Goal: Contribute content: Contribute content

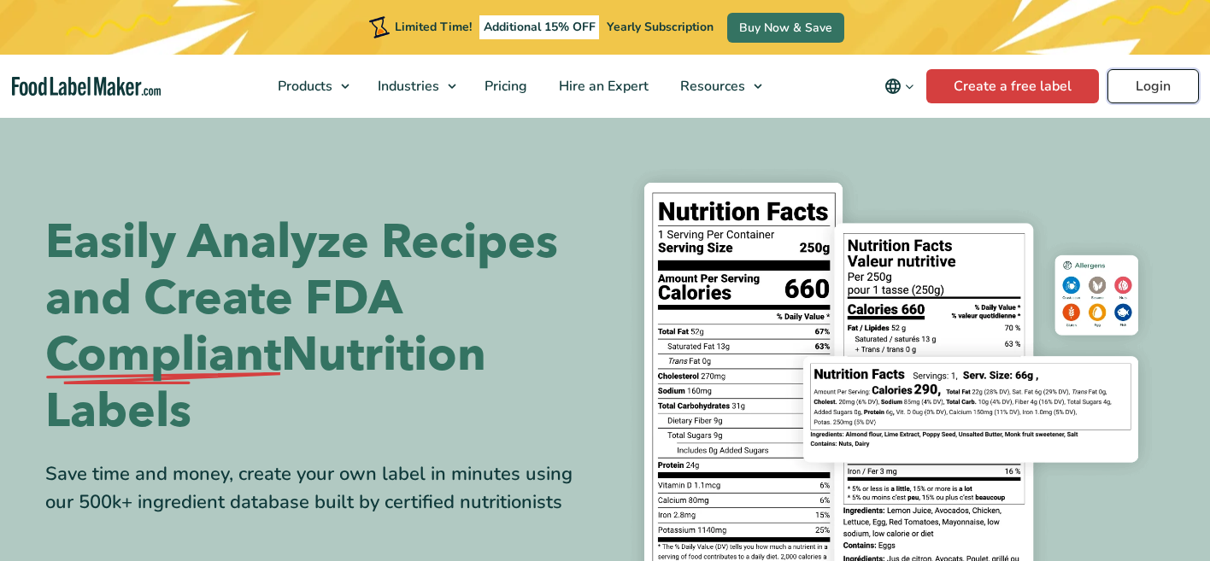
click at [1157, 86] on link "Login" at bounding box center [1152, 86] width 91 height 34
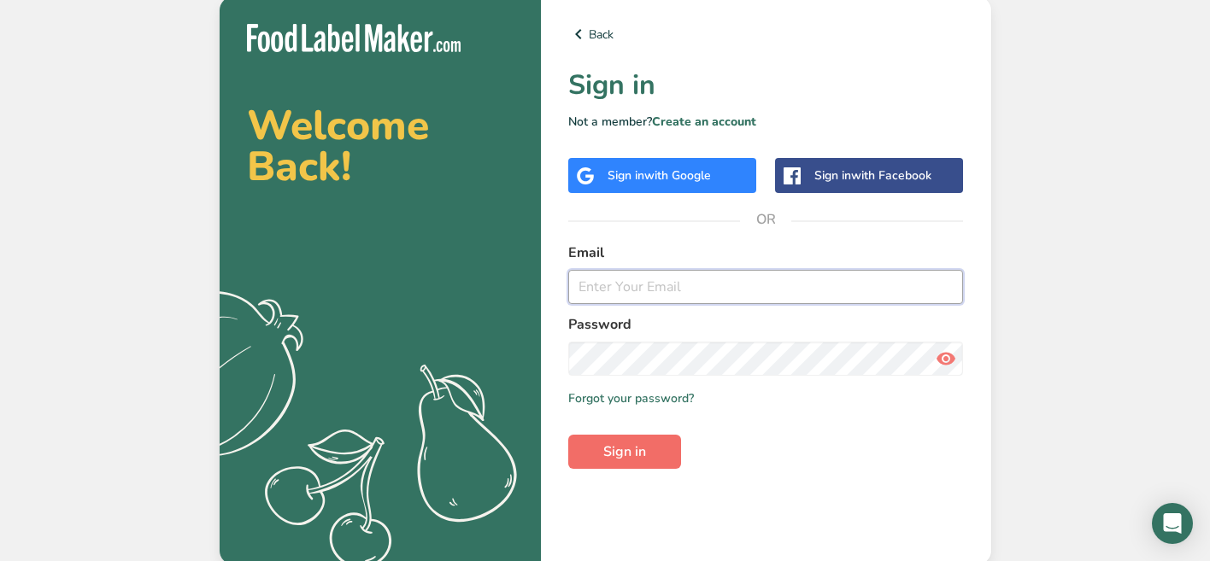
type input "[PERSON_NAME][EMAIL_ADDRESS][DOMAIN_NAME]"
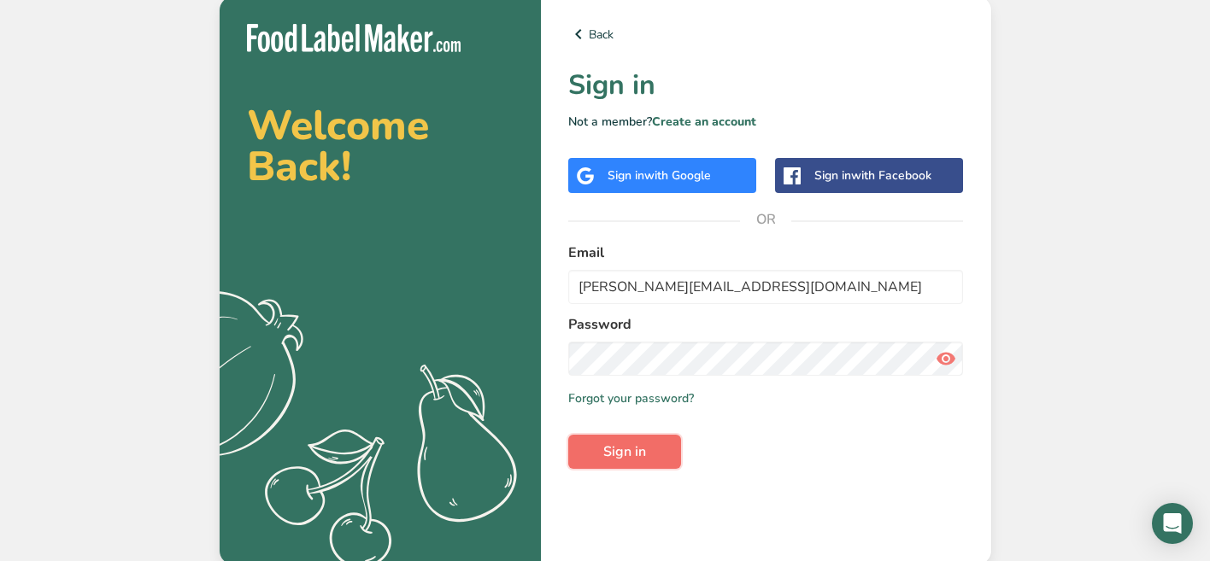
click at [649, 449] on button "Sign in" at bounding box center [624, 452] width 113 height 34
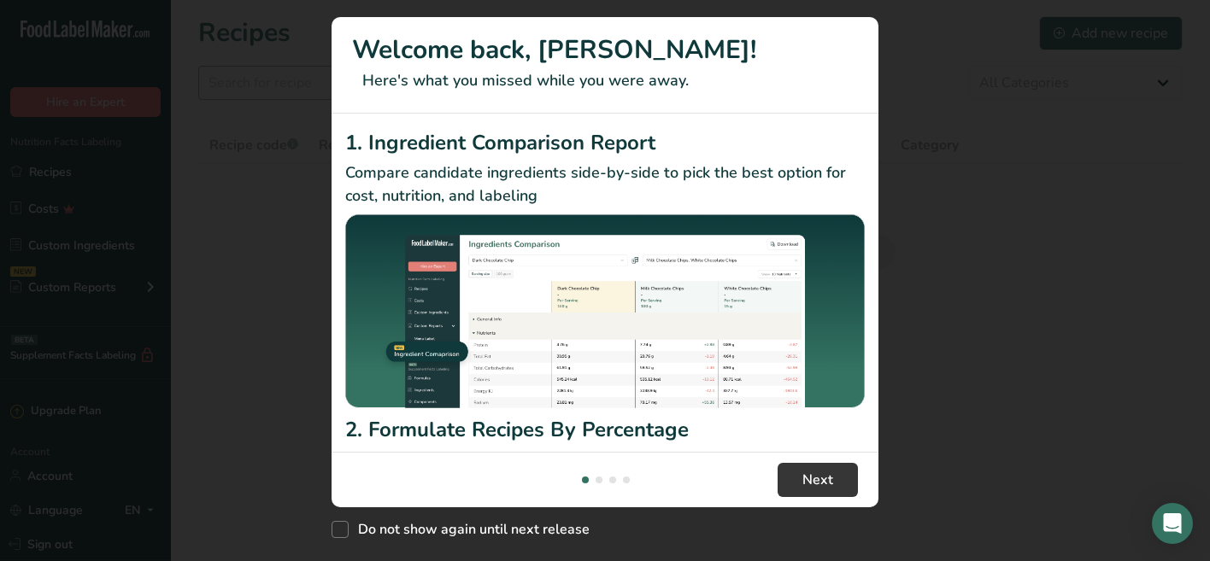
click at [455, 90] on p "Here's what you missed while you were away." at bounding box center [605, 80] width 506 height 23
click at [1175, 28] on button "New Features" at bounding box center [1178, 30] width 27 height 27
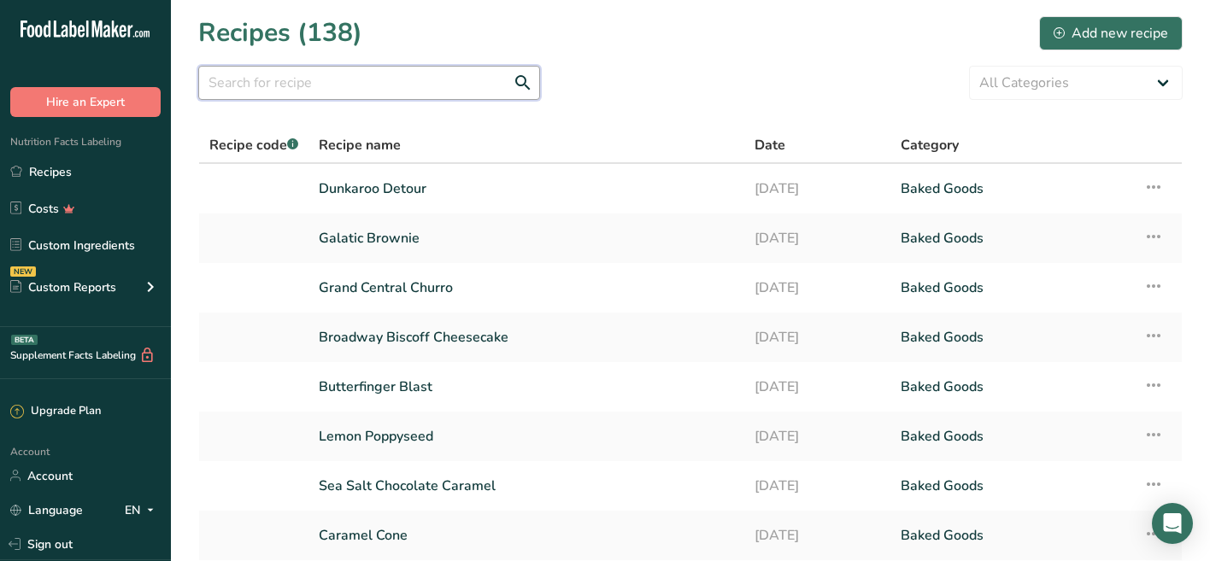
click at [352, 92] on input "text" at bounding box center [369, 83] width 342 height 34
type input "pumpkin"
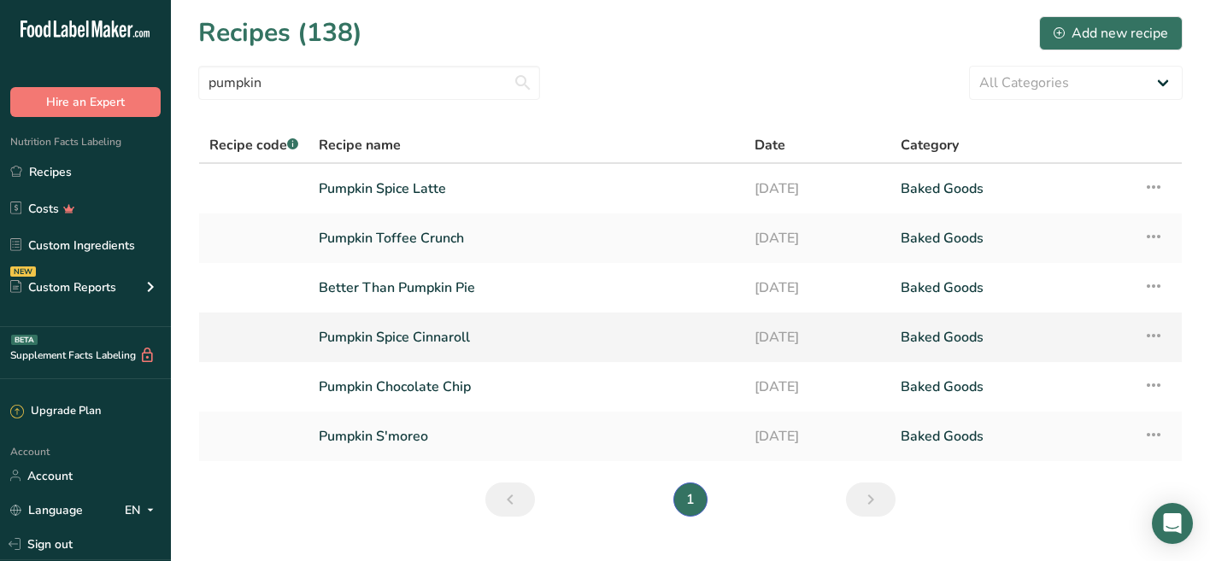
click at [414, 335] on link "Pumpkin Spice Cinnaroll" at bounding box center [526, 337] width 415 height 36
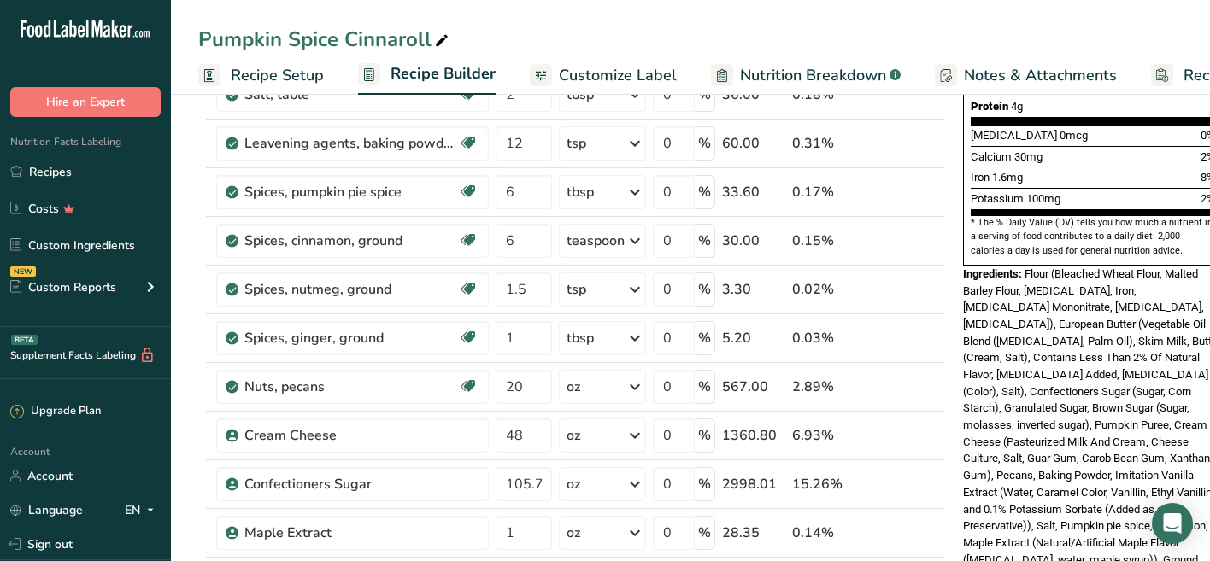
scroll to position [455, 0]
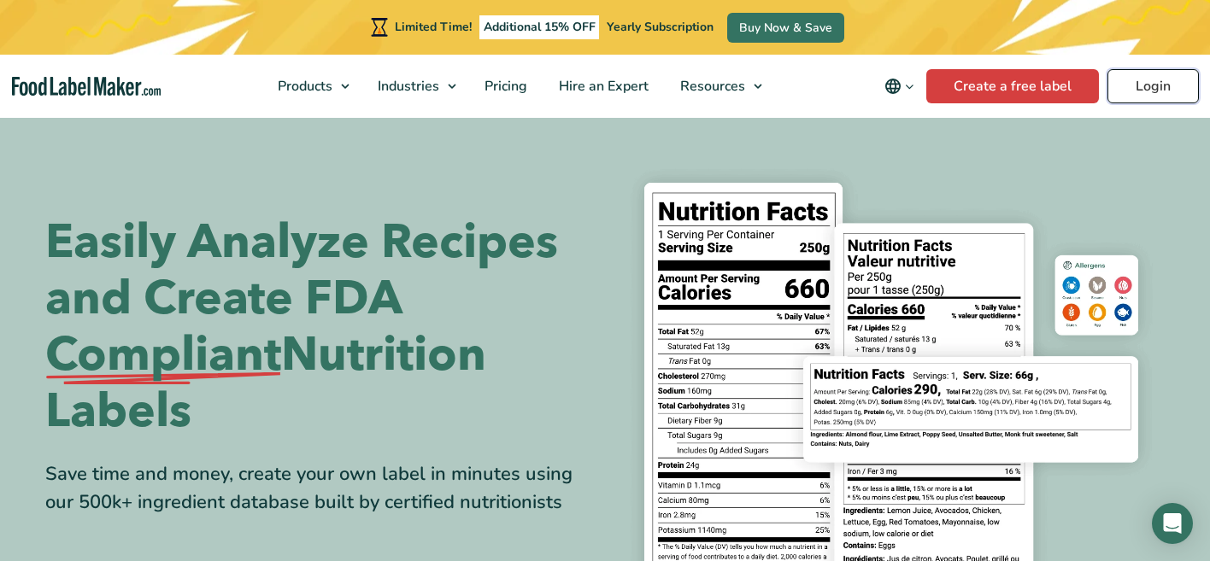
click at [1134, 79] on link "Login" at bounding box center [1152, 86] width 91 height 34
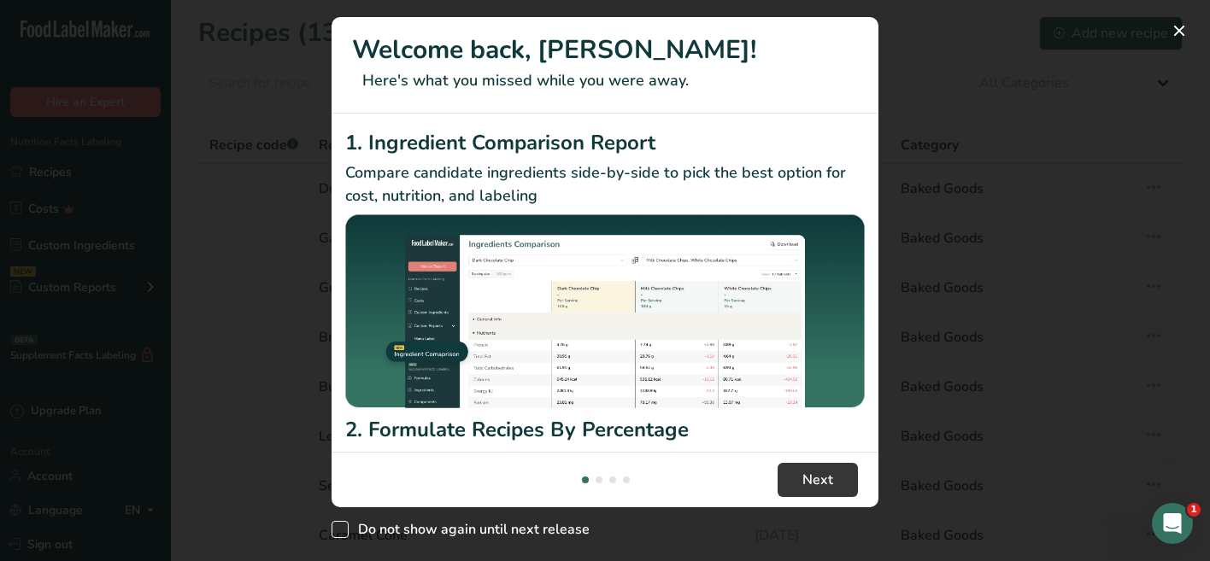
click at [339, 524] on span "New Features" at bounding box center [339, 529] width 17 height 17
click at [339, 524] on input "Do not show again until next release" at bounding box center [336, 529] width 11 height 11
checkbox input "true"
click at [1176, 26] on button "New Features" at bounding box center [1178, 30] width 27 height 27
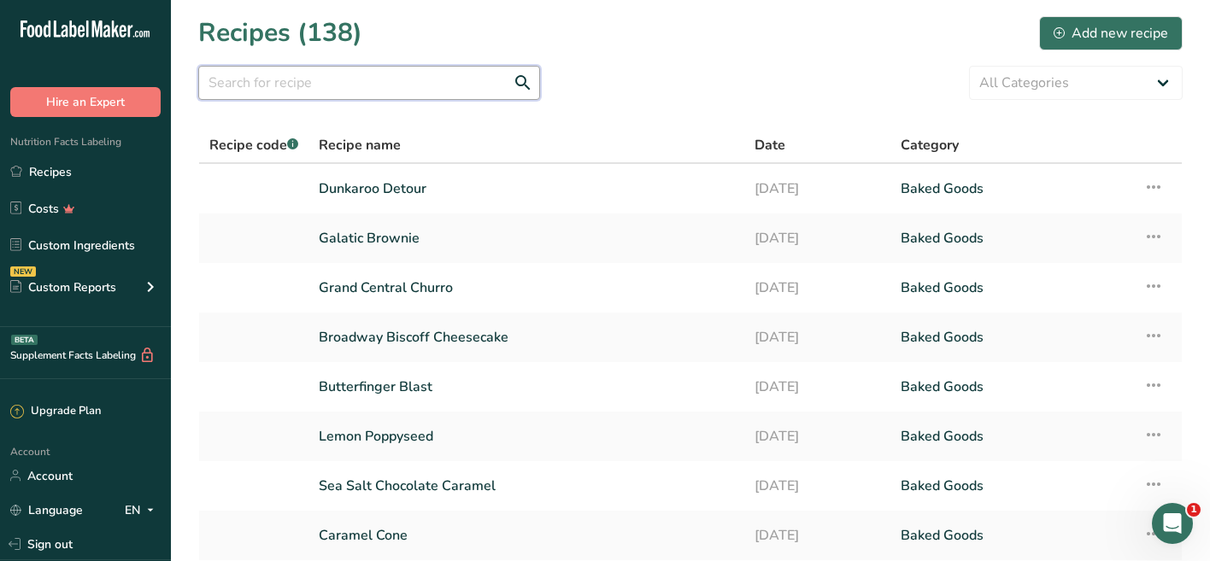
click at [457, 91] on input "text" at bounding box center [369, 83] width 342 height 34
type input "pumpkin"
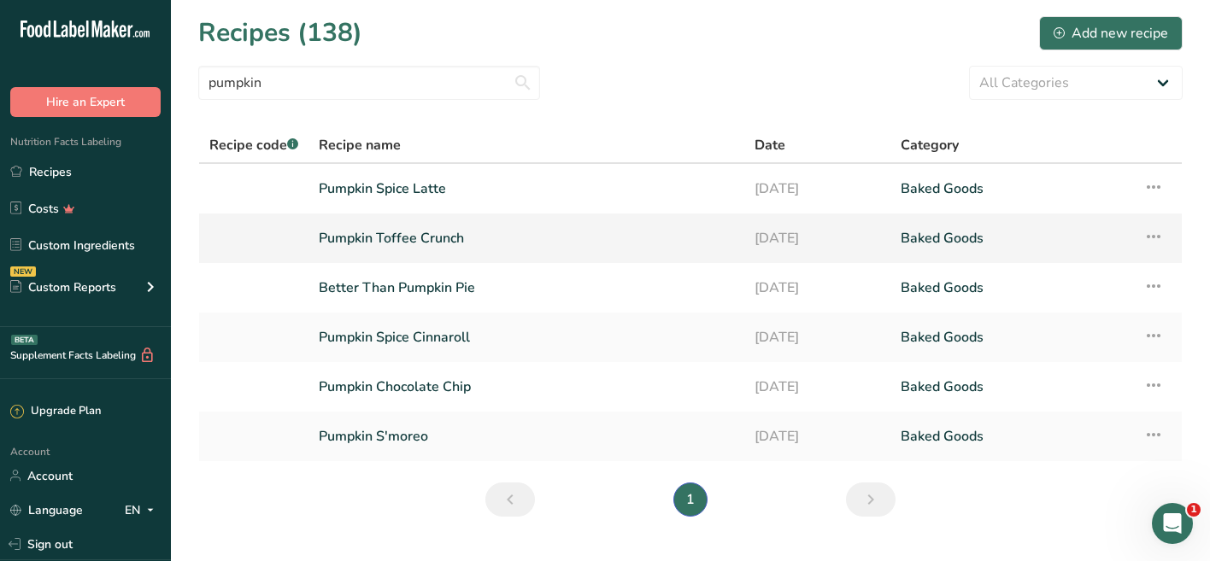
click at [442, 237] on link "Pumpkin Toffee Crunch" at bounding box center [526, 238] width 415 height 36
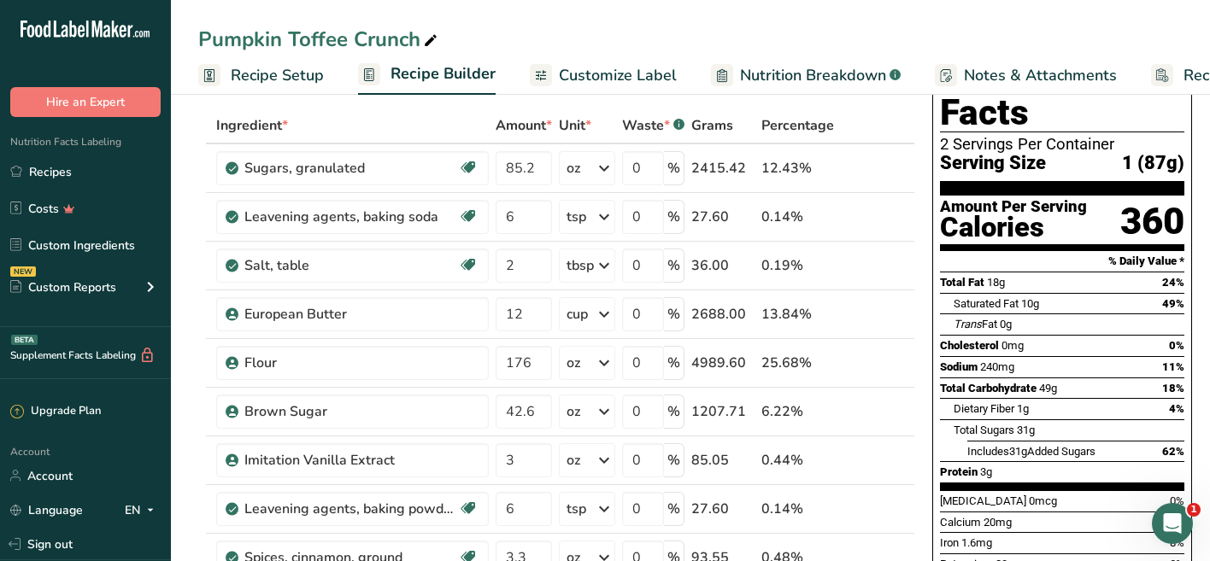
scroll to position [58, 0]
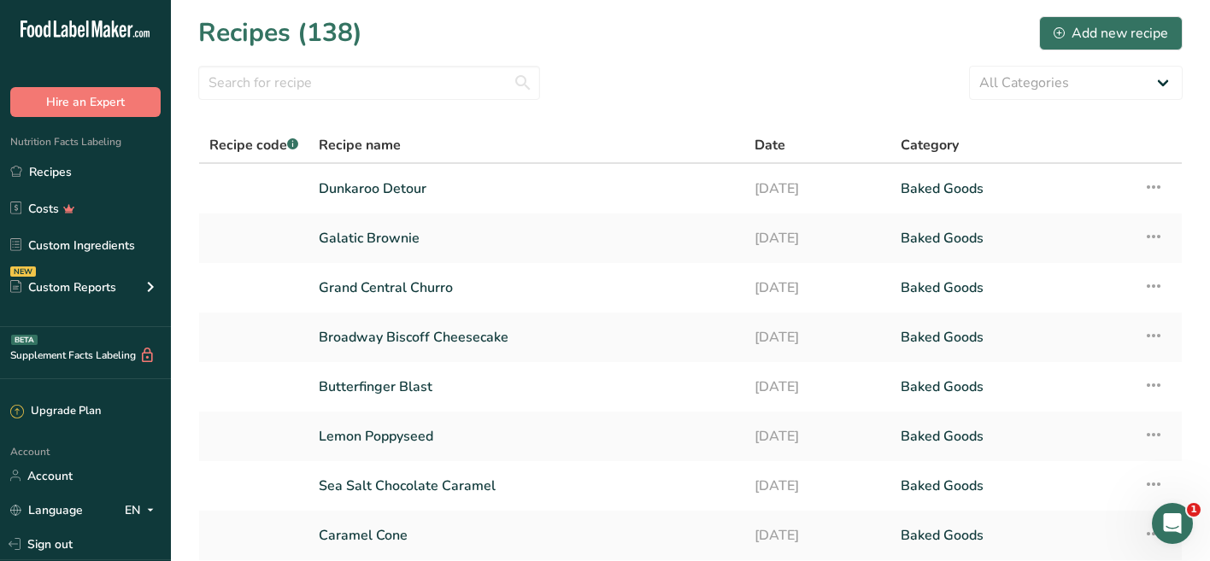
click at [397, 100] on section "Recipes (138) Add new recipe All Categories Baked Goods Beverages Confectionery…" at bounding box center [690, 371] width 1039 height 742
click at [393, 78] on input "text" at bounding box center [369, 83] width 342 height 34
type input "pumpkin"
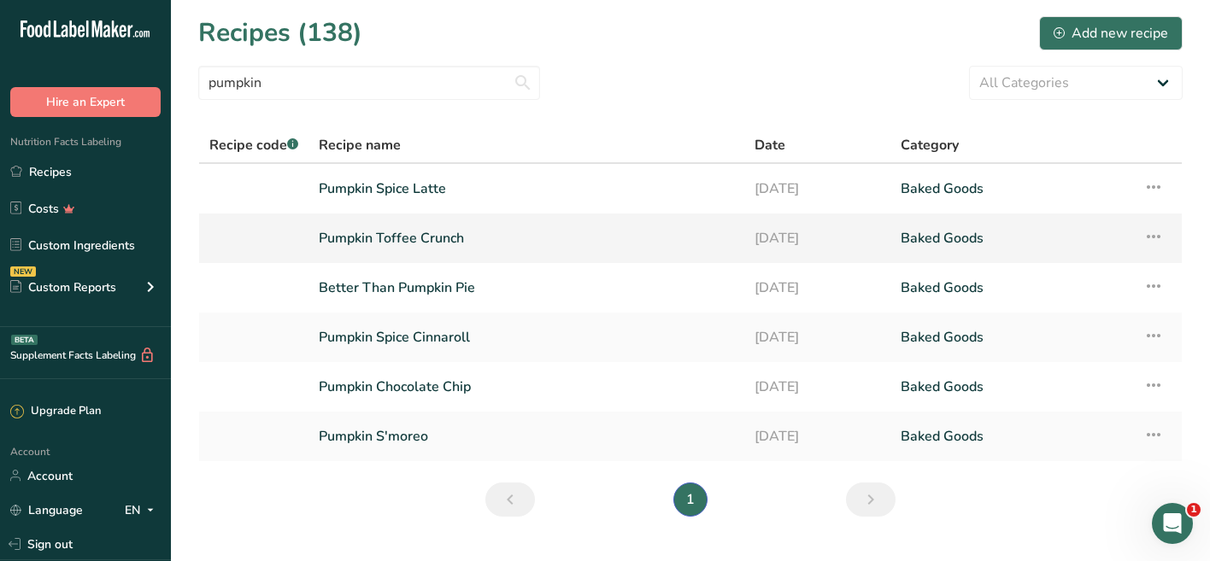
click at [1158, 235] on icon at bounding box center [1153, 236] width 21 height 31
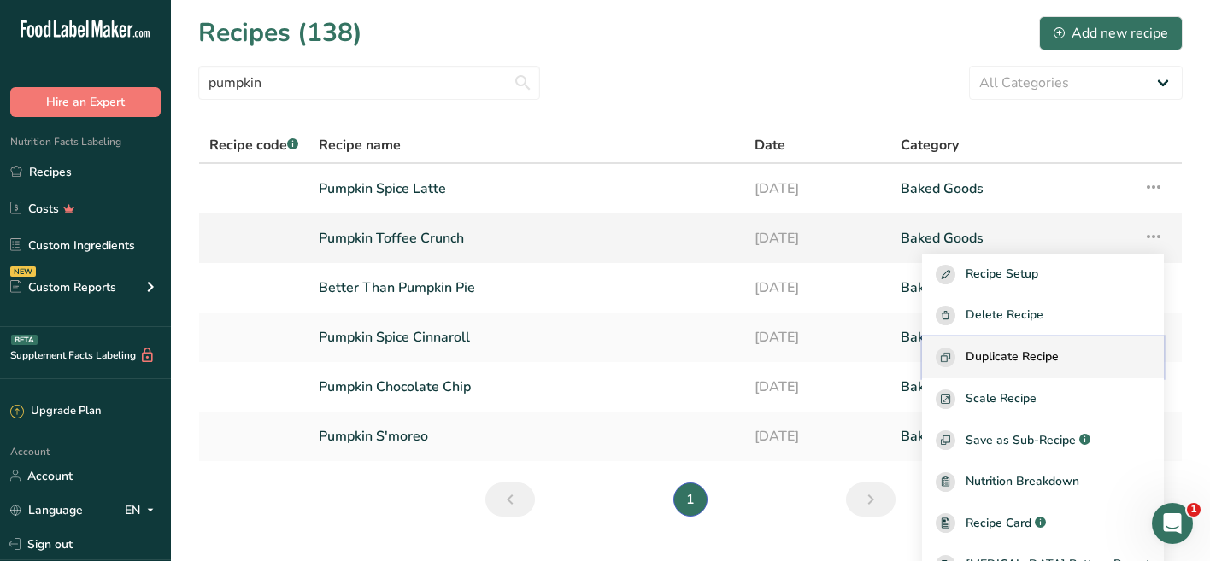
click at [1058, 354] on span "Duplicate Recipe" at bounding box center [1011, 358] width 93 height 20
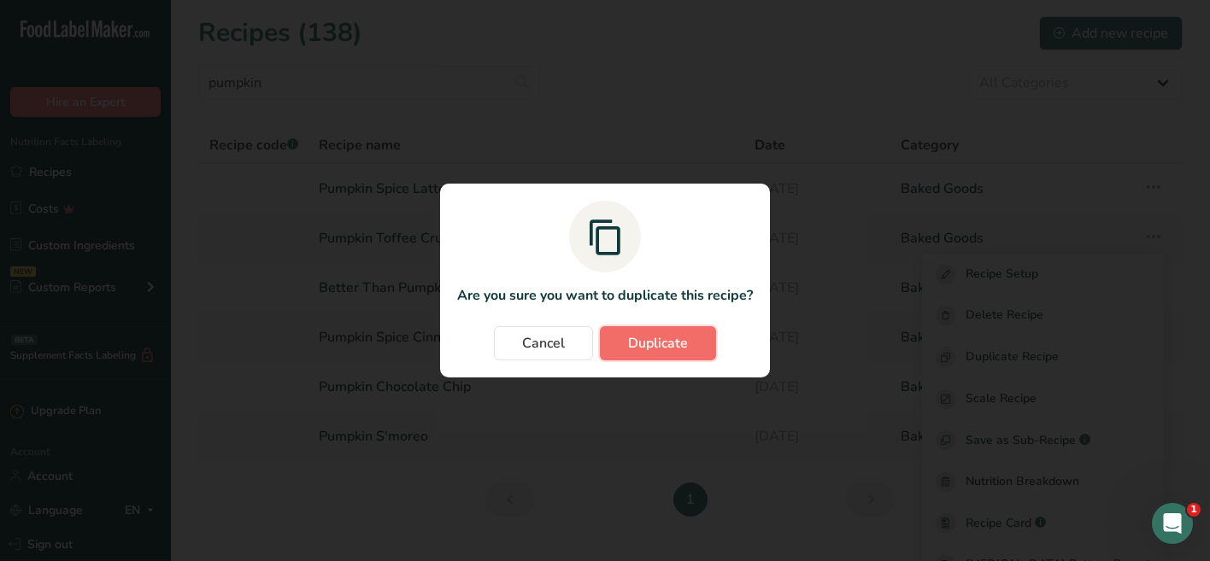
click at [664, 351] on span "Duplicate" at bounding box center [658, 343] width 60 height 21
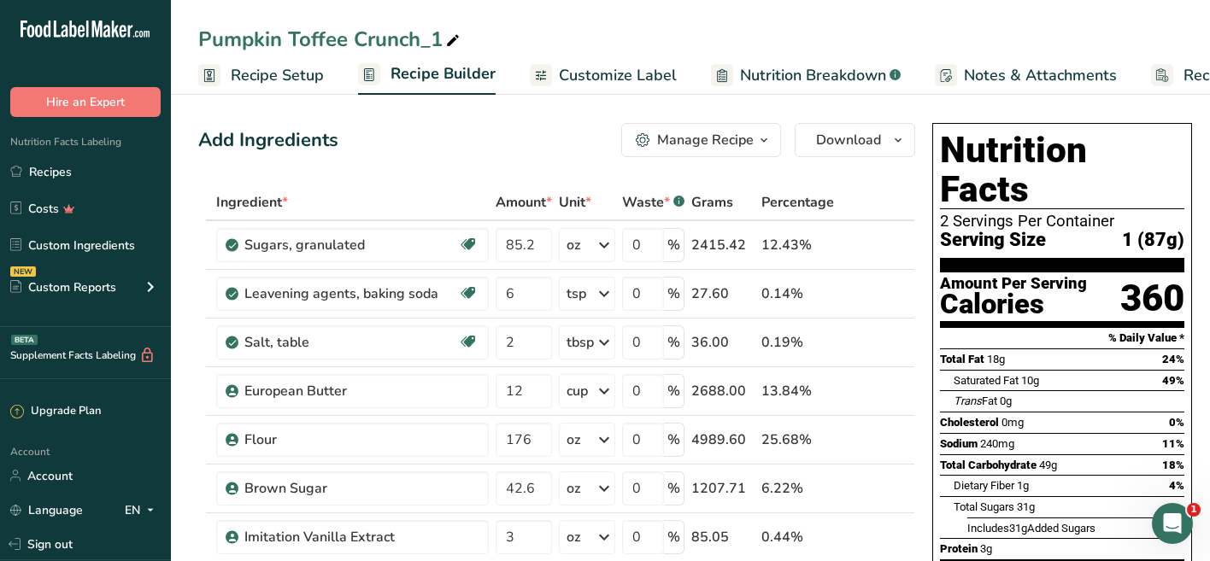
click at [331, 46] on div "Pumpkin Toffee Crunch_1" at bounding box center [330, 39] width 265 height 31
click at [331, 46] on input "Pumpkin Toffee Crunch_1" at bounding box center [690, 39] width 984 height 31
type input "Pumpkin Spice Coffee Cake"
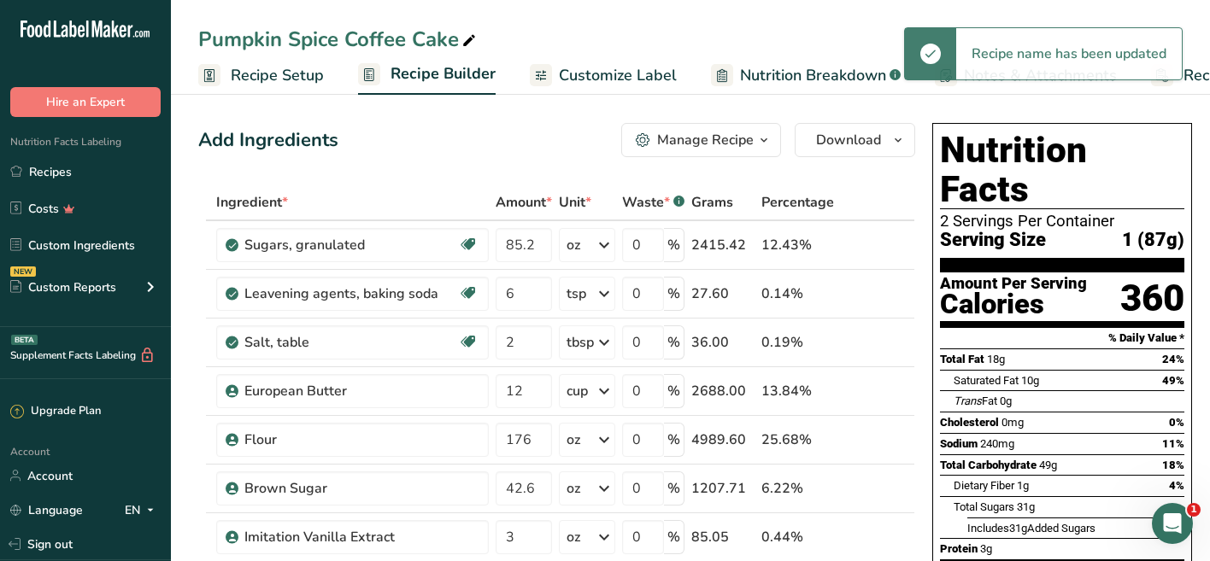
click at [440, 40] on div "Pumpkin Spice Coffee Cake" at bounding box center [338, 39] width 281 height 31
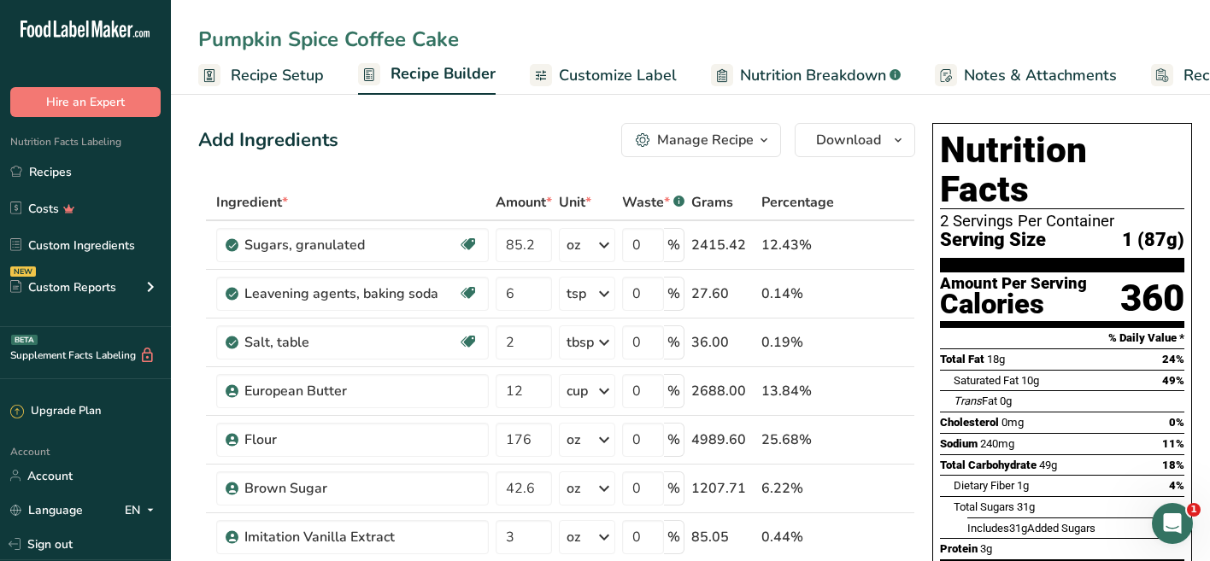
drag, startPoint x: 347, startPoint y: 39, endPoint x: 290, endPoint y: 38, distance: 56.4
click at [290, 38] on input "Pumpkin Spice Coffee Cake" at bounding box center [690, 39] width 984 height 31
type input "Pumpkin Coffee Cake"
click at [536, 493] on input "42.6" at bounding box center [523, 489] width 56 height 34
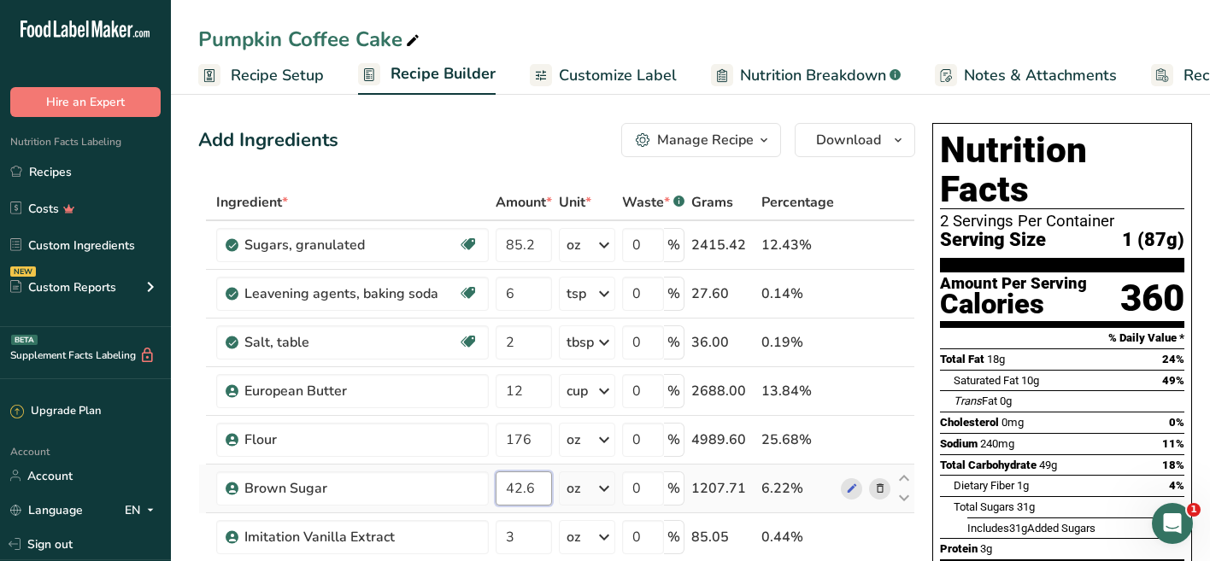
click at [536, 493] on input "42.6" at bounding box center [523, 489] width 56 height 34
type input "84"
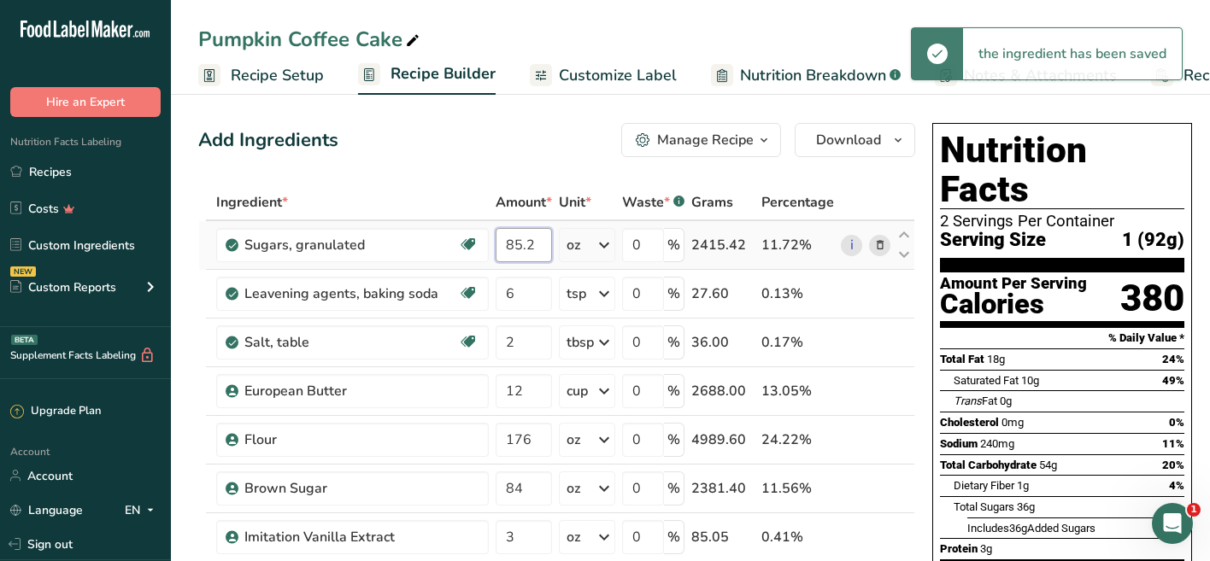
click at [532, 245] on input "85.2" at bounding box center [523, 245] width 56 height 34
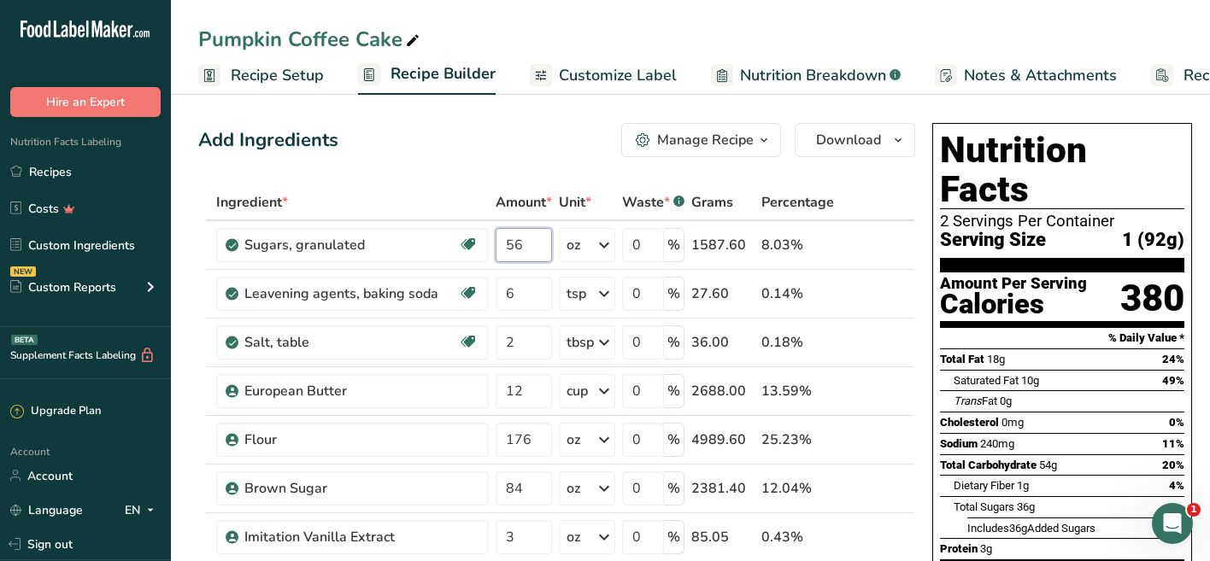
type input "56"
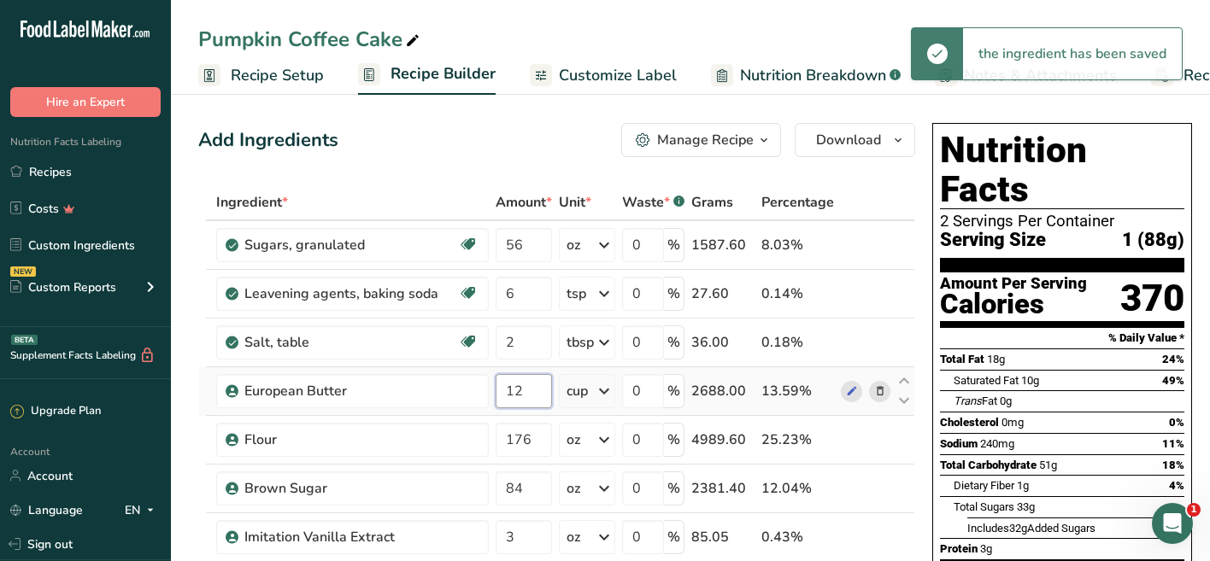
click at [527, 395] on input "12" at bounding box center [523, 391] width 56 height 34
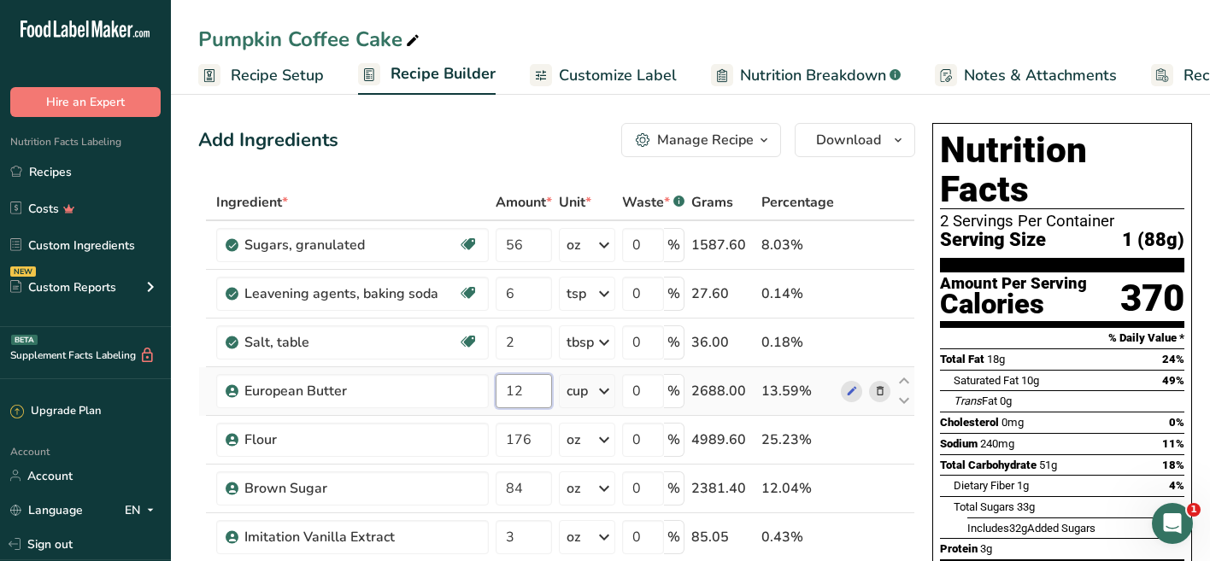
click at [527, 395] on input "12" at bounding box center [523, 391] width 56 height 34
type input "8"
click at [529, 152] on div "Add Ingredients Manage Recipe Delete Recipe Duplicate Recipe Scale Recipe Save …" at bounding box center [556, 140] width 717 height 34
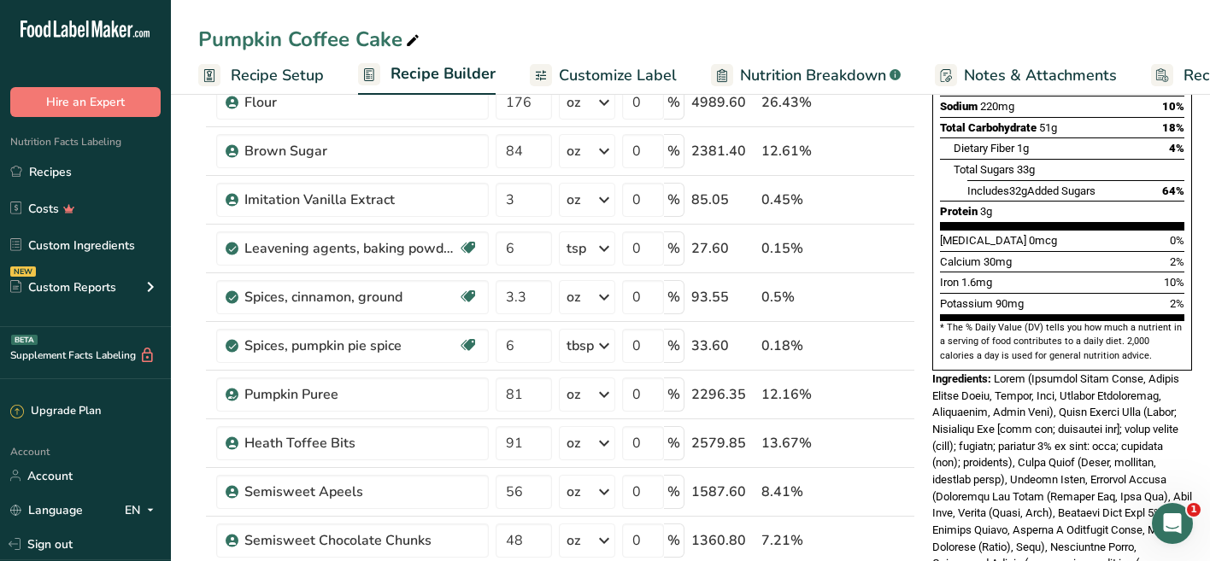
scroll to position [349, 0]
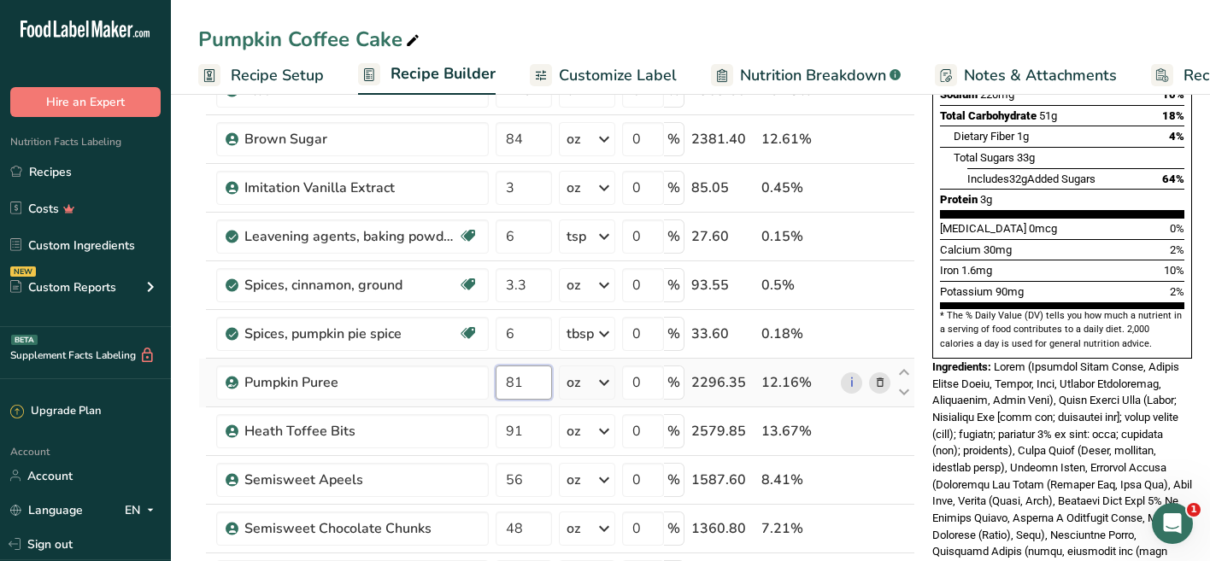
click at [521, 378] on input "81" at bounding box center [523, 383] width 56 height 34
type input "41.6"
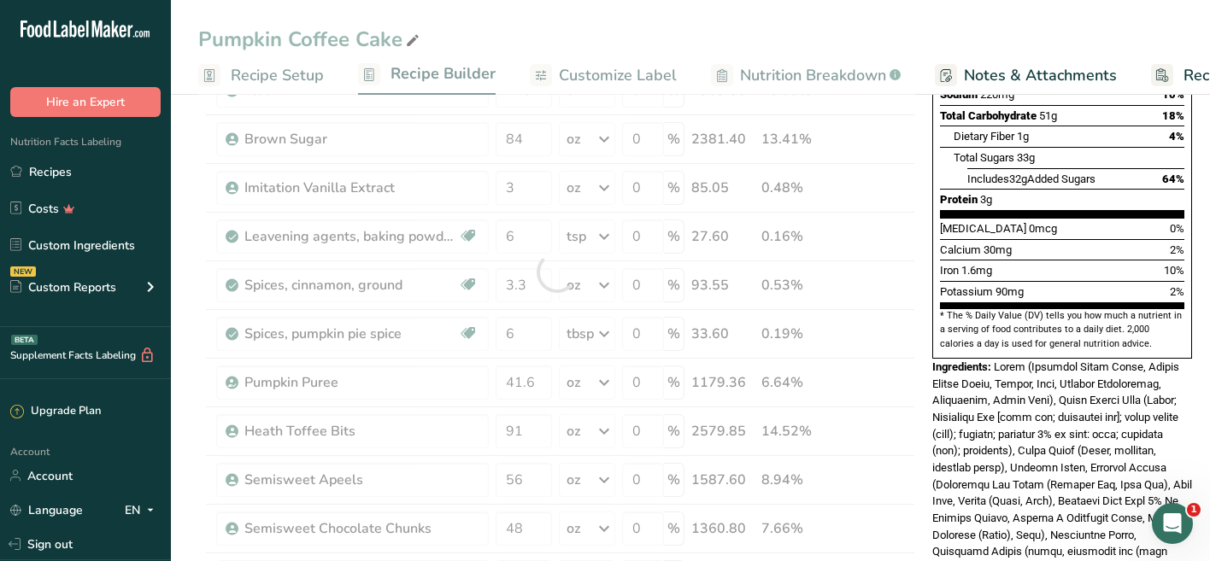
click at [1040, 460] on span at bounding box center [1062, 551] width 260 height 383
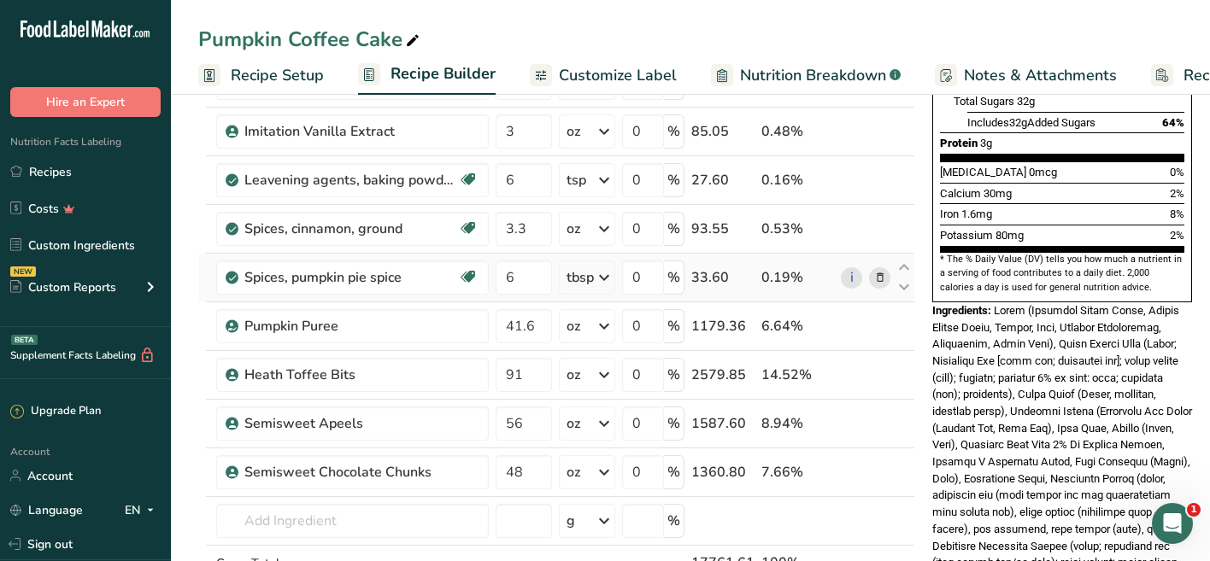
scroll to position [453, 0]
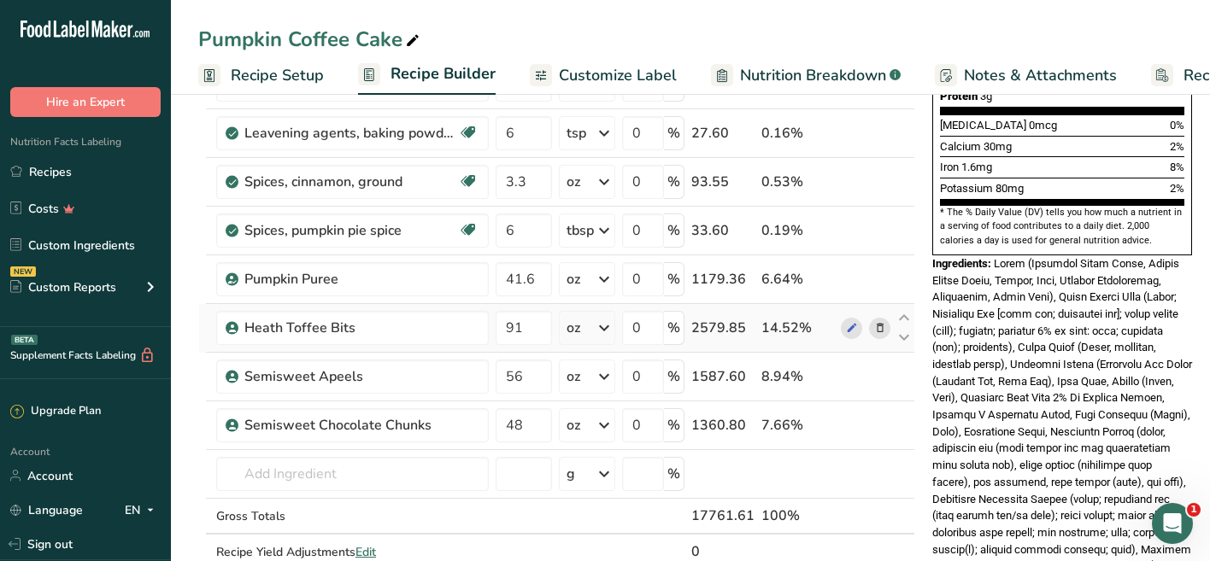
click at [879, 331] on icon at bounding box center [880, 328] width 12 height 18
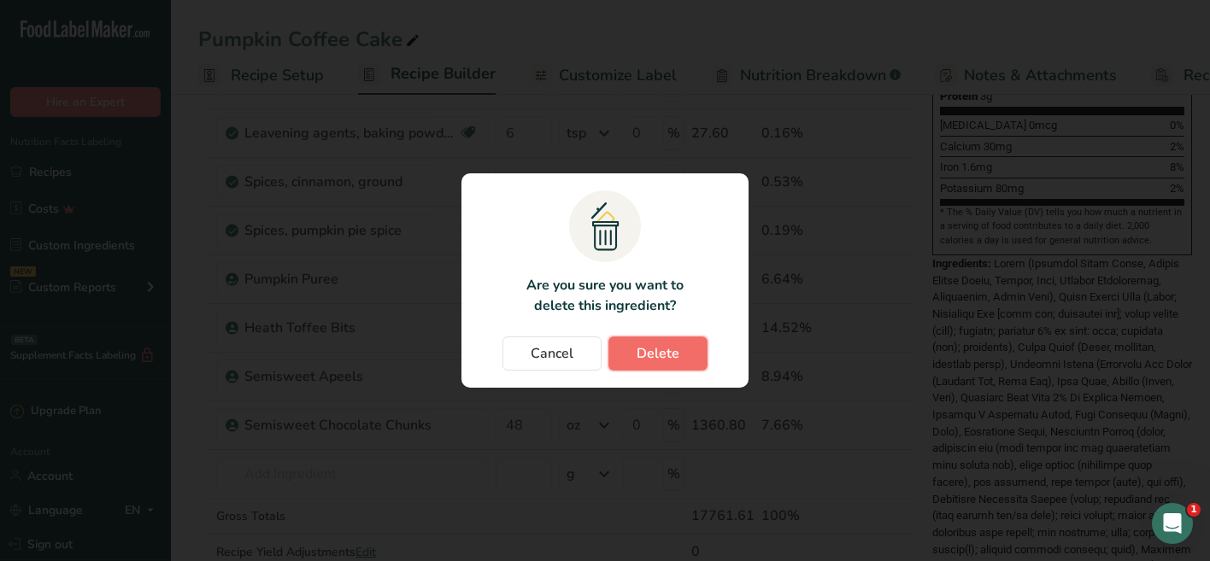
click at [664, 355] on span "Delete" at bounding box center [657, 353] width 43 height 21
type input "56"
type input "48"
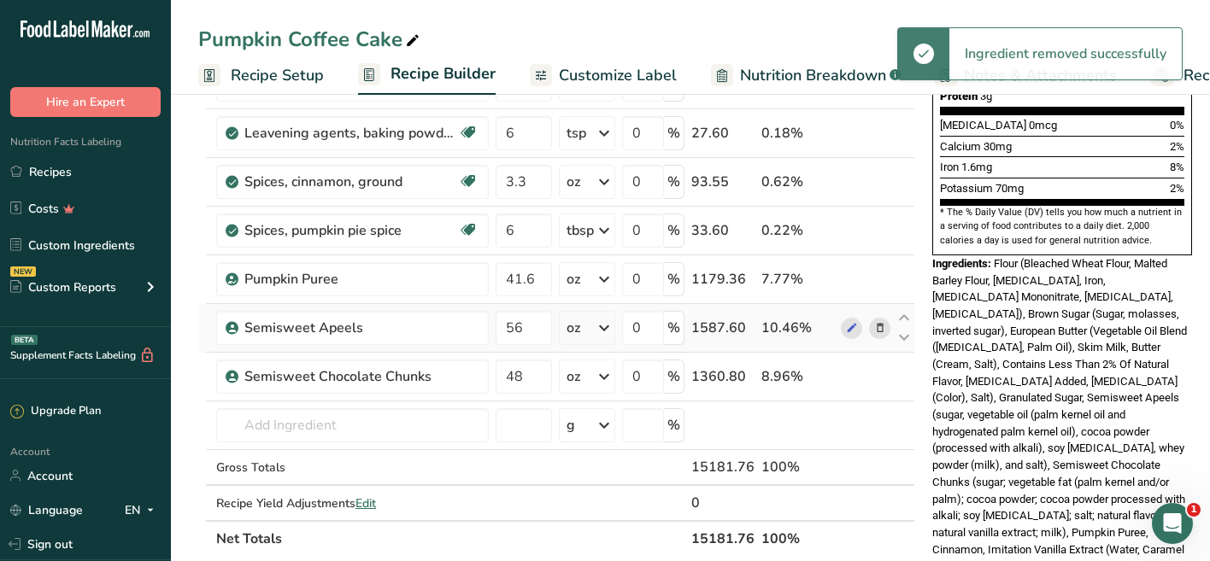
click at [875, 325] on icon at bounding box center [880, 328] width 12 height 18
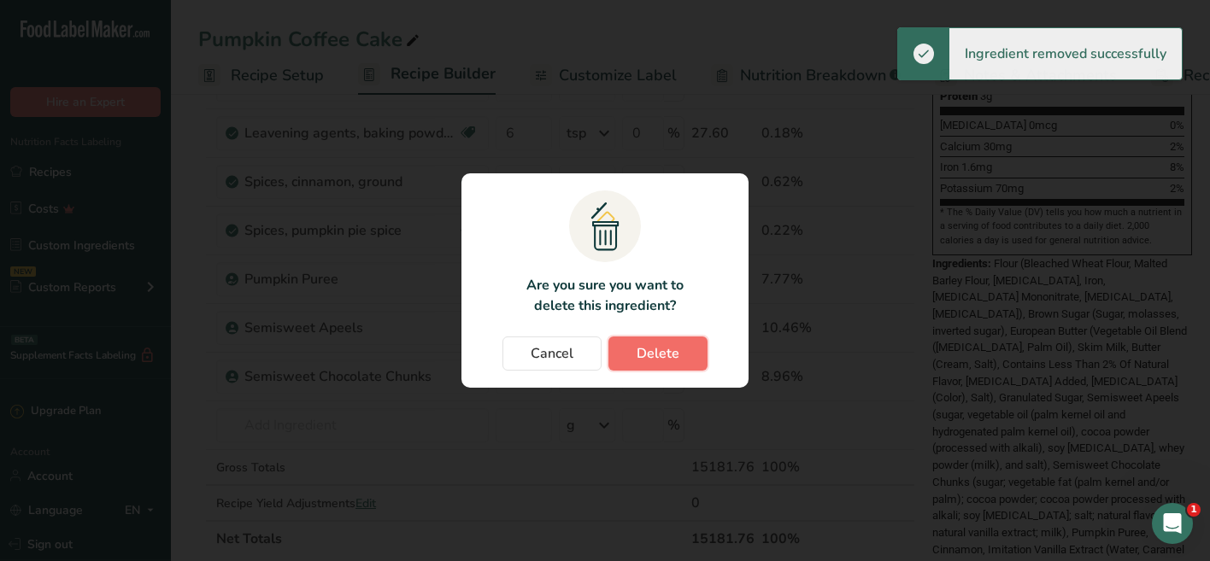
click at [682, 350] on button "Delete" at bounding box center [657, 354] width 99 height 34
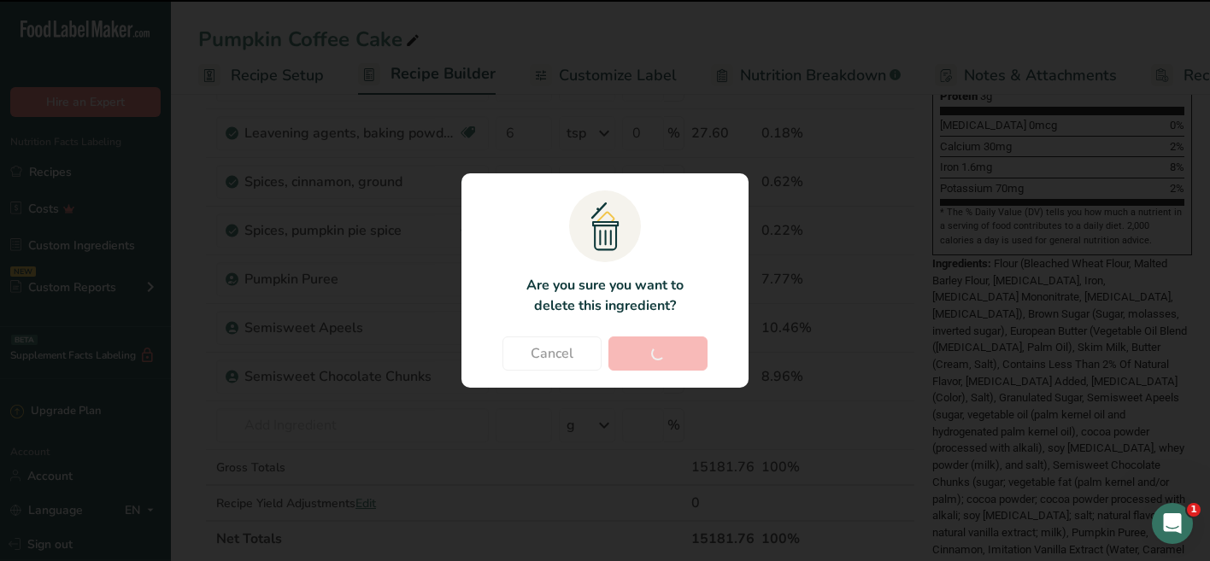
type input "48"
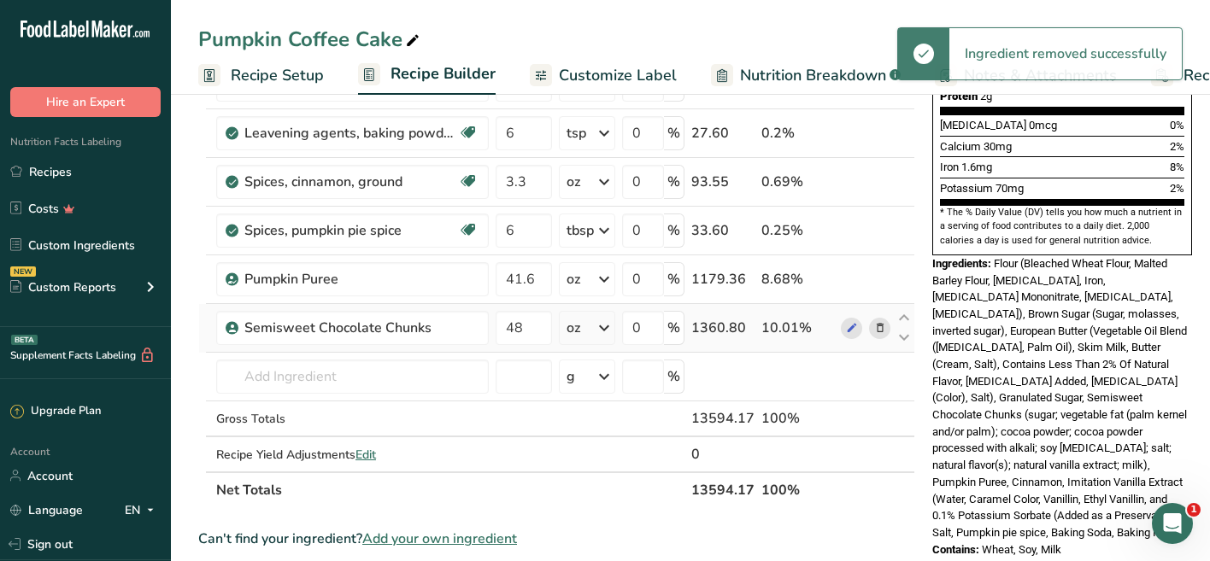
click at [878, 332] on icon at bounding box center [880, 328] width 12 height 18
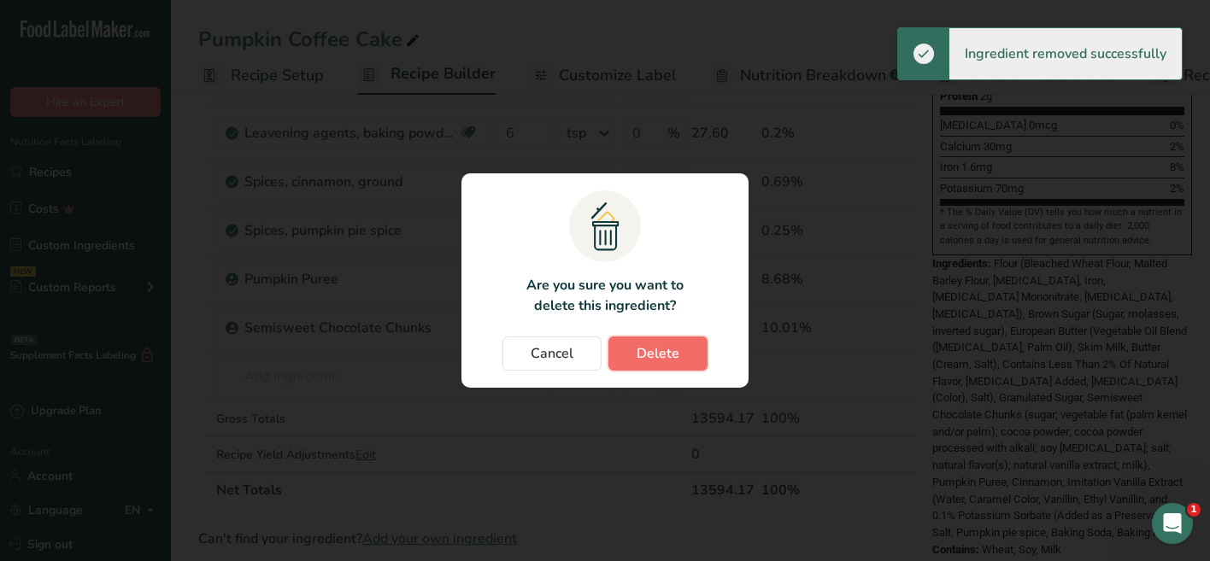
click at [656, 349] on span "Delete" at bounding box center [657, 353] width 43 height 21
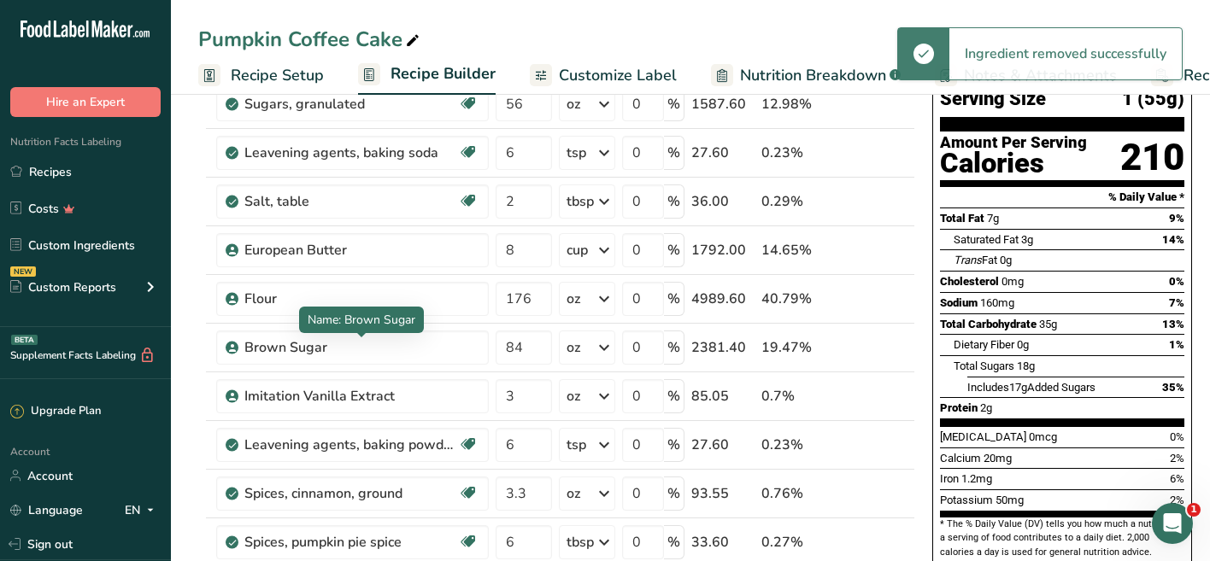
scroll to position [155, 0]
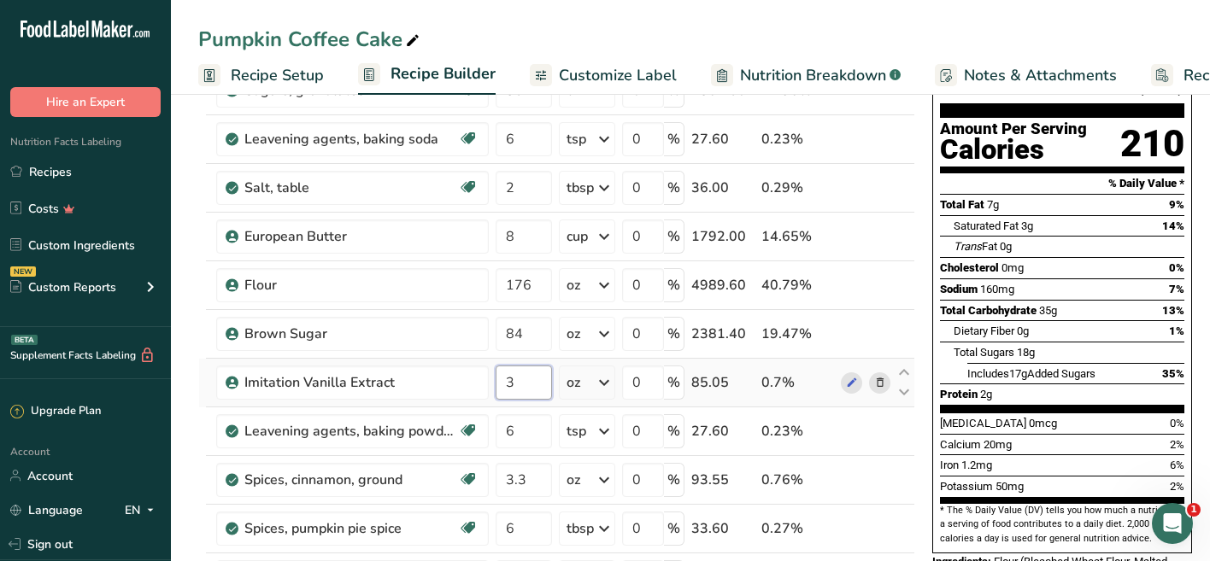
click at [513, 379] on input "3" at bounding box center [523, 383] width 56 height 34
type input "2"
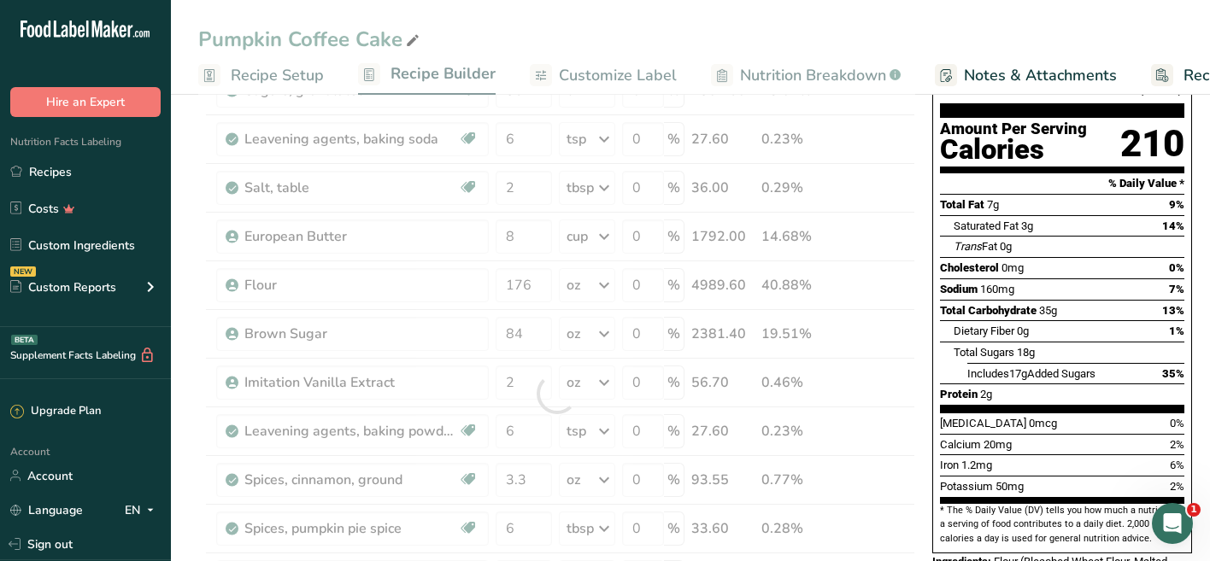
click at [1019, 261] on span "0mg" at bounding box center [1012, 267] width 22 height 13
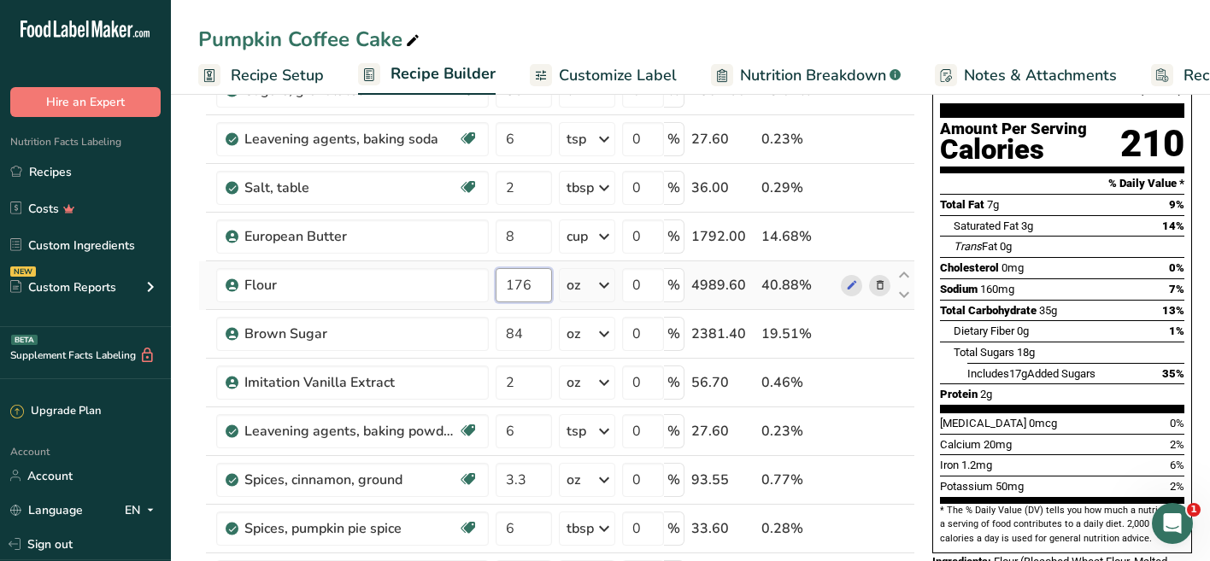
click at [541, 287] on input "176" at bounding box center [523, 285] width 56 height 34
type input "108"
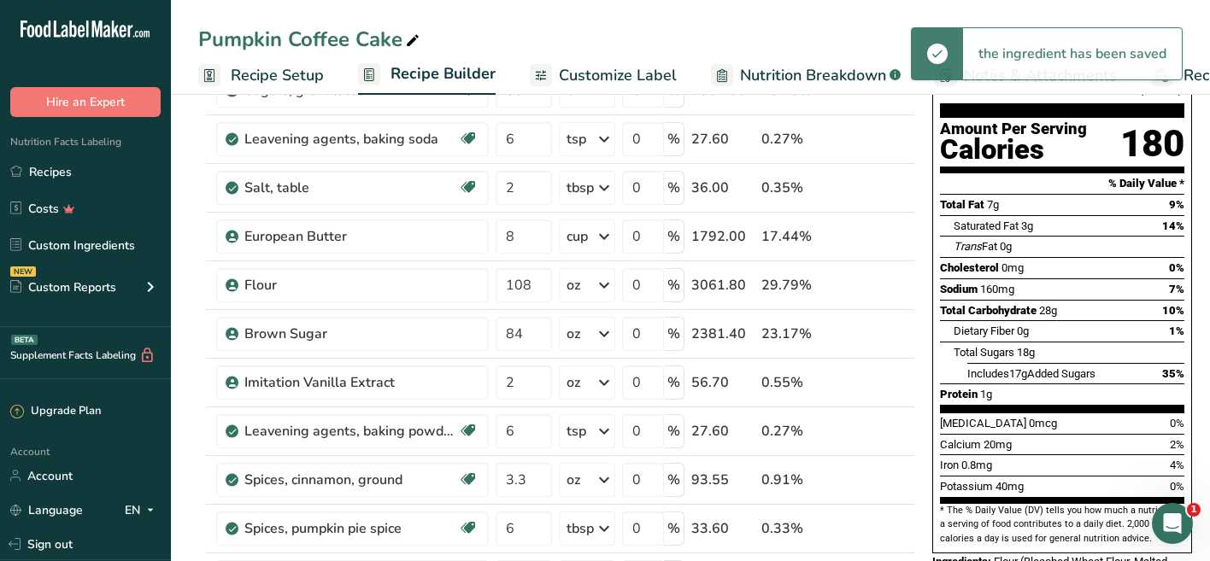
click at [1061, 384] on div "Protein 1g" at bounding box center [1062, 394] width 244 height 21
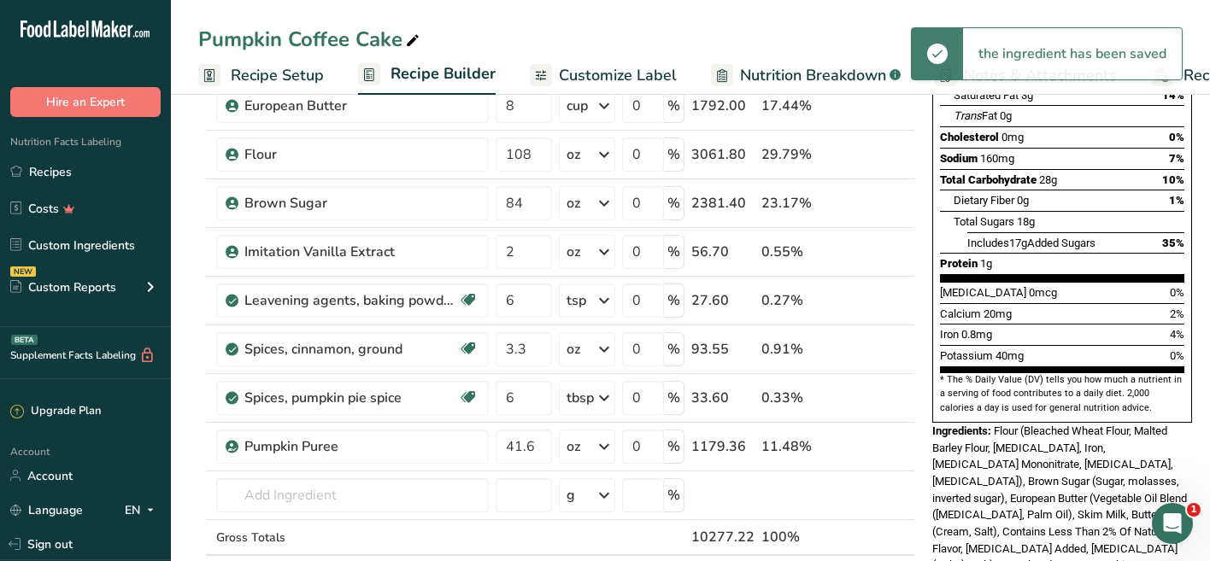
scroll to position [293, 0]
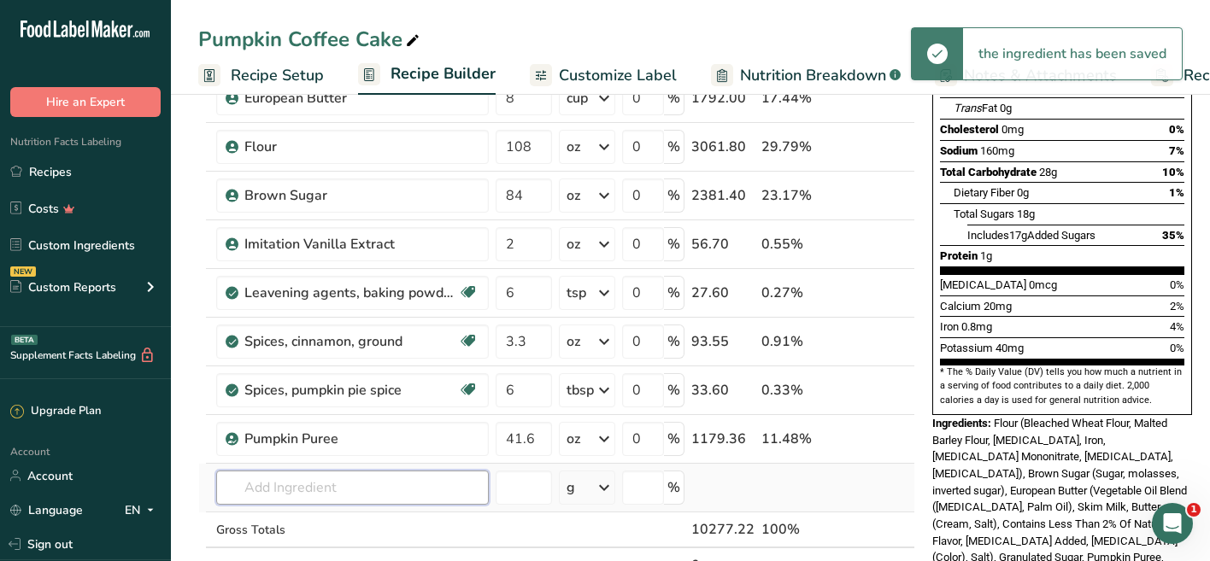
click at [376, 486] on input "text" at bounding box center [352, 488] width 272 height 34
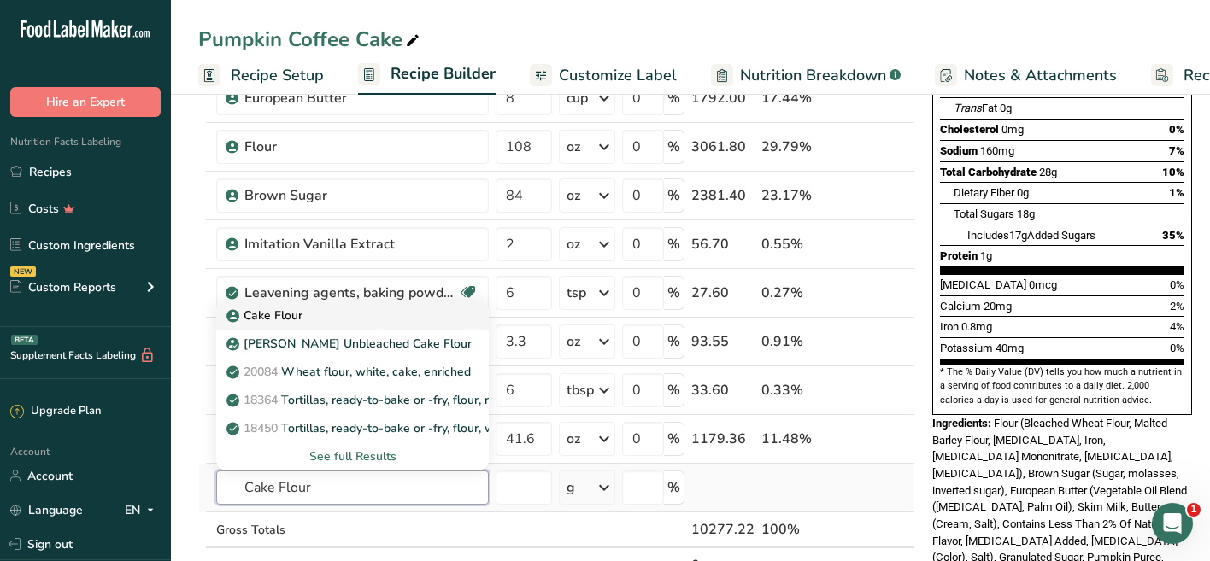
type input "Cake Flour"
click at [296, 314] on p "Cake Flour" at bounding box center [266, 316] width 73 height 18
type input "Cake Flour"
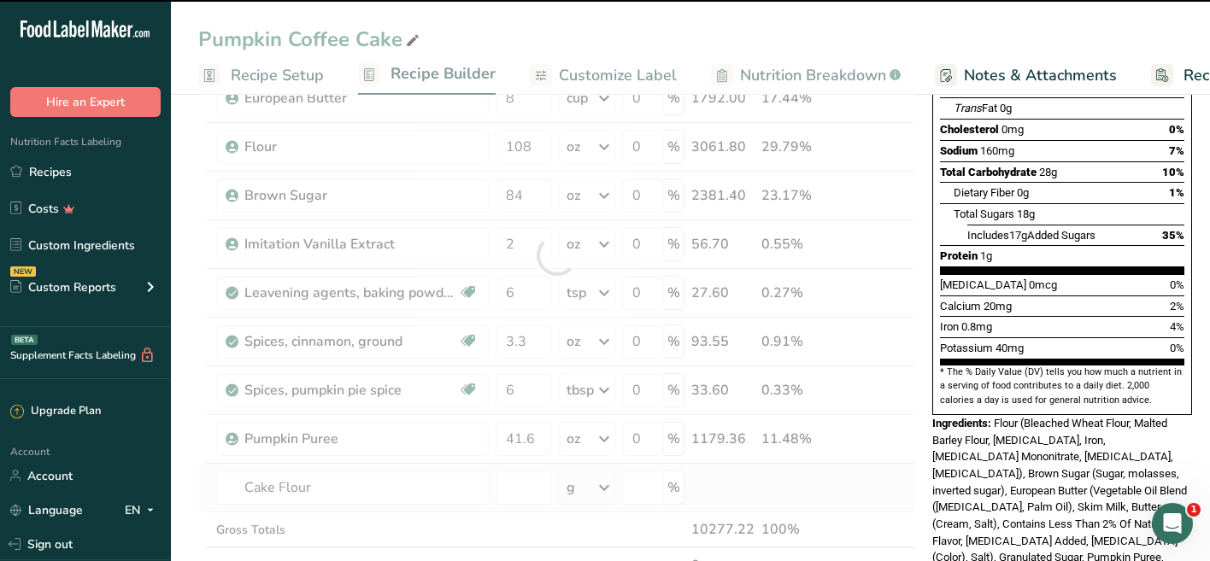
type input "0"
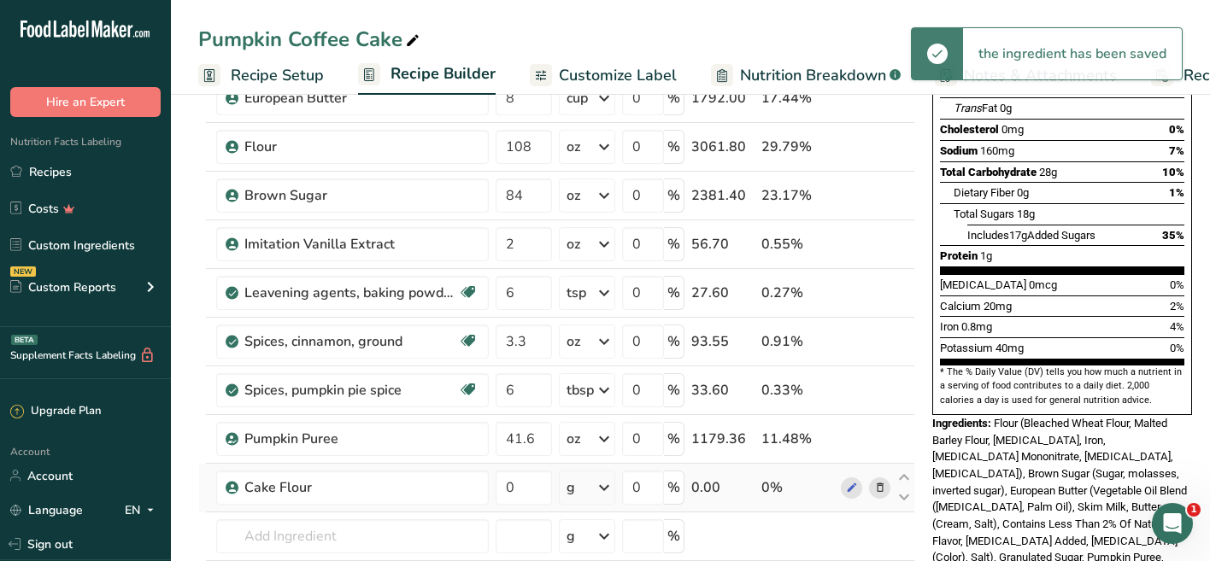
click at [577, 488] on div "g" at bounding box center [587, 488] width 56 height 34
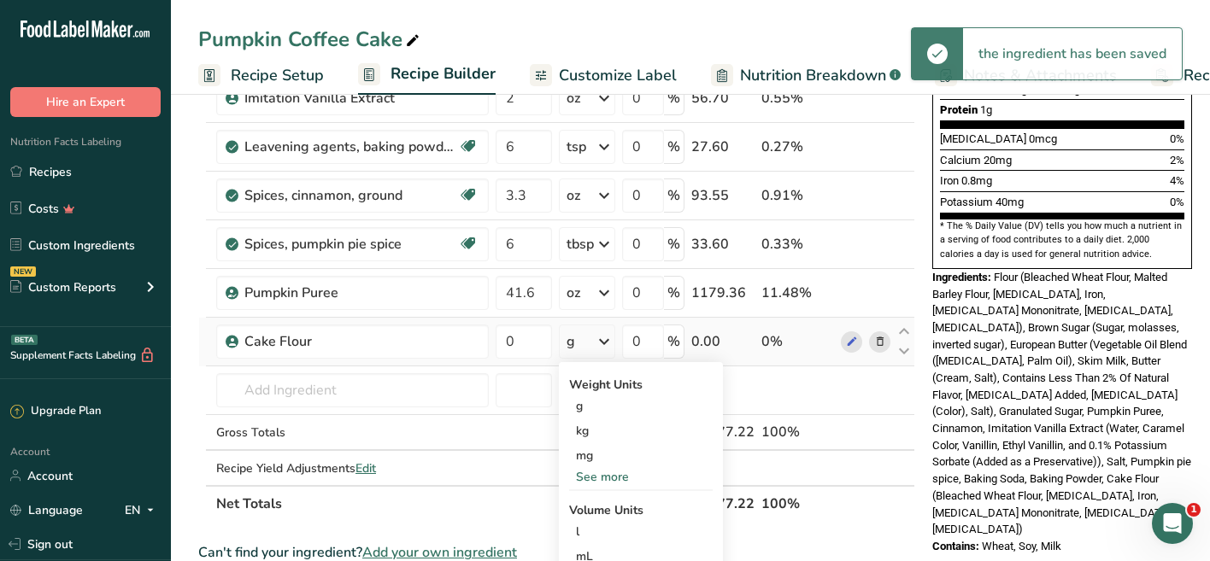
scroll to position [443, 0]
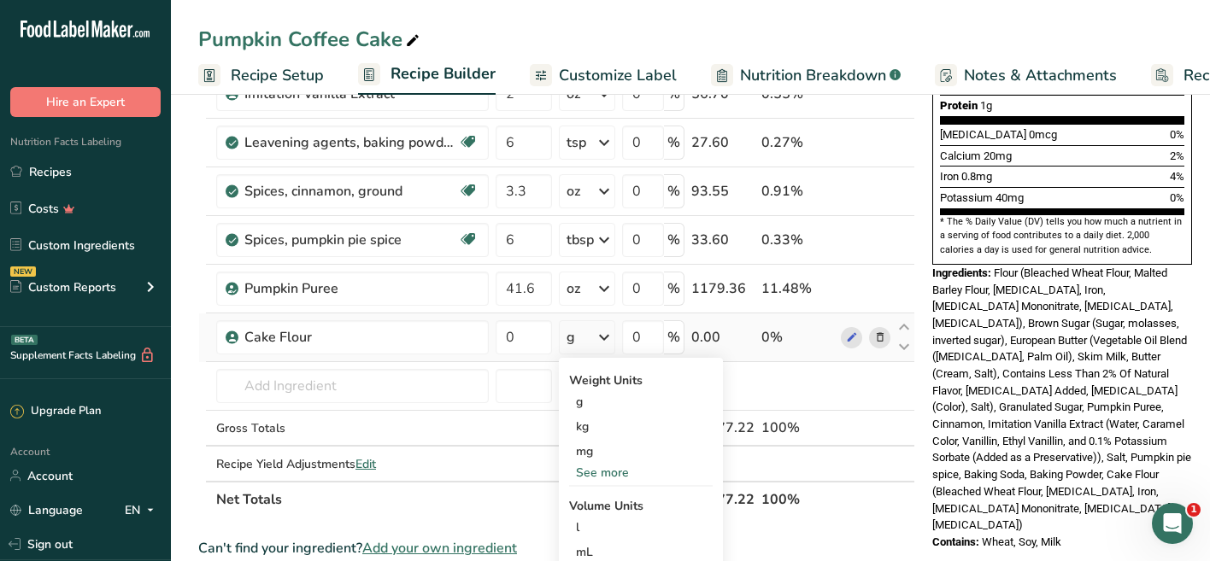
click at [595, 469] on div "See more" at bounding box center [641, 473] width 144 height 18
click at [592, 524] on div "oz" at bounding box center [641, 525] width 144 height 25
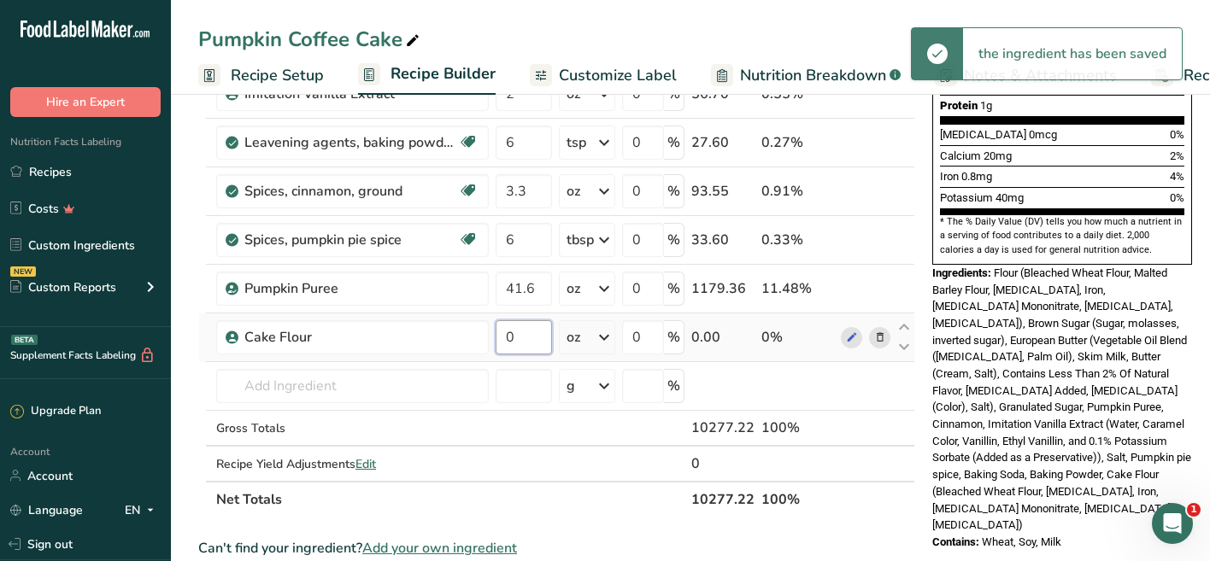
click at [521, 342] on input "0" at bounding box center [523, 337] width 56 height 34
type input "54"
click at [968, 368] on span "Flour (Bleached Wheat Flour, Malted Barley Flour, Niacin, Iron, Thiamin Mononit…" at bounding box center [1061, 399] width 259 height 265
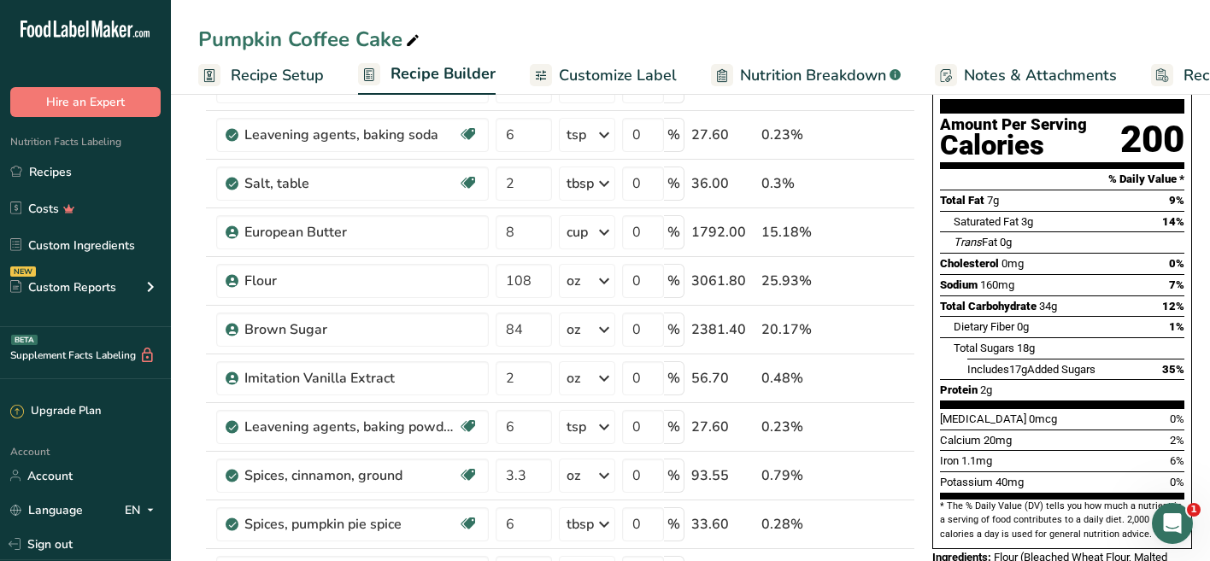
scroll to position [154, 0]
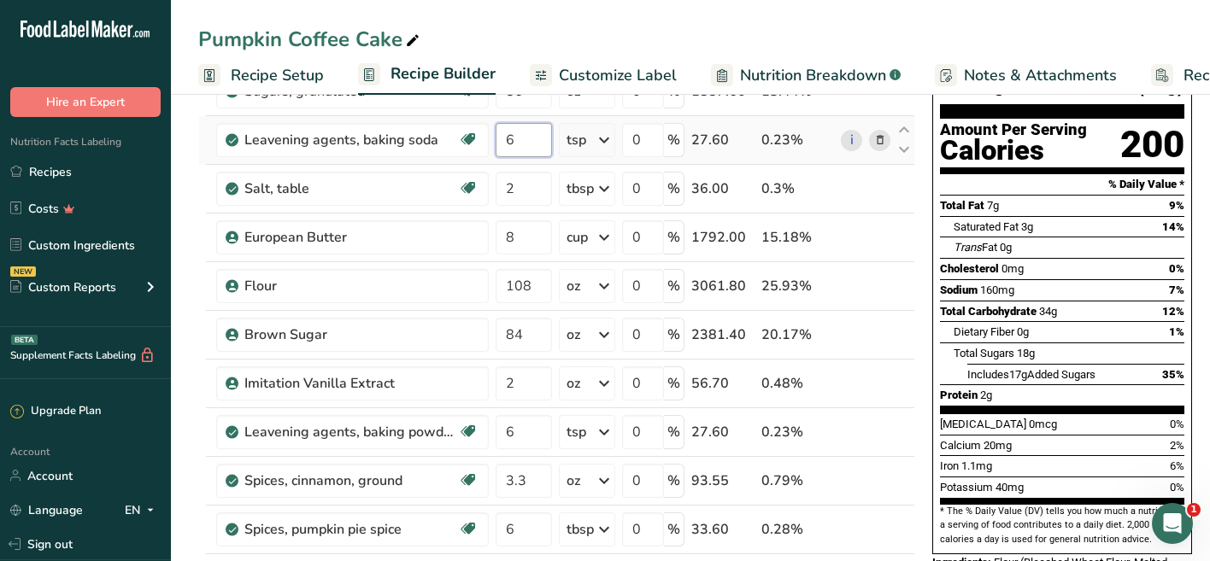
click at [524, 142] on input "6" at bounding box center [523, 140] width 56 height 34
type input "4"
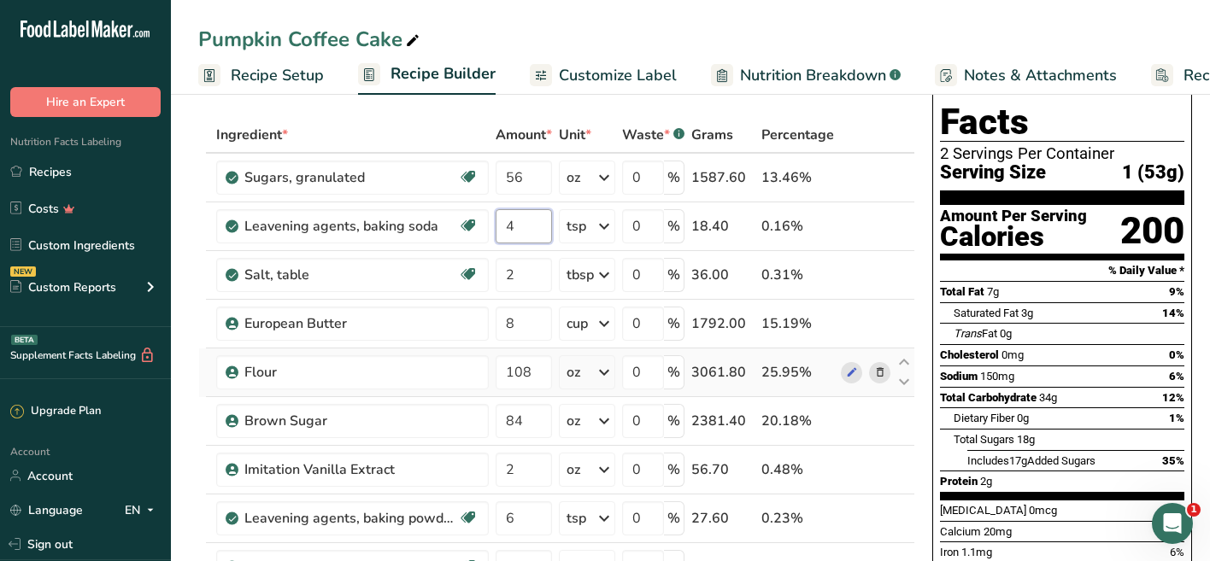
scroll to position [61, 0]
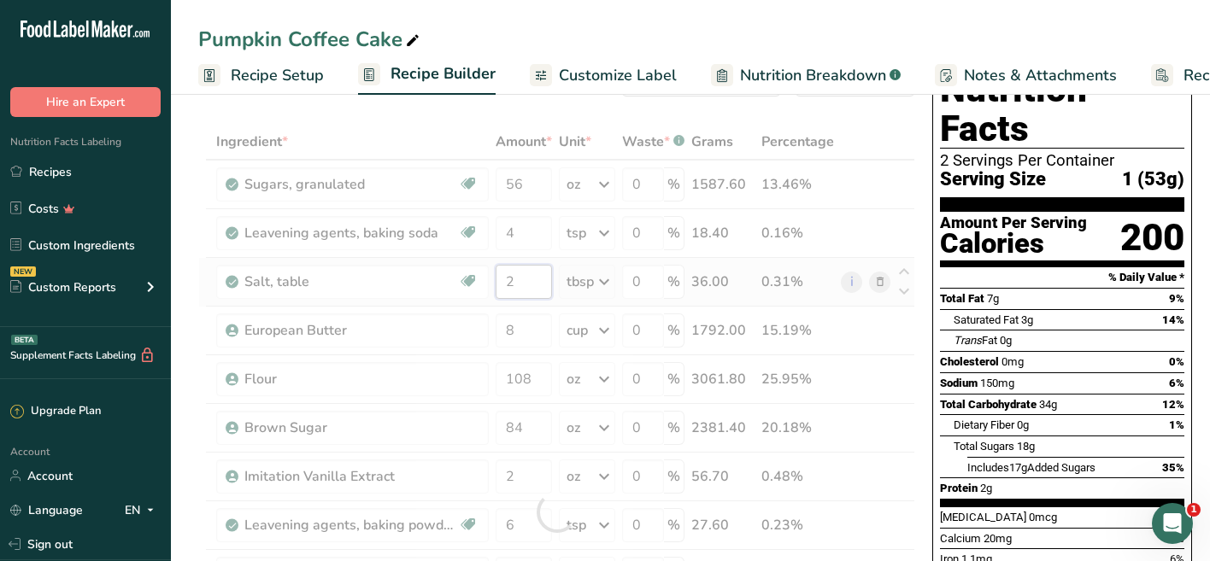
click at [528, 284] on div "Ingredient * Amount * Unit * Waste * .a-a{fill:#347362;}.b-a{fill:#fff;} Grams …" at bounding box center [556, 512] width 717 height 776
click at [528, 284] on div at bounding box center [556, 512] width 717 height 776
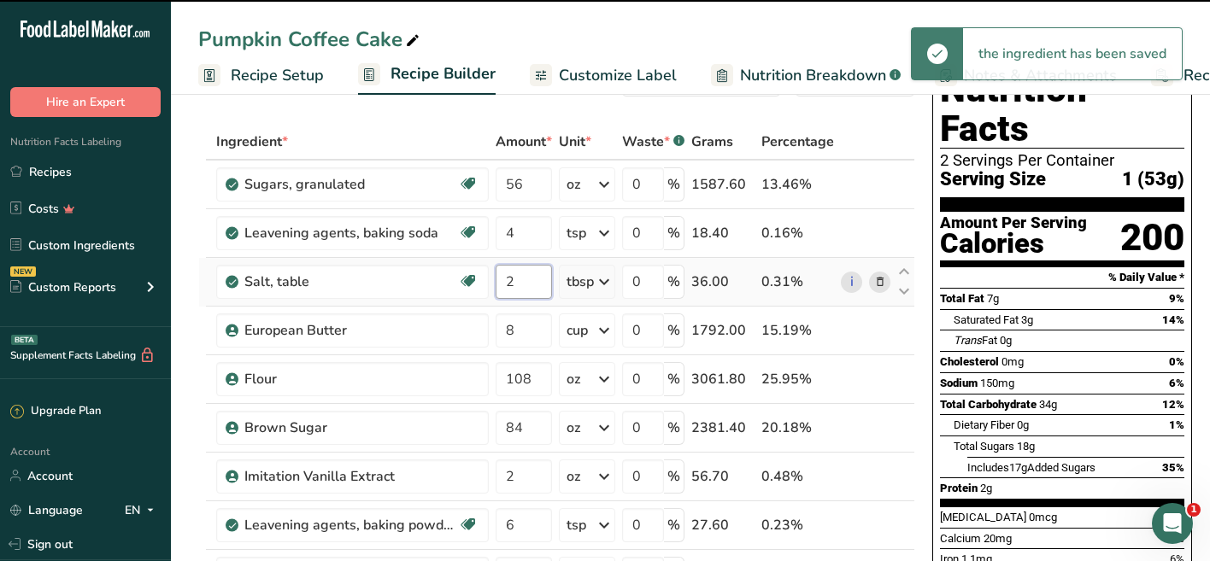
click at [520, 284] on input "2" at bounding box center [523, 282] width 56 height 34
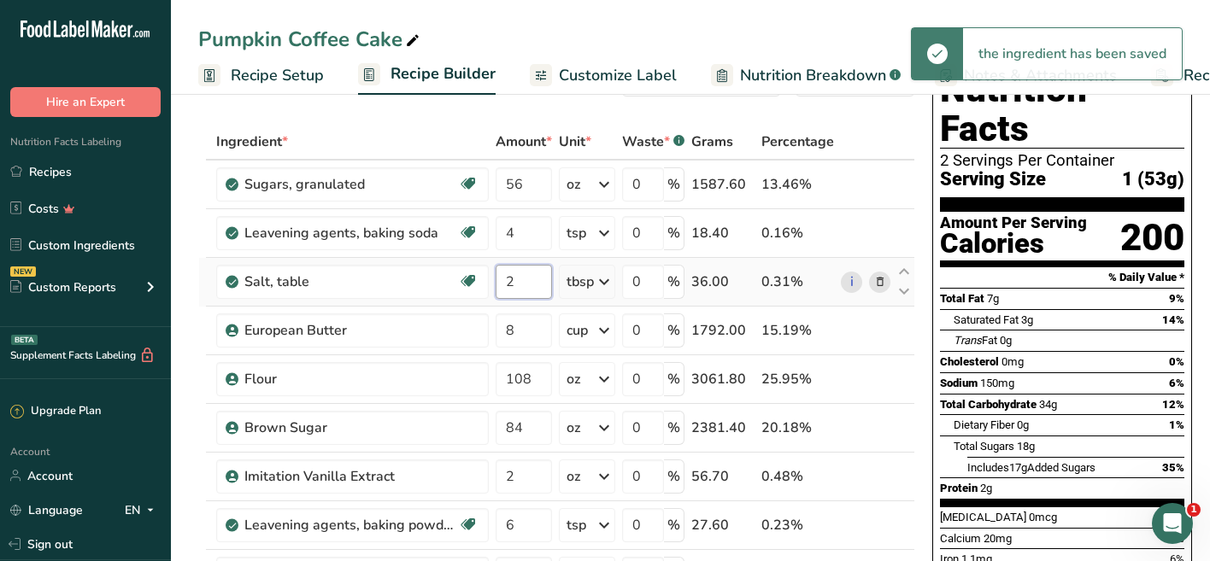
click at [520, 284] on input "2" at bounding box center [523, 282] width 56 height 34
type input "3"
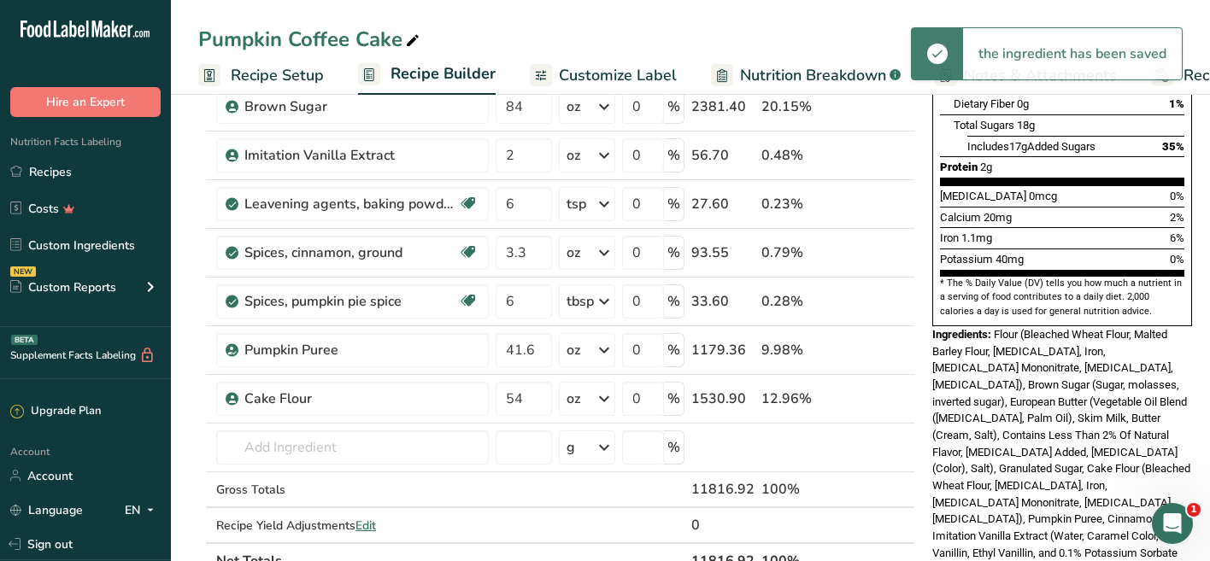
scroll to position [400, 0]
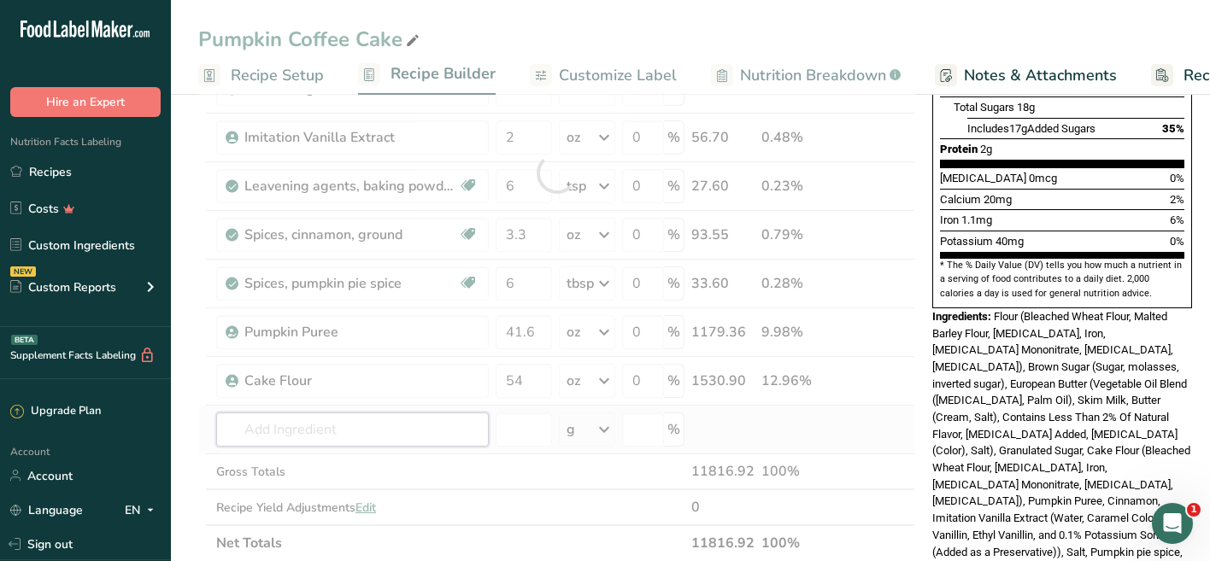
click at [394, 426] on div "Ingredient * Amount * Unit * Waste * .a-a{fill:#347362;}.b-a{fill:#fff;} Grams …" at bounding box center [556, 173] width 717 height 776
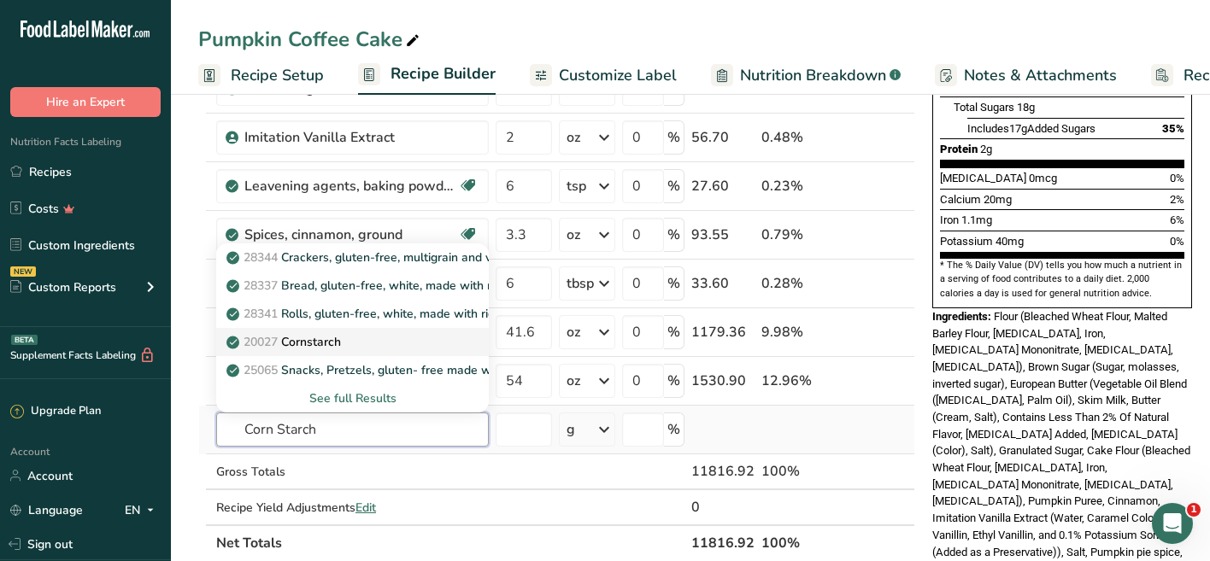
type input "Corn Starch"
click at [335, 344] on p "20027 Cornstarch" at bounding box center [285, 342] width 111 height 18
type input "Cornstarch"
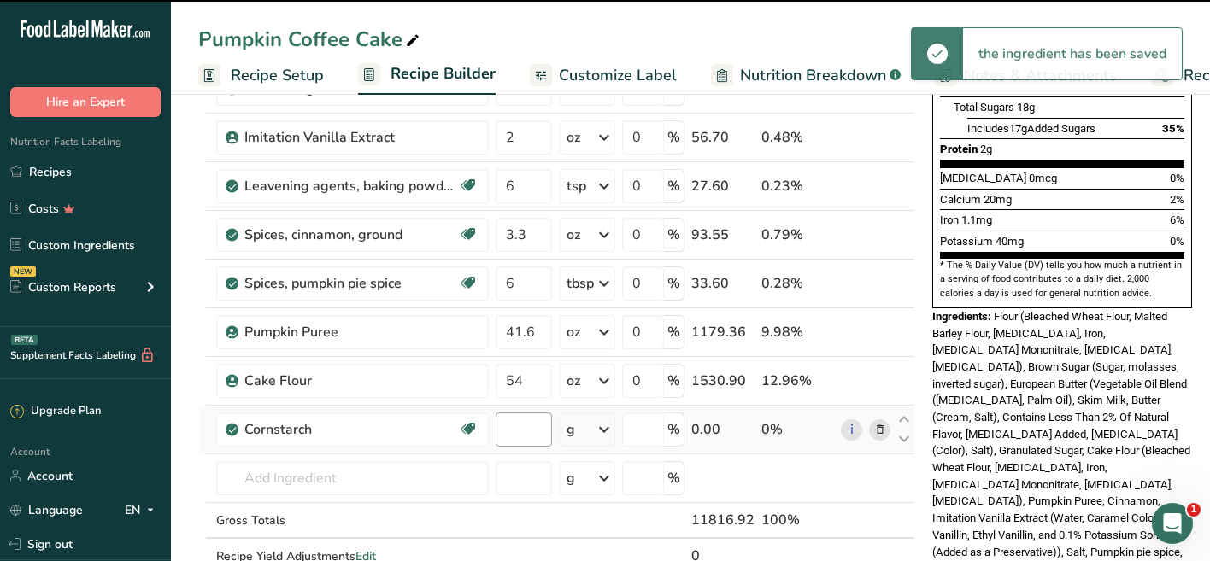
type input "0"
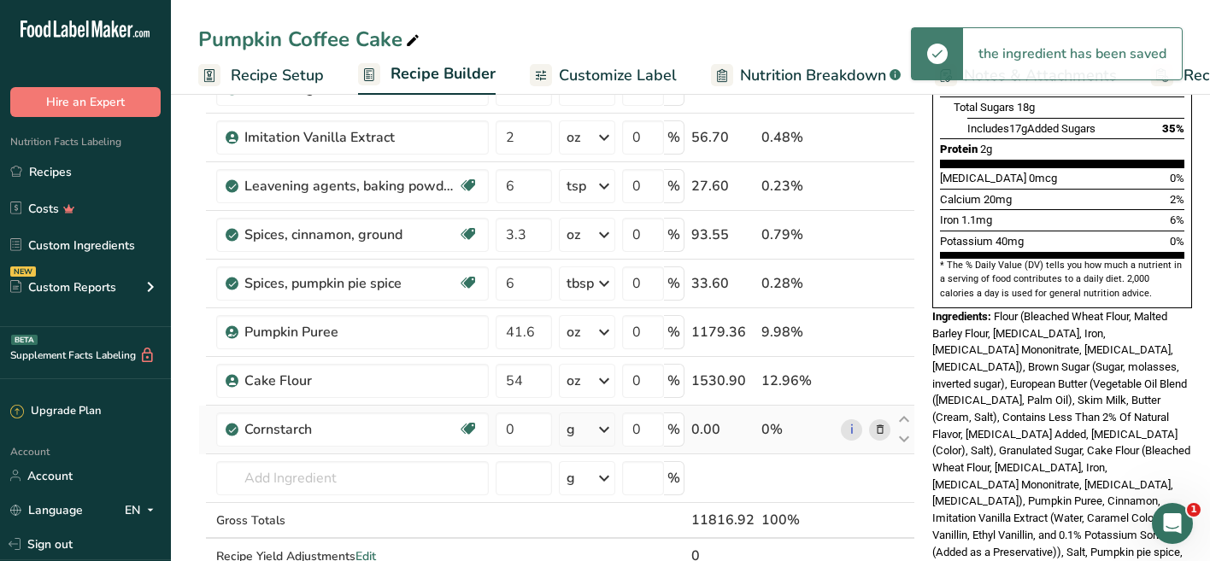
click at [584, 434] on div "g" at bounding box center [587, 430] width 56 height 34
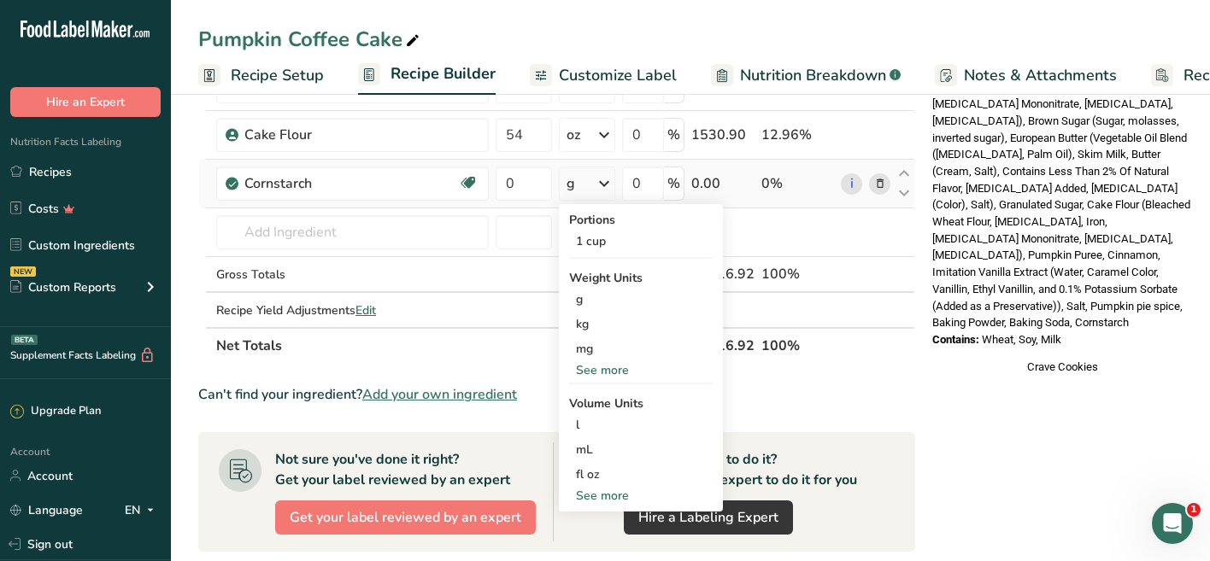
scroll to position [645, 0]
click at [623, 371] on div "See more" at bounding box center [641, 371] width 144 height 18
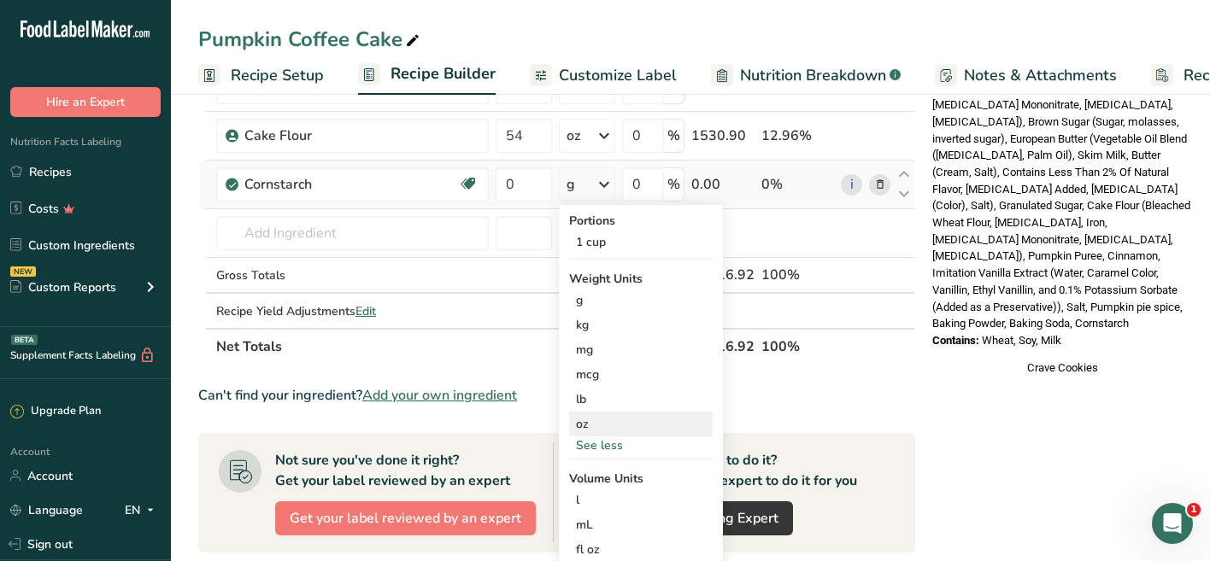
click at [596, 423] on div "oz" at bounding box center [641, 424] width 144 height 25
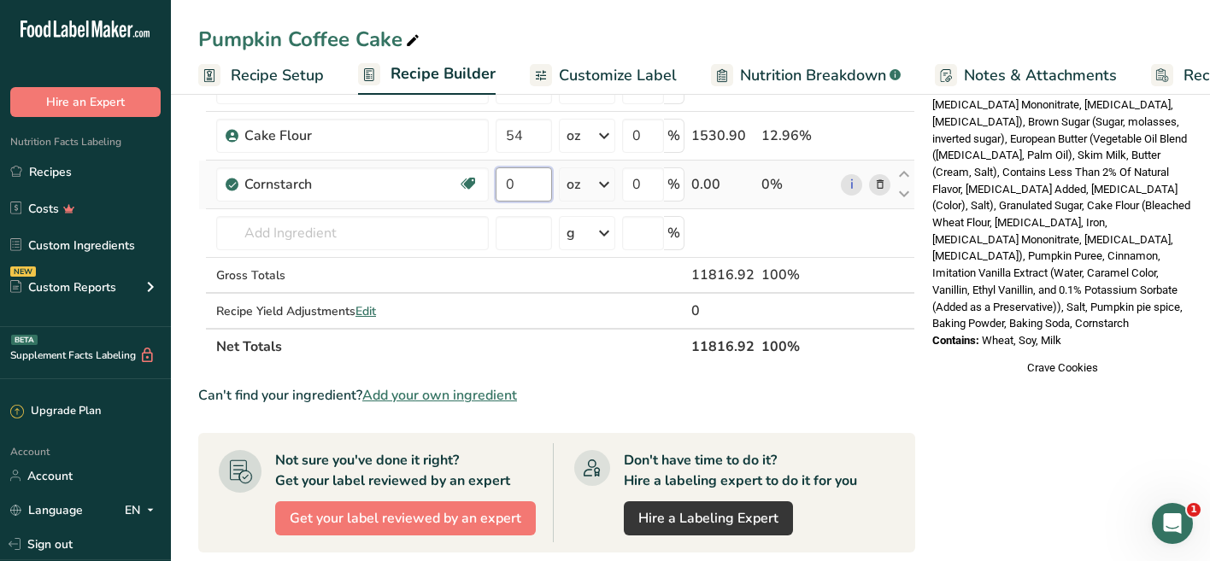
click at [523, 183] on input "0" at bounding box center [523, 184] width 56 height 34
type input "1.41"
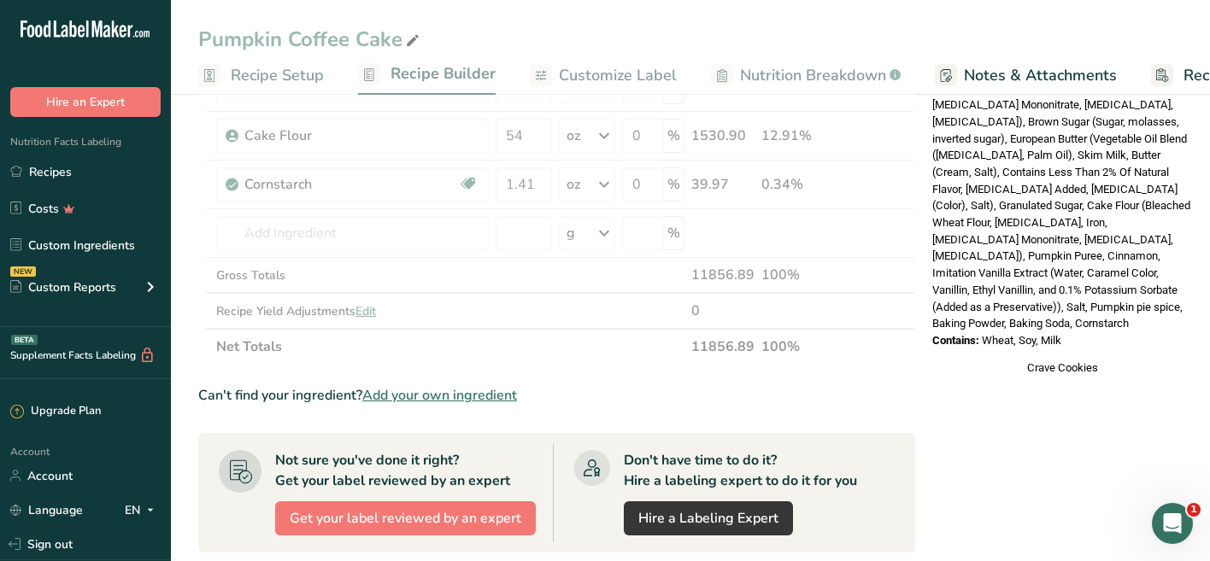
click at [1034, 207] on div "Ingredients: Flour (Bleached Wheat Flour, Malted Barley Flour, Niacin, Iron, Th…" at bounding box center [1062, 197] width 260 height 269
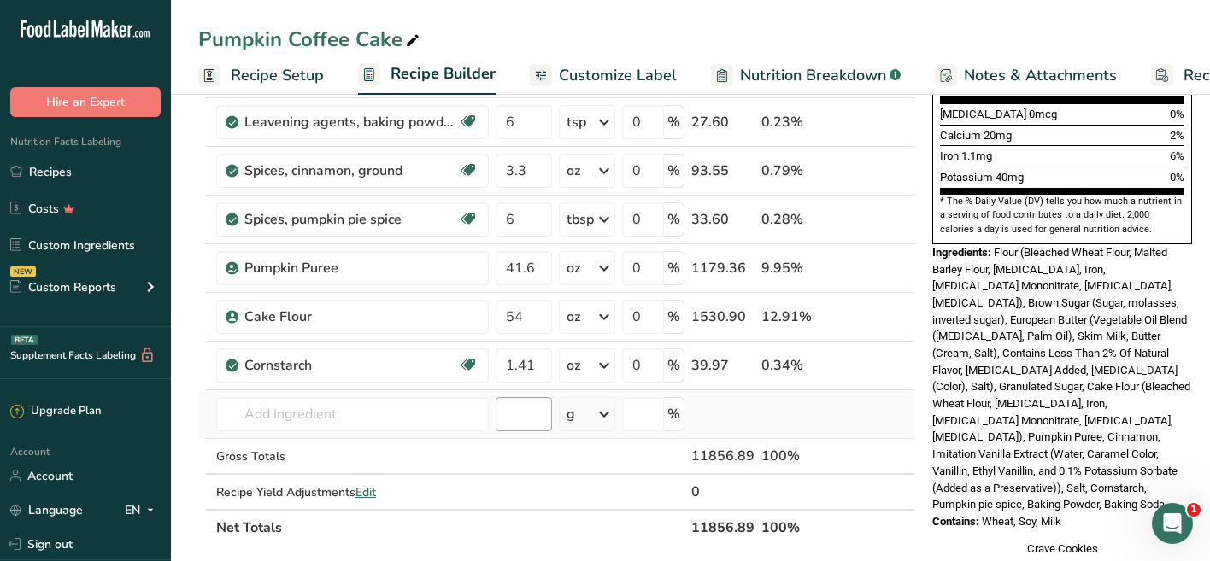
scroll to position [448, 0]
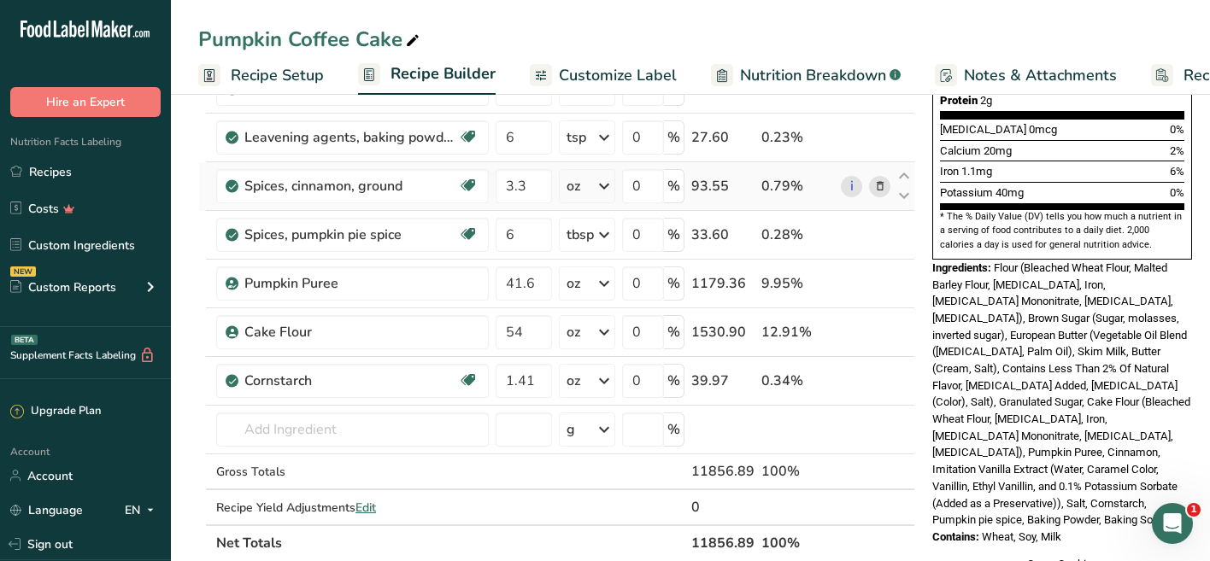
click at [876, 186] on icon at bounding box center [880, 187] width 12 height 18
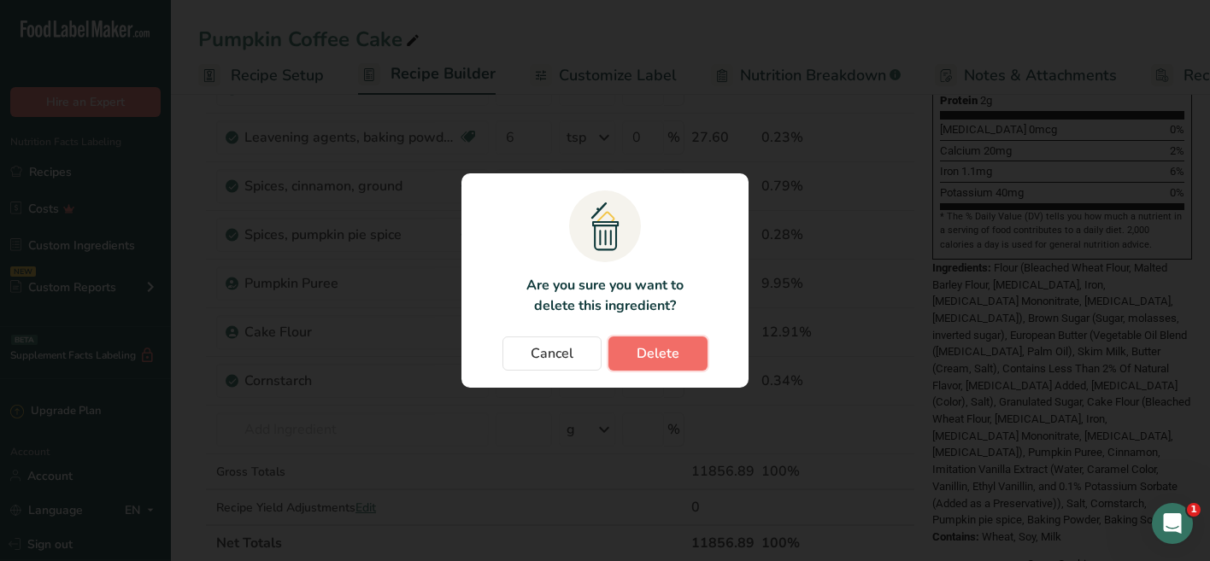
click at [658, 354] on span "Delete" at bounding box center [657, 353] width 43 height 21
type input "6"
type input "41.6"
type input "54"
type input "1.41"
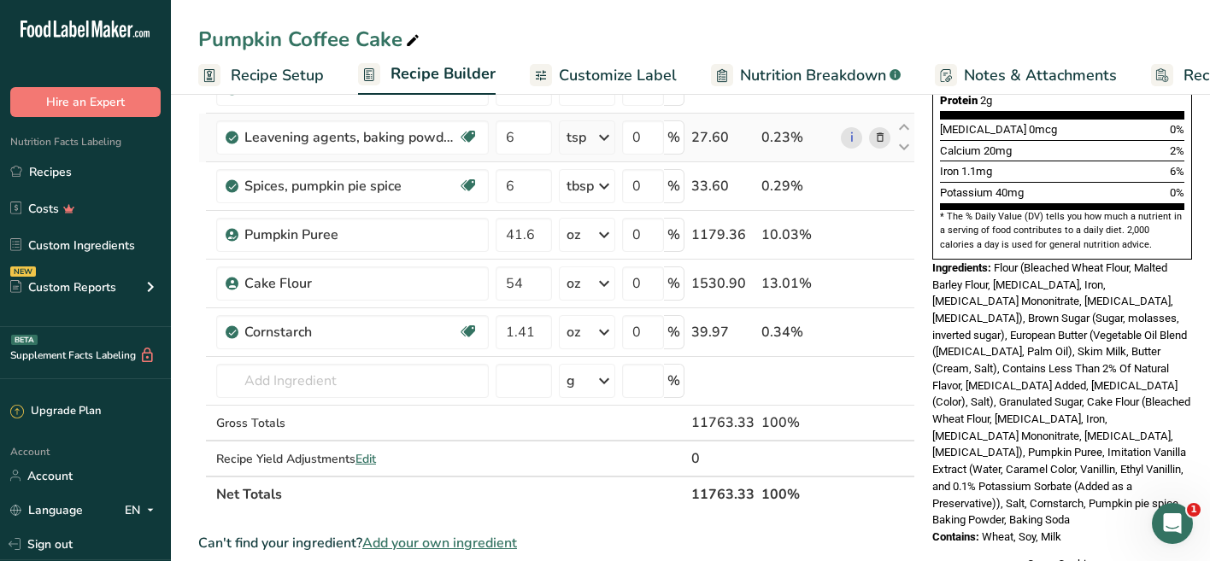
click at [877, 139] on icon at bounding box center [880, 138] width 12 height 18
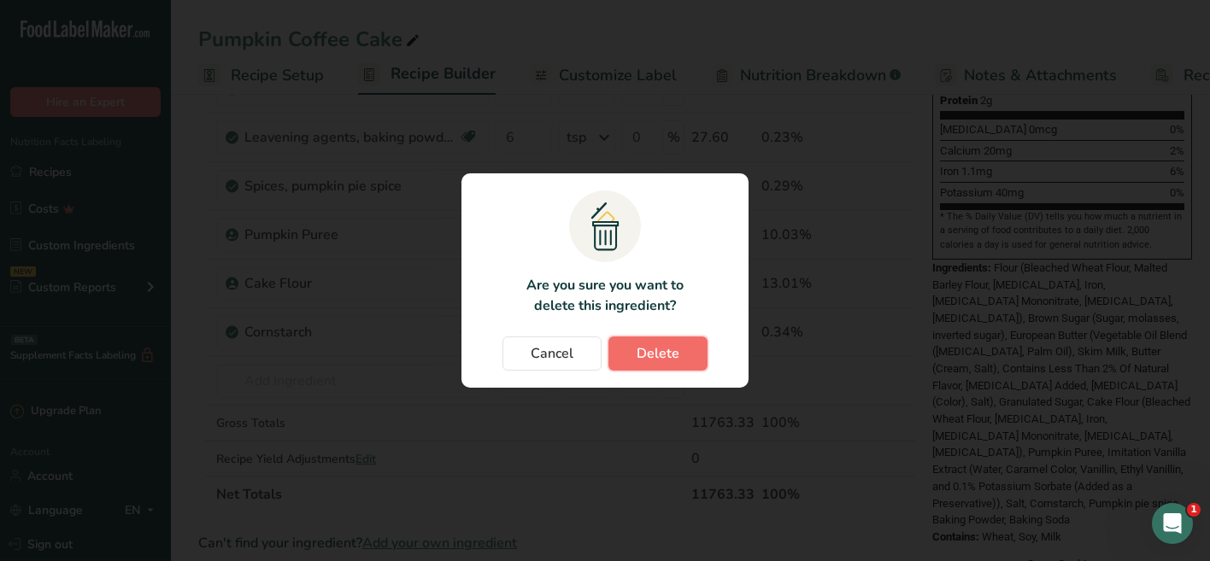
click at [662, 353] on span "Delete" at bounding box center [657, 353] width 43 height 21
type input "41.6"
type input "54"
type input "1.41"
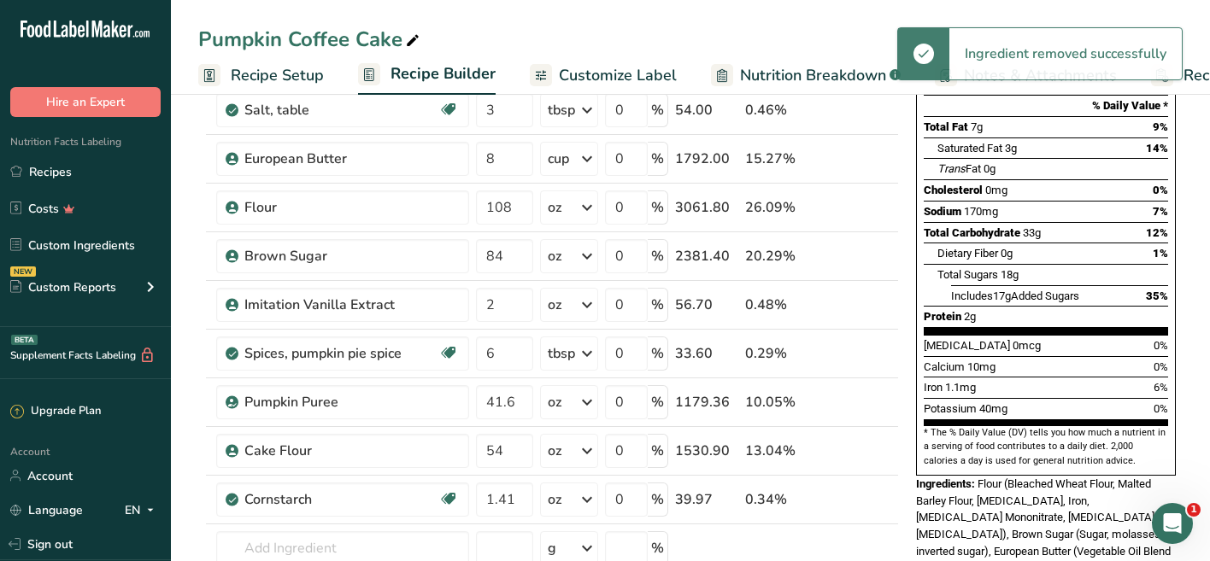
scroll to position [231, 0]
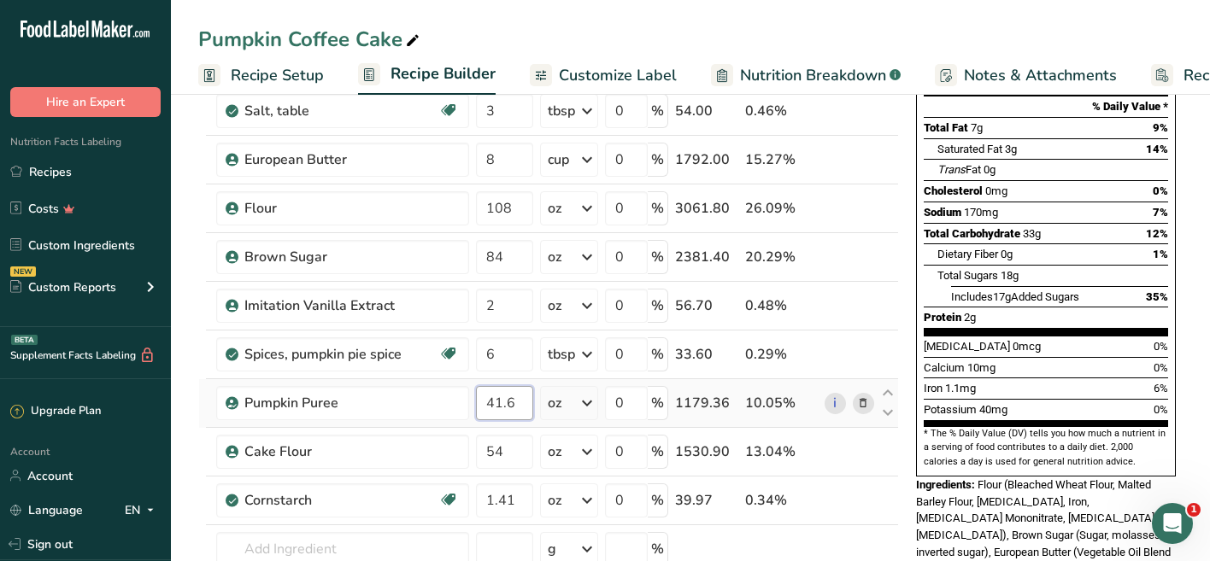
click at [520, 400] on input "41.6" at bounding box center [504, 403] width 57 height 34
type input "49.4"
click at [365, 543] on div "Ingredient * Amount * Unit * Waste * .a-a{fill:#347362;}.b-a{fill:#fff;} Grams …" at bounding box center [548, 317] width 700 height 728
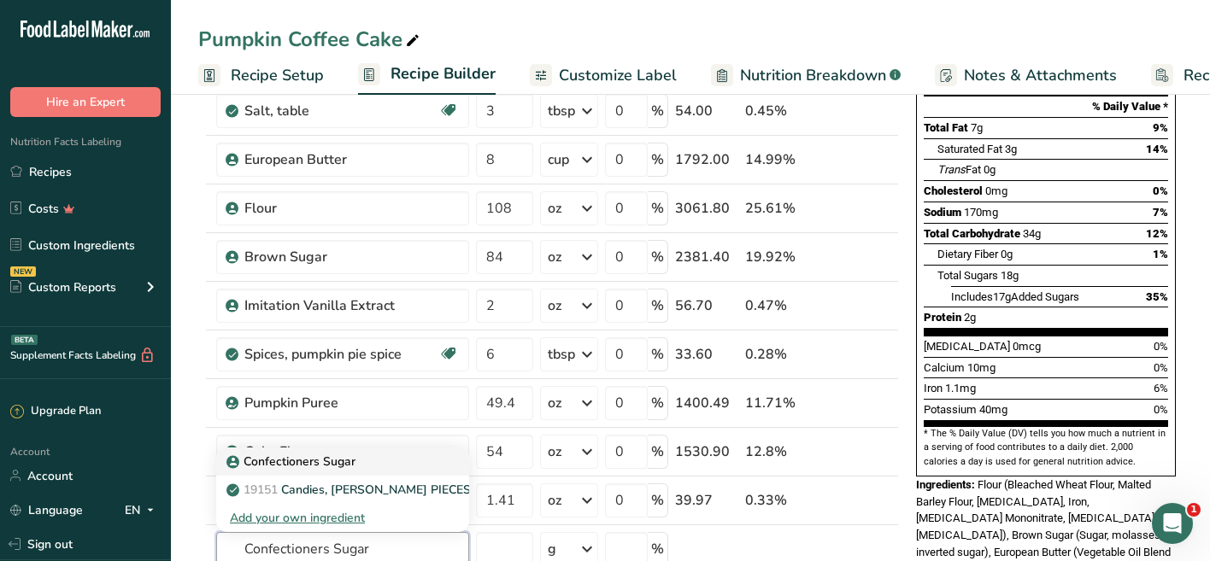
type input "Confectioners Sugar"
click at [346, 460] on p "Confectioners Sugar" at bounding box center [293, 462] width 126 height 18
type input "Confectioners Sugar"
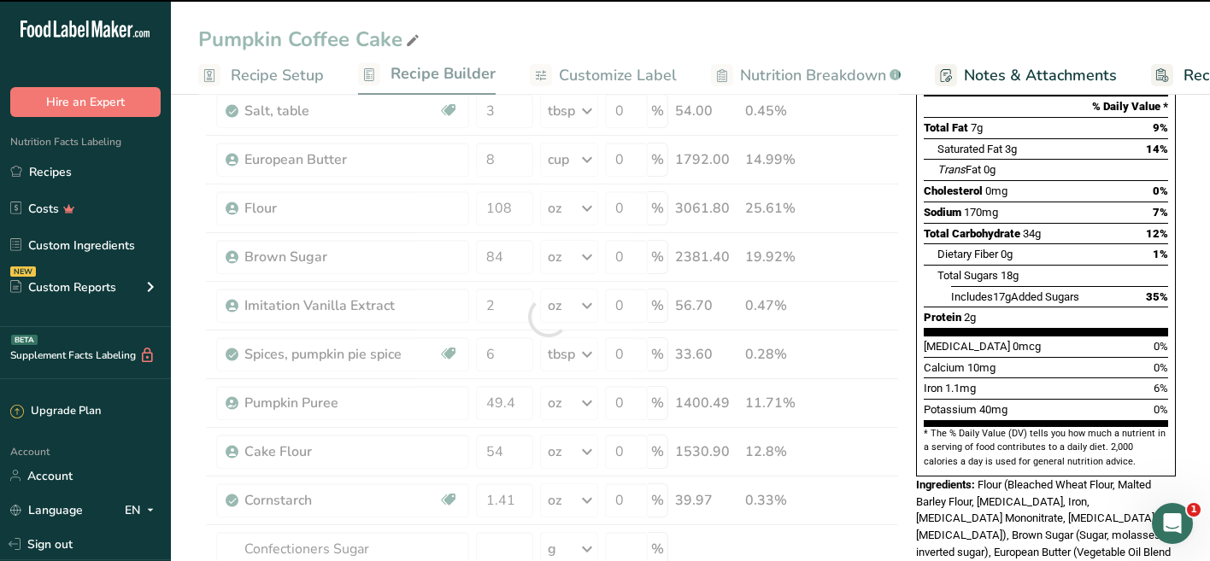
type input "0"
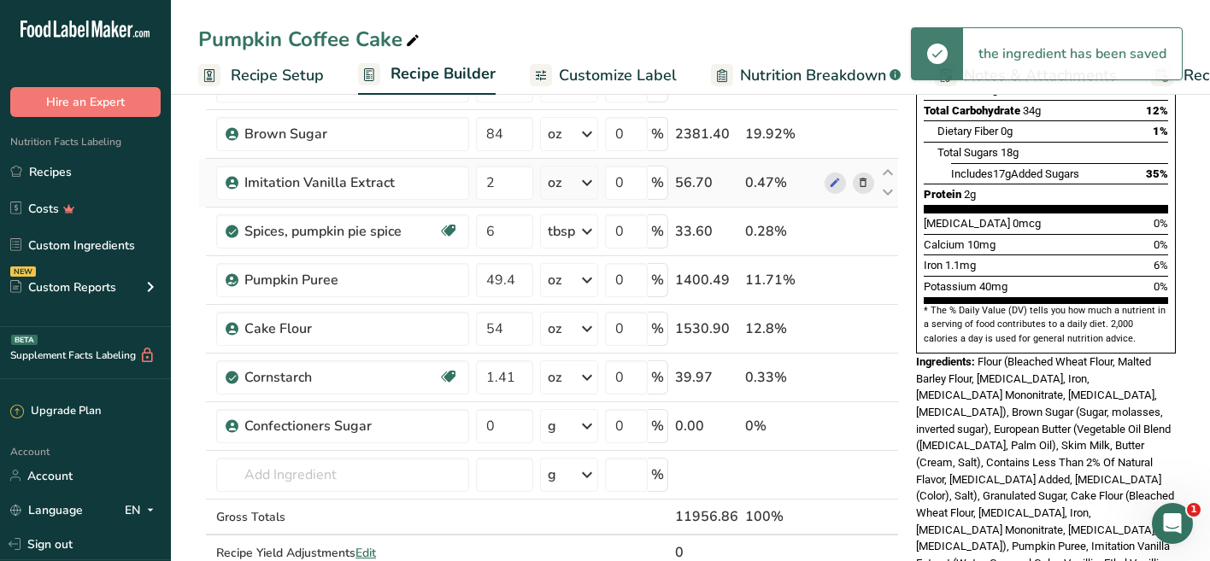
scroll to position [409, 0]
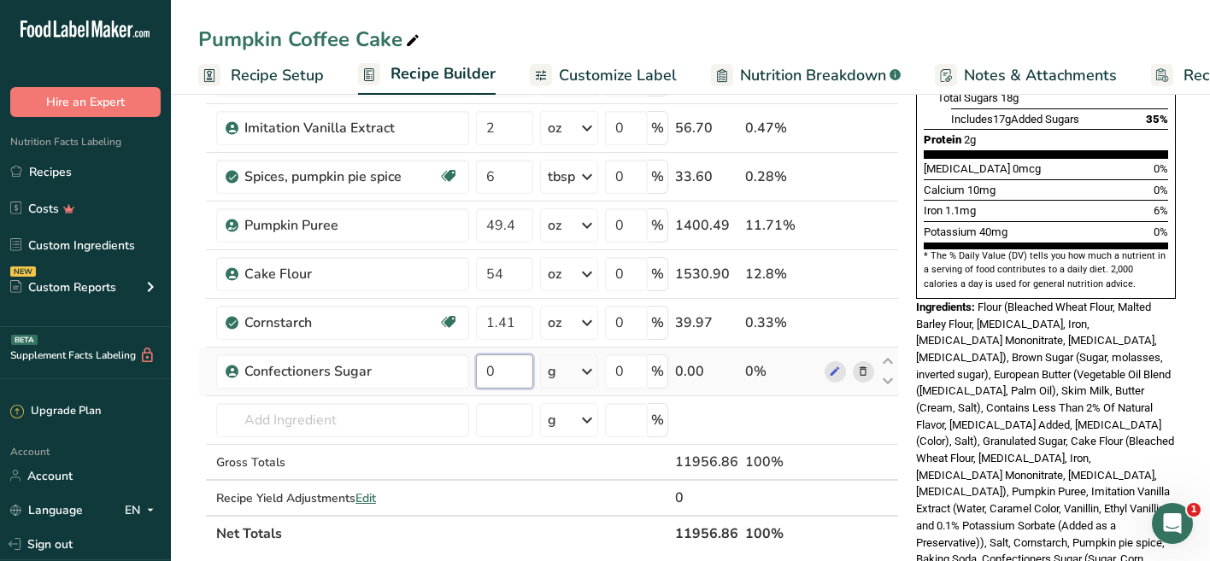
click at [495, 372] on input "0" at bounding box center [504, 371] width 57 height 34
type input "28.8"
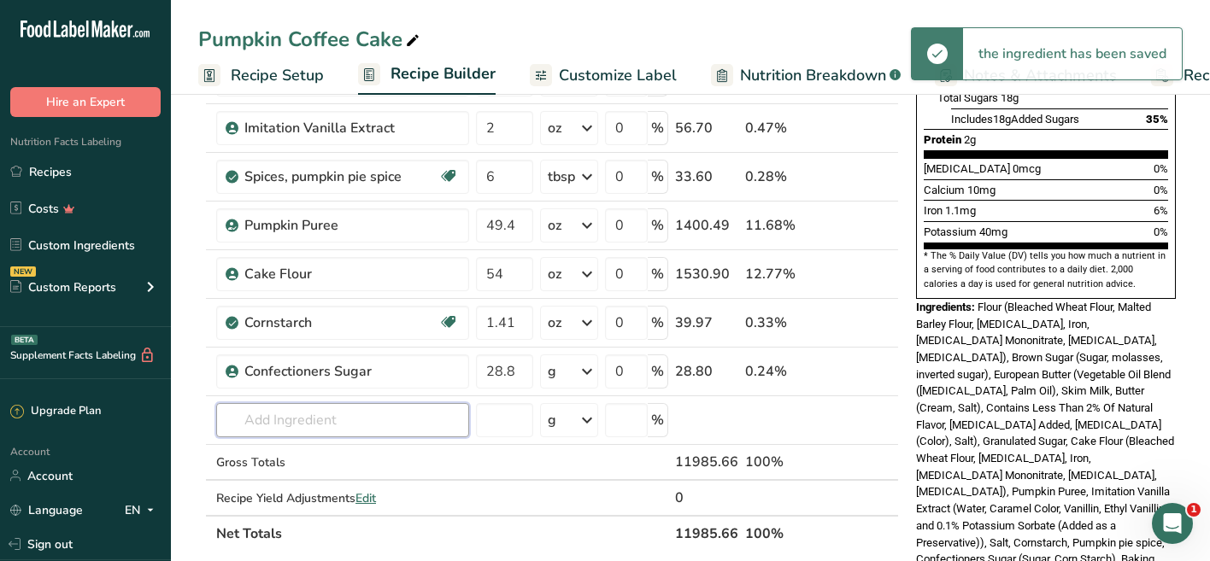
click at [343, 417] on div "Ingredient * Amount * Unit * Waste * .a-a{fill:#347362;}.b-a{fill:#fff;} Grams …" at bounding box center [548, 163] width 700 height 776
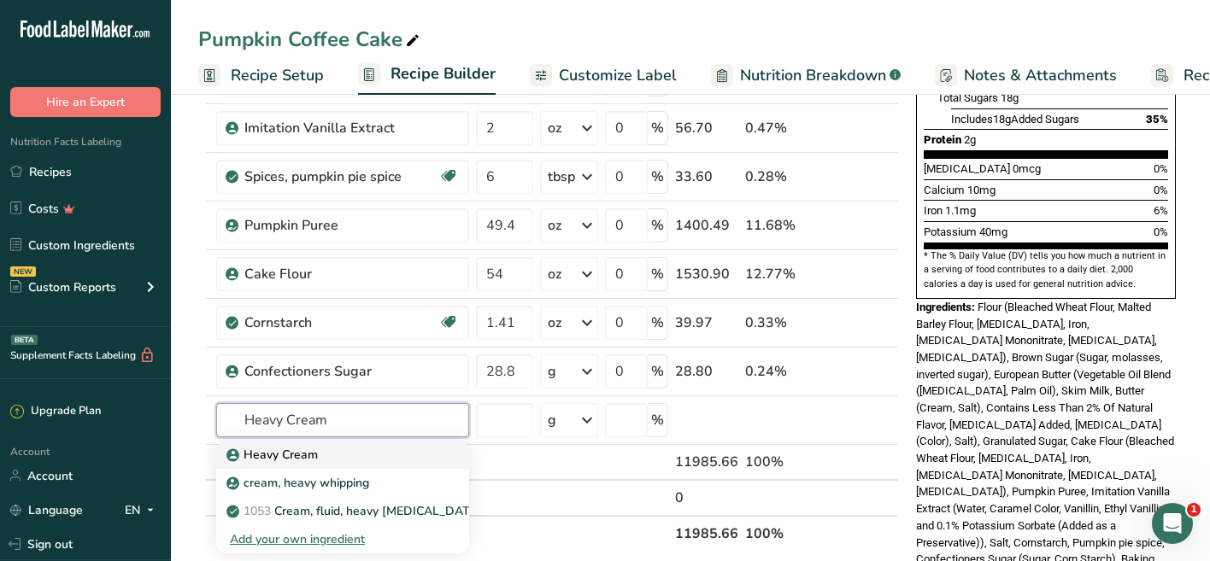
type input "Heavy Cream"
click at [315, 454] on p "Heavy Cream" at bounding box center [274, 455] width 88 height 18
type input "Heavy Cream"
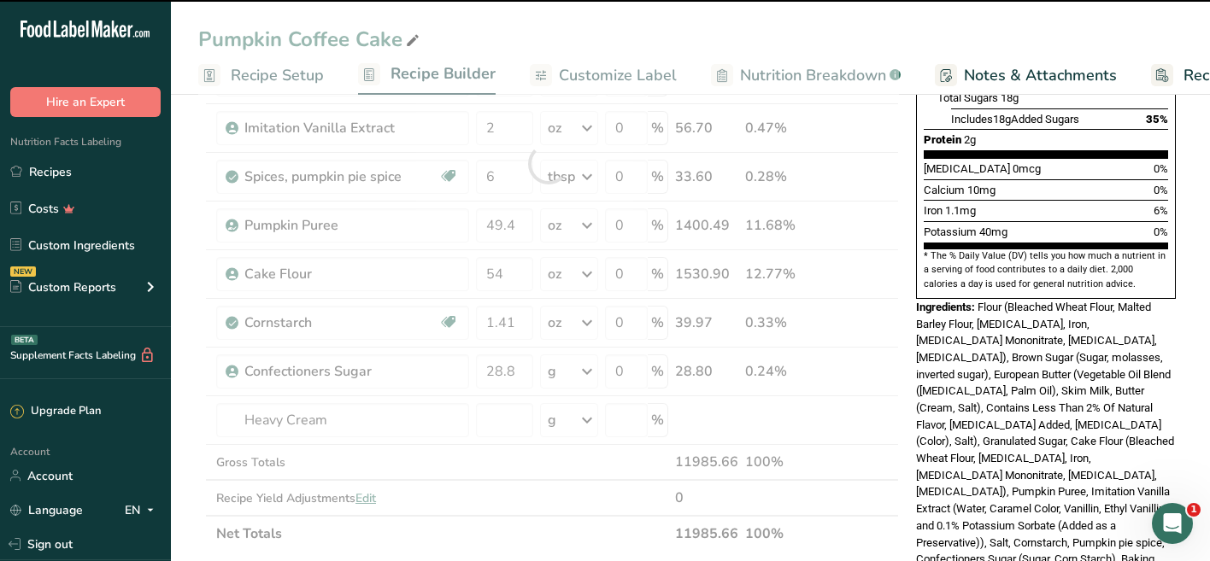
type input "0"
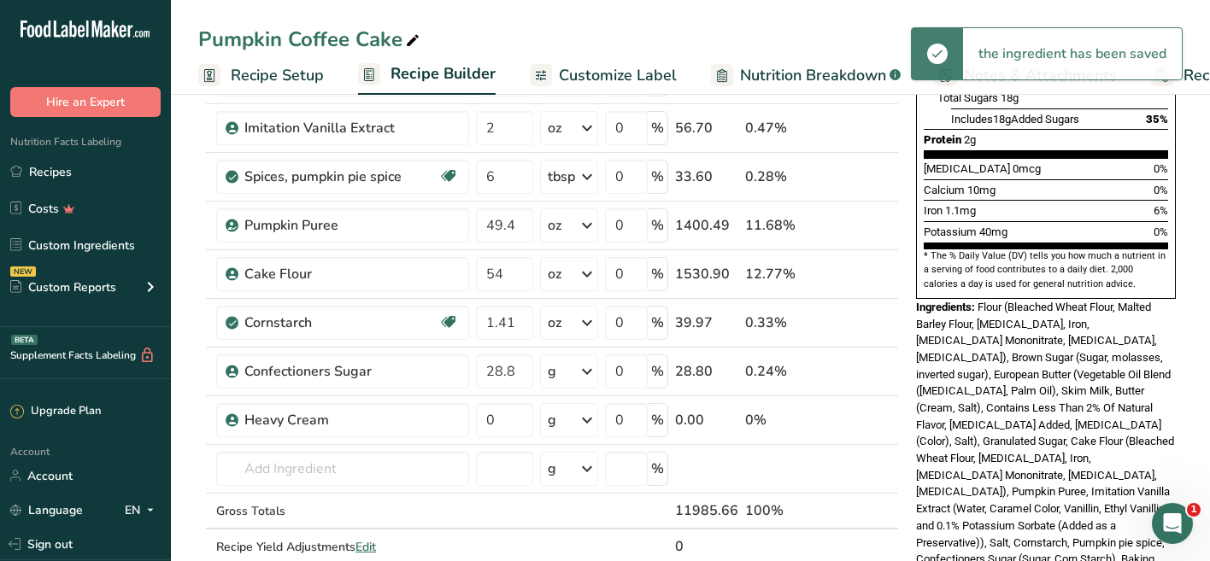
click at [567, 422] on div "g" at bounding box center [569, 420] width 58 height 34
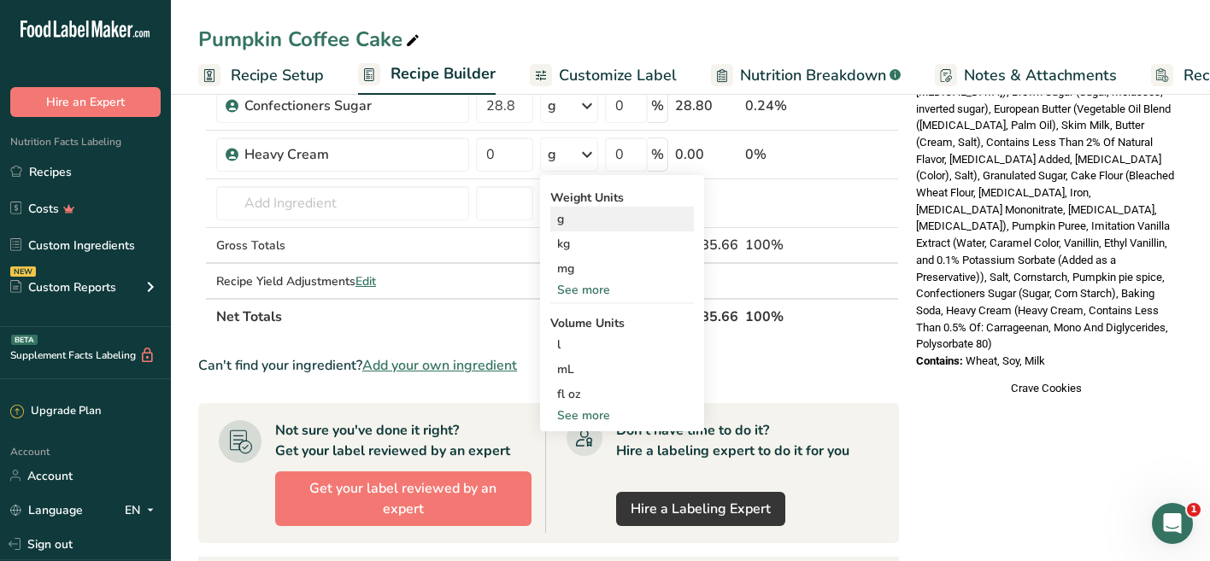
scroll to position [644, 0]
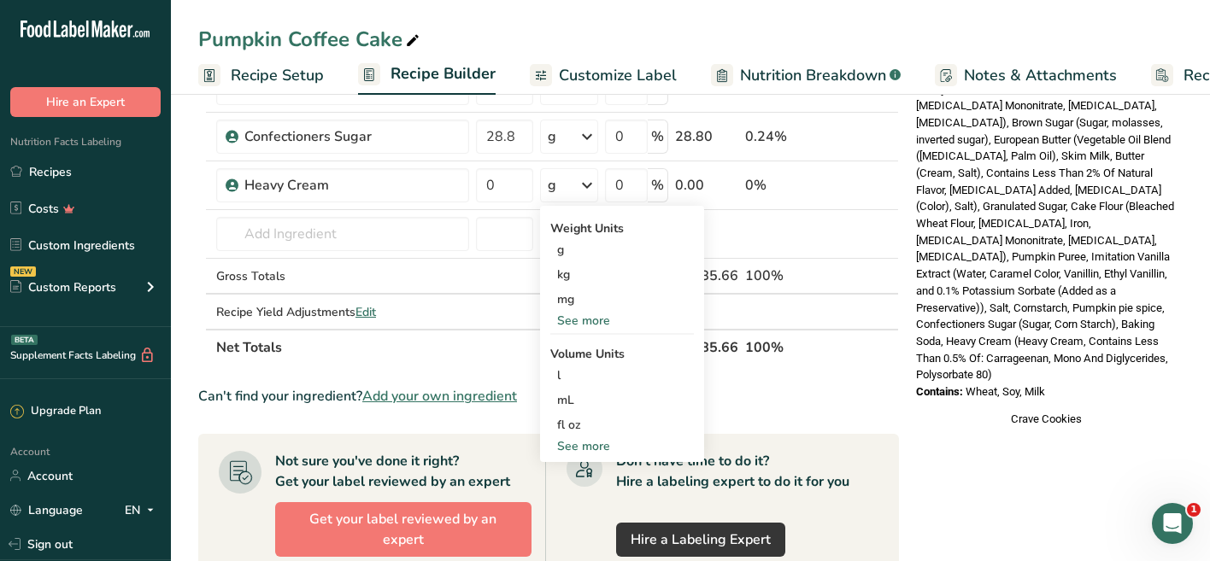
click at [590, 448] on div "See more" at bounding box center [622, 446] width 144 height 18
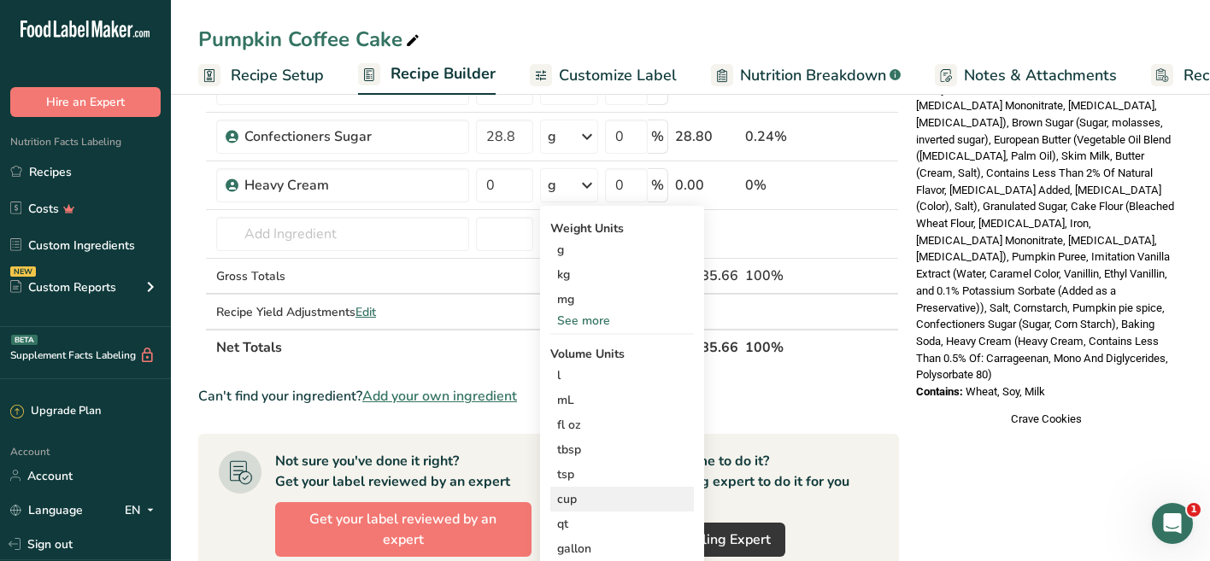
click at [594, 499] on div "cup" at bounding box center [622, 499] width 130 height 18
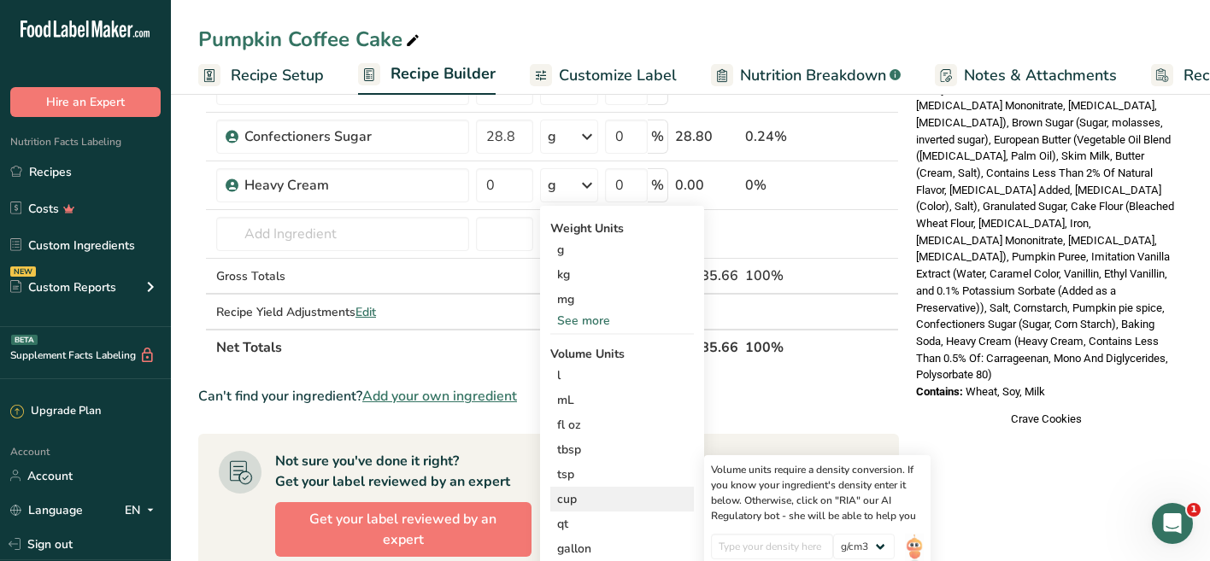
click at [572, 501] on div "cup" at bounding box center [622, 499] width 130 height 18
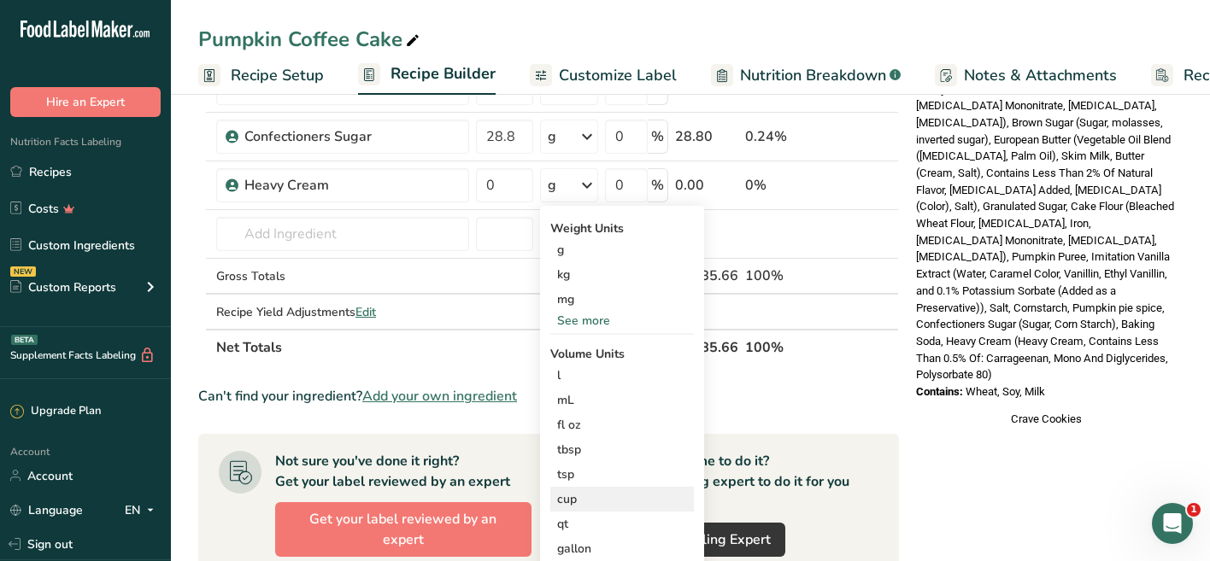
click at [565, 498] on div "cup" at bounding box center [622, 499] width 130 height 18
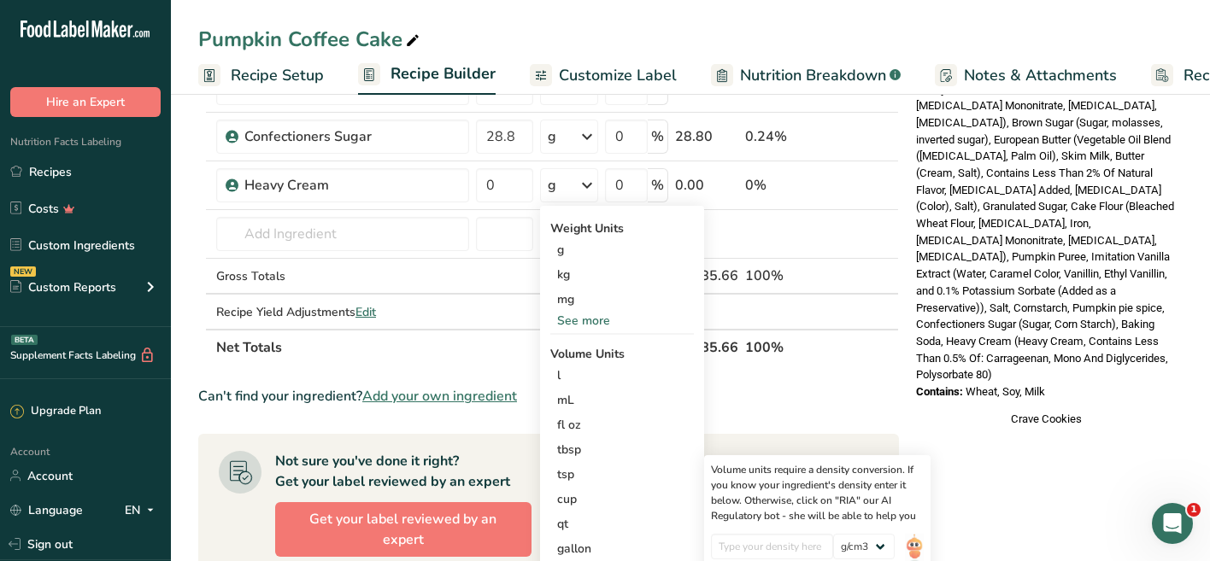
click at [576, 323] on div "See more" at bounding box center [622, 321] width 144 height 18
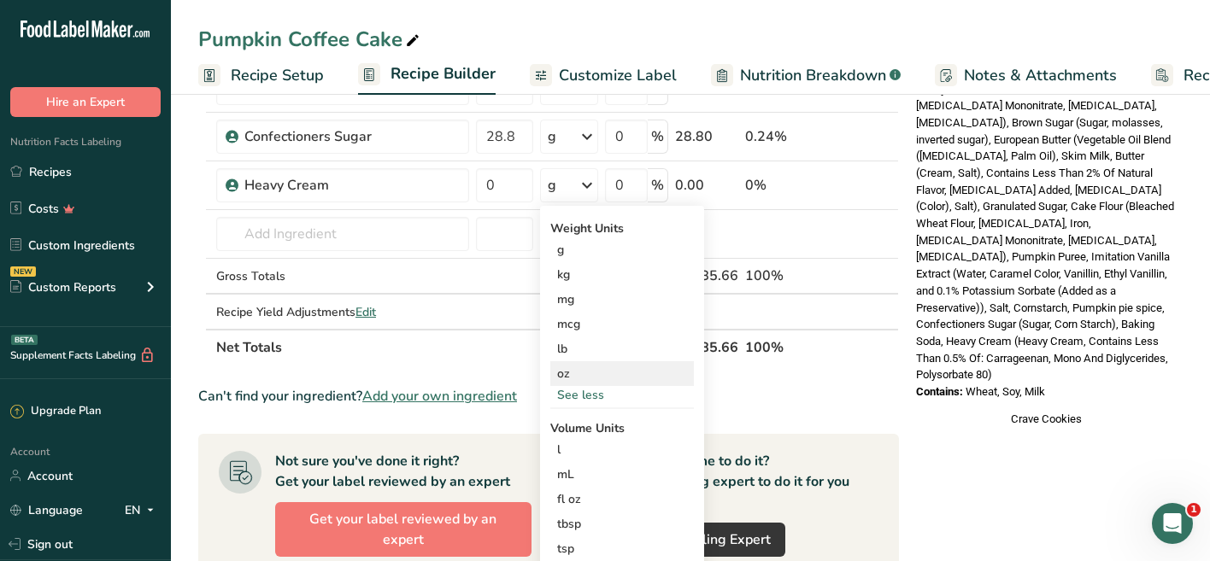
click at [574, 376] on div "oz" at bounding box center [622, 373] width 144 height 25
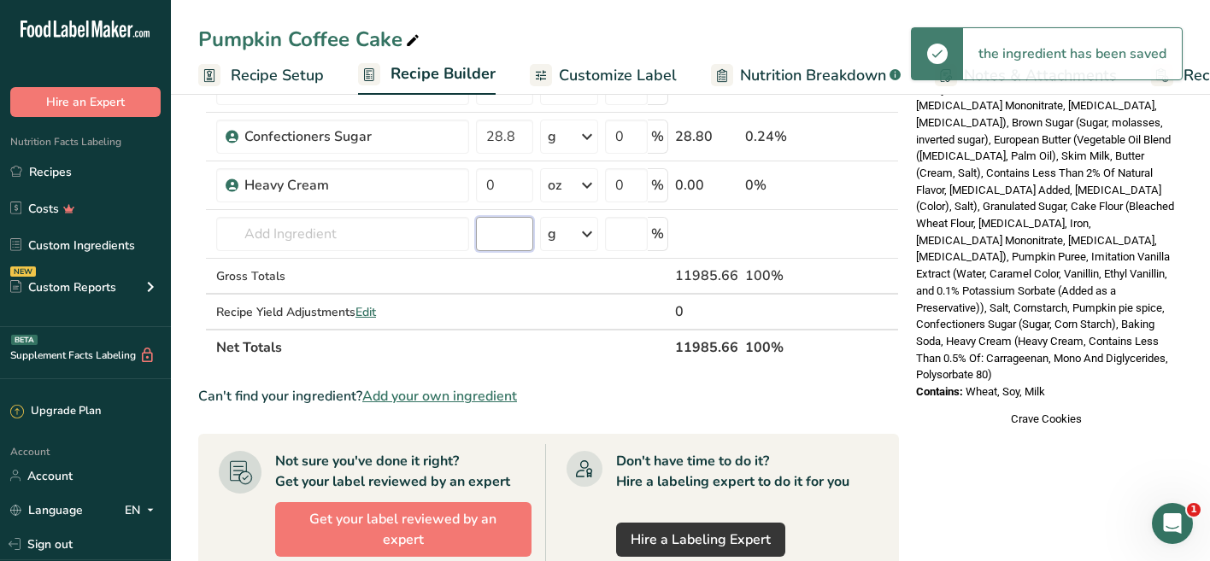
click at [501, 237] on input "number" at bounding box center [504, 234] width 57 height 34
click at [501, 182] on input "0" at bounding box center [504, 185] width 57 height 34
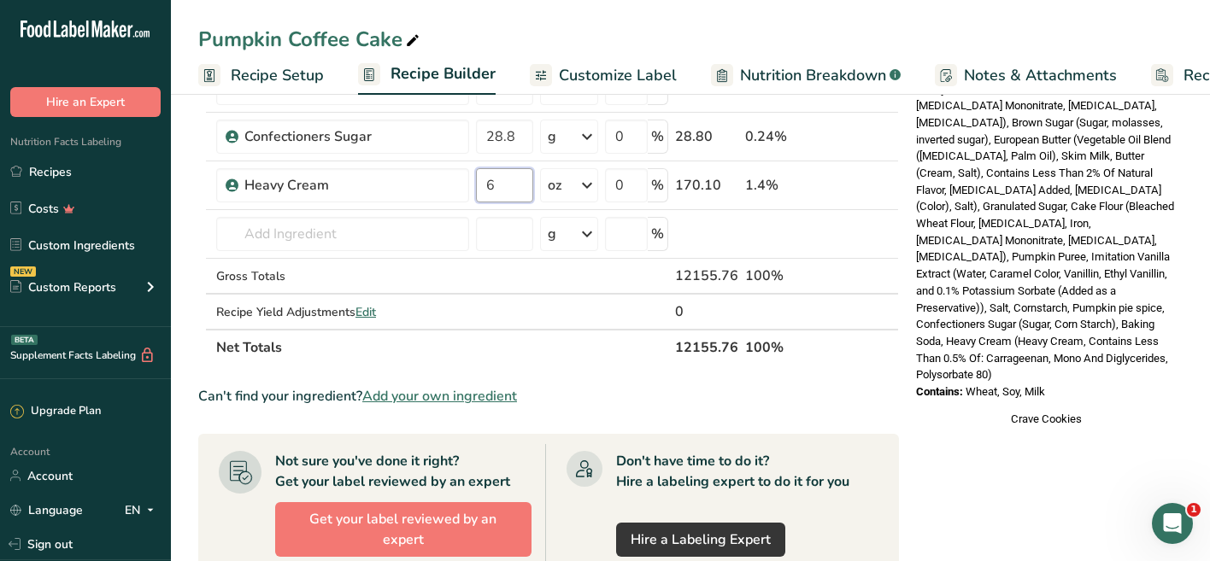
type input "6"
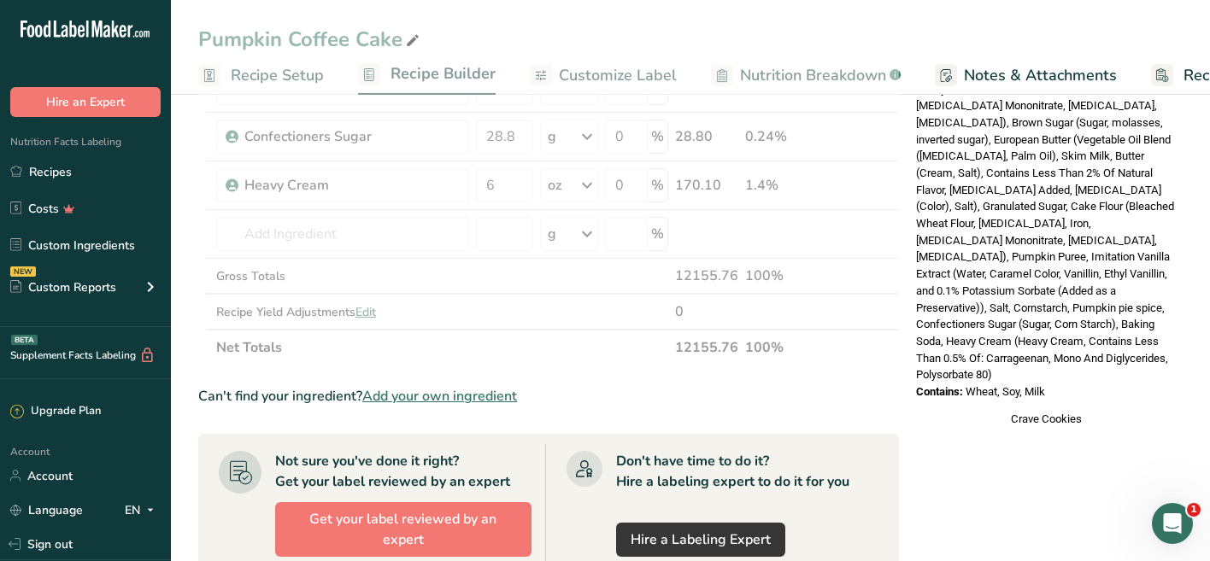
click at [958, 240] on span "Flour (Bleached Wheat Flour, Malted Barley Flour, Niacin, Iron, Thiamin Mononit…" at bounding box center [1045, 223] width 258 height 315
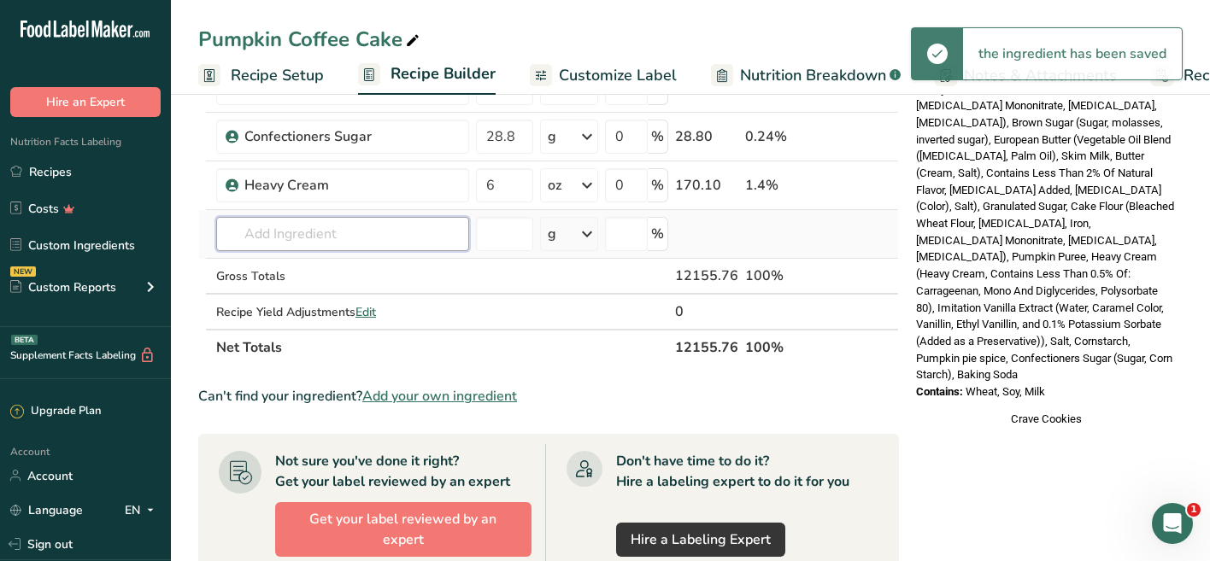
click at [371, 240] on input "text" at bounding box center [342, 234] width 253 height 34
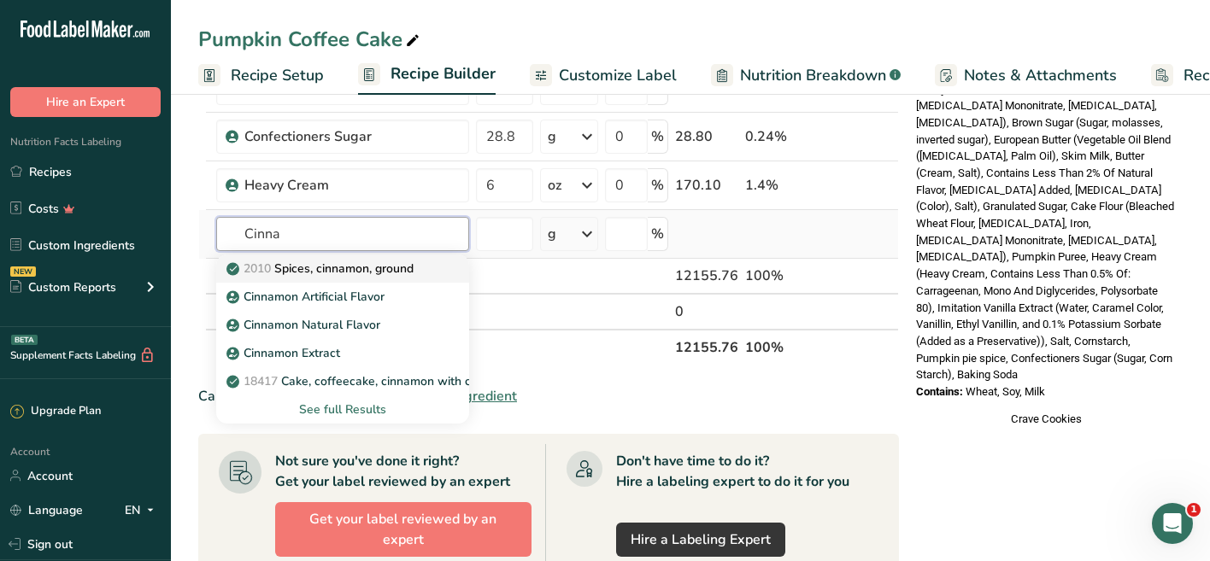
type input "Cinna"
click at [371, 266] on p "2010 Spices, cinnamon, ground" at bounding box center [322, 269] width 184 height 18
type input "Spices, cinnamon, ground"
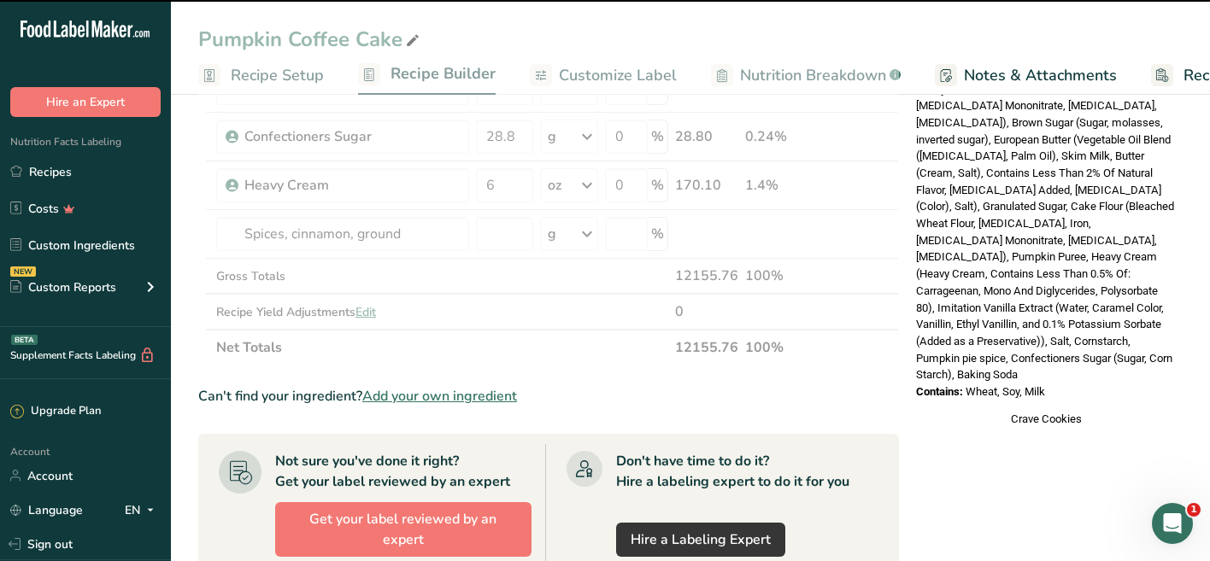
type input "0"
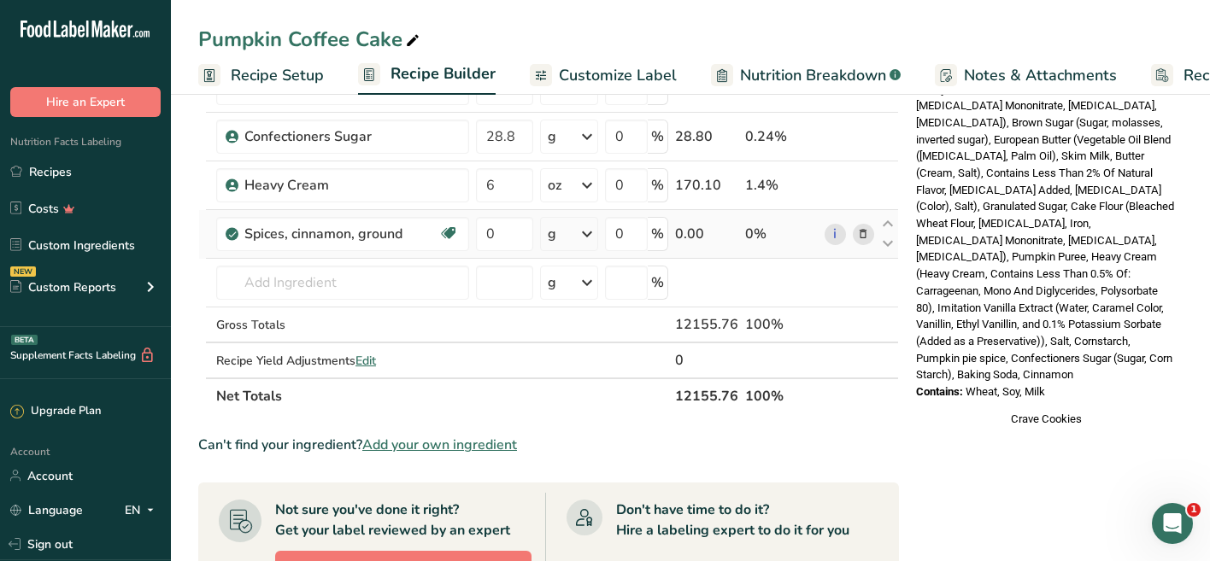
click at [569, 231] on div "g" at bounding box center [569, 234] width 58 height 34
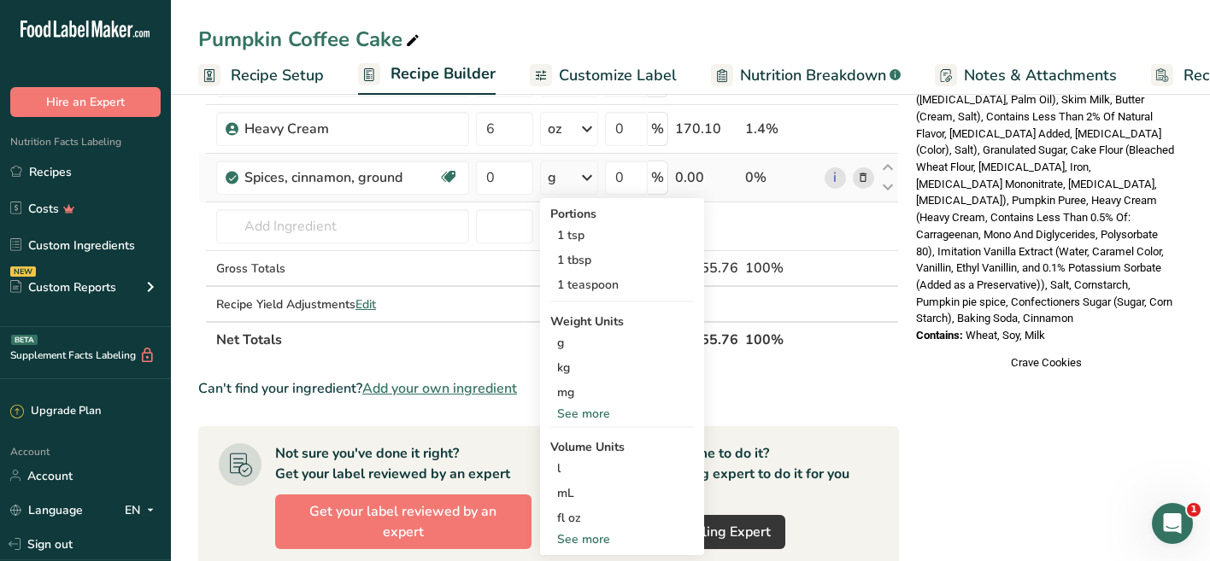
scroll to position [694, 0]
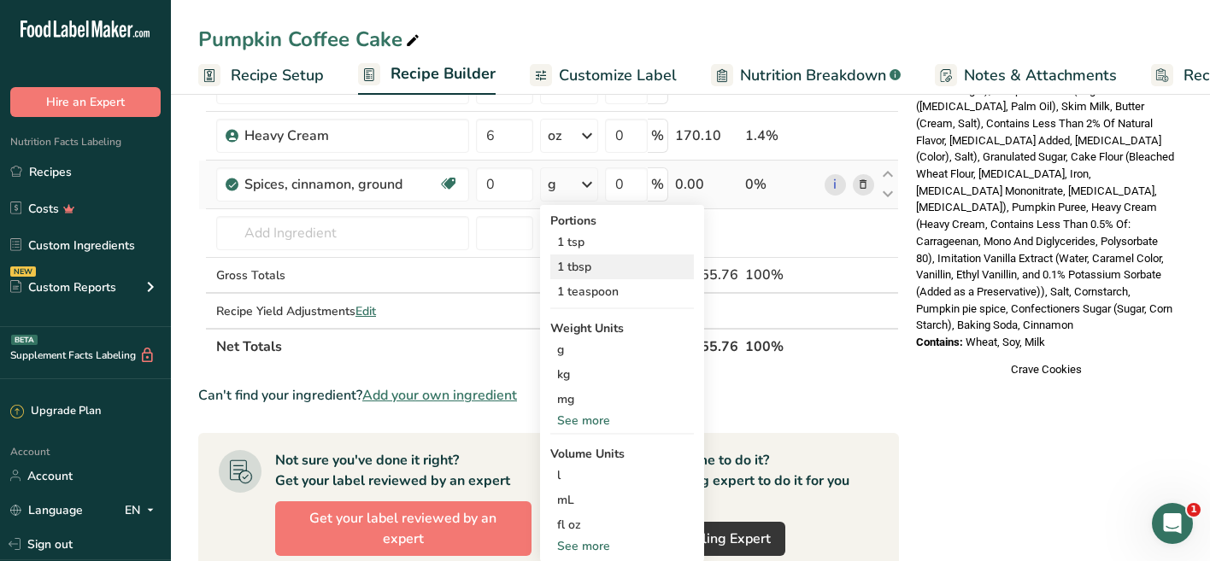
click at [594, 266] on div "1 tbsp" at bounding box center [622, 267] width 144 height 25
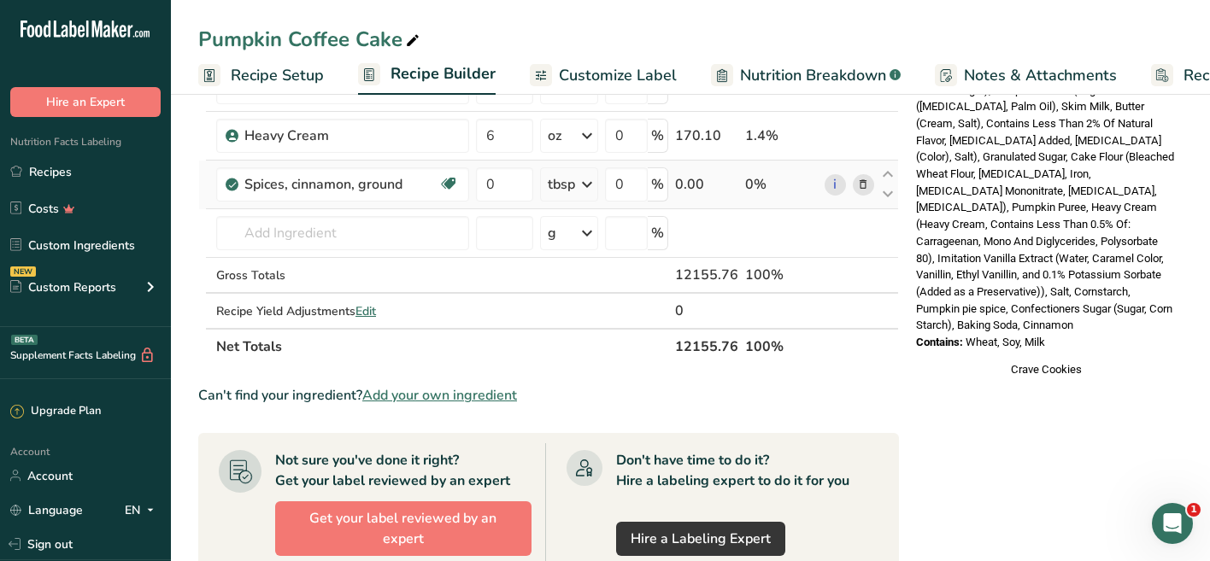
click at [587, 189] on icon at bounding box center [587, 184] width 21 height 31
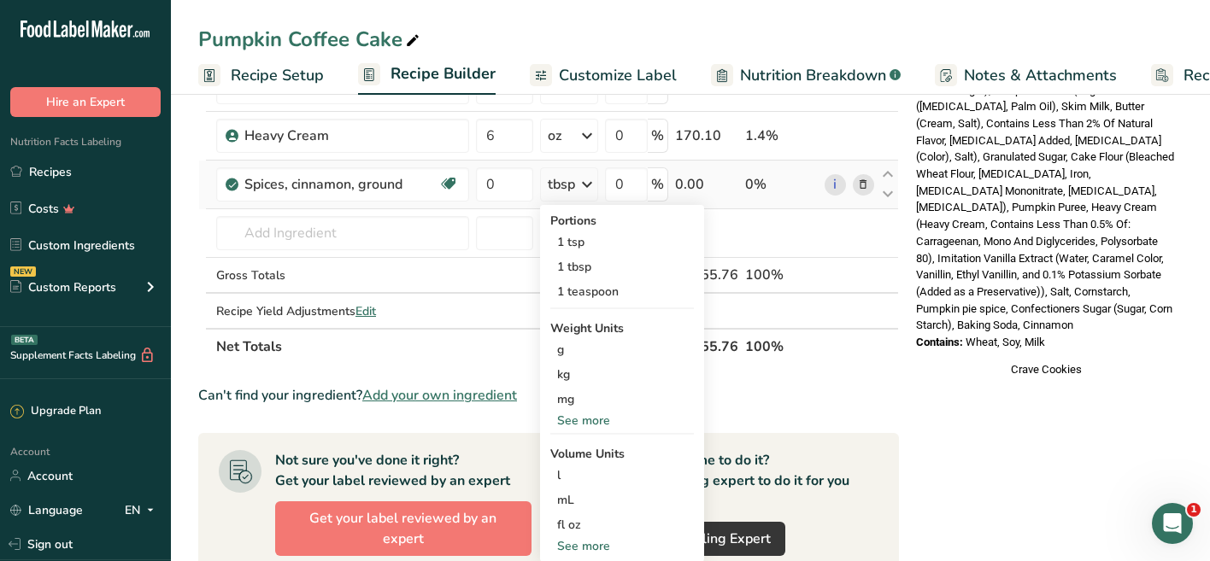
click at [610, 423] on div "See more" at bounding box center [622, 421] width 144 height 18
click at [593, 466] on div "oz" at bounding box center [622, 473] width 144 height 25
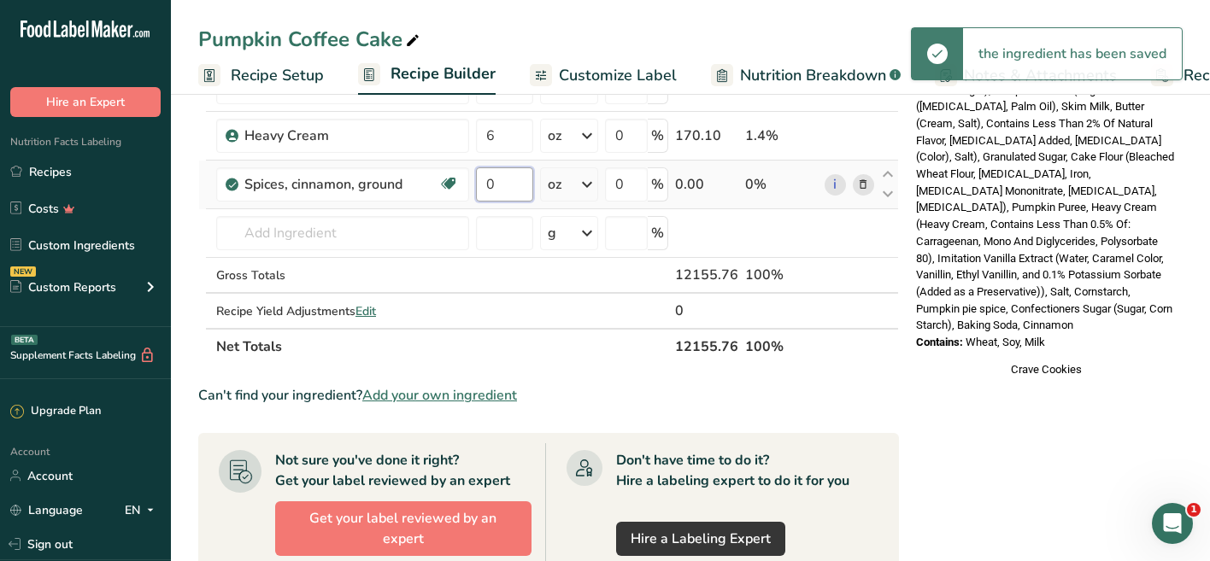
click at [497, 187] on input "0" at bounding box center [504, 184] width 57 height 34
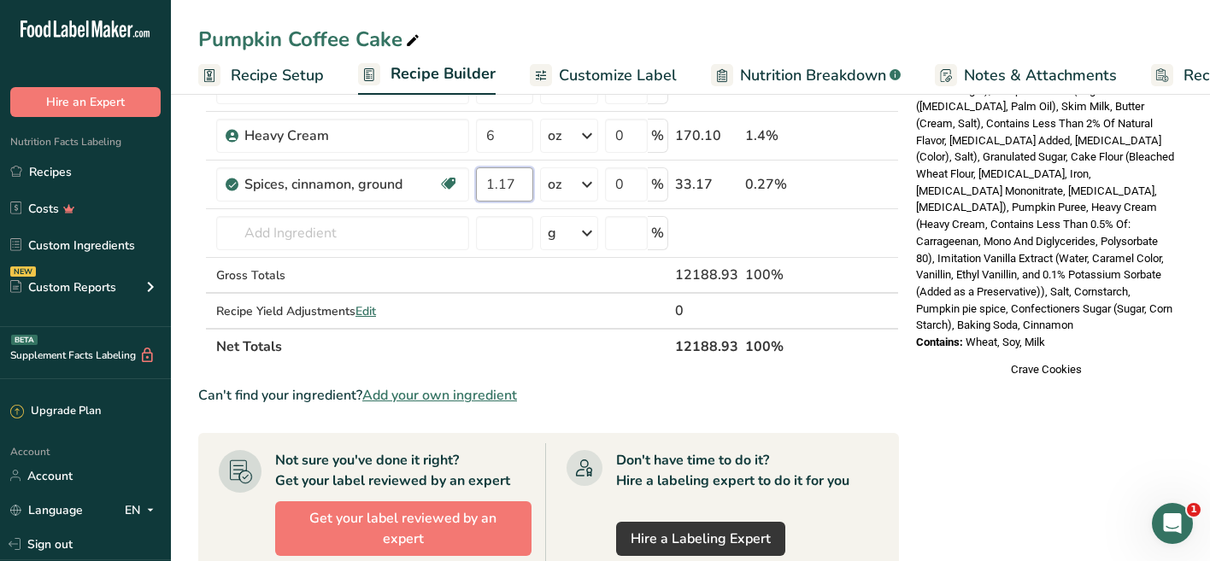
type input "1.17"
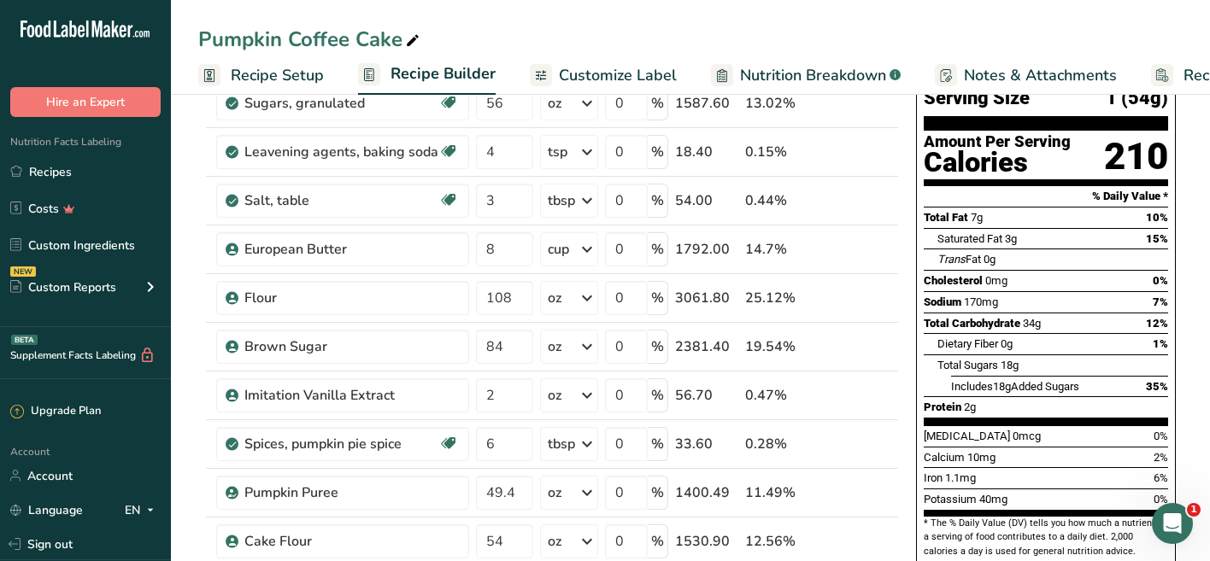
scroll to position [145, 0]
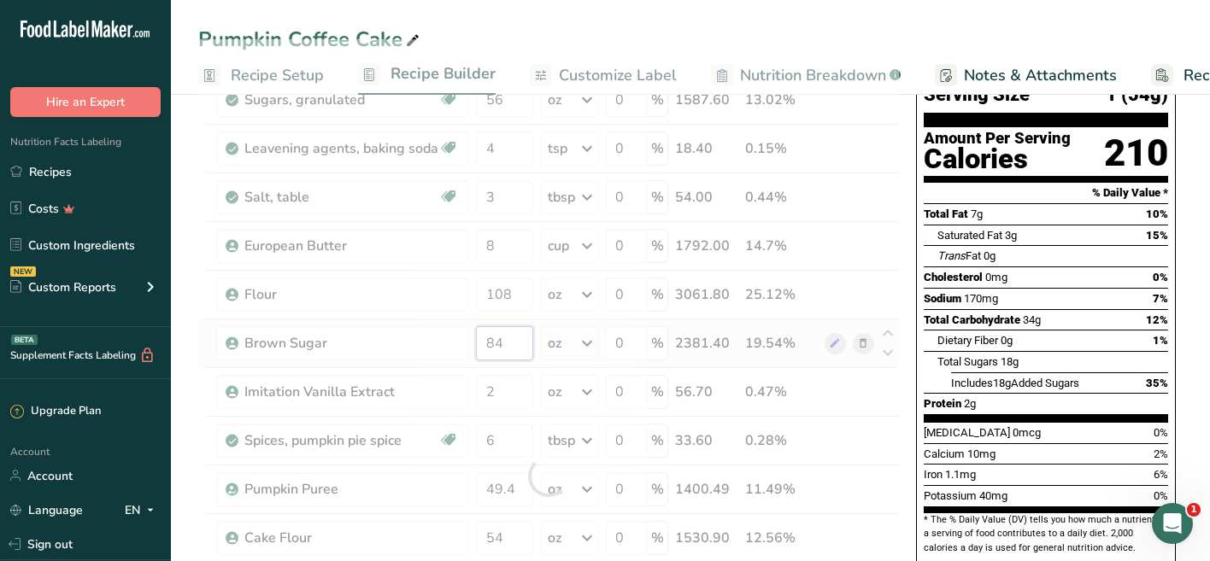
click at [508, 337] on div "Ingredient * Amount * Unit * Waste * .a-a{fill:#347362;}.b-a{fill:#fff;} Grams …" at bounding box center [548, 476] width 700 height 874
click at [508, 337] on div at bounding box center [548, 476] width 700 height 874
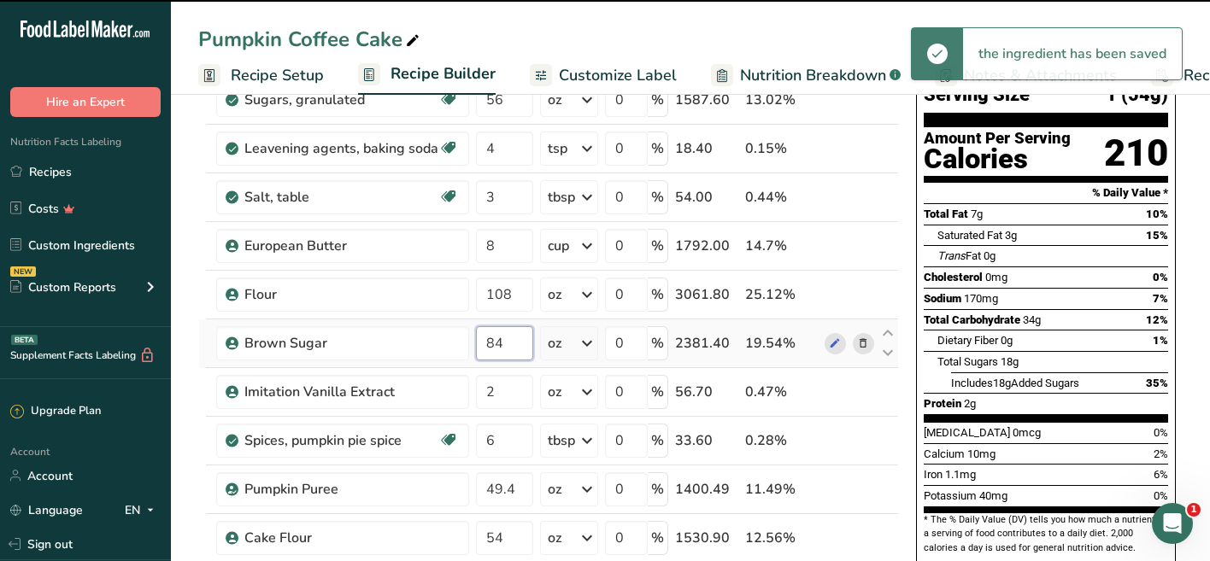
click at [508, 349] on input "84" at bounding box center [504, 343] width 57 height 34
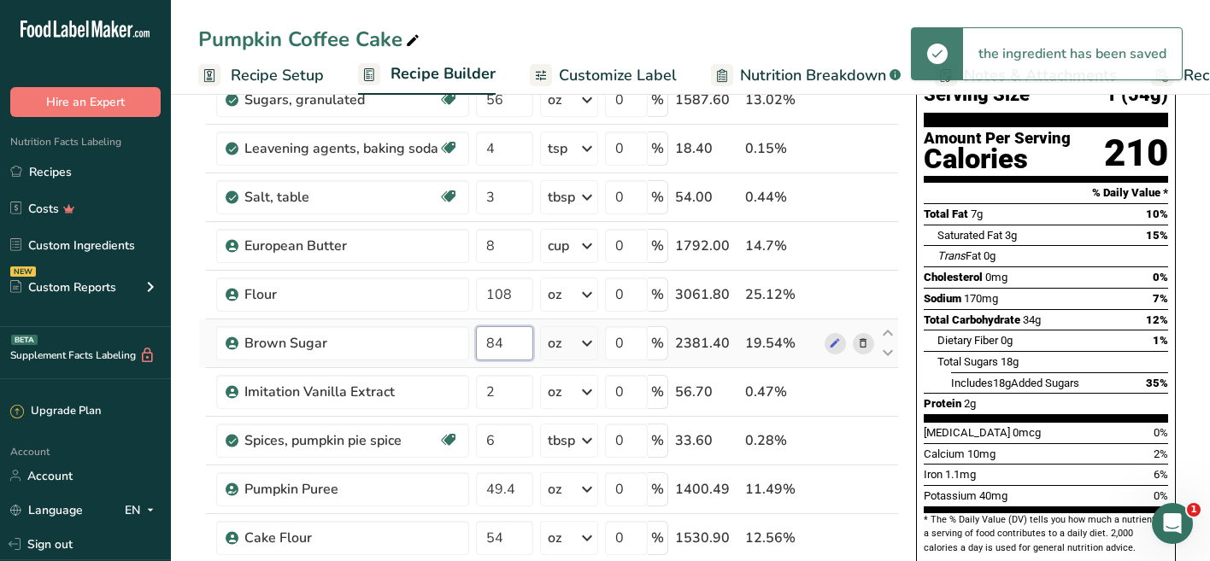
click at [508, 349] on input "84" at bounding box center [504, 343] width 57 height 34
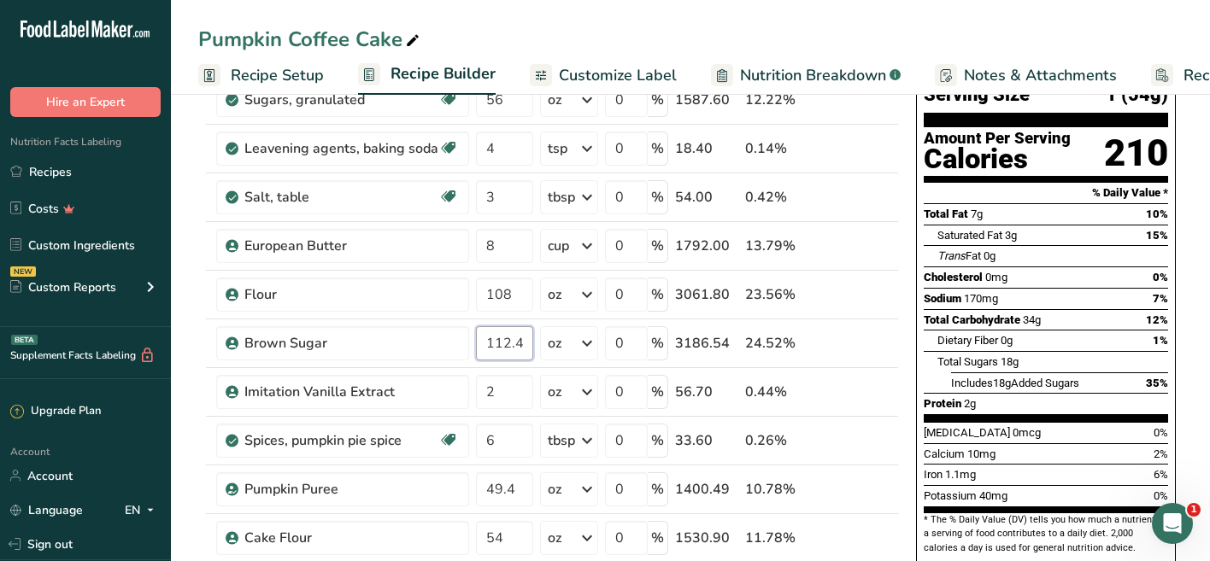
type input "112.4"
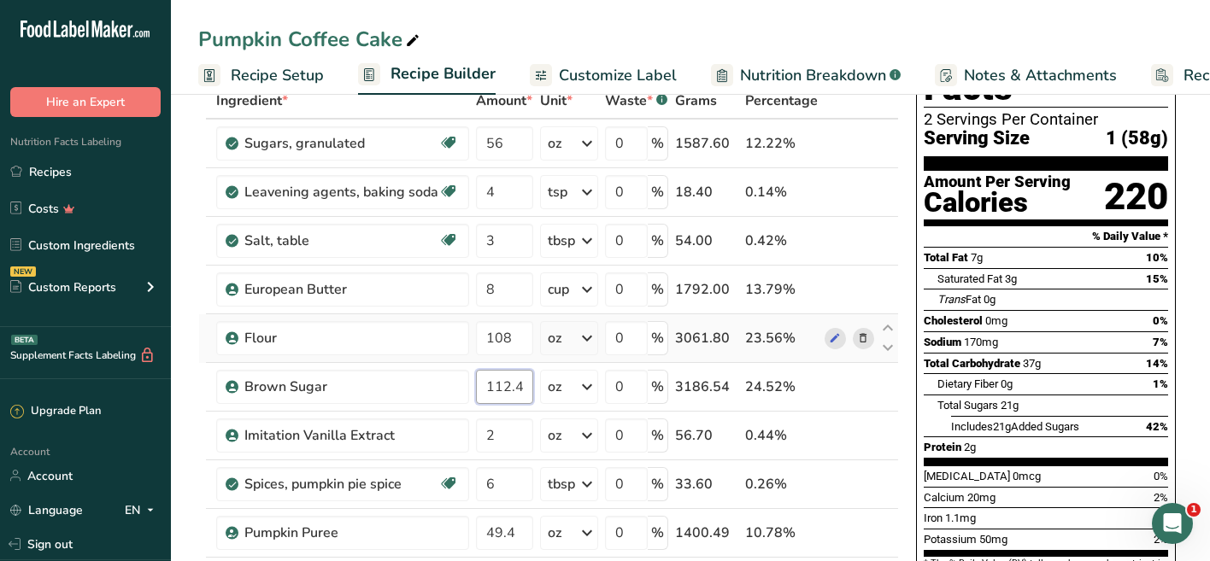
scroll to position [106, 0]
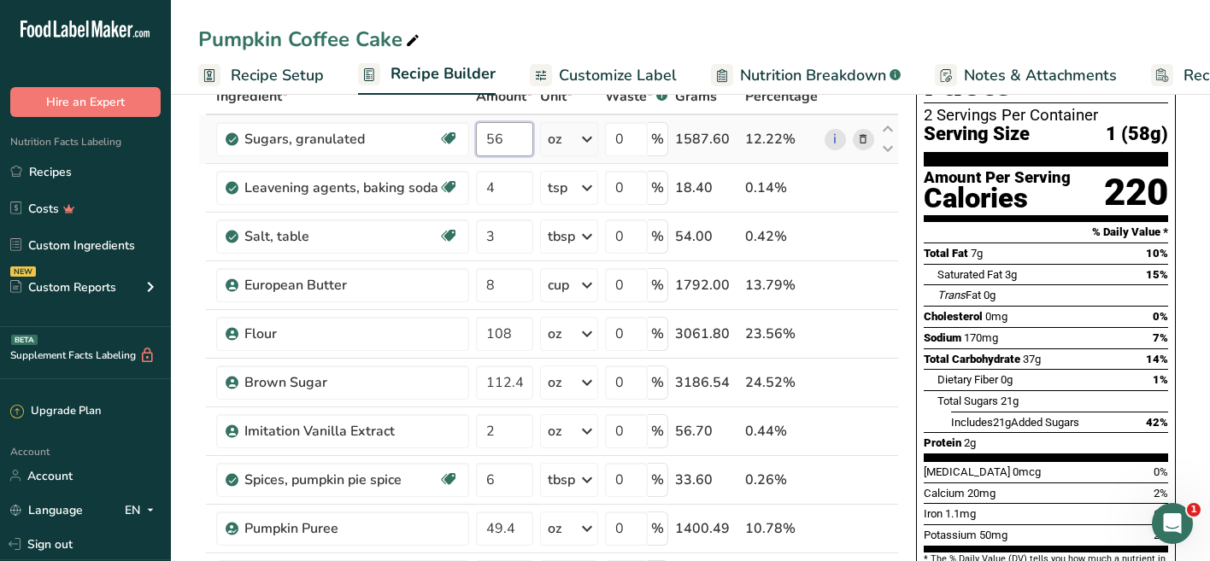
click at [503, 140] on div "Ingredient * Amount * Unit * Waste * .a-a{fill:#347362;}.b-a{fill:#fff;} Grams …" at bounding box center [548, 516] width 700 height 874
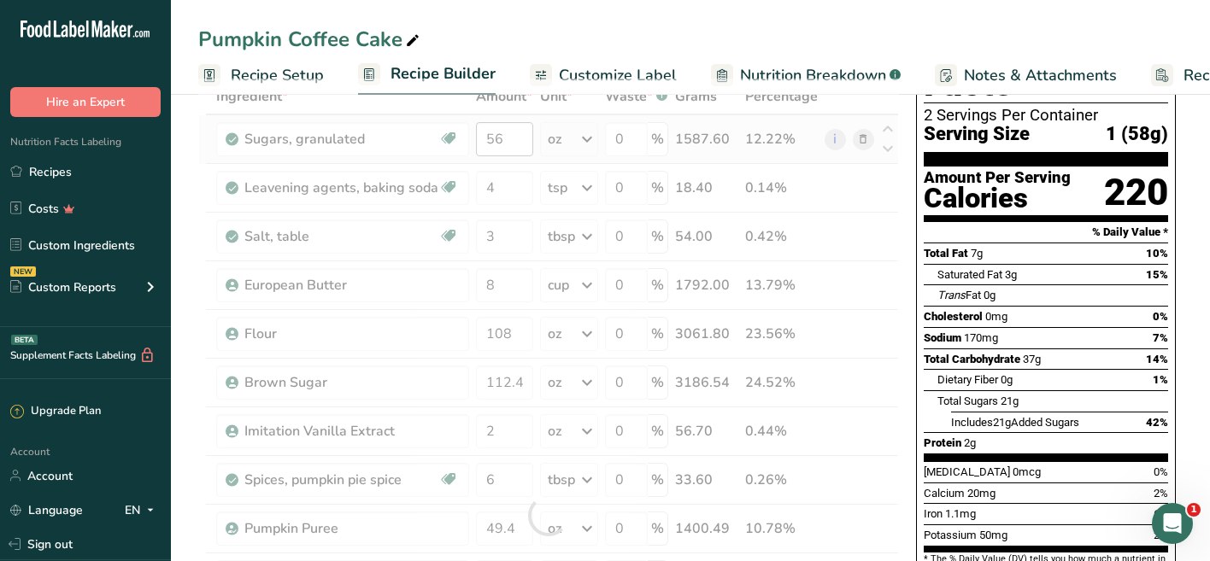
click at [503, 140] on div at bounding box center [548, 516] width 700 height 874
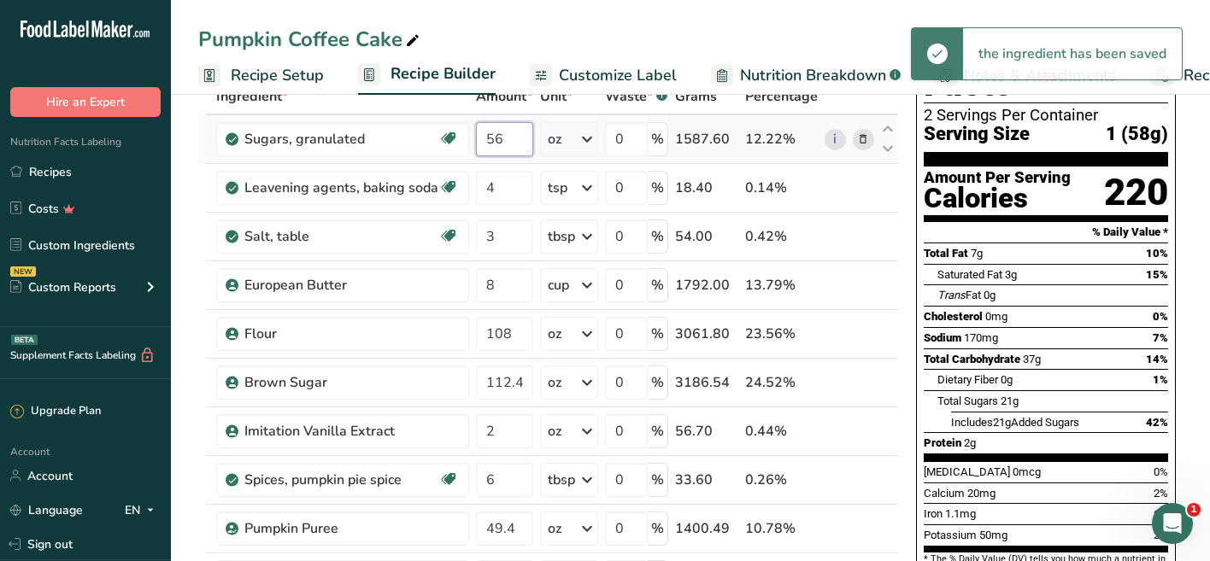
click at [503, 140] on input "56" at bounding box center [504, 139] width 57 height 34
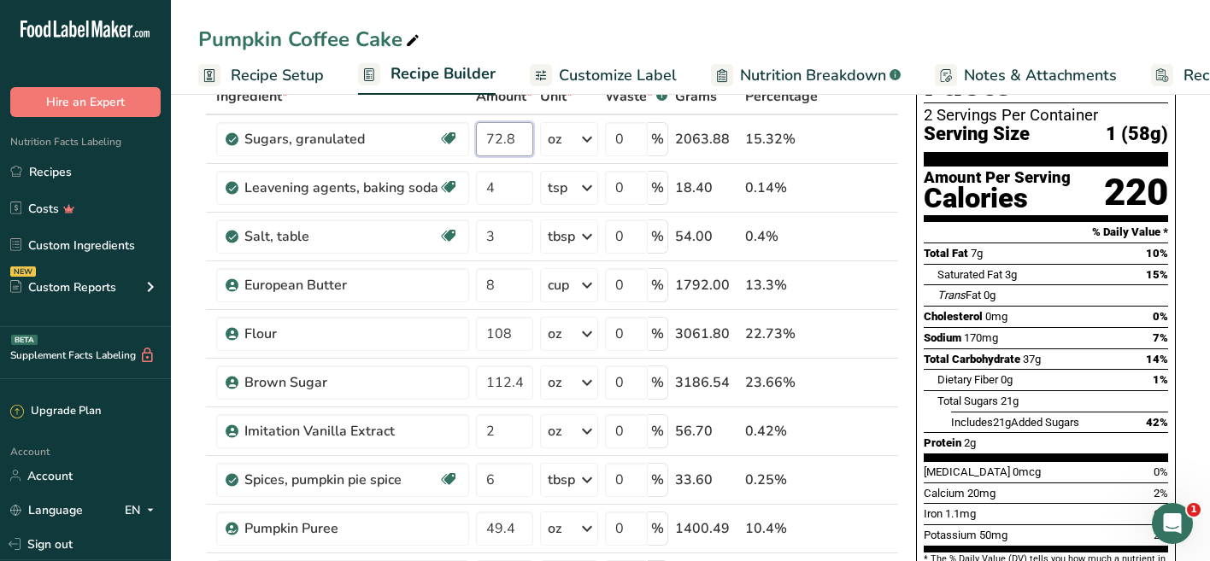
type input "72.8"
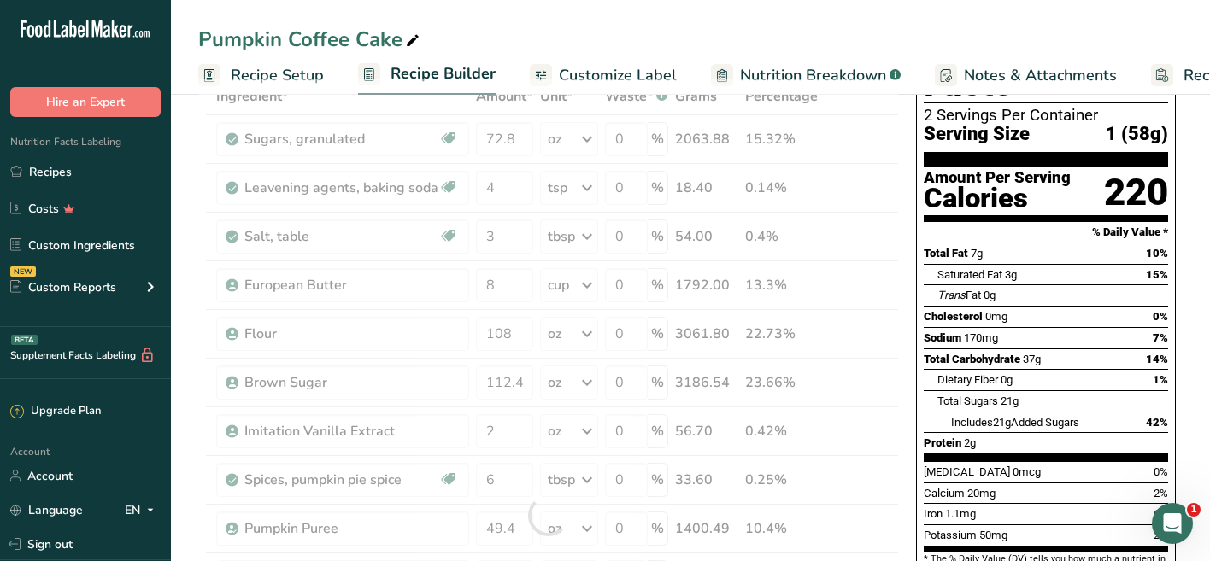
click at [999, 310] on span "0mg" at bounding box center [996, 316] width 22 height 13
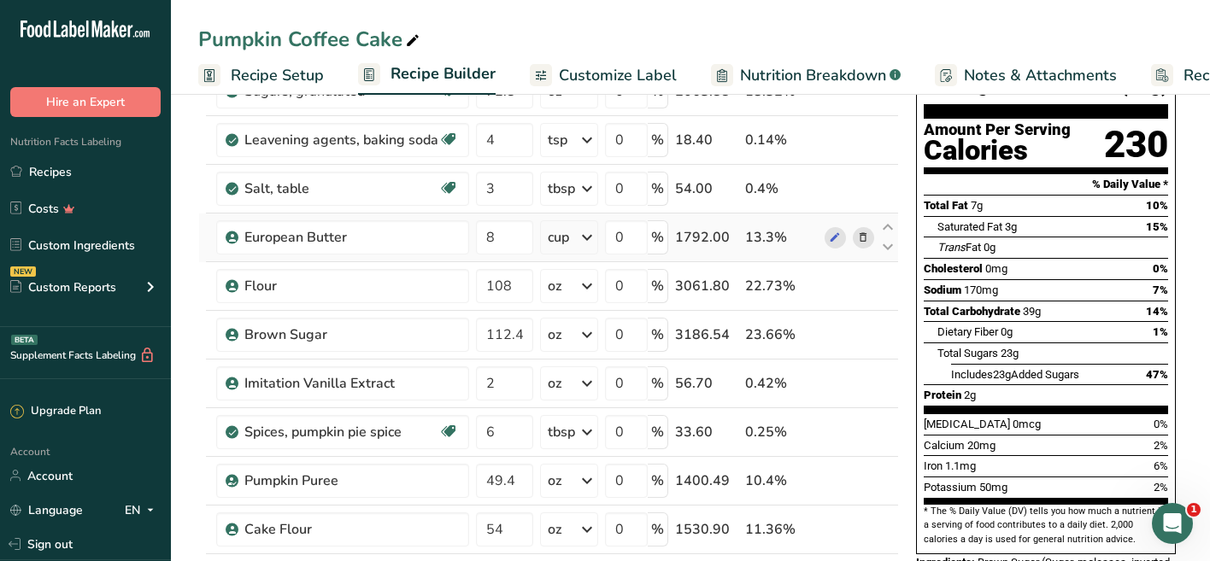
scroll to position [155, 0]
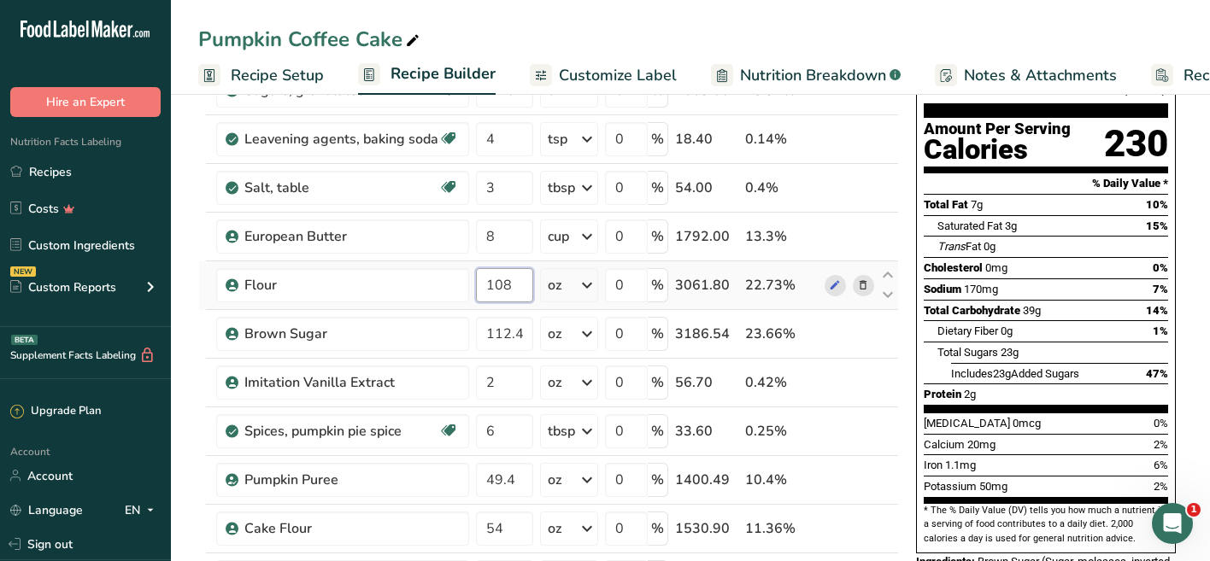
click at [513, 289] on input "108" at bounding box center [504, 285] width 57 height 34
type input "167.5"
click at [1051, 300] on div "Total Carbohydrate 39g 14%" at bounding box center [1045, 310] width 244 height 21
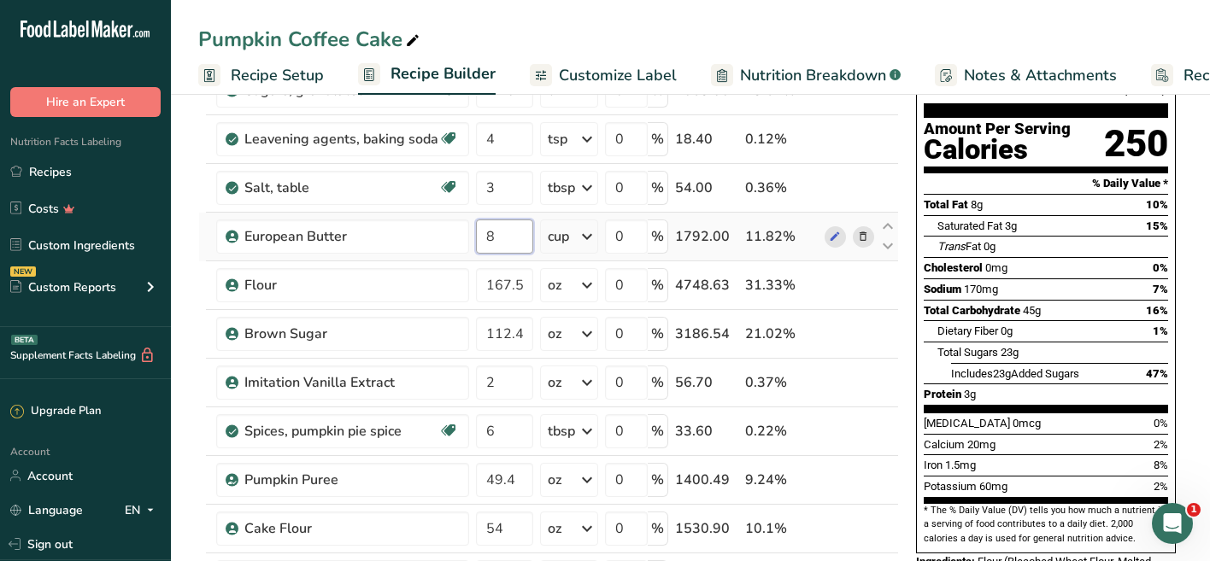
click at [512, 234] on input "8" at bounding box center [504, 237] width 57 height 34
type input "16"
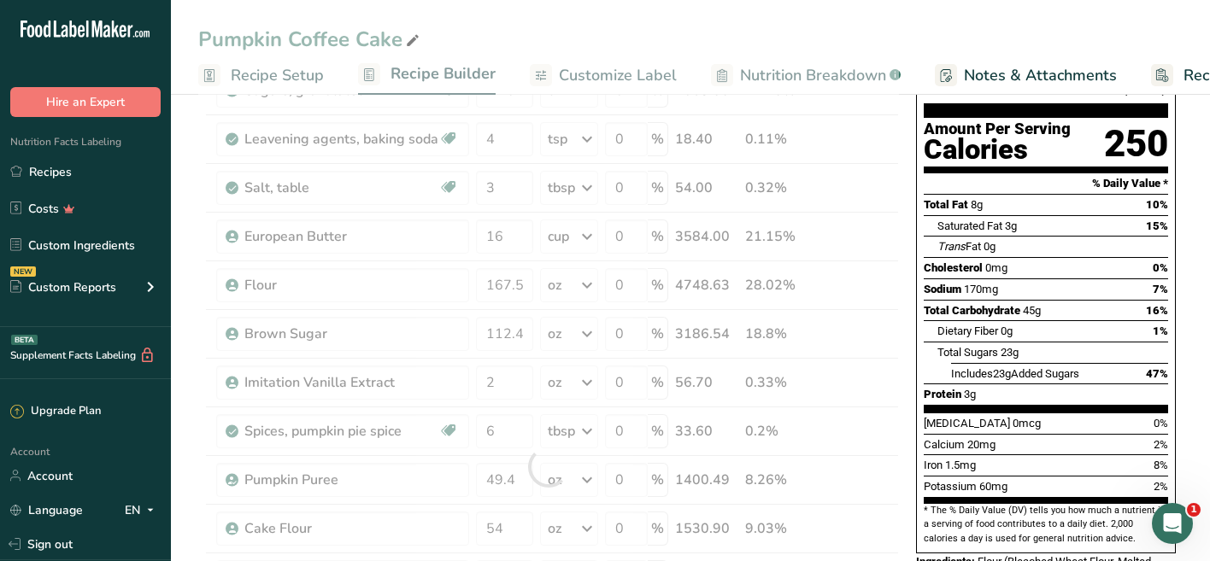
click at [960, 346] on span "Total Sugars" at bounding box center [967, 352] width 61 height 13
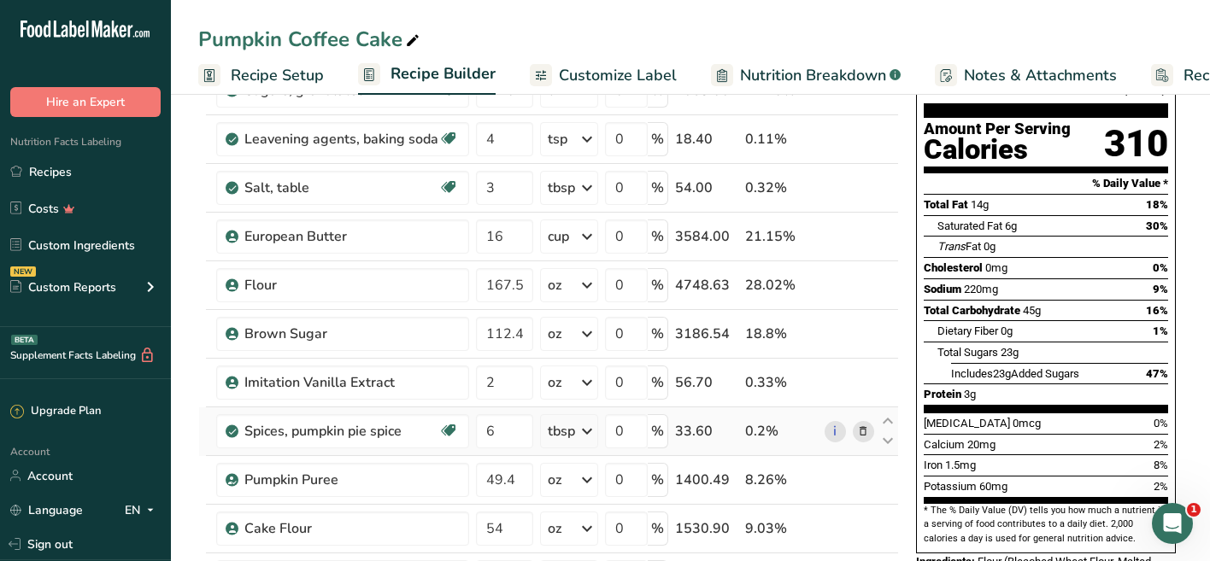
scroll to position [160, 0]
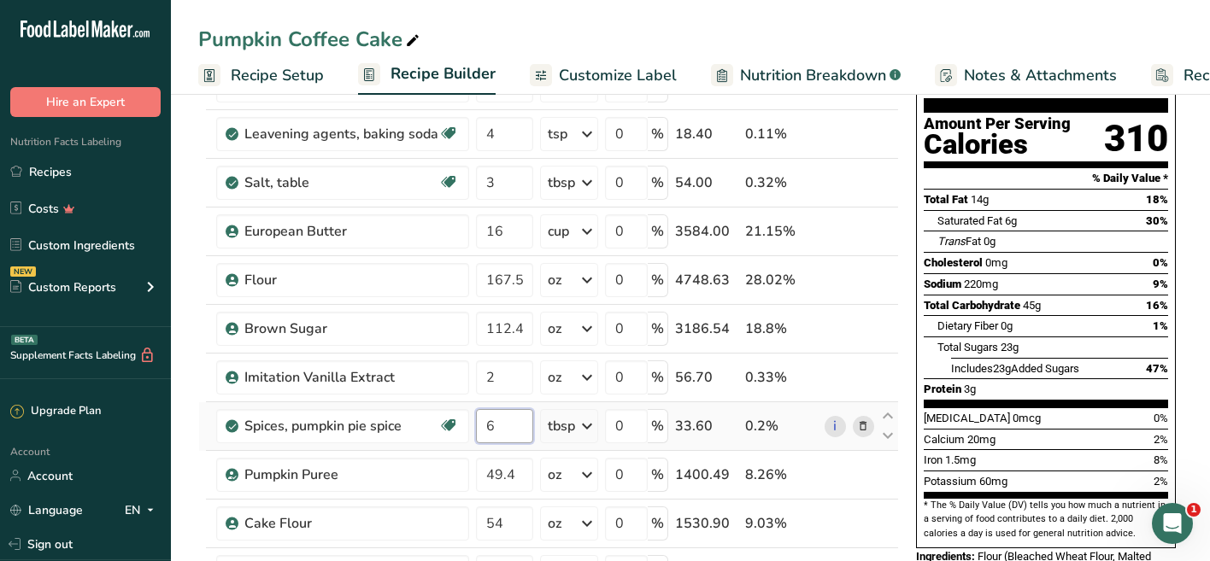
click at [496, 431] on input "6" at bounding box center [504, 426] width 57 height 34
type input "7"
click at [948, 358] on div at bounding box center [944, 368] width 14 height 21
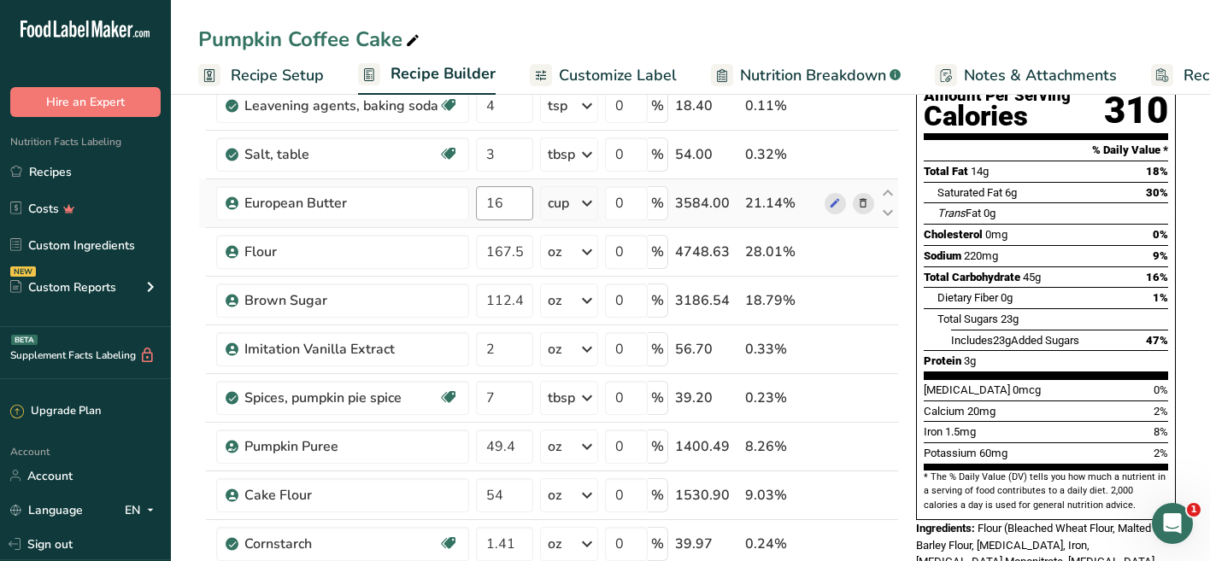
scroll to position [208, 0]
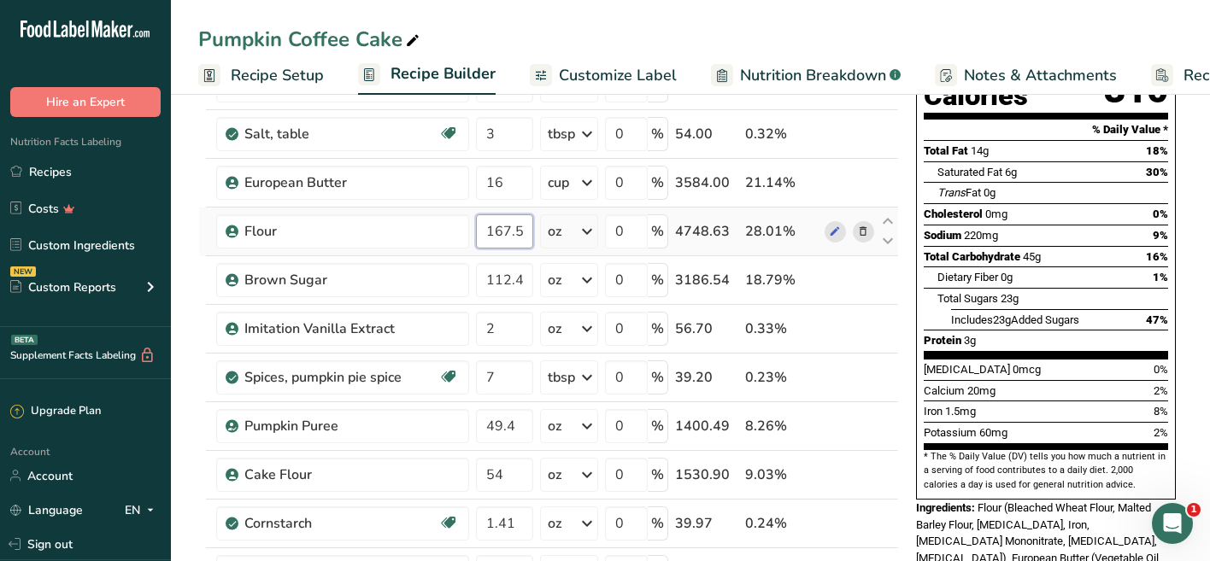
click at [502, 238] on input "167.5" at bounding box center [504, 231] width 57 height 34
type input "201.5"
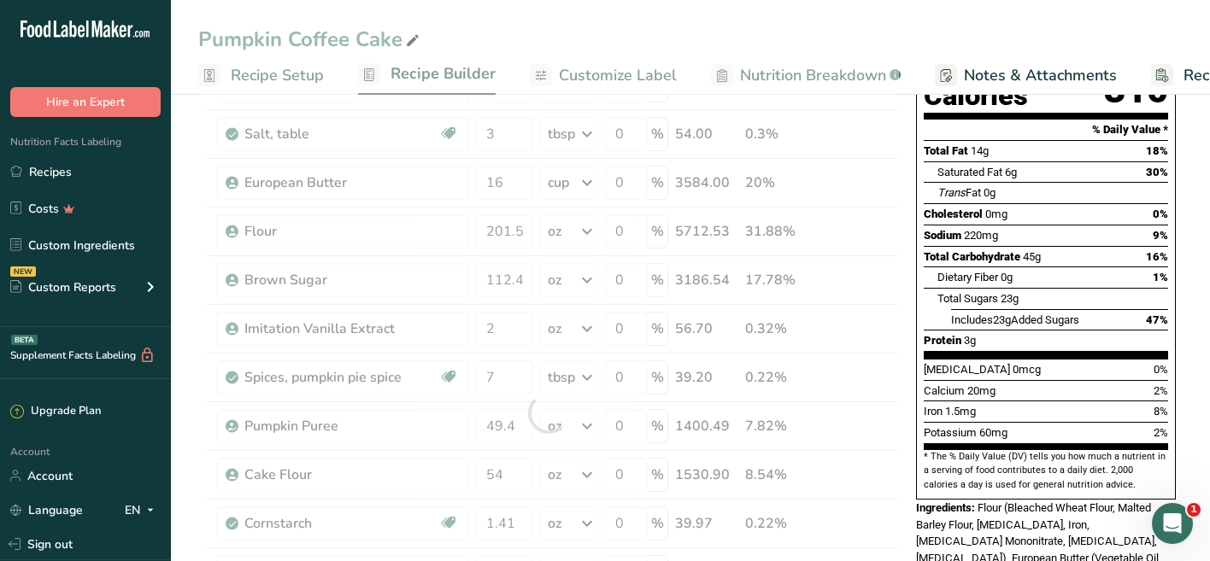
click at [978, 227] on div "Sodium 220mg" at bounding box center [960, 235] width 74 height 17
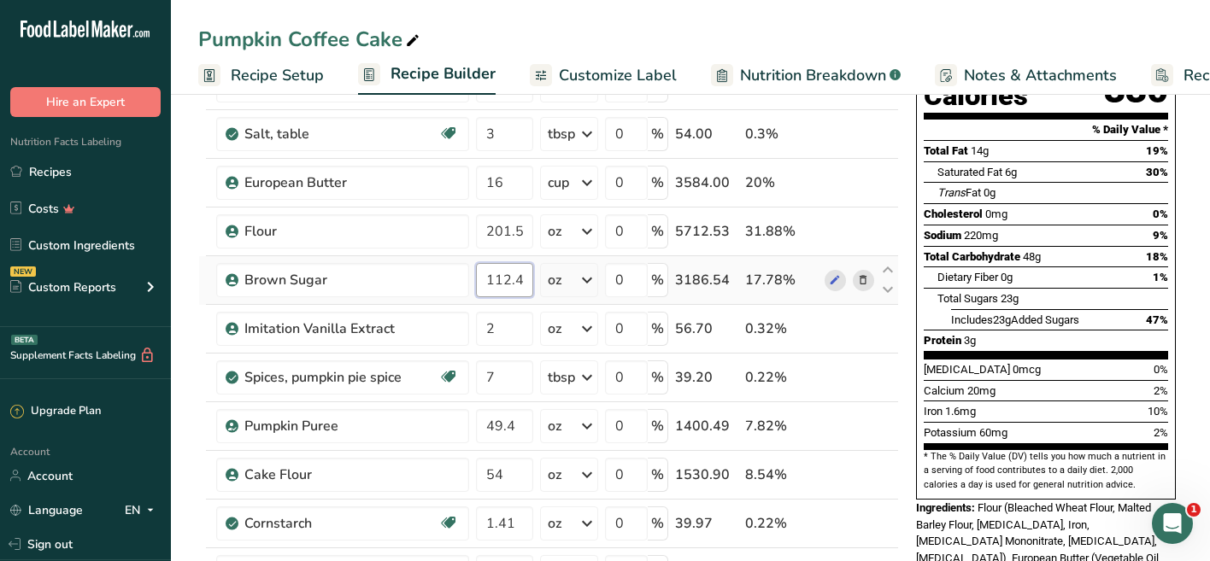
click at [519, 284] on input "112.4" at bounding box center [504, 280] width 57 height 34
type input "132.4"
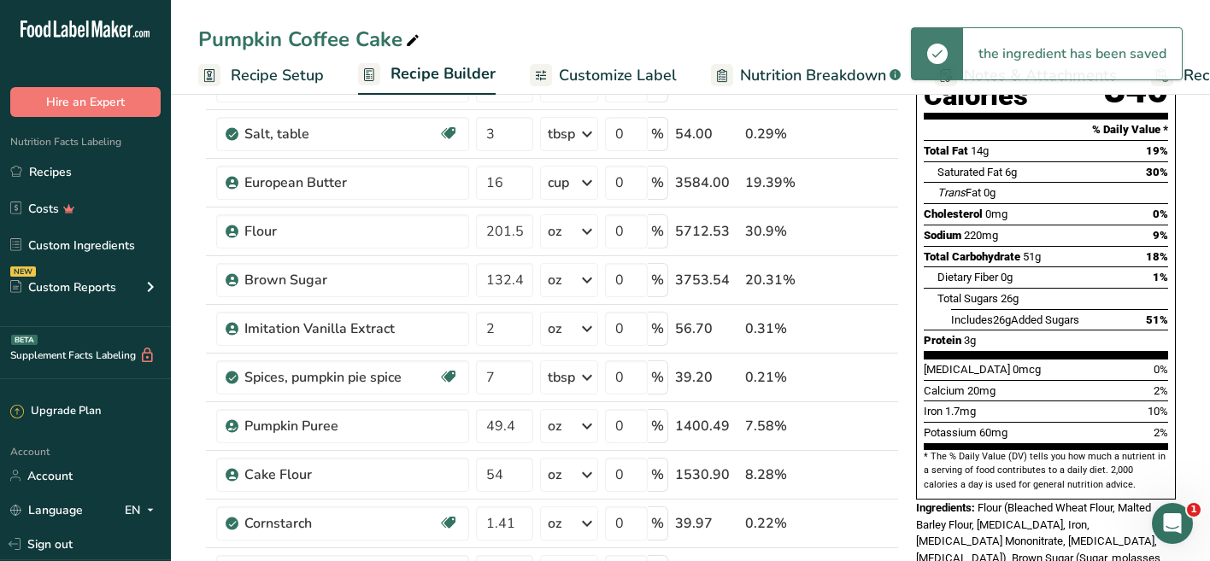
click at [296, 75] on span "Recipe Setup" at bounding box center [277, 75] width 93 height 23
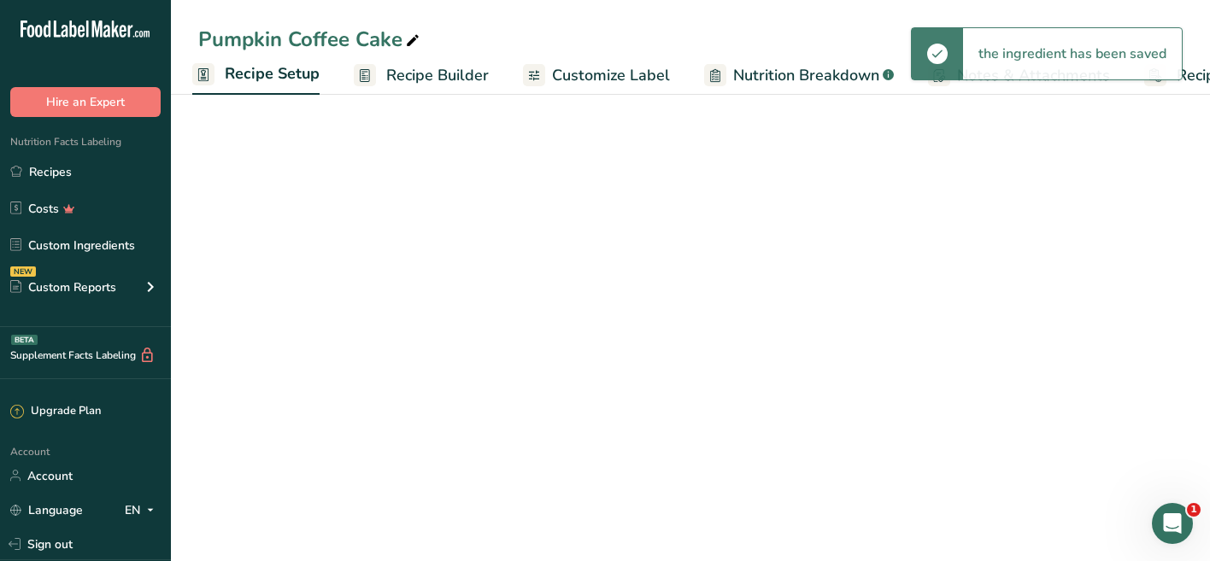
scroll to position [147, 0]
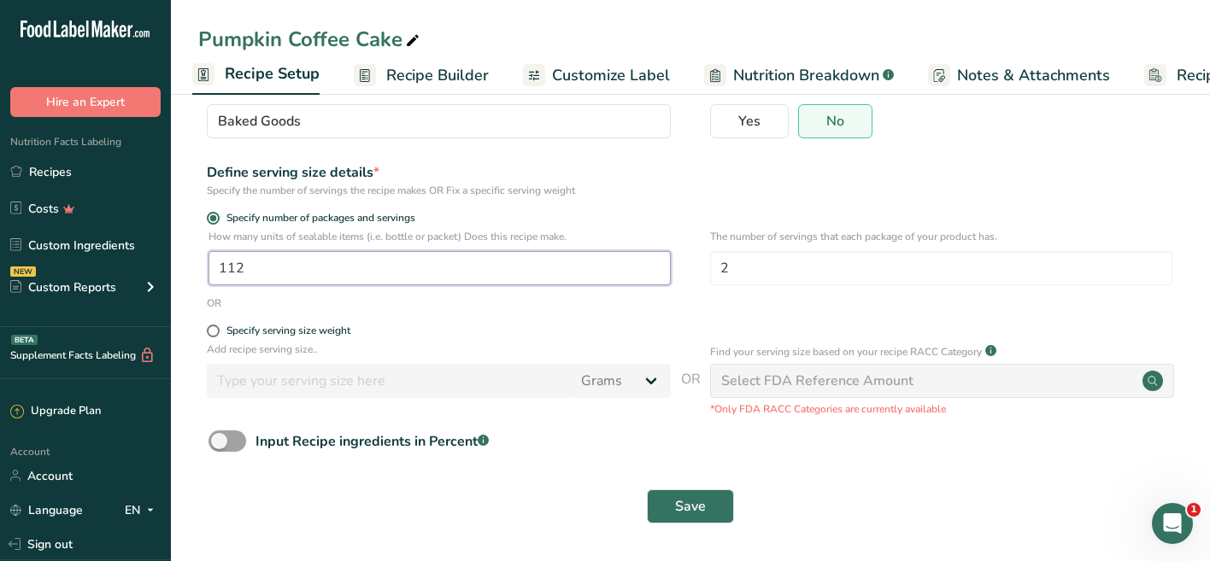
click at [243, 273] on input "112" at bounding box center [439, 268] width 462 height 34
type input "83"
click at [675, 514] on span "Save" at bounding box center [690, 506] width 31 height 21
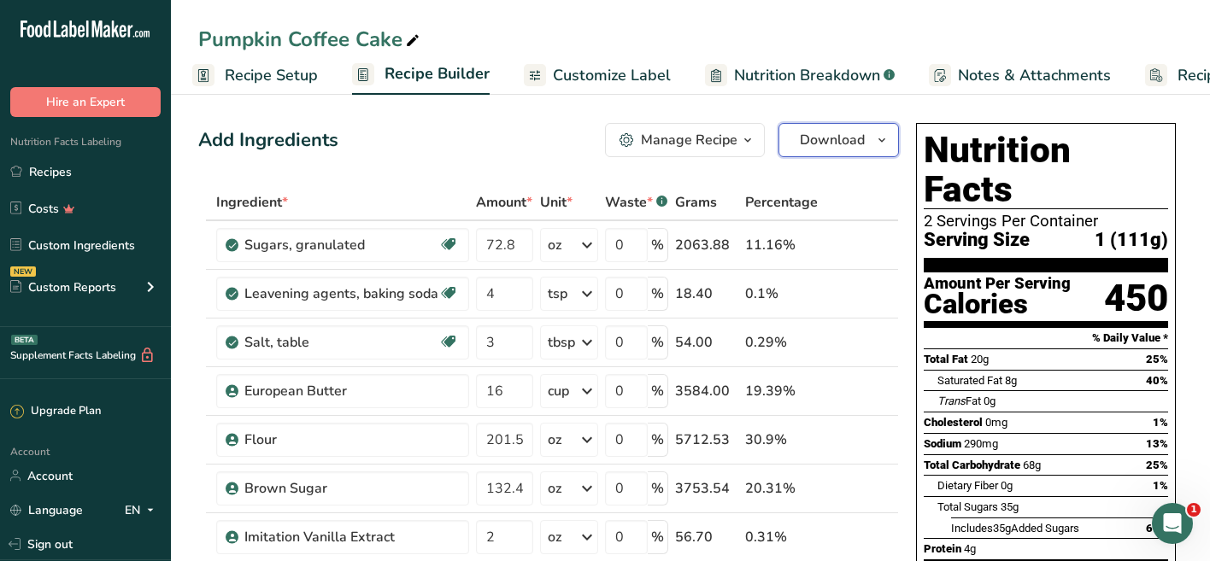
click at [813, 149] on span "Download" at bounding box center [832, 140] width 65 height 21
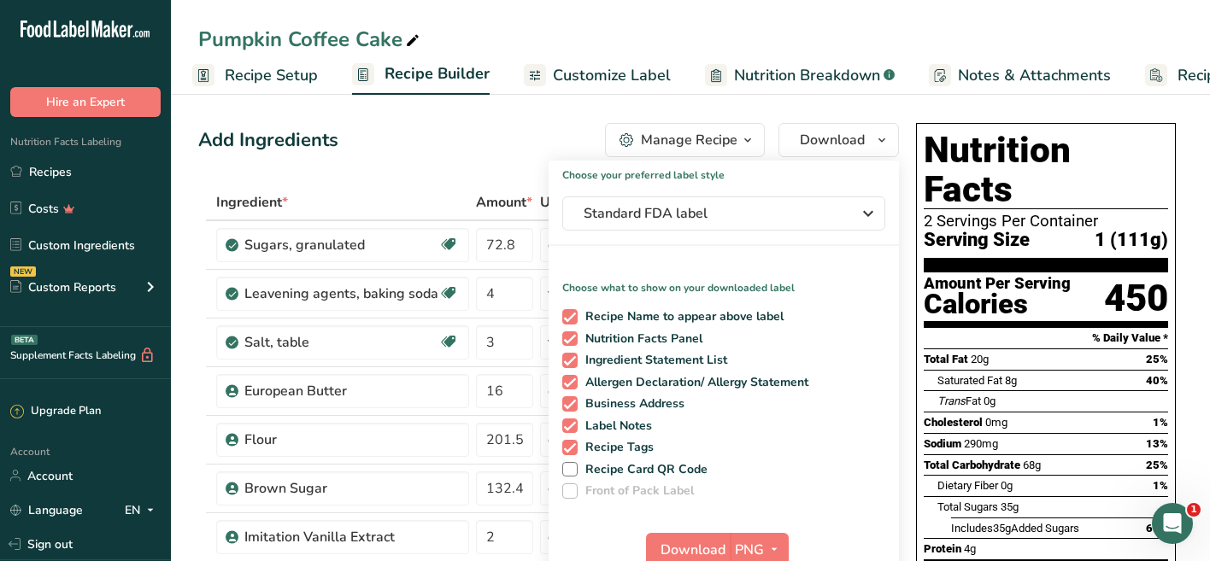
click at [638, 77] on span "Customize Label" at bounding box center [612, 75] width 118 height 23
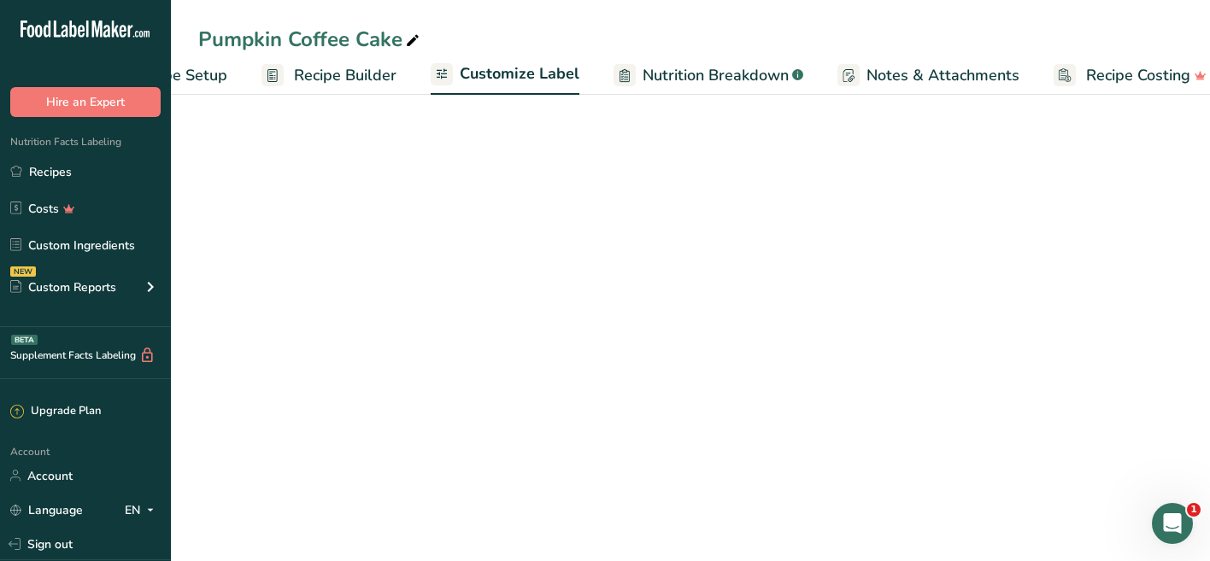
scroll to position [0, 120]
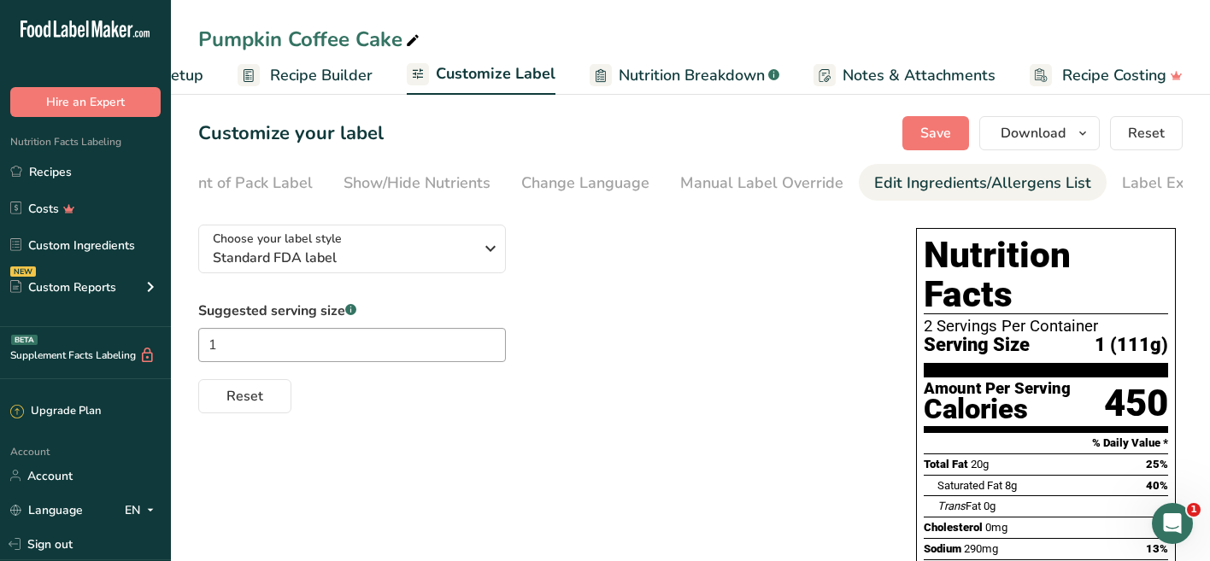
click at [1019, 179] on div "Edit Ingredients/Allergens List" at bounding box center [982, 183] width 217 height 23
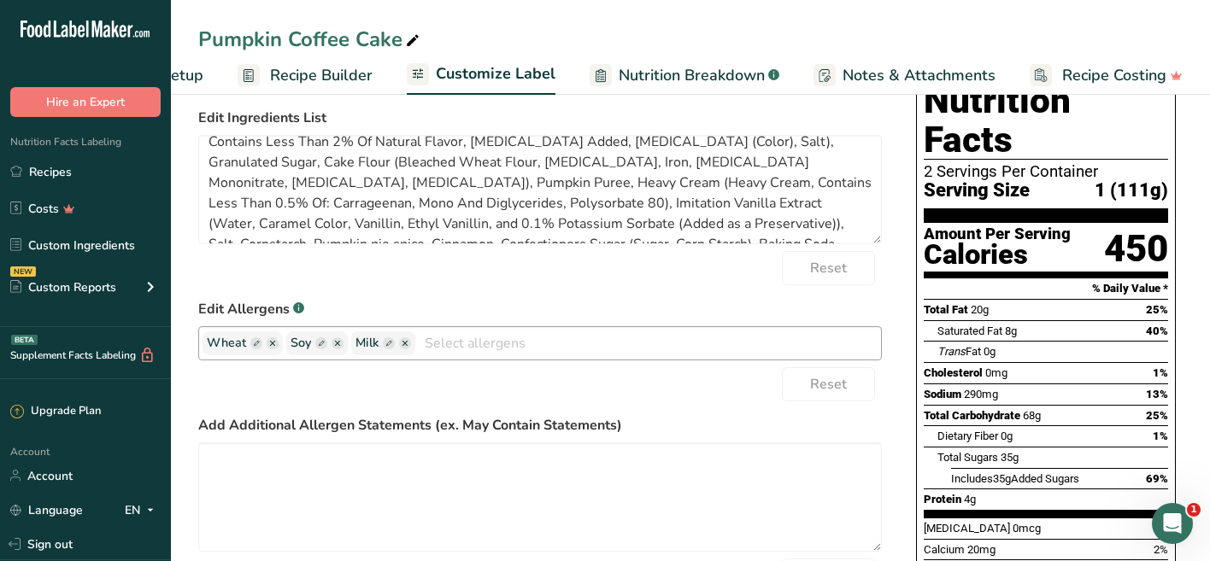
scroll to position [157, 0]
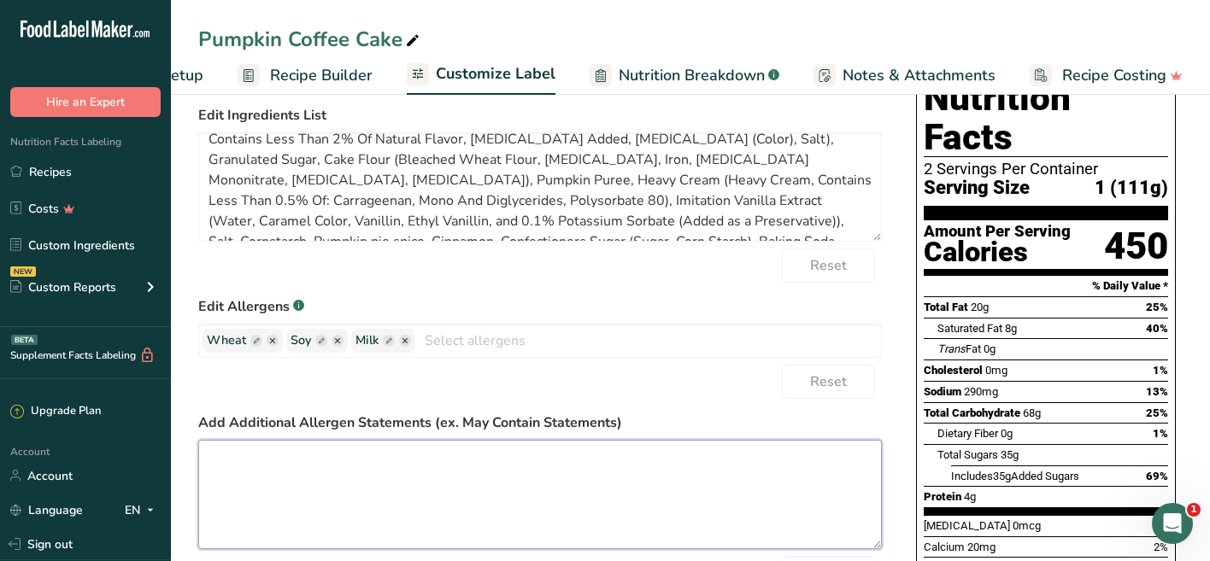
click at [381, 470] on textarea at bounding box center [539, 494] width 683 height 109
paste textarea "Our cookies are made onsite and may come into contact with different allergens …"
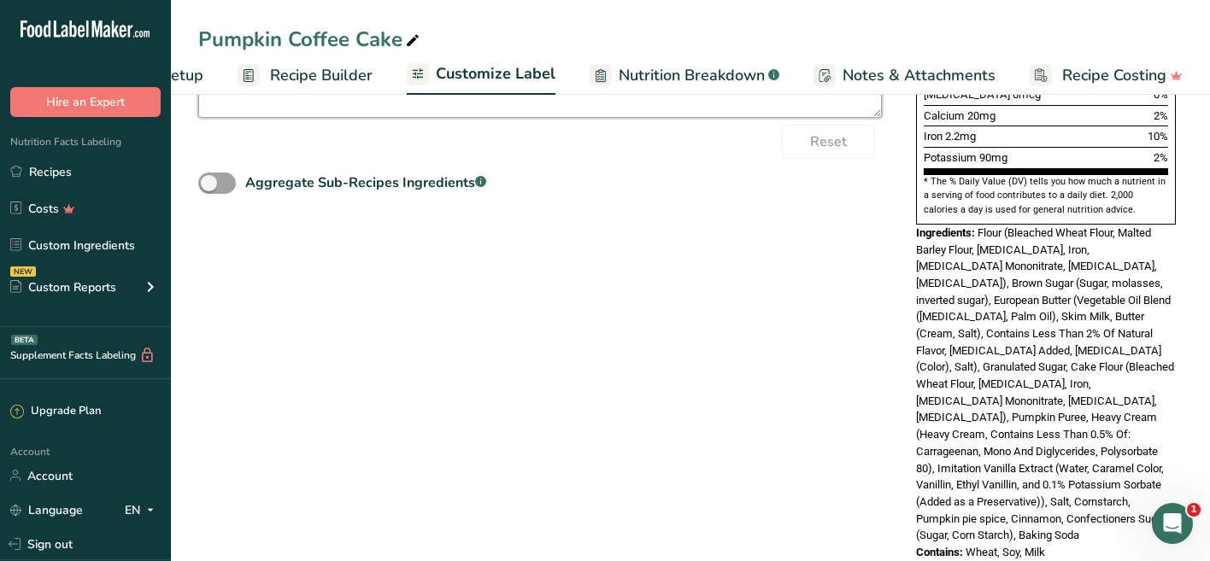
scroll to position [0, 0]
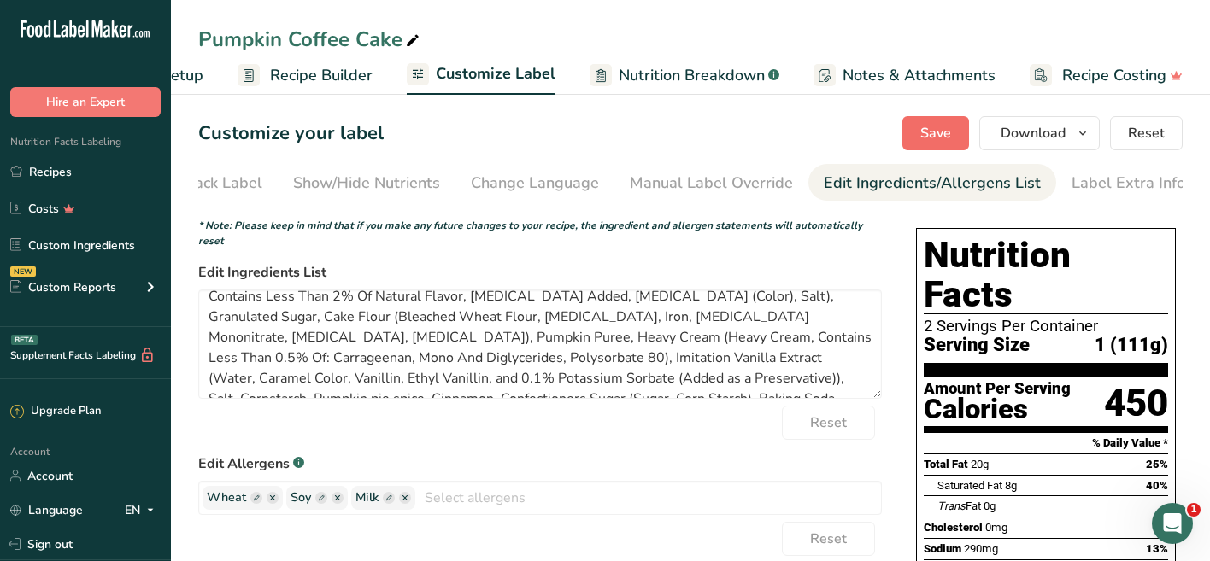
type textarea "Our cookies are made onsite and may come into contact with different allergens …"
click at [933, 143] on span "Save" at bounding box center [935, 133] width 31 height 21
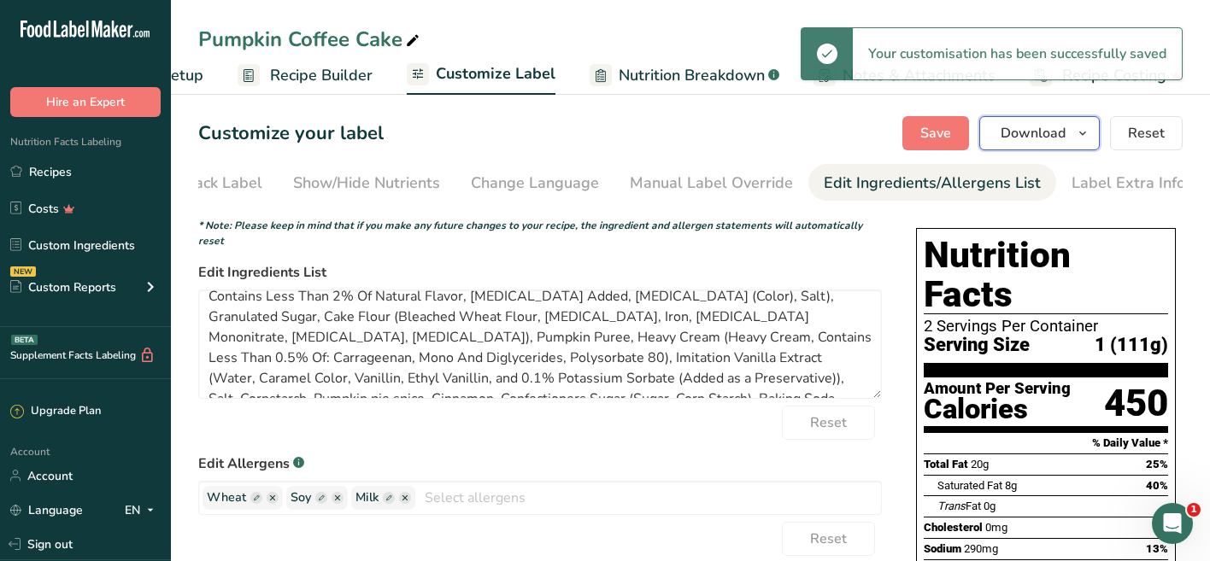
click at [1017, 138] on span "Download" at bounding box center [1032, 133] width 65 height 21
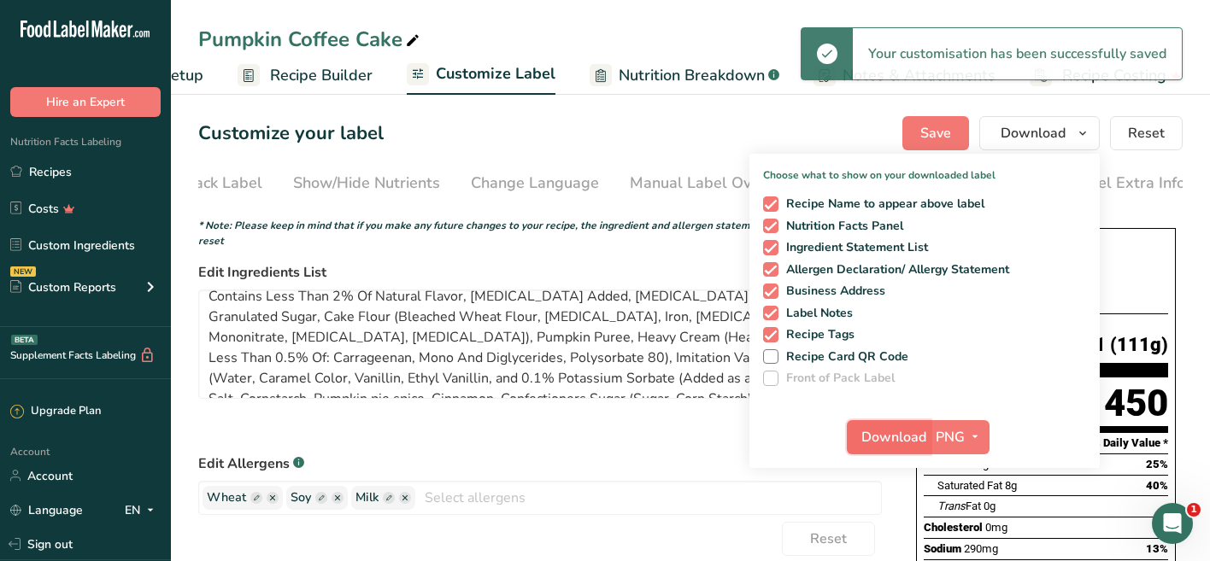
click at [907, 441] on span "Download" at bounding box center [893, 437] width 65 height 21
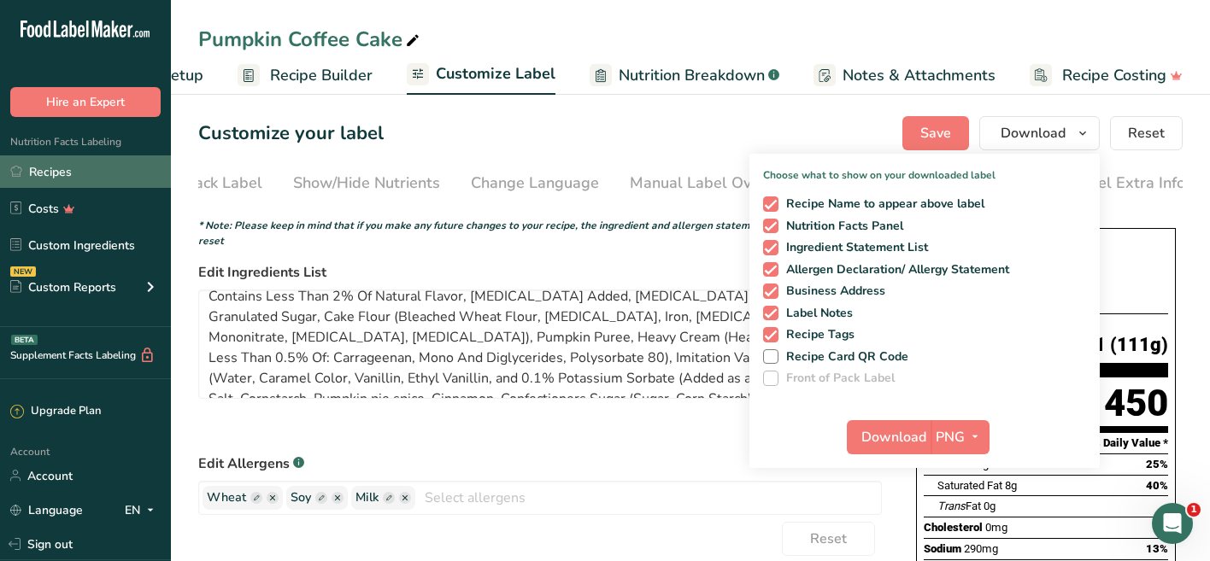
click at [91, 174] on link "Recipes" at bounding box center [85, 171] width 171 height 32
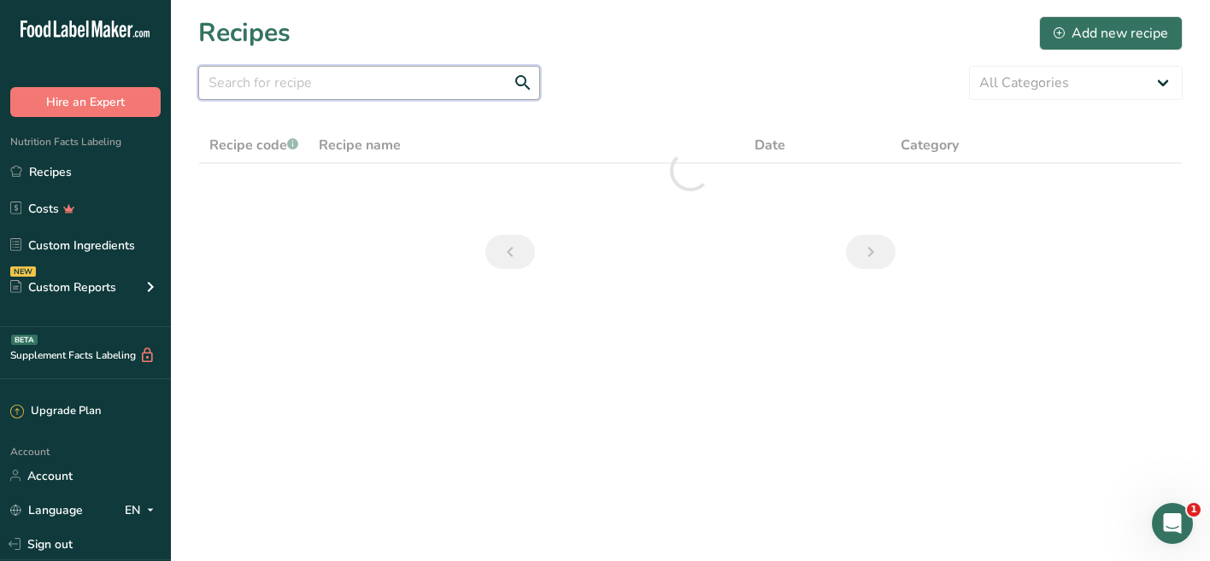
click at [273, 88] on input "text" at bounding box center [369, 83] width 342 height 34
drag, startPoint x: 325, startPoint y: 83, endPoint x: 255, endPoint y: 88, distance: 70.2
click at [255, 88] on input "cookies and cream" at bounding box center [369, 83] width 342 height 34
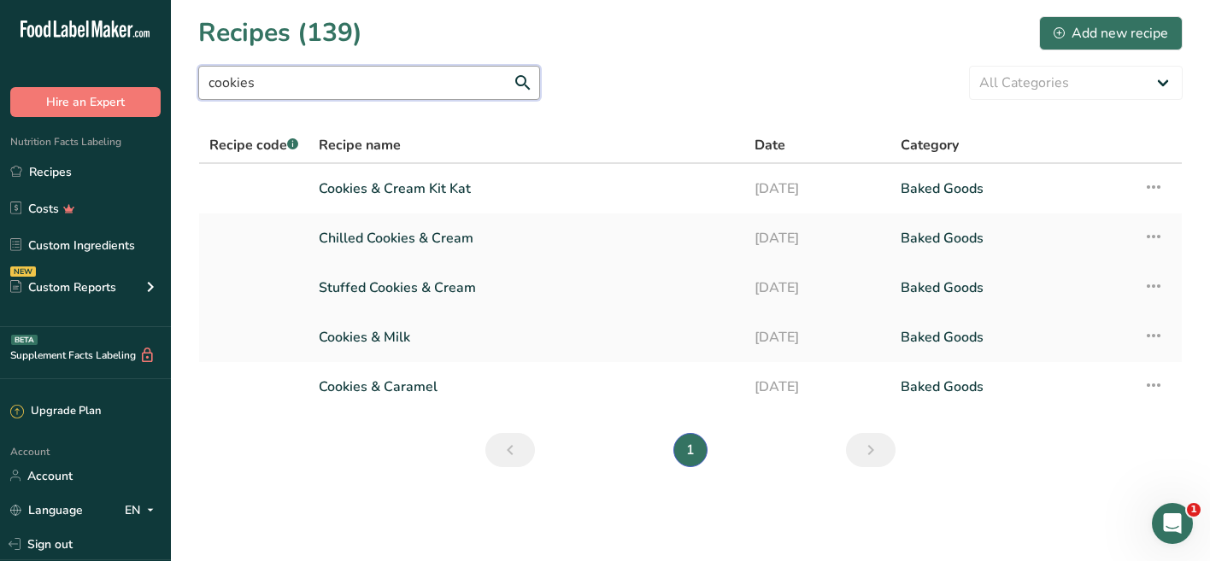
type input "cookies"
click at [1154, 289] on icon at bounding box center [1153, 286] width 21 height 31
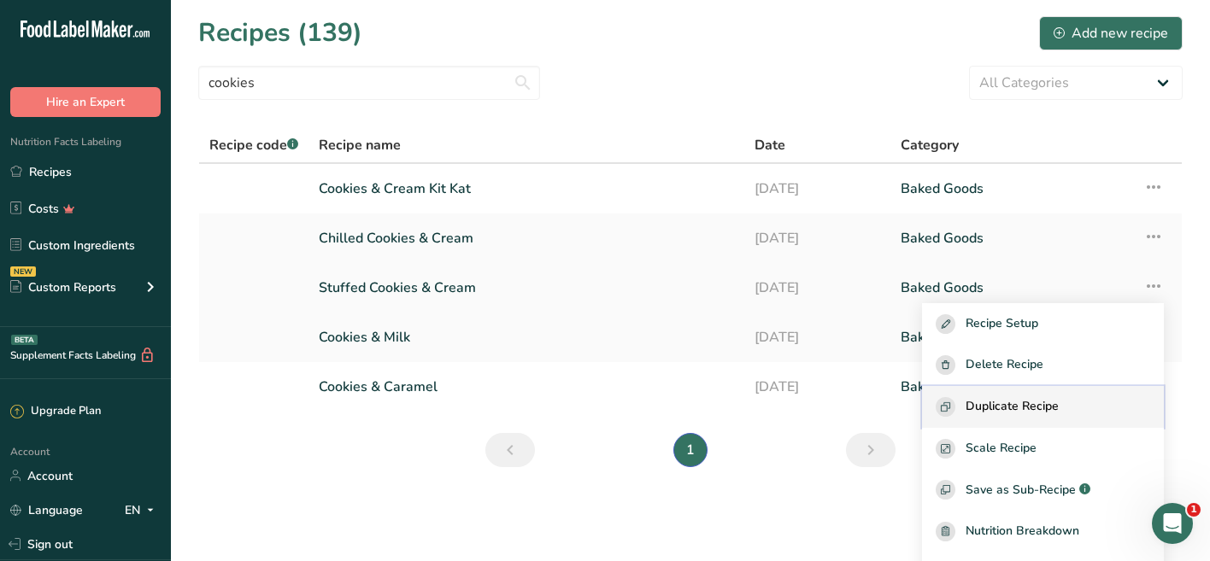
click at [1057, 401] on span "Duplicate Recipe" at bounding box center [1011, 407] width 93 height 20
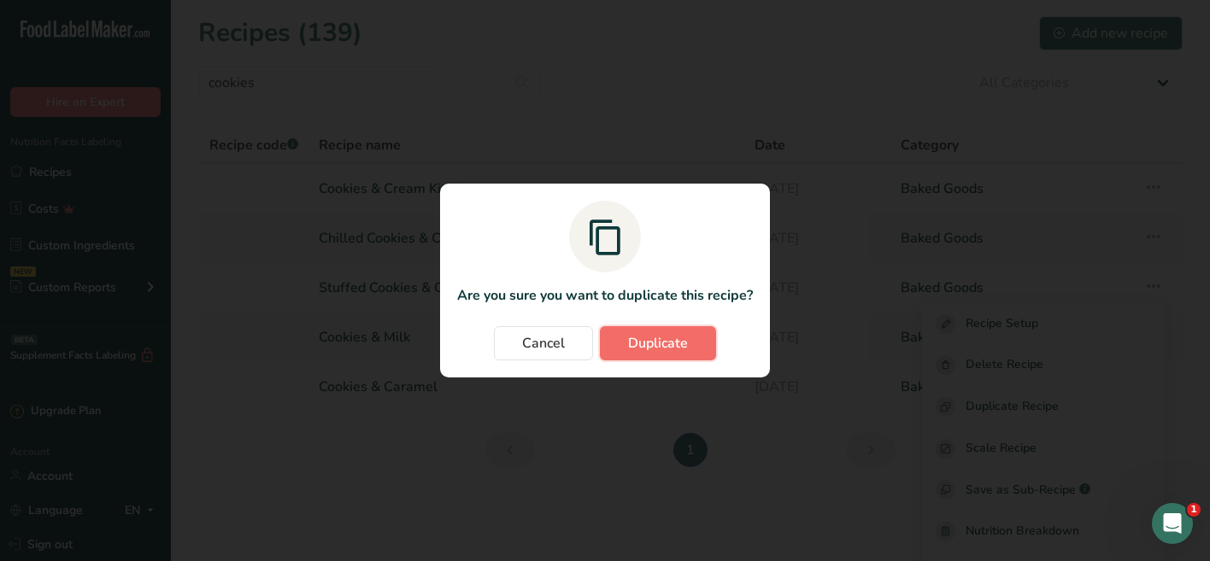
click at [706, 342] on button "Duplicate" at bounding box center [658, 343] width 116 height 34
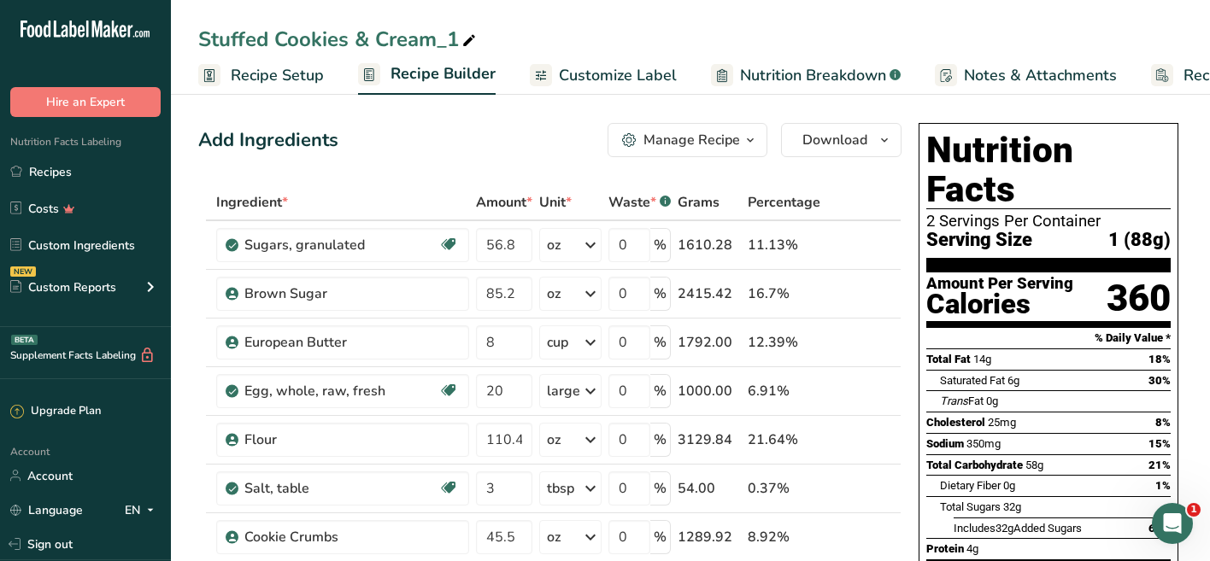
click at [420, 42] on div "Stuffed Cookies & Cream_1" at bounding box center [338, 39] width 281 height 31
click at [420, 42] on input "Stuffed Cookies & Cream_1" at bounding box center [690, 39] width 984 height 31
type input "Golden Churreo"
click at [419, 136] on div "Add Ingredients Manage Recipe Delete Recipe Duplicate Recipe Scale Recipe Save …" at bounding box center [549, 140] width 703 height 34
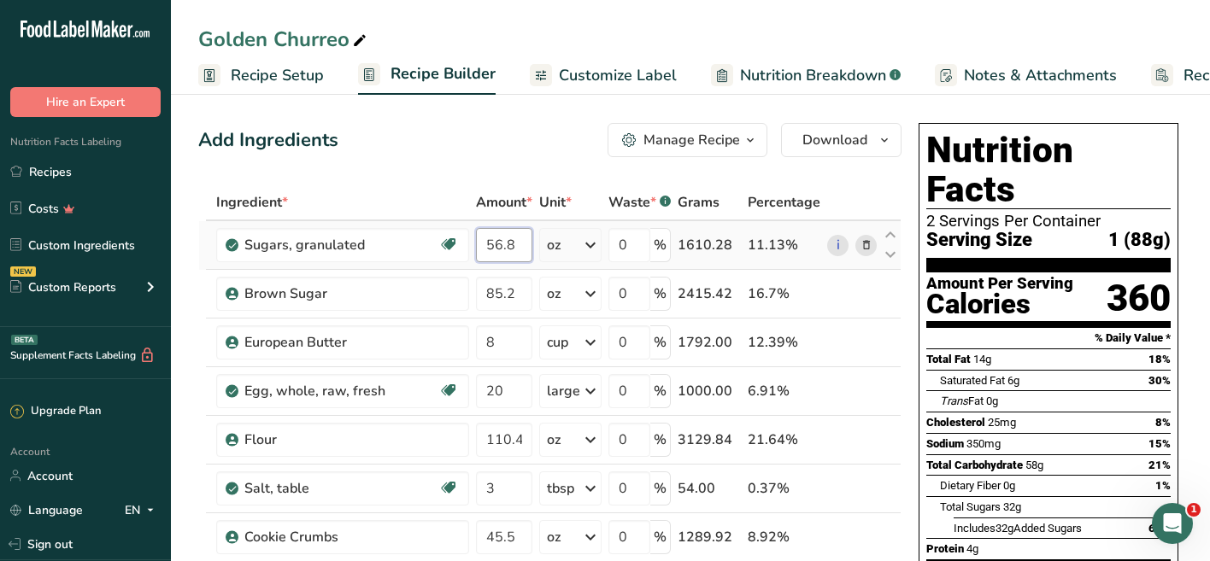
click at [518, 254] on input "56.8" at bounding box center [504, 245] width 56 height 34
type input "113.6"
click at [530, 155] on div "Add Ingredients Manage Recipe Delete Recipe Duplicate Recipe Scale Recipe Save …" at bounding box center [549, 140] width 703 height 34
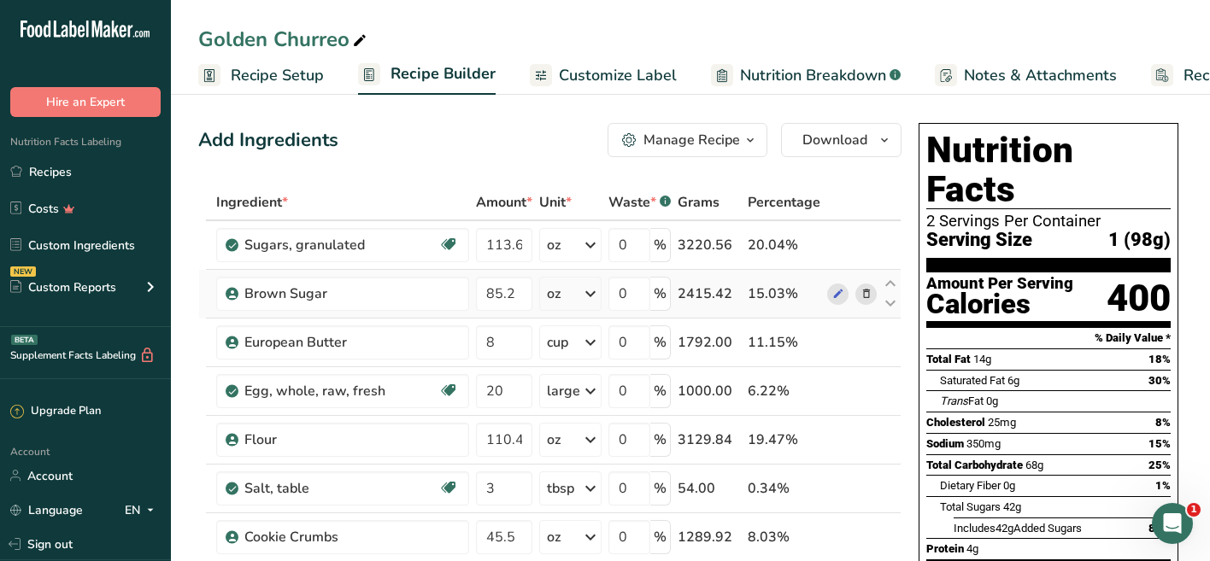
click at [864, 295] on icon at bounding box center [866, 294] width 12 height 18
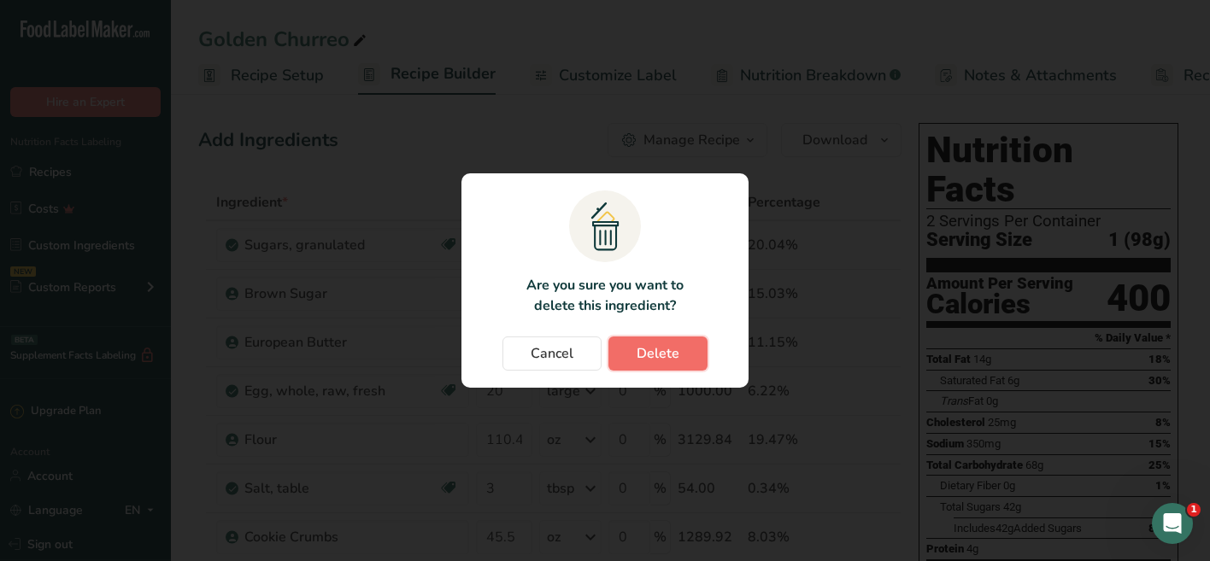
click at [686, 348] on button "Delete" at bounding box center [657, 354] width 99 height 34
type input "8"
type input "20"
type input "110.4"
type input "3"
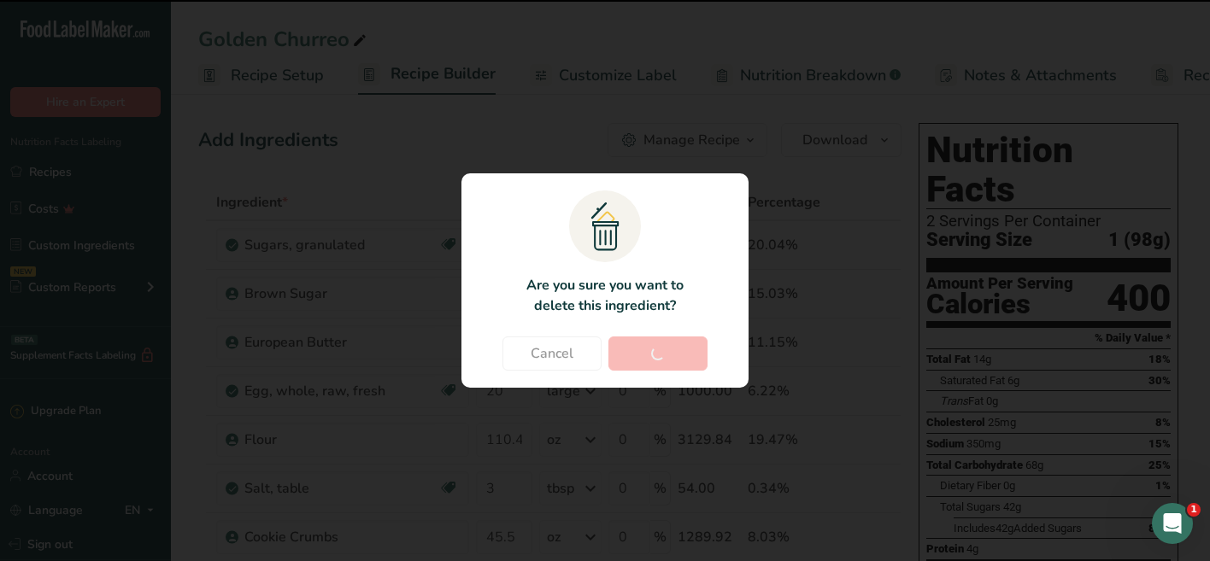
type input "45.5"
type input "75"
type input "55.2"
type input "12"
type input "0.25"
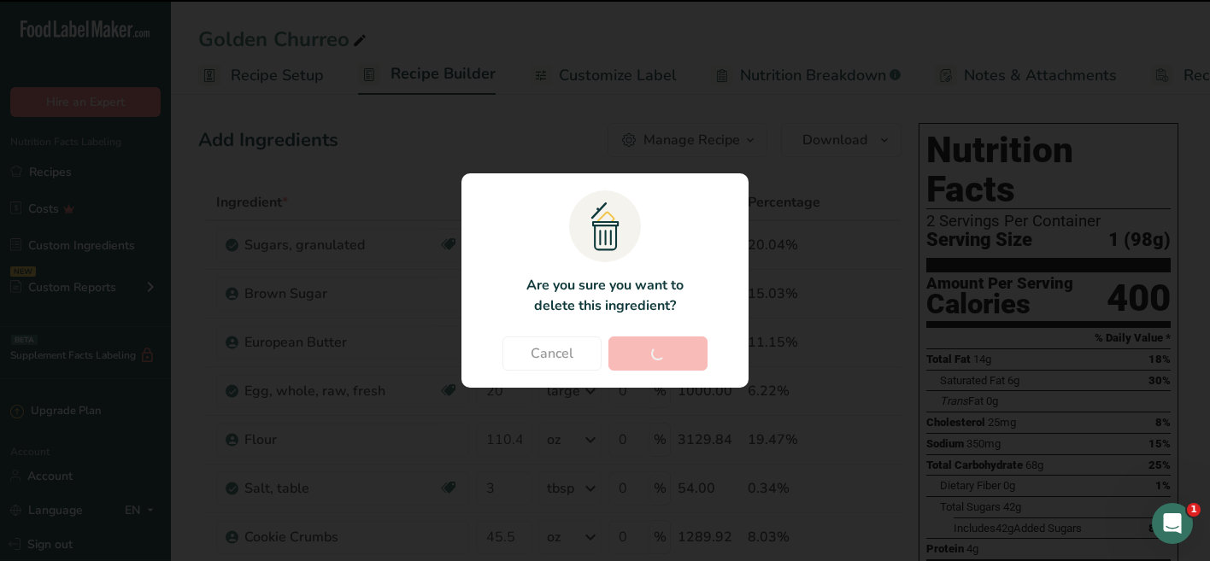
type input "22.5"
type input "2"
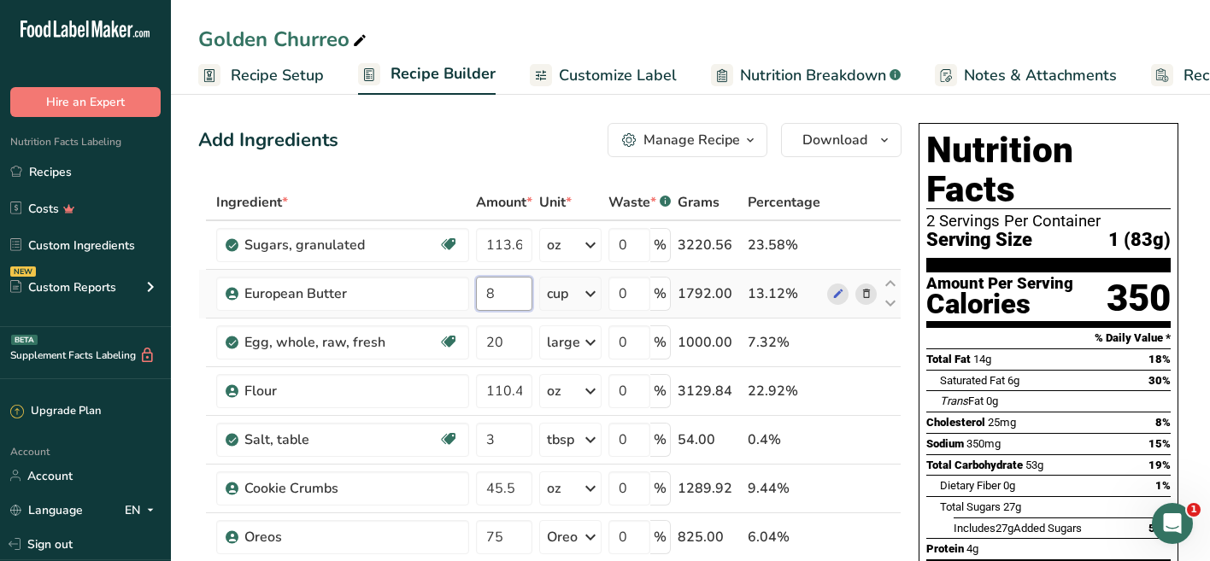
click at [503, 299] on input "8" at bounding box center [504, 294] width 56 height 34
type input "13"
click at [1030, 370] on div "Saturated Fat 6g 30%" at bounding box center [1055, 380] width 231 height 21
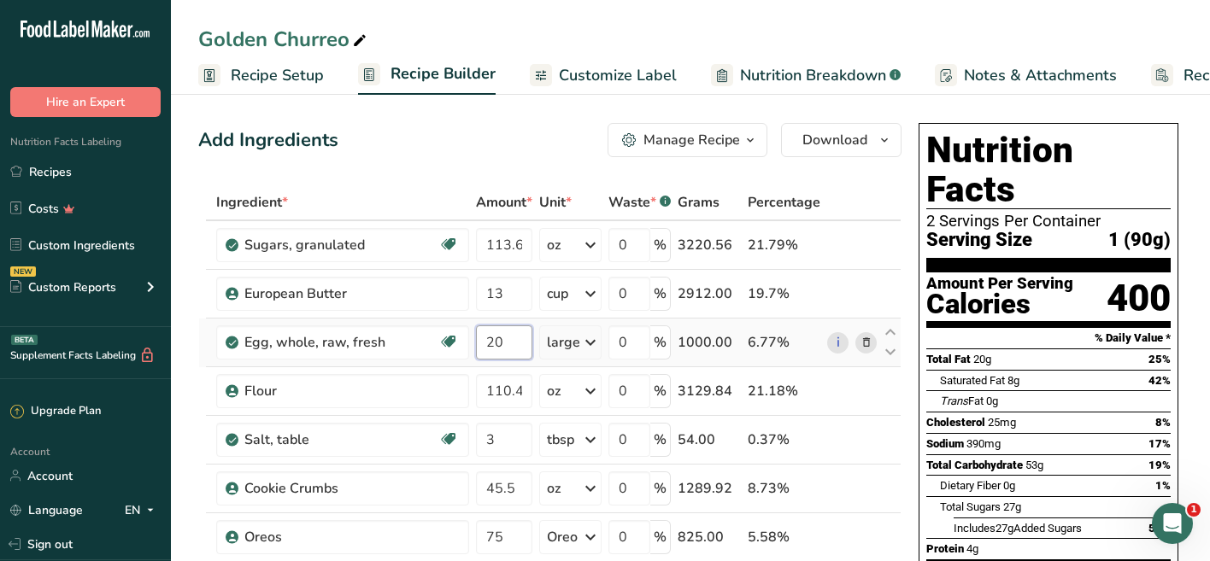
click at [505, 339] on input "20" at bounding box center [504, 342] width 56 height 34
type input "15"
click at [1039, 412] on div "Cholesterol 25mg 8%" at bounding box center [1048, 422] width 244 height 21
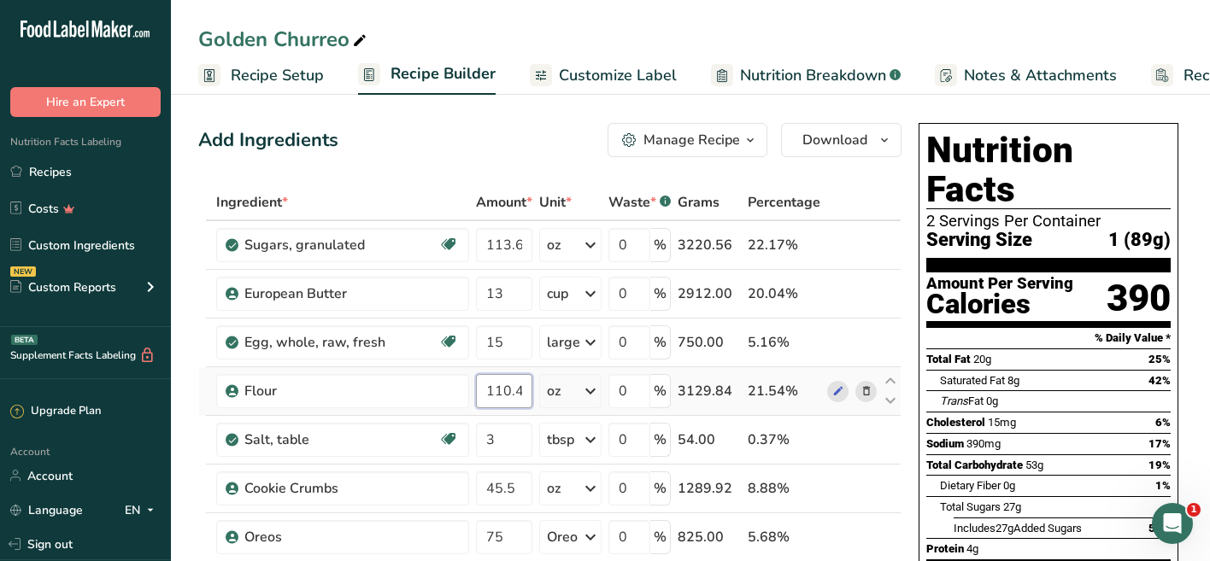
click at [514, 395] on input "110.4" at bounding box center [504, 391] width 56 height 34
type input "115.2"
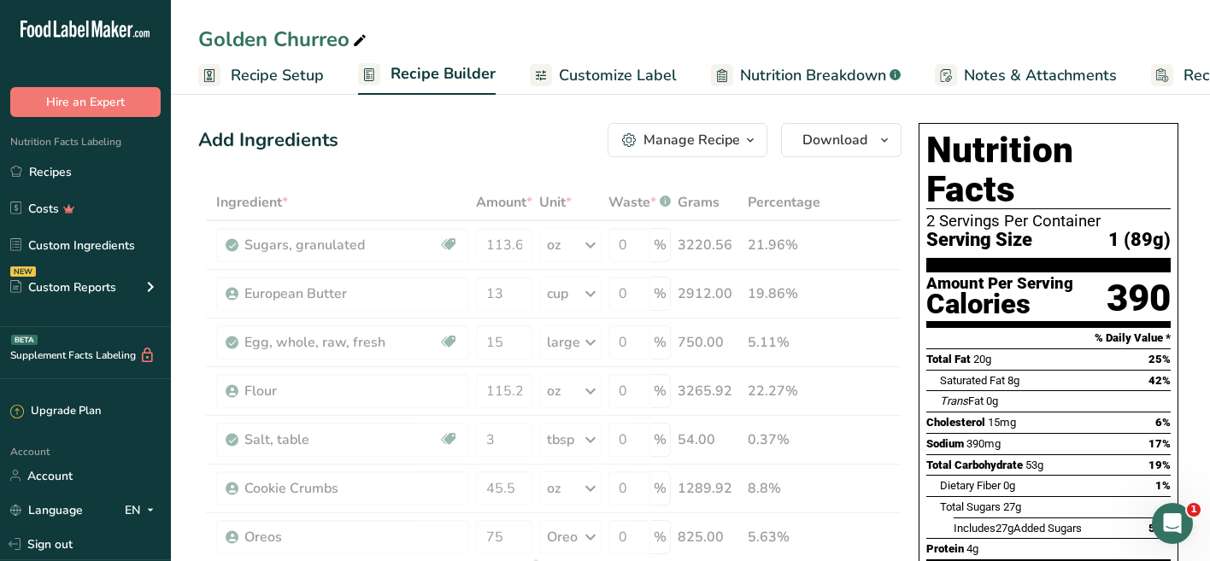
click at [1045, 412] on div "Cholesterol 15mg 6%" at bounding box center [1048, 422] width 244 height 21
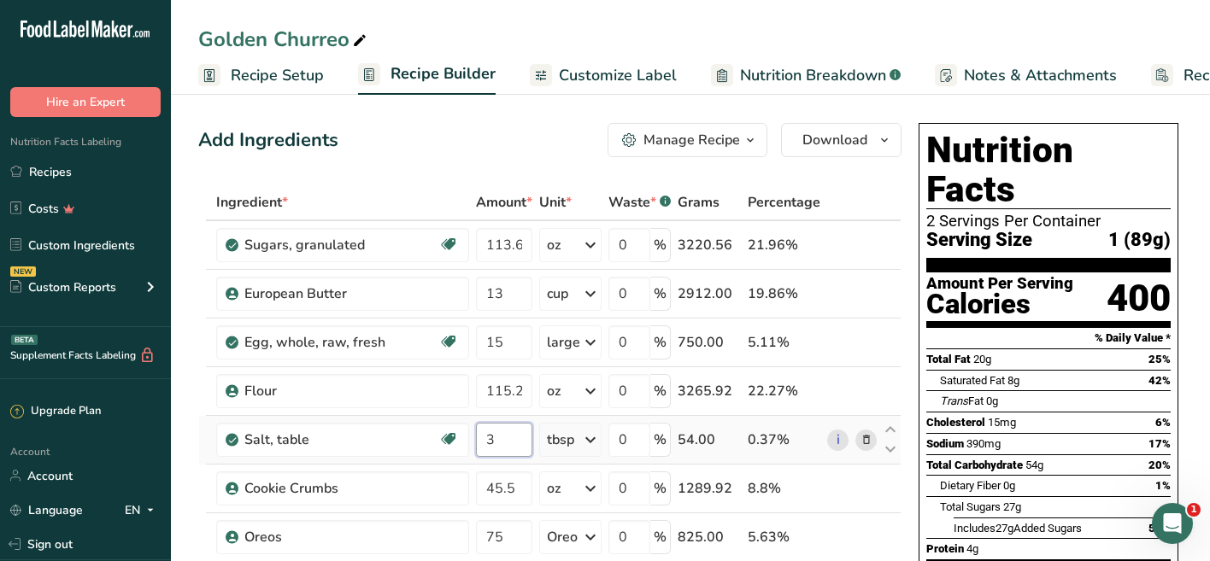
click at [493, 444] on input "3" at bounding box center [504, 440] width 56 height 34
type input "2"
click at [995, 459] on span "Total Carbohydrate" at bounding box center [974, 465] width 97 height 13
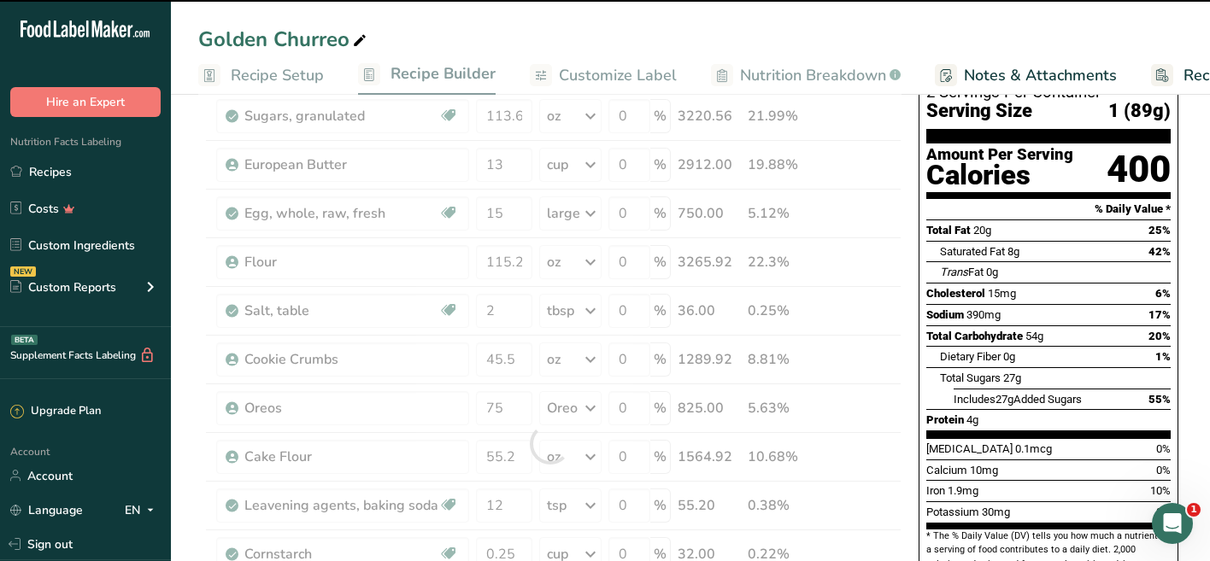
scroll to position [130, 0]
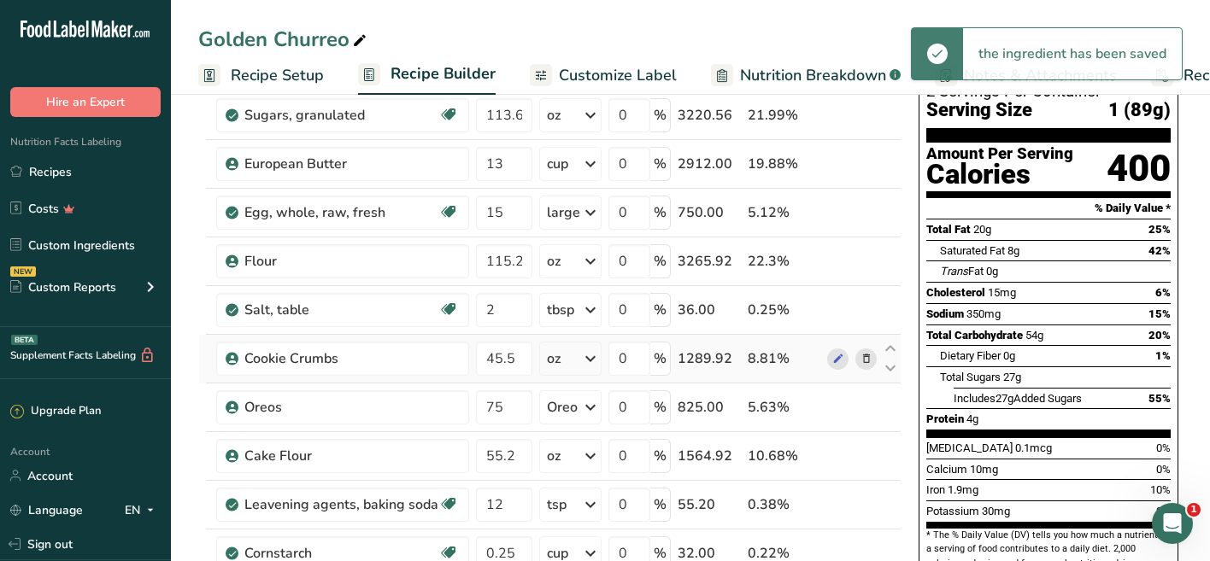
click at [863, 360] on icon at bounding box center [866, 359] width 12 height 18
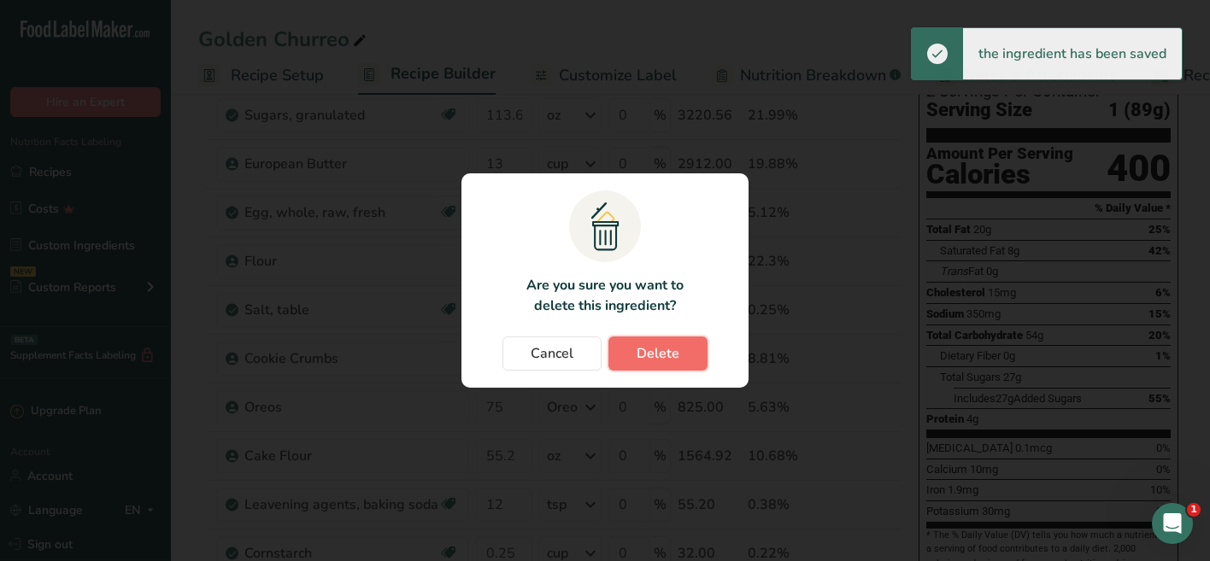
click at [678, 360] on button "Delete" at bounding box center [657, 354] width 99 height 34
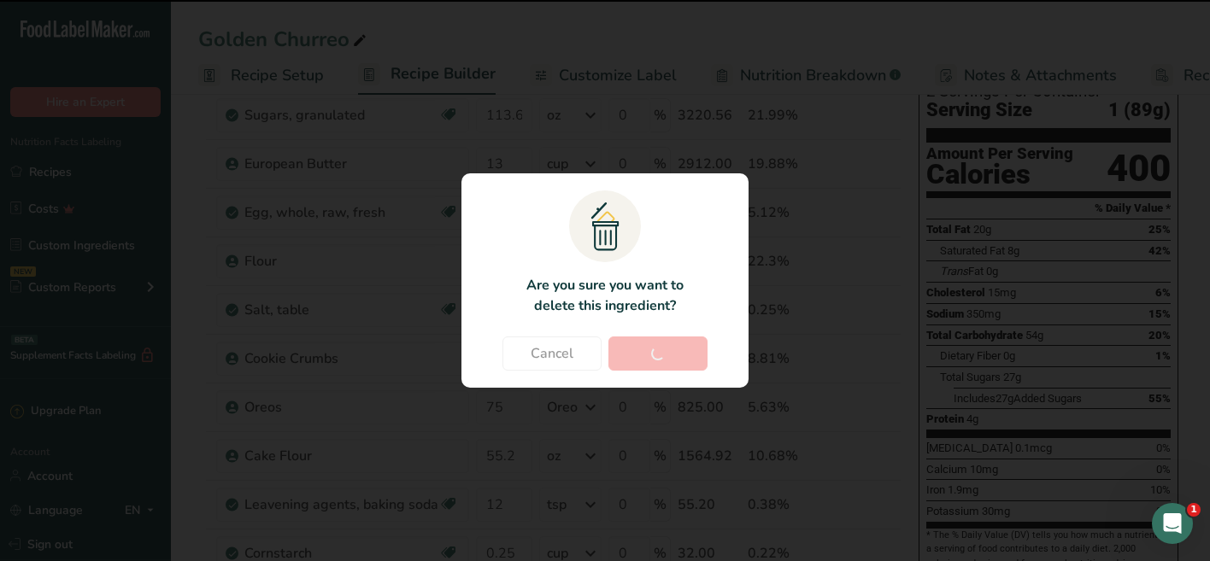
type input "75"
type input "55.2"
type input "12"
type input "0.25"
type input "22.5"
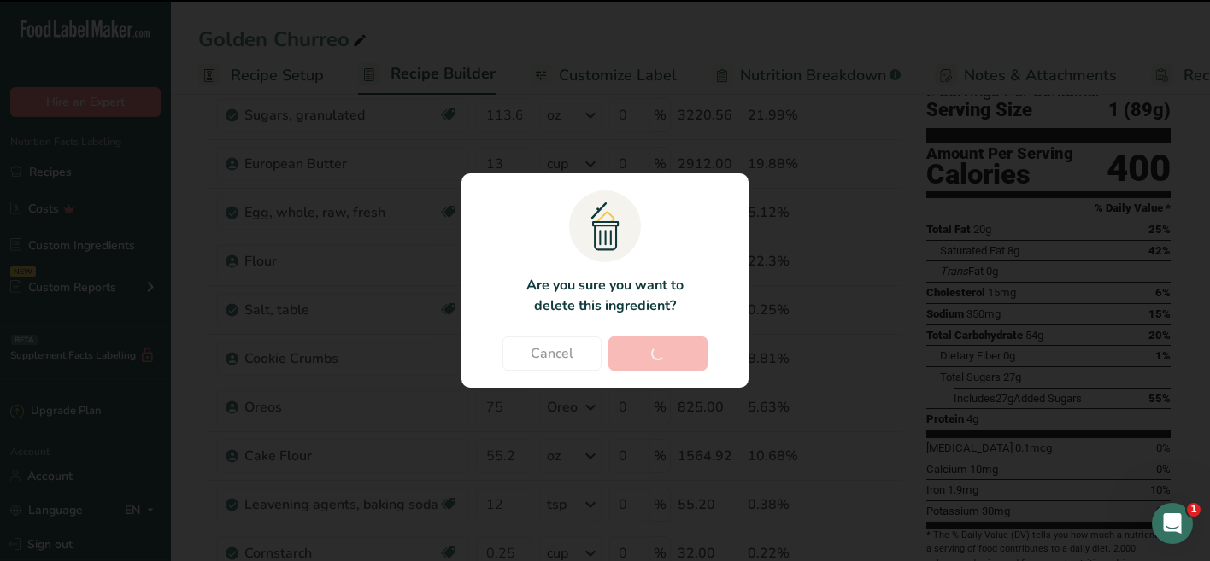
type input "2"
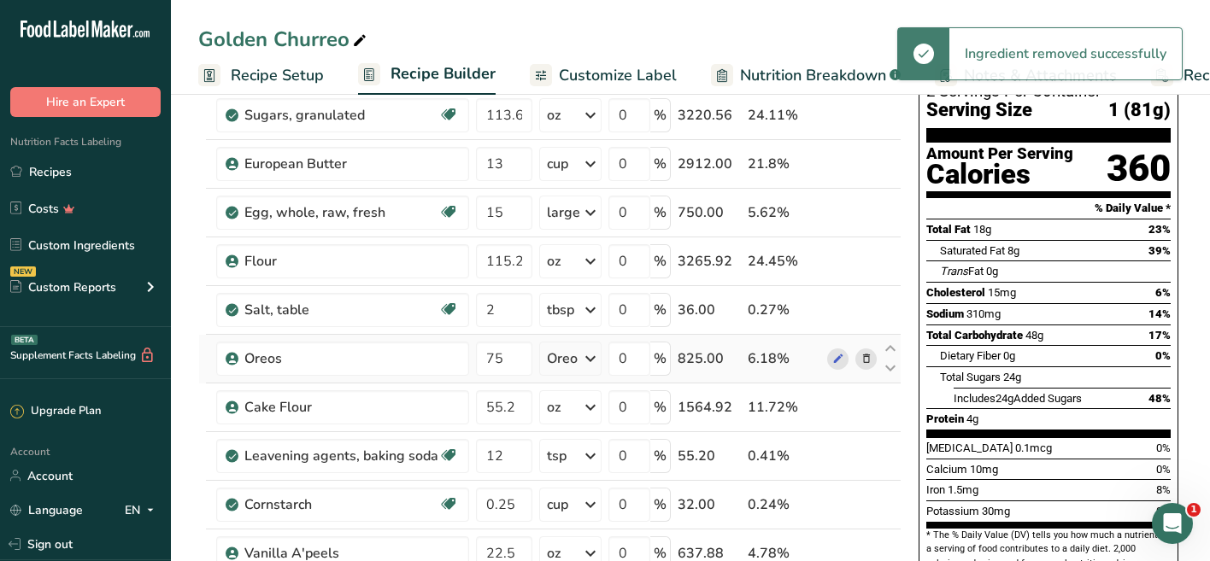
click at [860, 355] on icon at bounding box center [866, 359] width 12 height 18
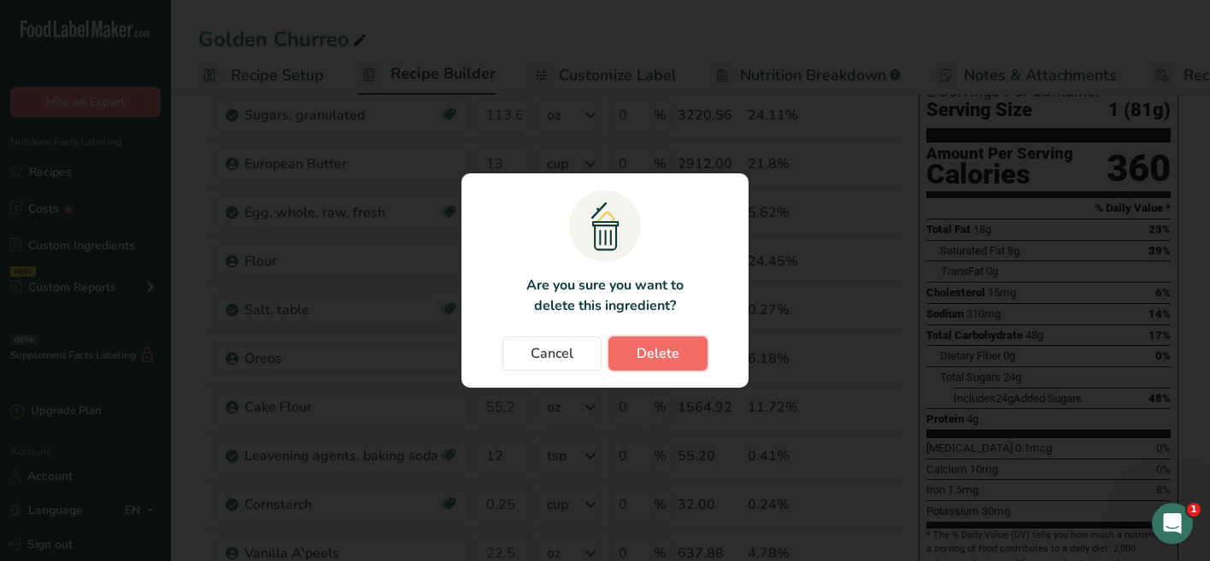
click at [654, 357] on span "Delete" at bounding box center [657, 353] width 43 height 21
type input "55.2"
type input "12"
type input "0.25"
type input "22.5"
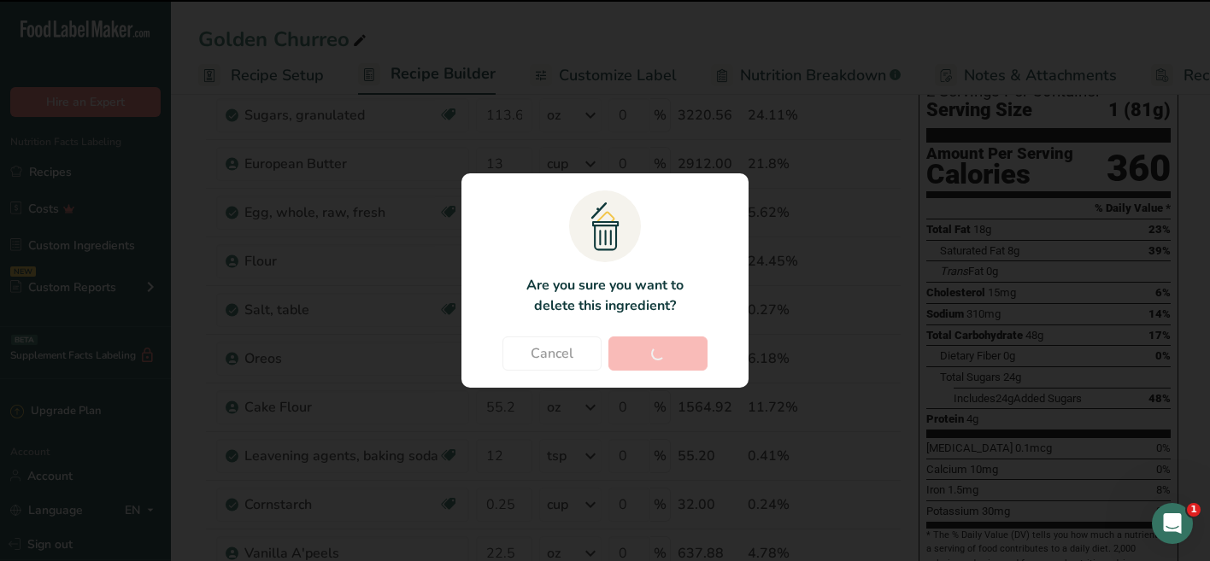
type input "2"
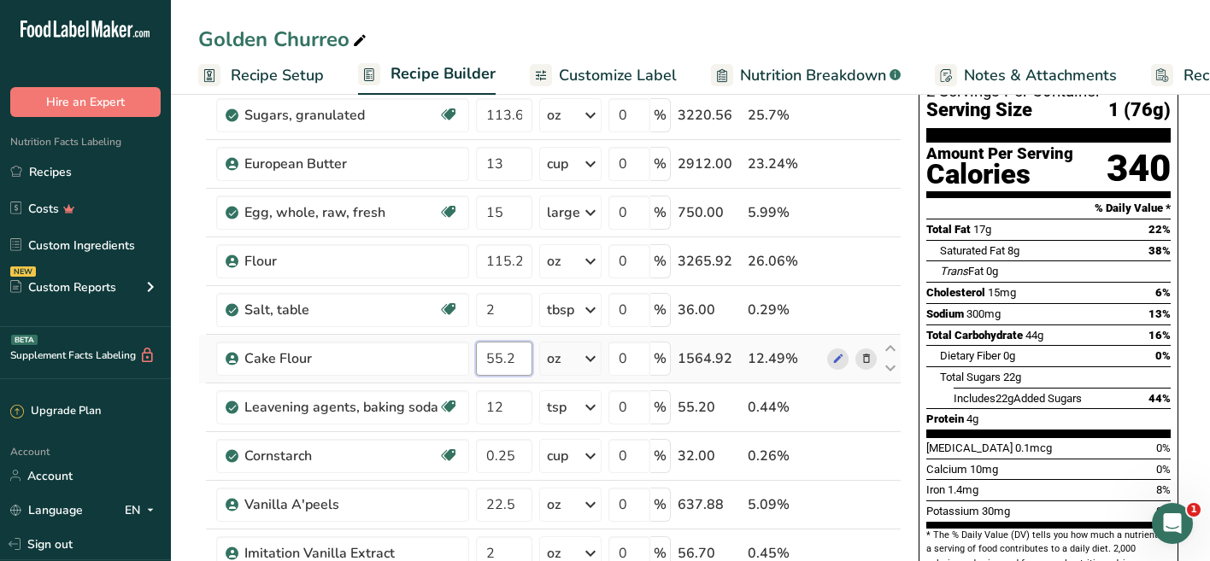
click at [509, 352] on input "55.2" at bounding box center [504, 359] width 56 height 34
type input "57.6"
click at [1024, 303] on div "Sodium 300mg 13%" at bounding box center [1048, 313] width 244 height 21
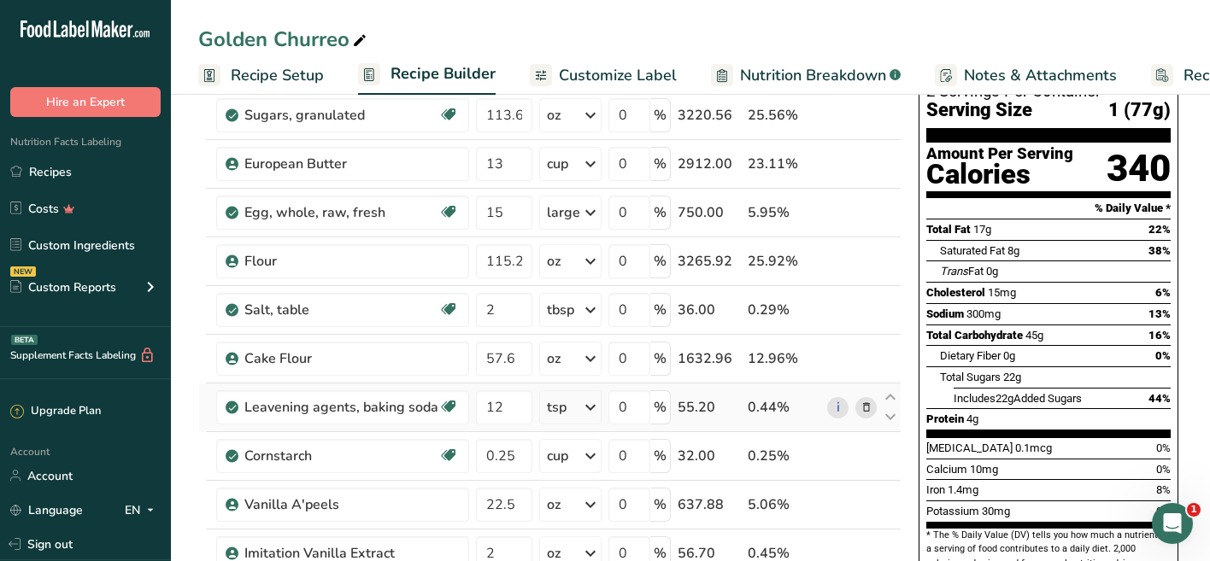
click at [549, 413] on div "tsp" at bounding box center [557, 407] width 20 height 21
click at [508, 412] on input "12" at bounding box center [504, 407] width 56 height 34
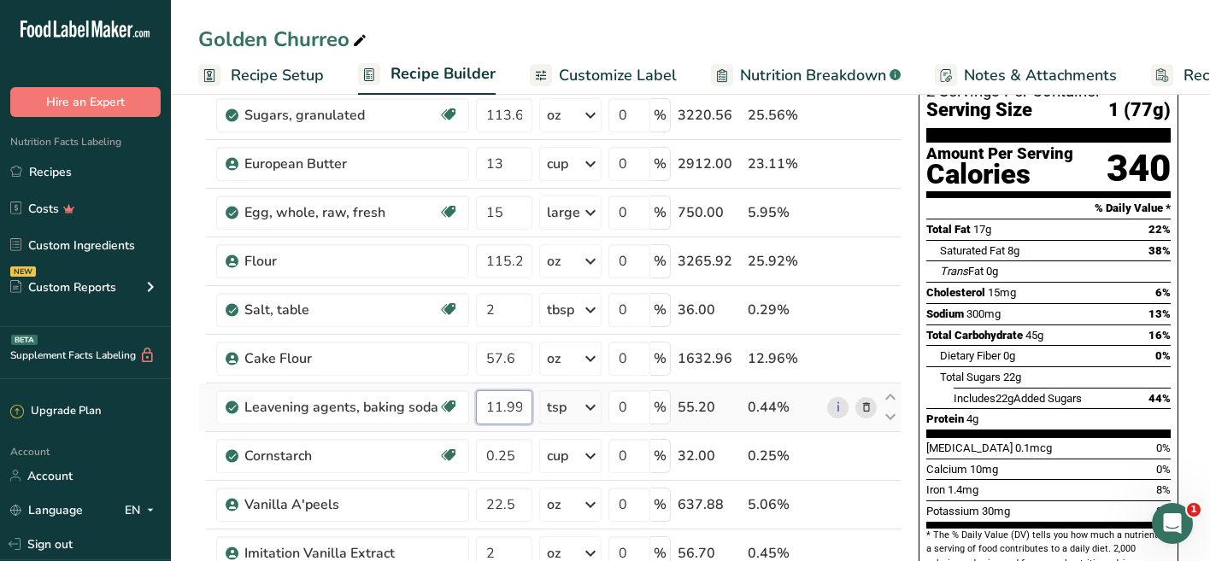
scroll to position [210, 0]
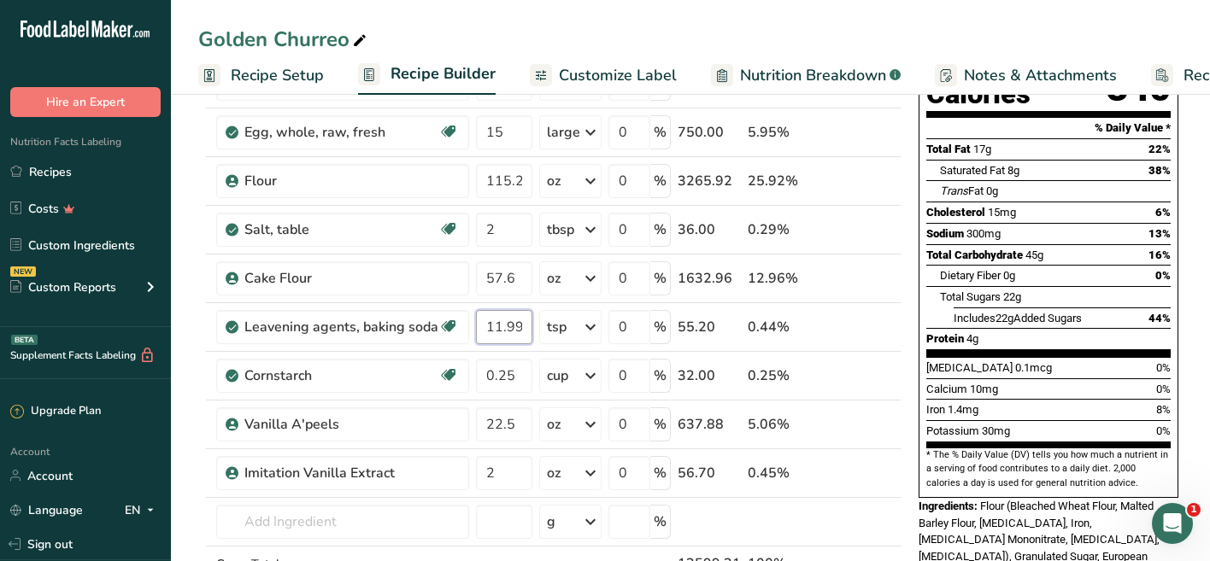
type input "11.999998"
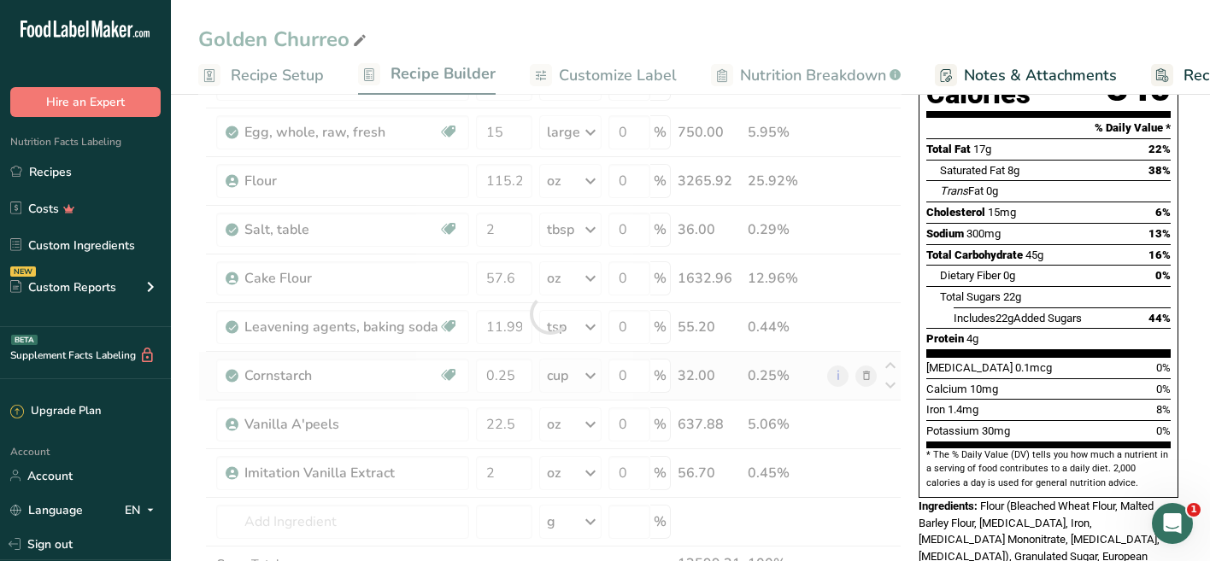
click at [864, 380] on div "Ingredient * Amount * Unit * Waste * .a-a{fill:#347362;}.b-a{fill:#fff;} Grams …" at bounding box center [549, 313] width 703 height 679
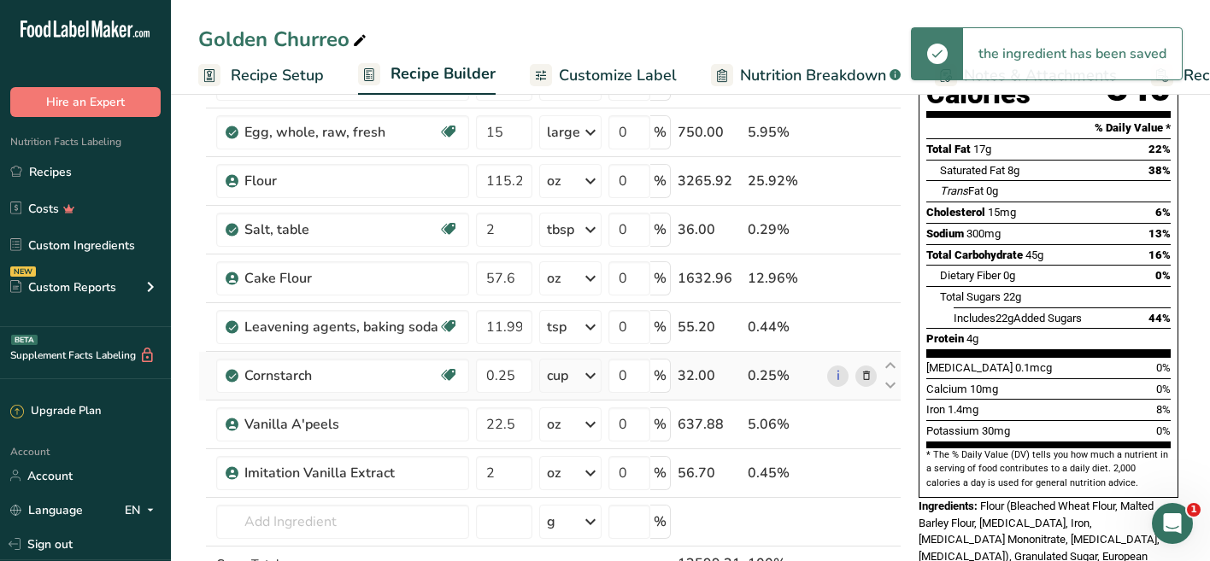
click at [862, 377] on icon at bounding box center [866, 376] width 12 height 18
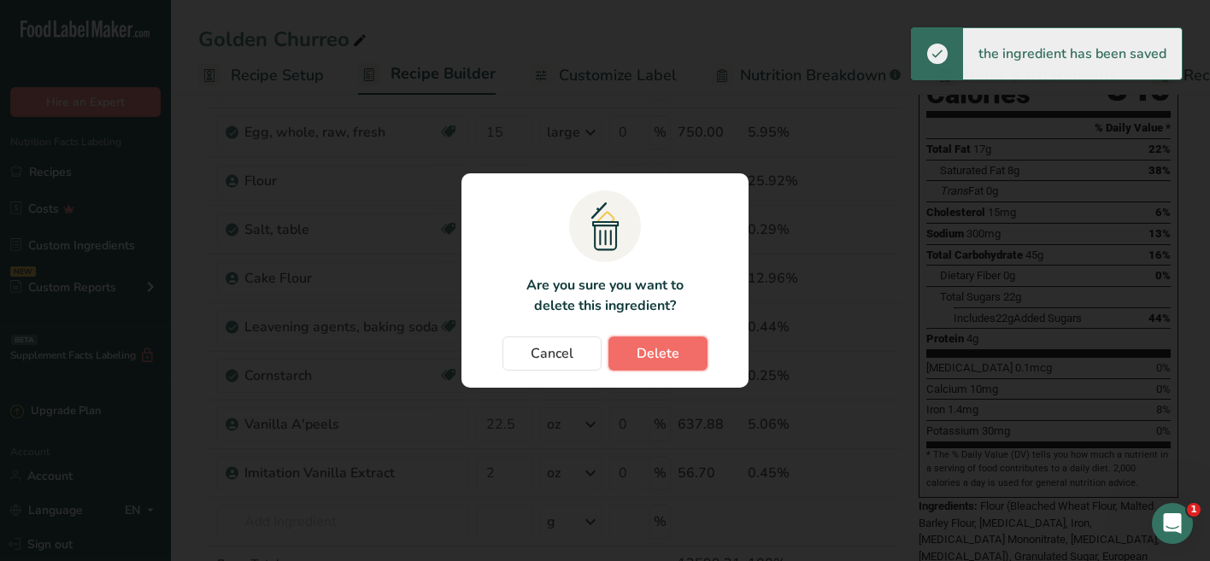
click at [661, 358] on span "Delete" at bounding box center [657, 353] width 43 height 21
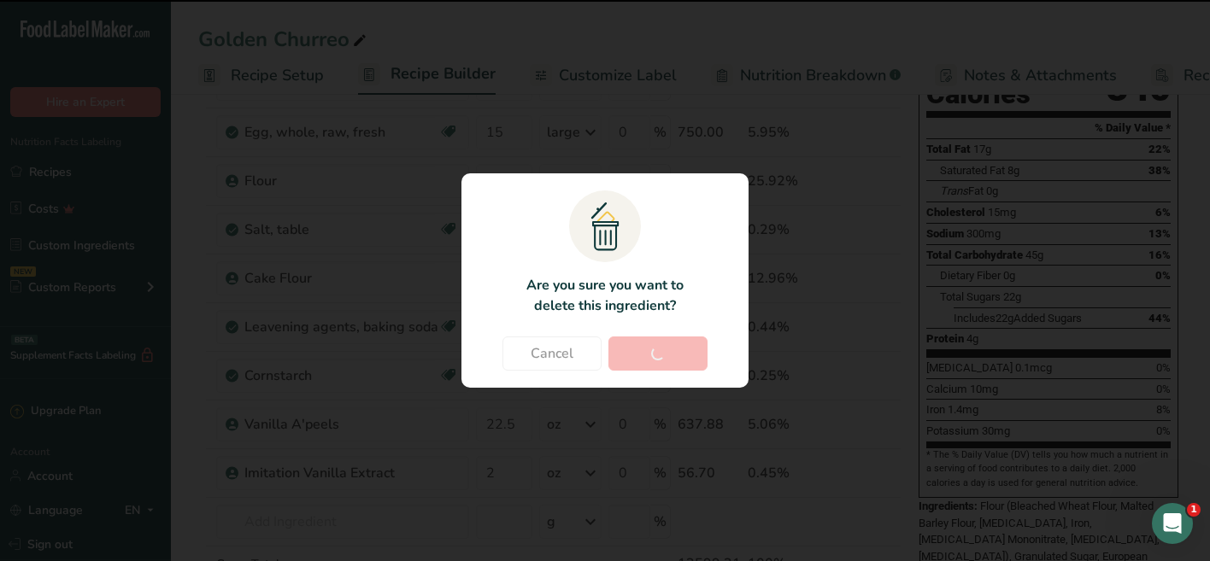
type input "22.5"
type input "2"
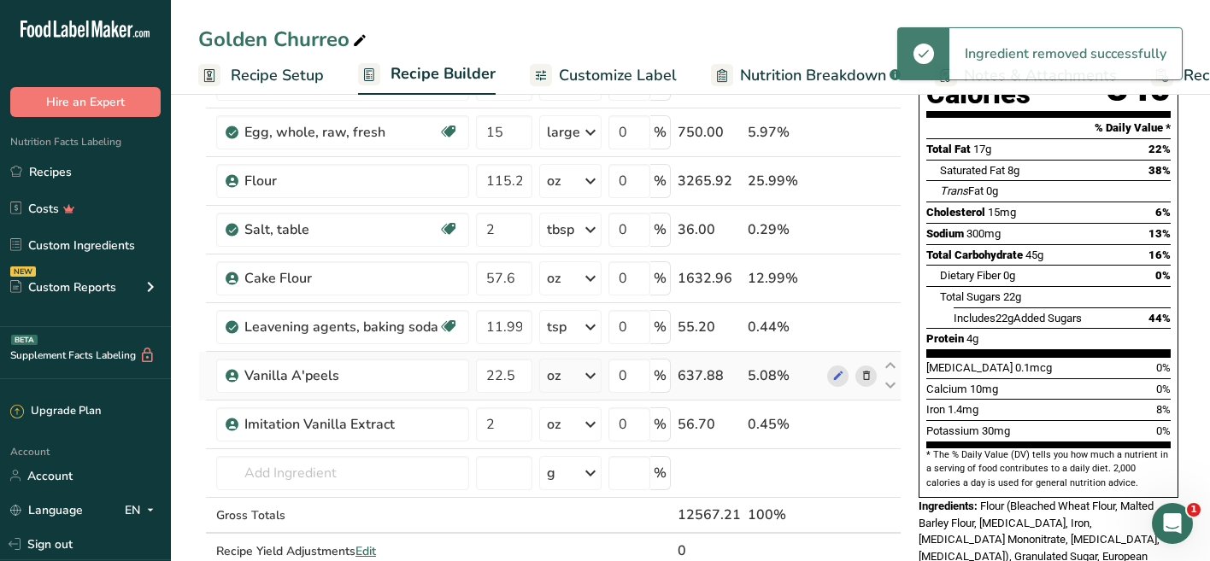
click at [862, 375] on icon at bounding box center [866, 376] width 12 height 18
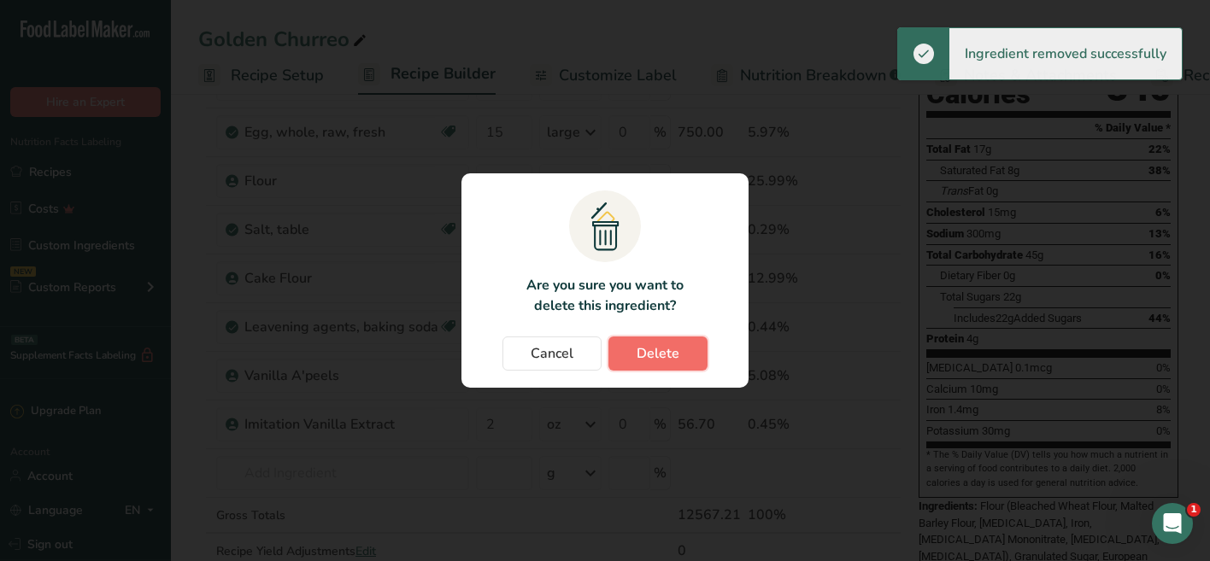
click at [654, 354] on span "Delete" at bounding box center [657, 353] width 43 height 21
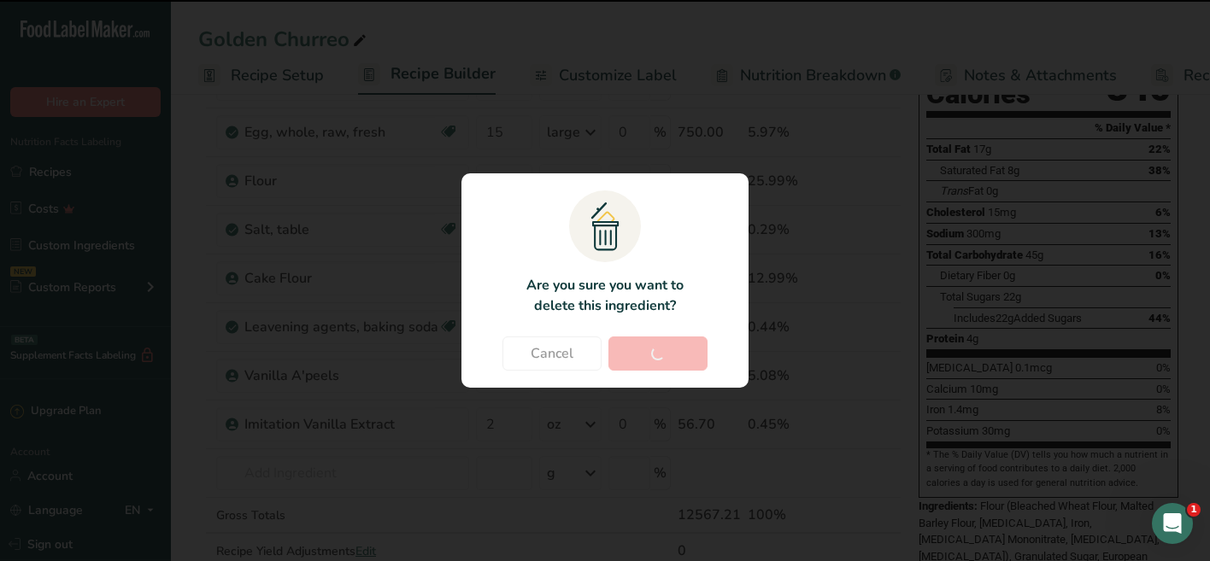
type input "2"
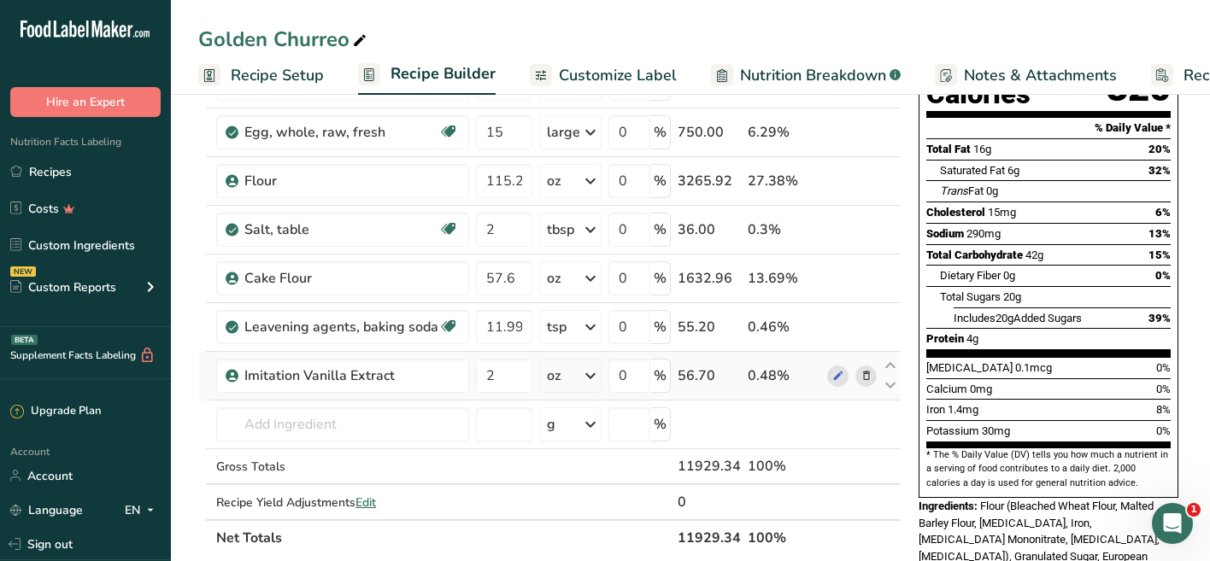
click at [570, 380] on div "oz" at bounding box center [570, 376] width 62 height 34
click at [498, 378] on input "2" at bounding box center [504, 376] width 56 height 34
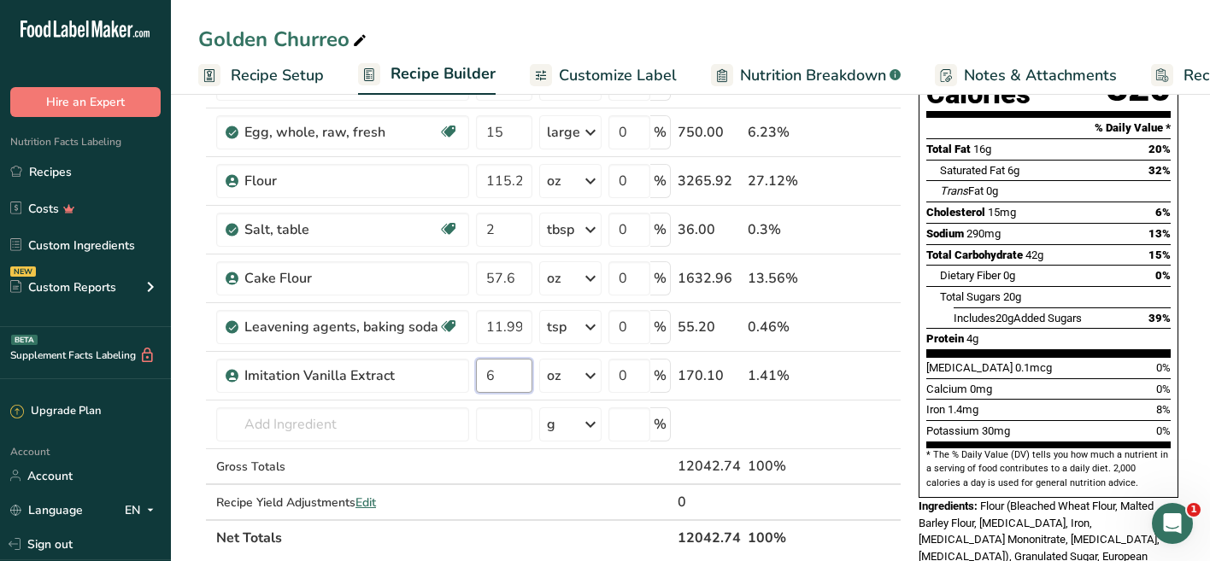
type input "6"
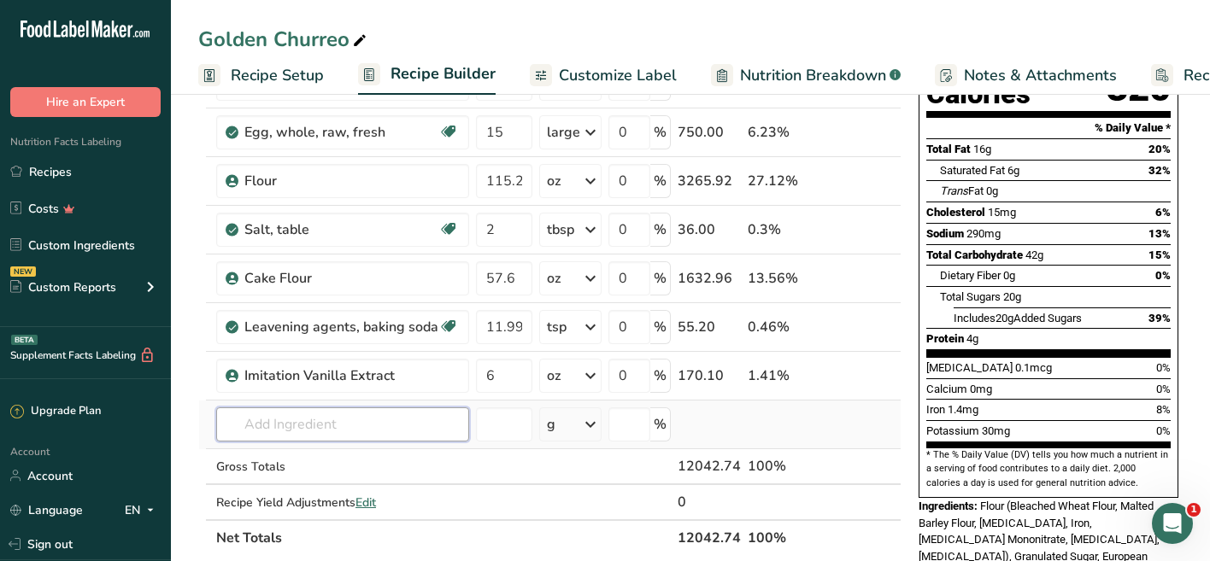
click at [353, 426] on input "text" at bounding box center [342, 424] width 253 height 34
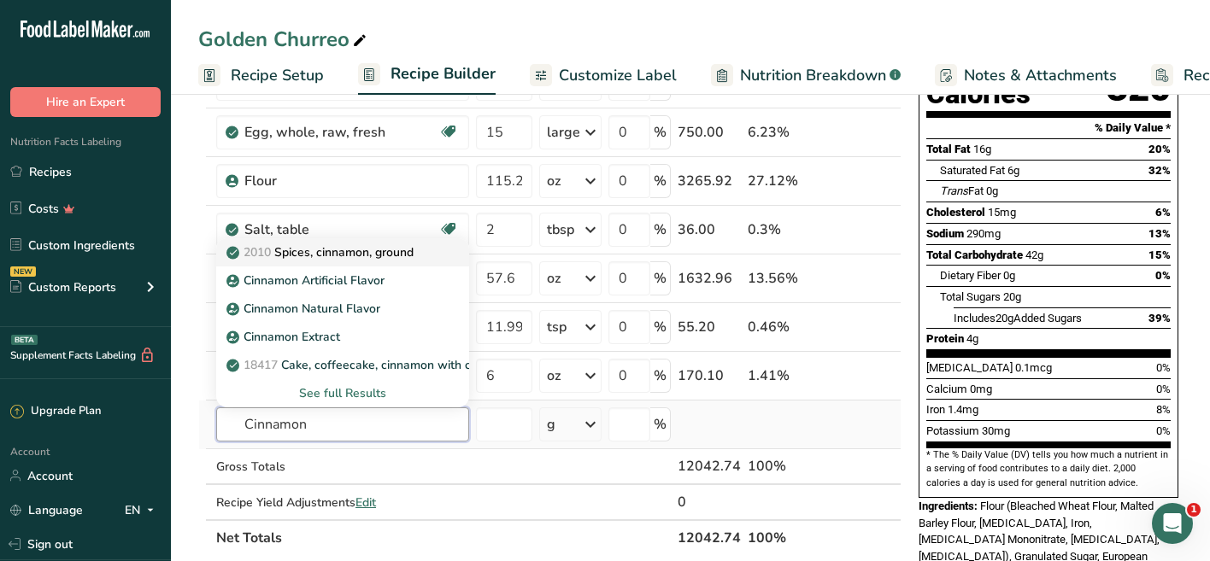
type input "Cinnamon"
click at [338, 255] on p "2010 Spices, cinnamon, ground" at bounding box center [322, 252] width 184 height 18
type input "Spices, cinnamon, ground"
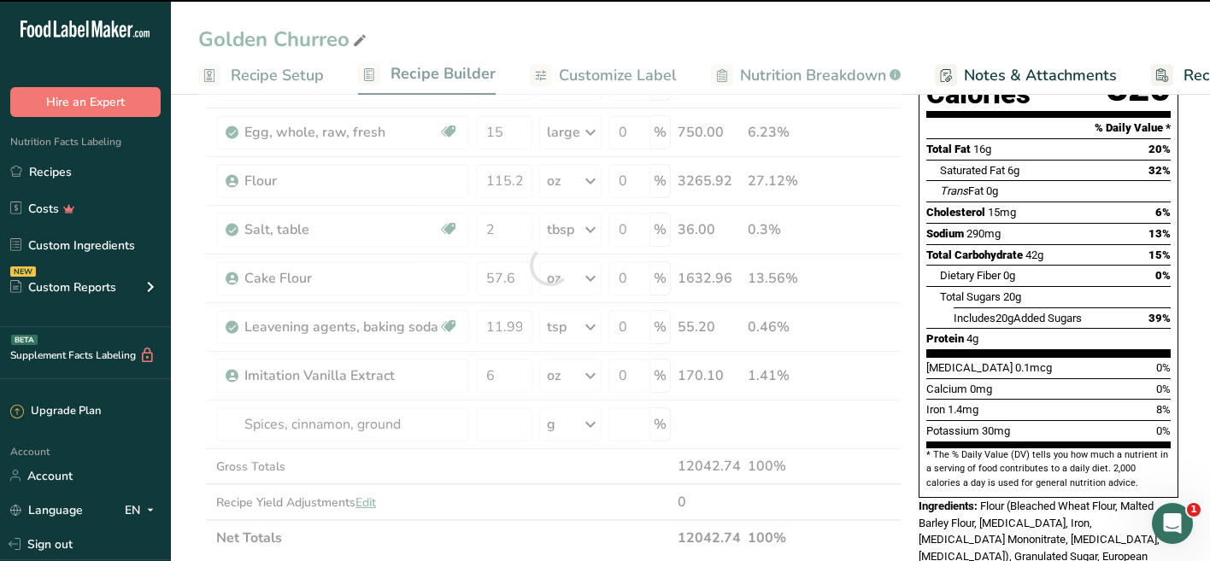
type input "0"
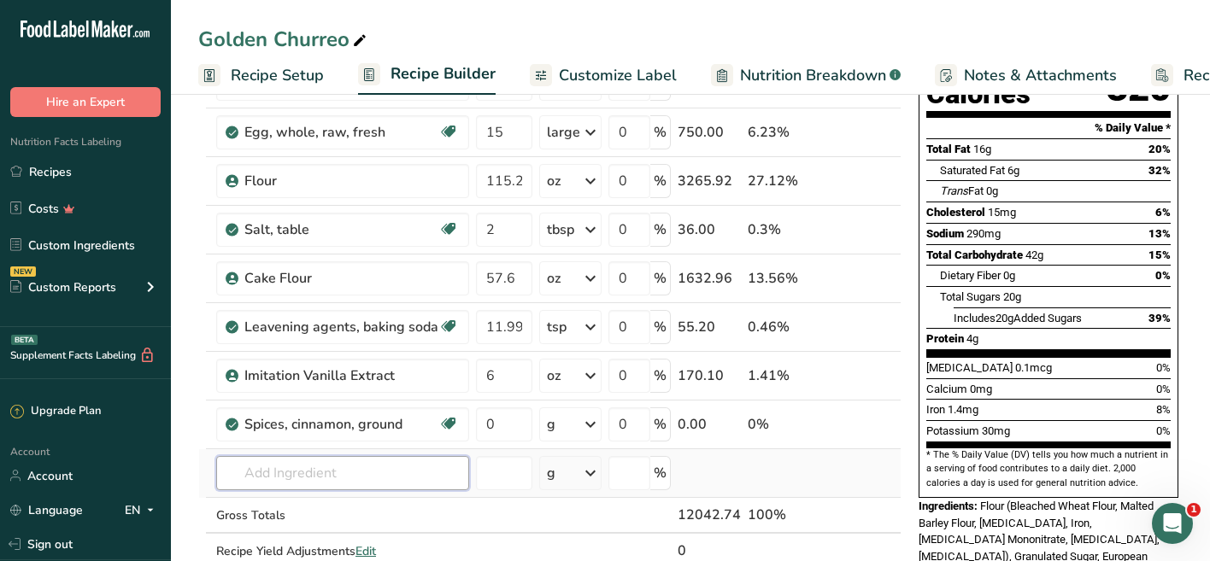
click at [378, 472] on input "text" at bounding box center [342, 473] width 253 height 34
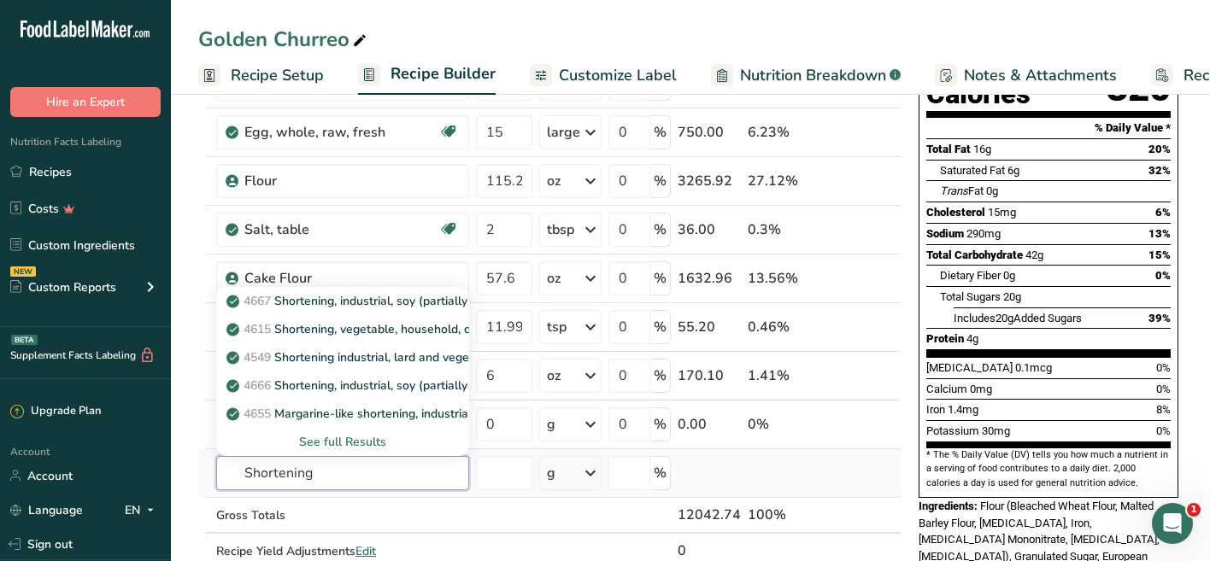
type input "Shortening"
click at [357, 443] on div "See full Results" at bounding box center [343, 442] width 226 height 18
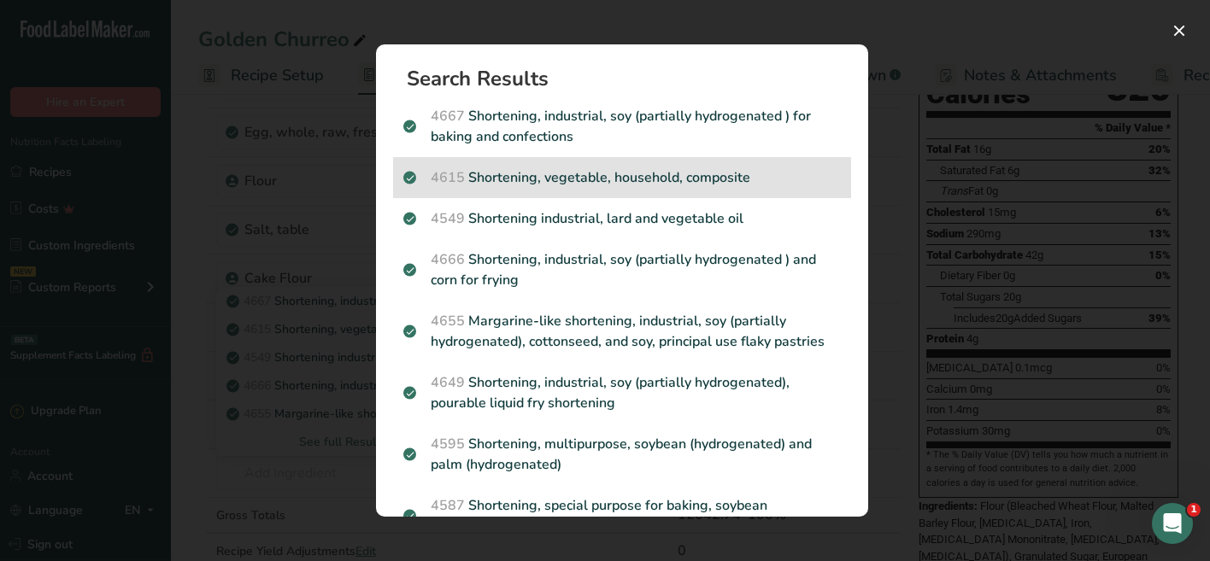
click at [657, 176] on p "4615 Shortening, vegetable, household, composite" at bounding box center [621, 177] width 437 height 21
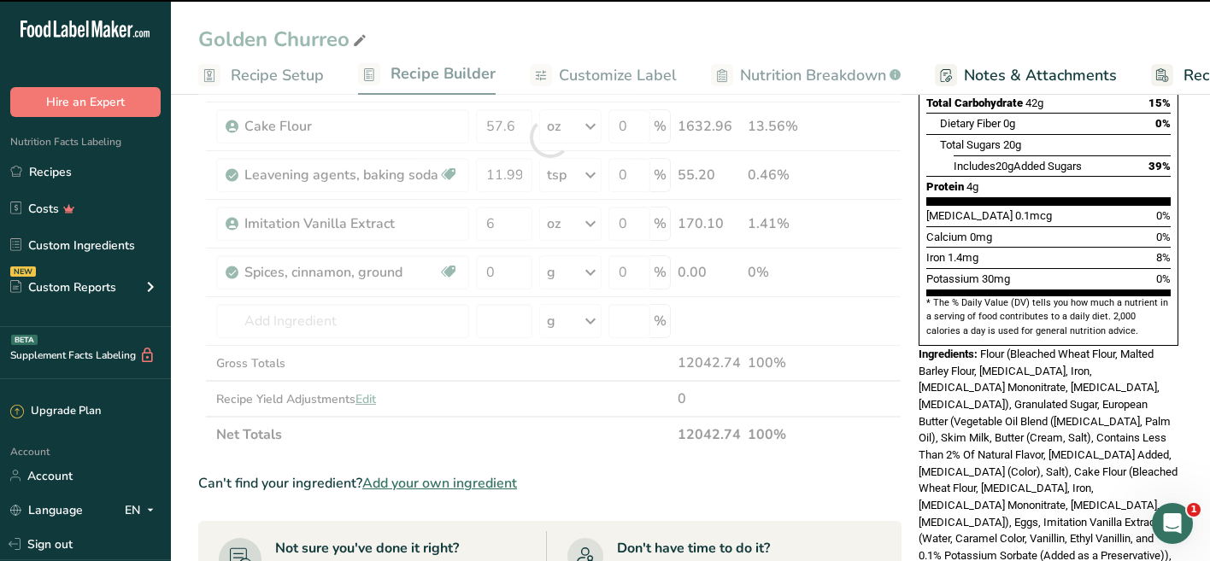
scroll to position [366, 0]
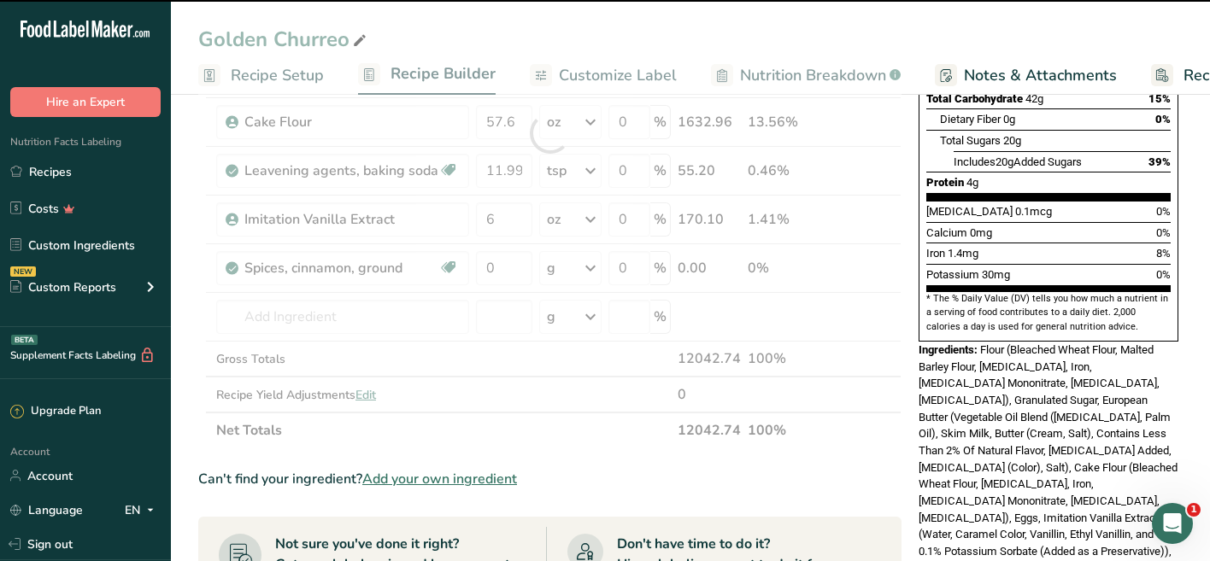
type input "0"
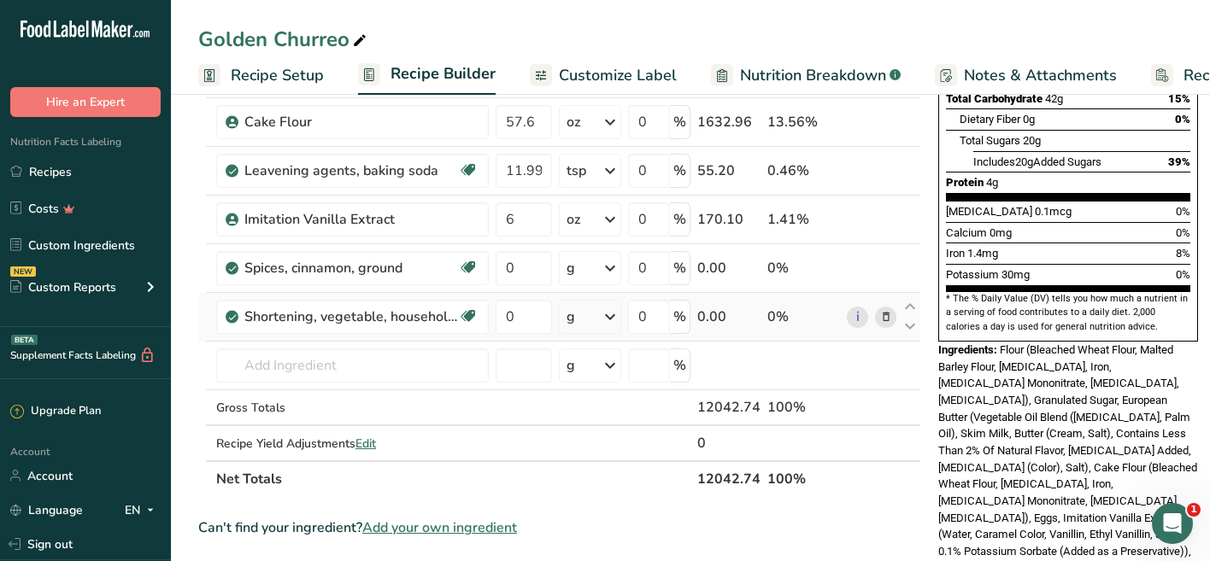
click at [880, 321] on icon at bounding box center [886, 317] width 12 height 18
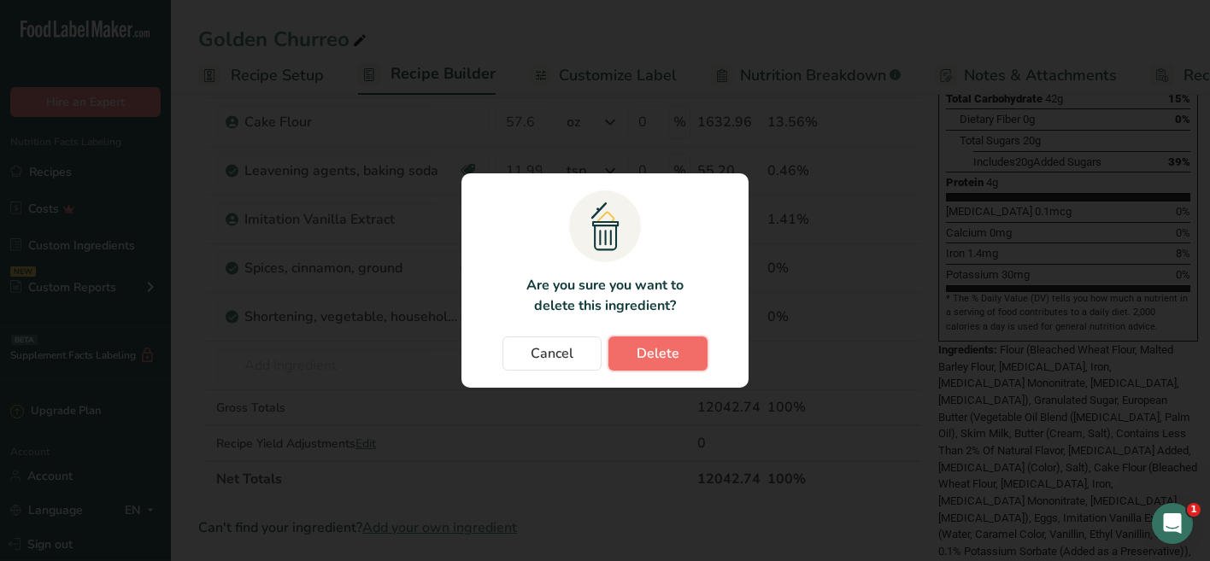
click at [677, 354] on span "Delete" at bounding box center [657, 353] width 43 height 21
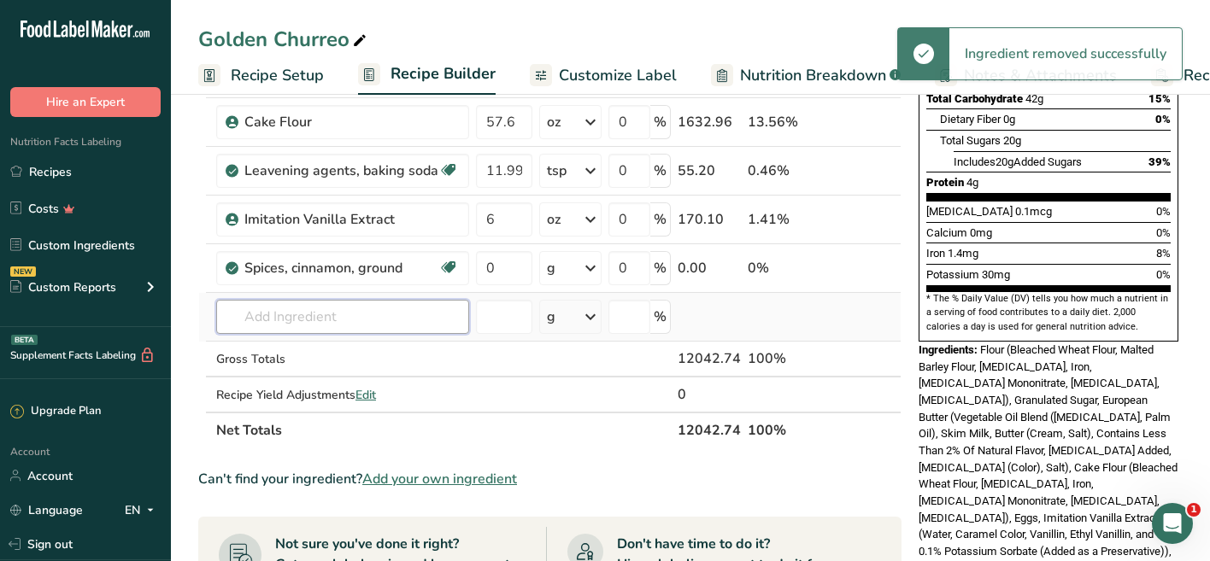
click at [336, 307] on input "text" at bounding box center [342, 317] width 253 height 34
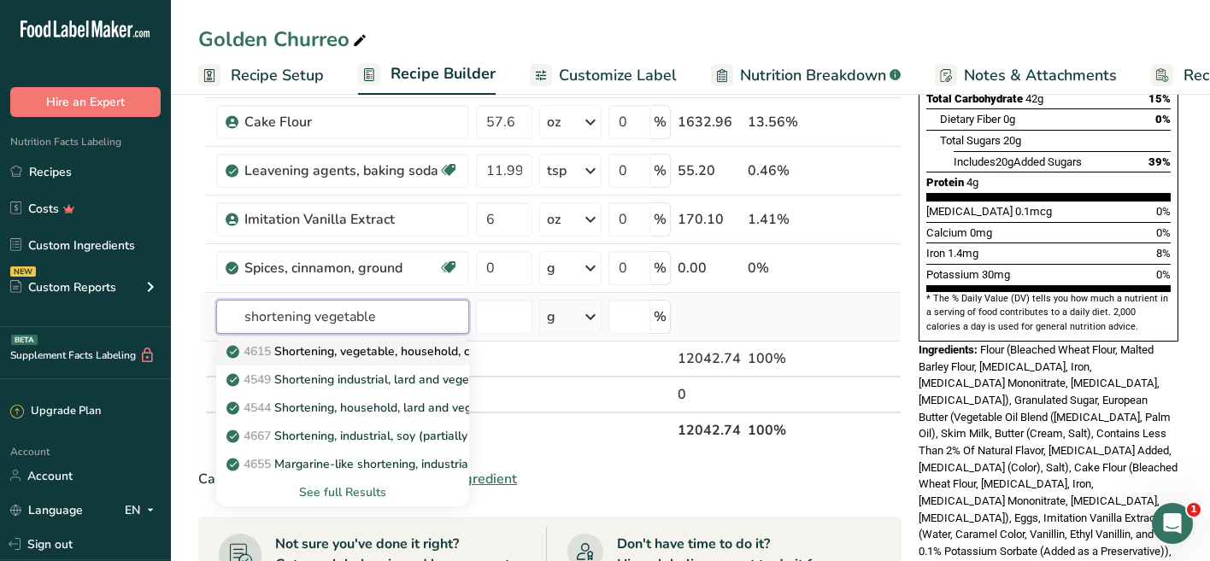
type input "shortening vegetable"
click at [334, 349] on p "4615 Shortening, vegetable, household, composite" at bounding box center [375, 352] width 290 height 18
type input "Shortening, vegetable, household, composite"
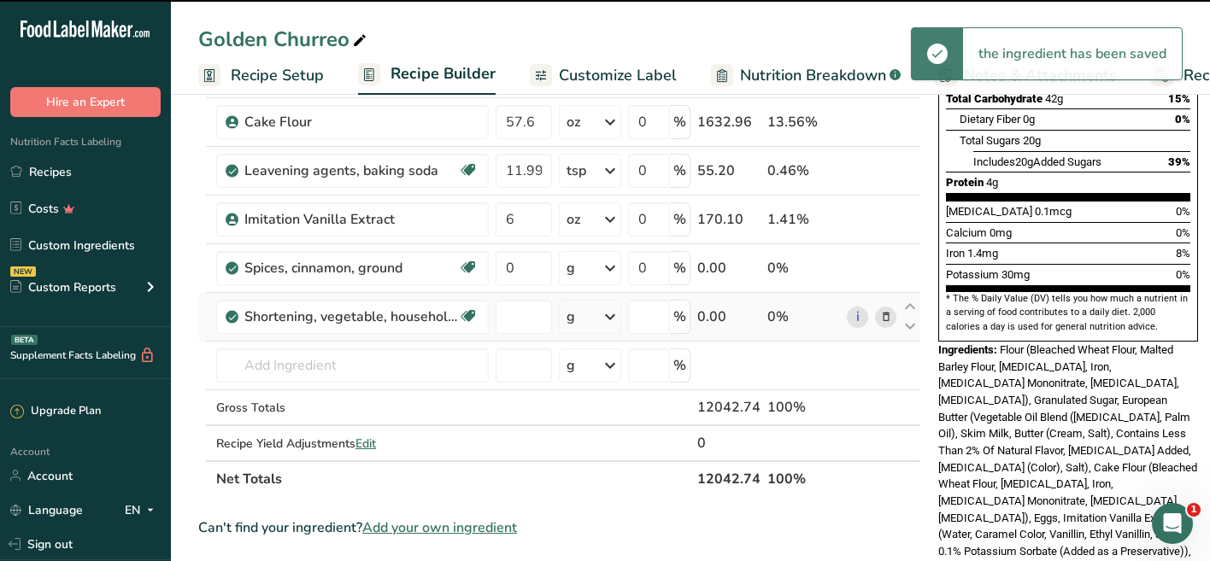
type input "0"
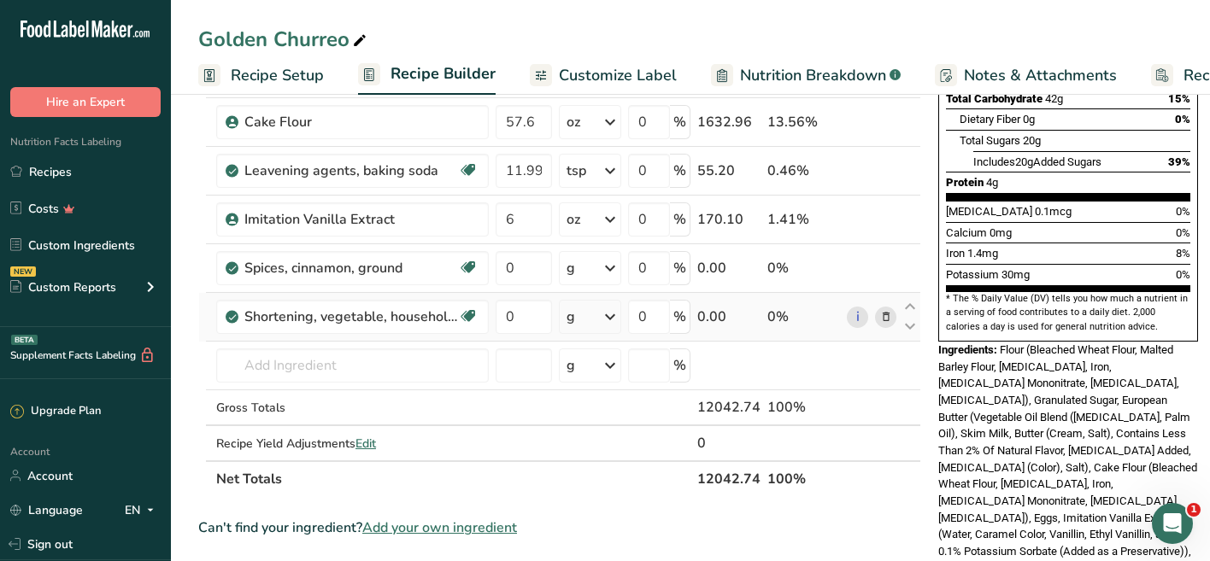
click at [592, 321] on div "g" at bounding box center [590, 317] width 62 height 34
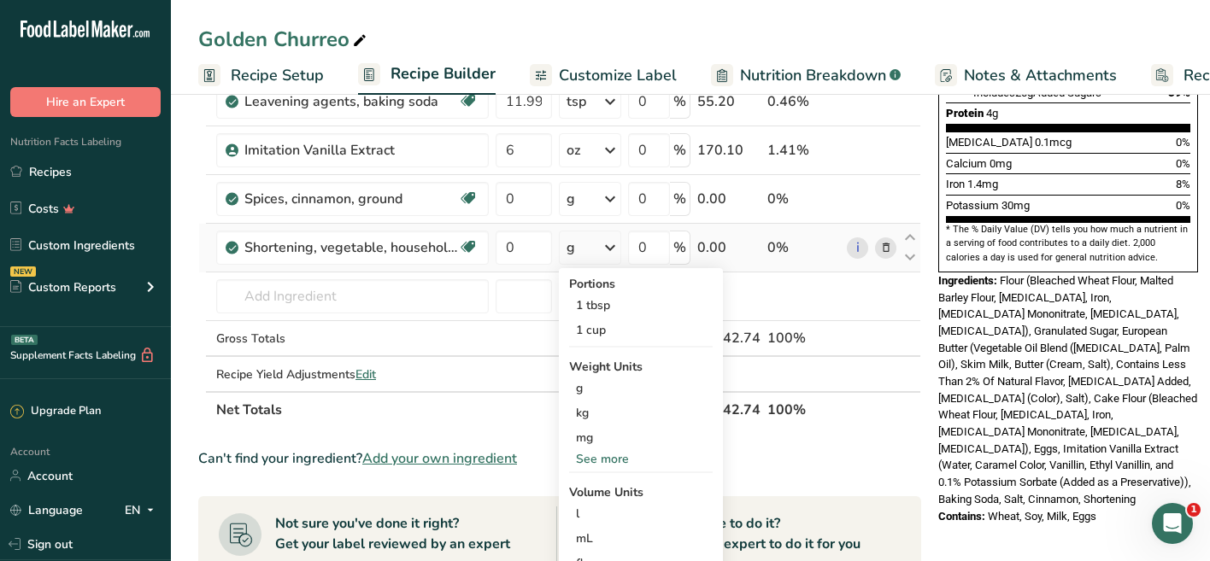
scroll to position [456, 0]
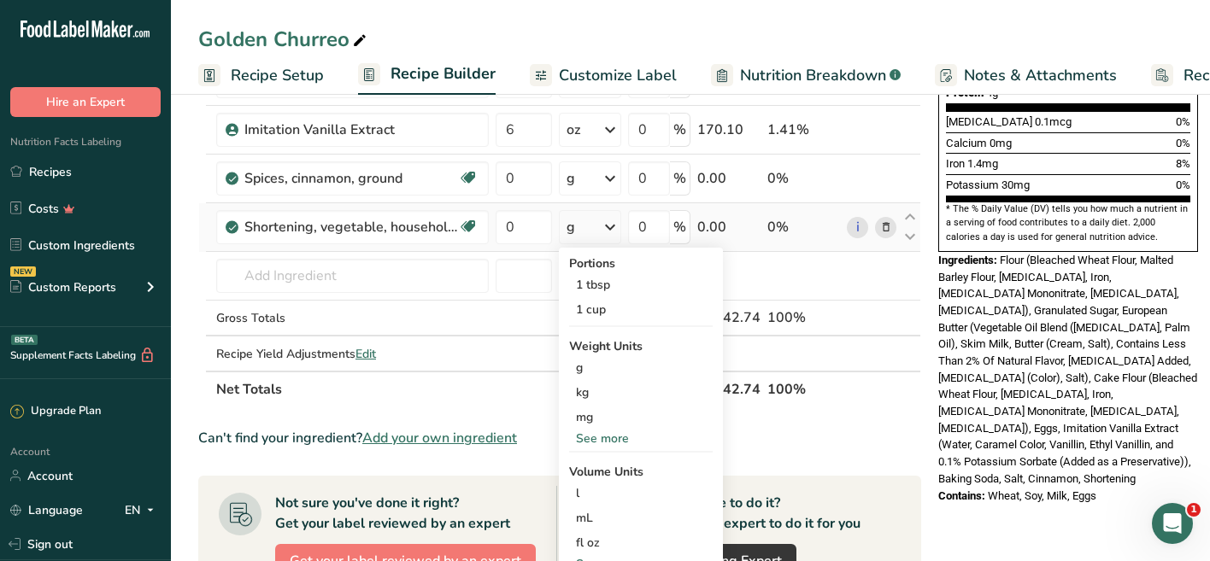
click at [603, 442] on div "See more" at bounding box center [641, 439] width 144 height 18
click at [600, 488] on div "oz" at bounding box center [641, 491] width 144 height 25
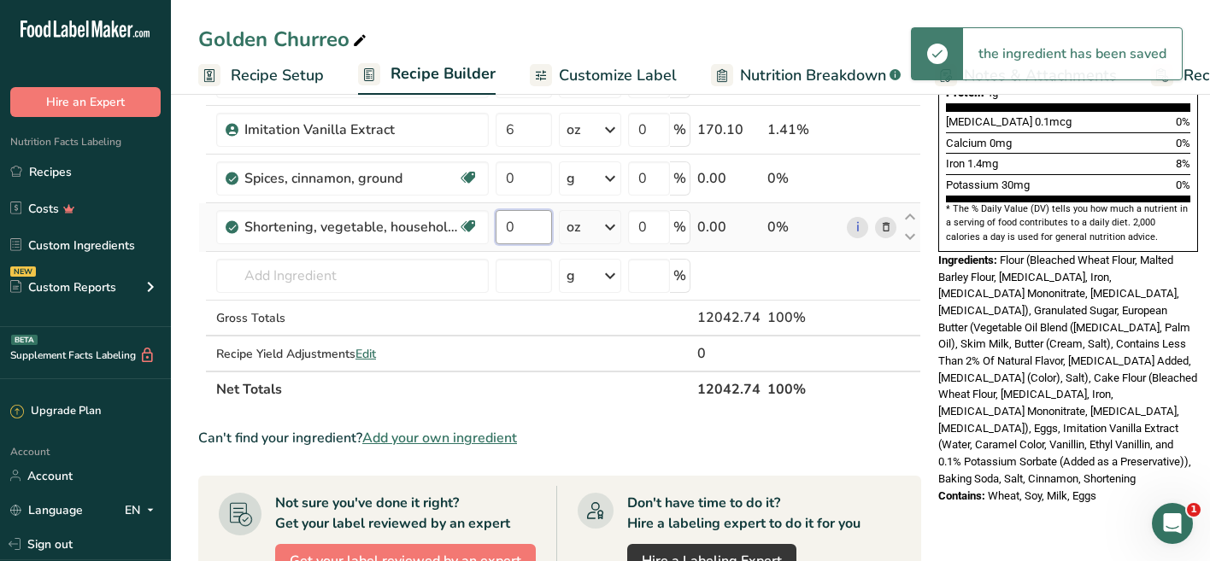
click at [523, 231] on input "0" at bounding box center [523, 227] width 56 height 34
type input "6"
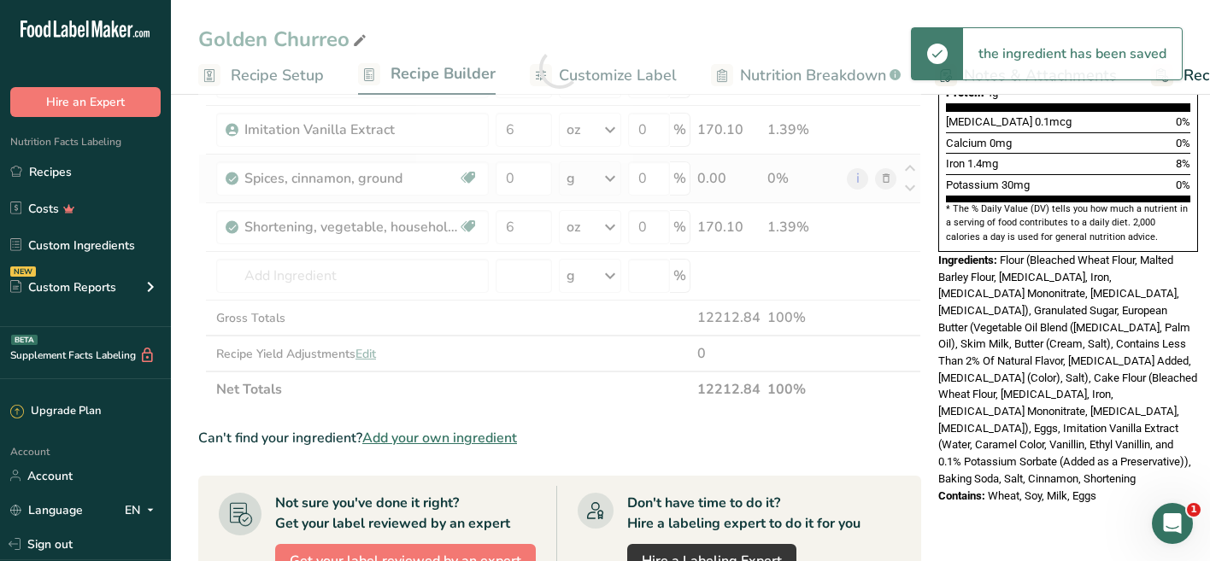
click at [570, 177] on div "Ingredient * Amount * Unit * Waste * .a-a{fill:#347362;}.b-a{fill:#fff;} Grams …" at bounding box center [559, 67] width 723 height 679
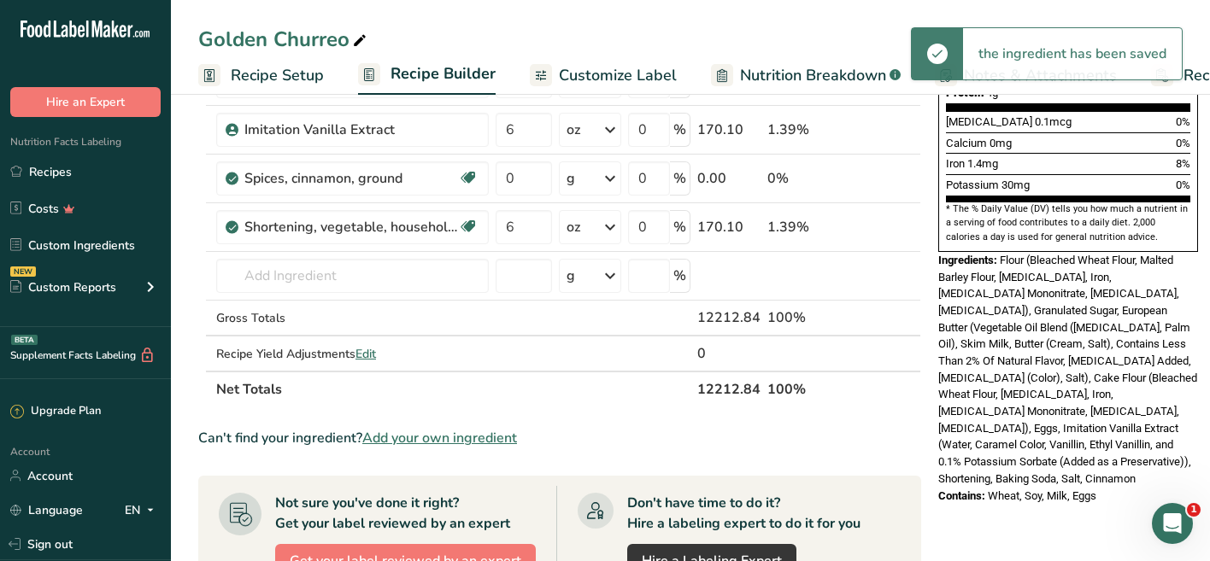
click at [582, 179] on div "g" at bounding box center [590, 178] width 62 height 34
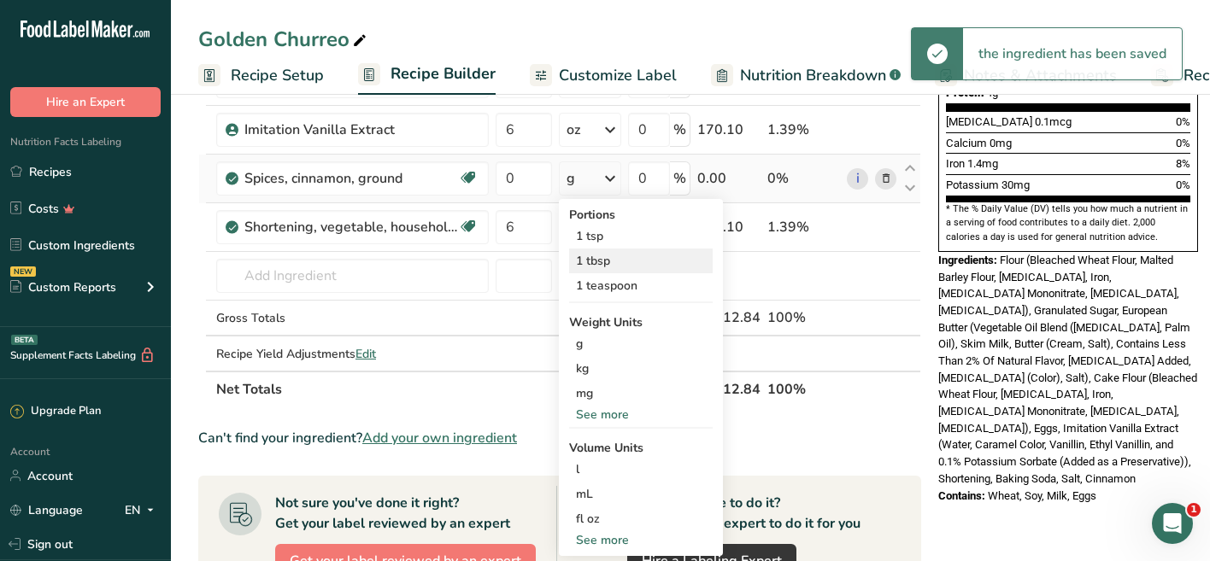
click at [596, 258] on div "1 tbsp" at bounding box center [641, 261] width 144 height 25
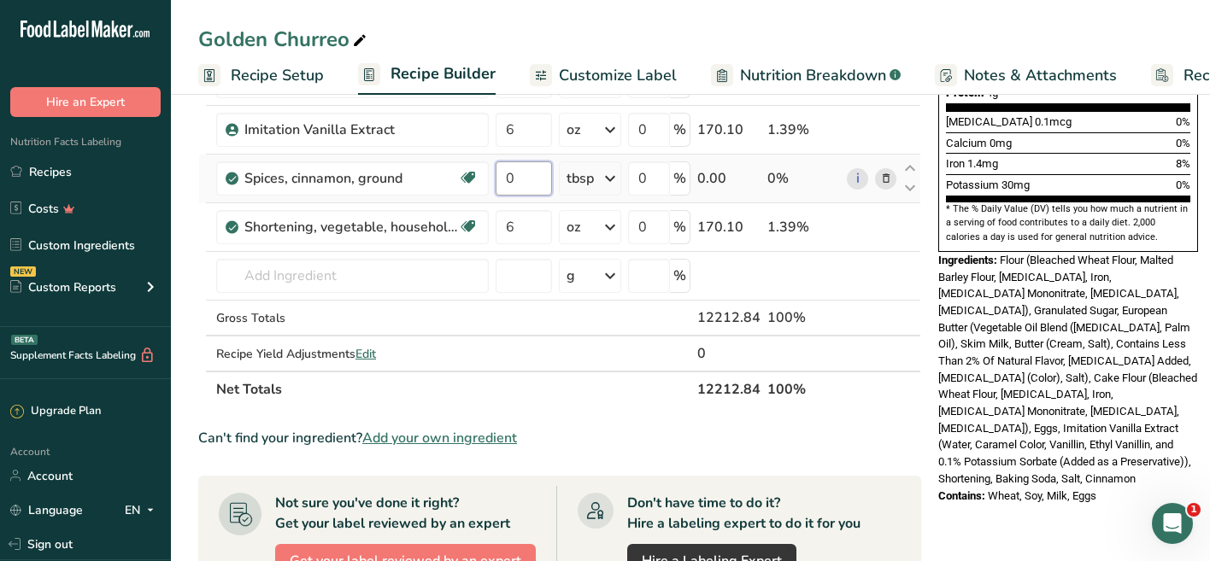
click at [525, 182] on input "0" at bounding box center [523, 178] width 56 height 34
type input "4"
type input "3"
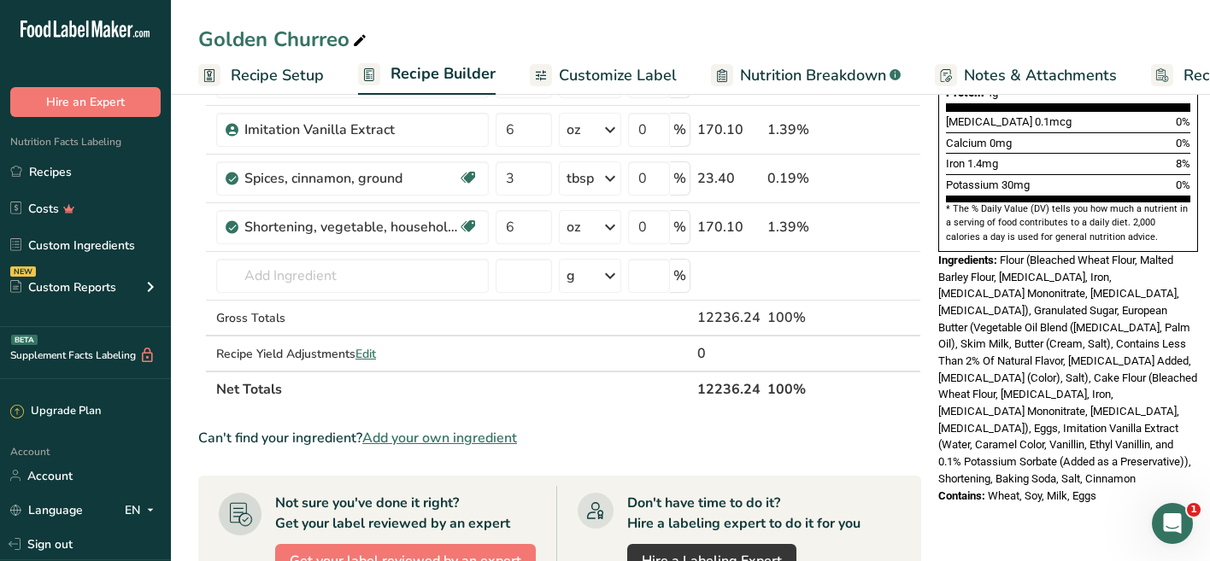
click at [993, 331] on div "Ingredients: Flour (Bleached Wheat Flour, Malted Barley Flour, Niacin, Iron, Th…" at bounding box center [1068, 370] width 260 height 236
click at [325, 274] on input "text" at bounding box center [352, 276] width 272 height 34
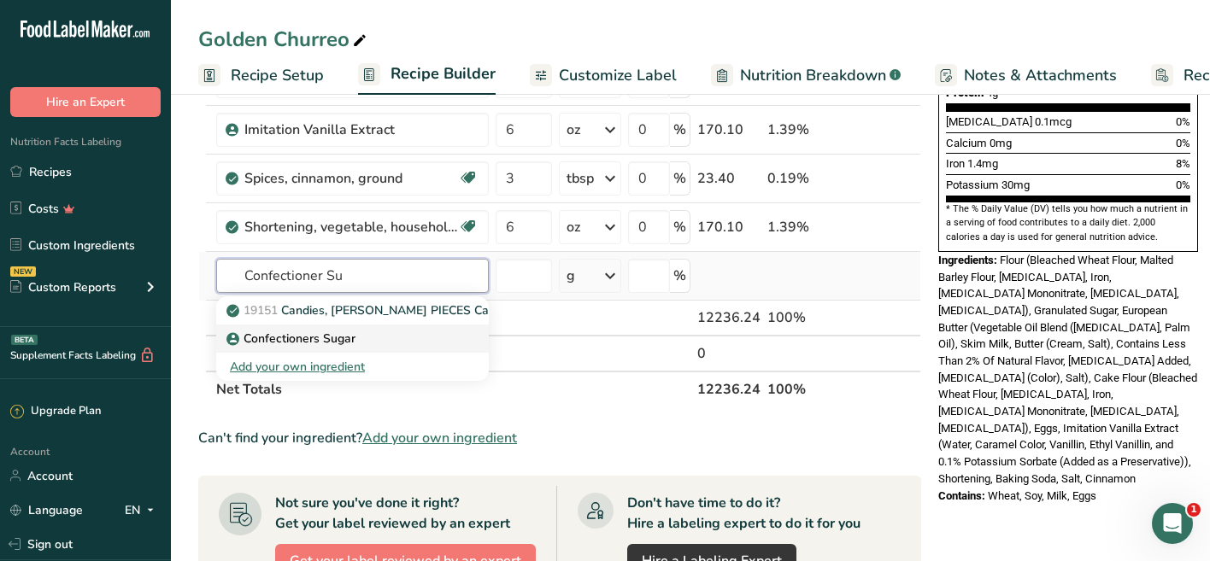
type input "Confectioner Su"
click at [299, 337] on p "Confectioners Sugar" at bounding box center [293, 339] width 126 height 18
type input "Confectioners Sugar"
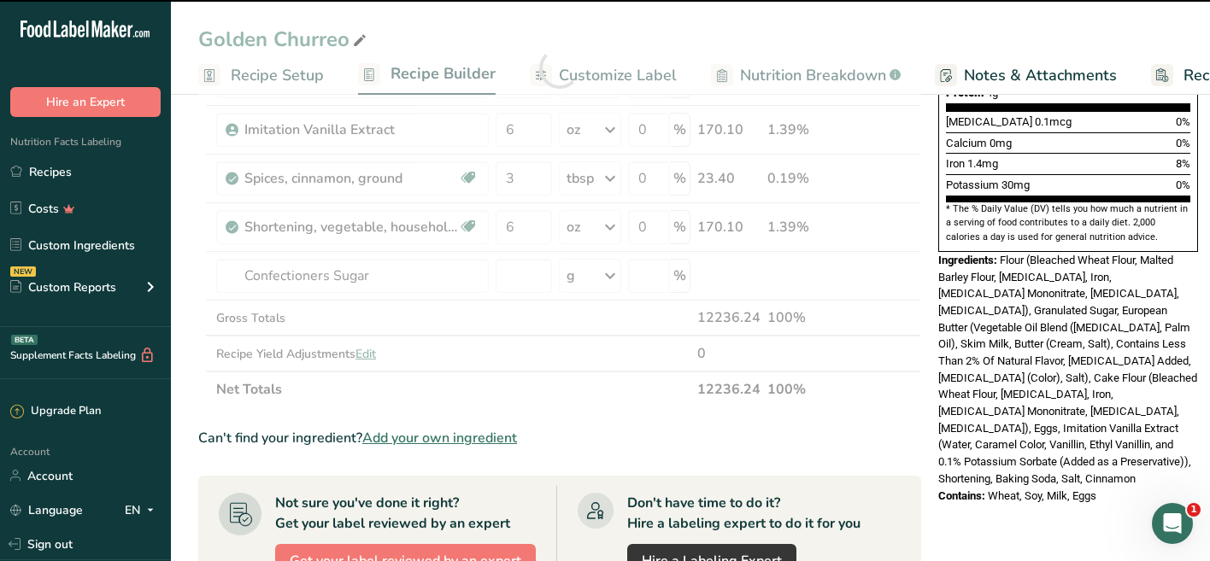
type input "0"
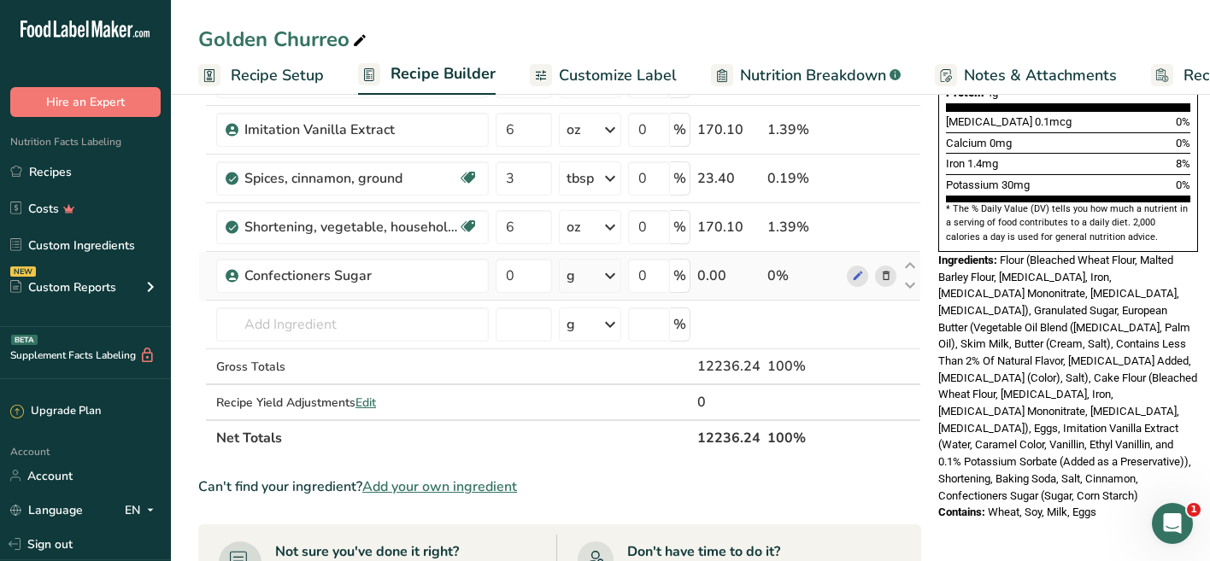
click at [590, 284] on div "g" at bounding box center [590, 276] width 62 height 34
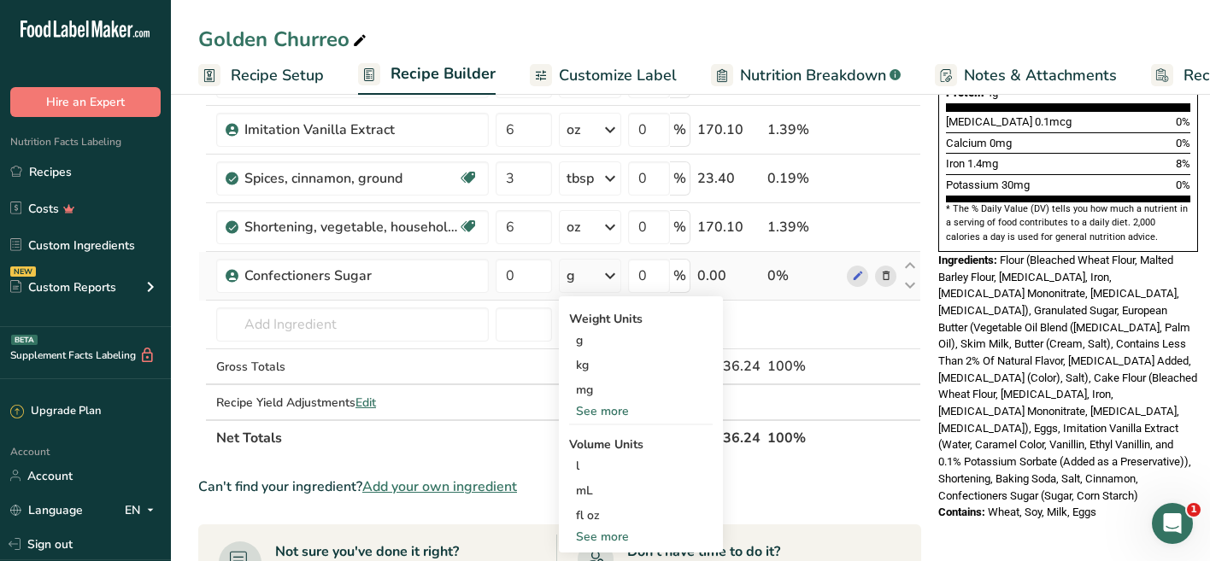
click at [606, 407] on div "See more" at bounding box center [641, 411] width 144 height 18
click at [593, 459] on div "oz" at bounding box center [641, 464] width 144 height 25
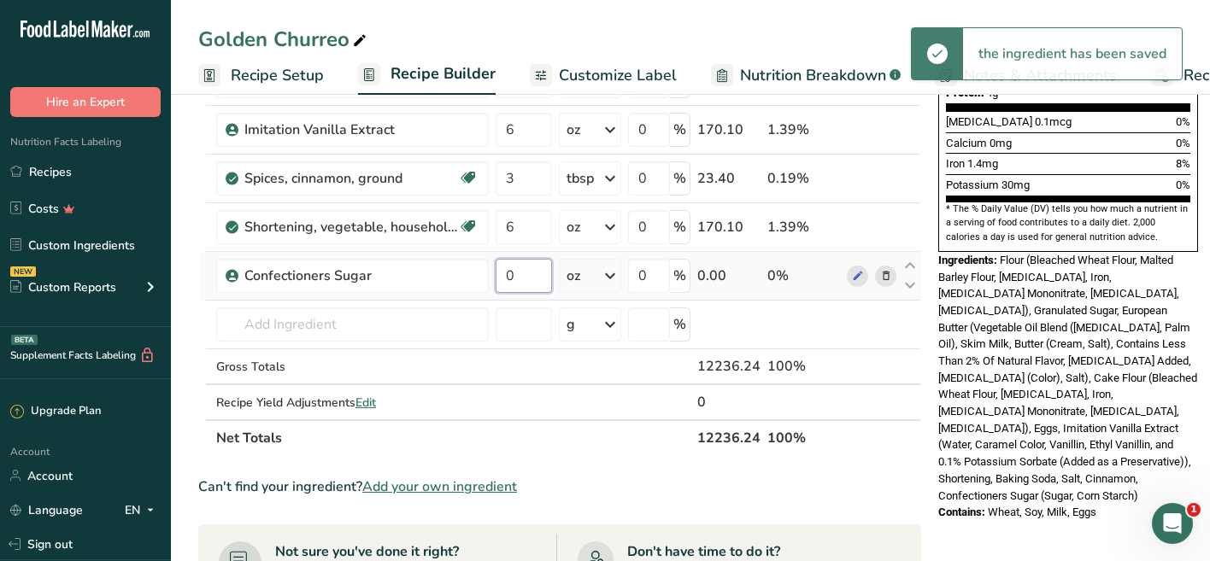
click at [524, 285] on input "0" at bounding box center [523, 276] width 56 height 34
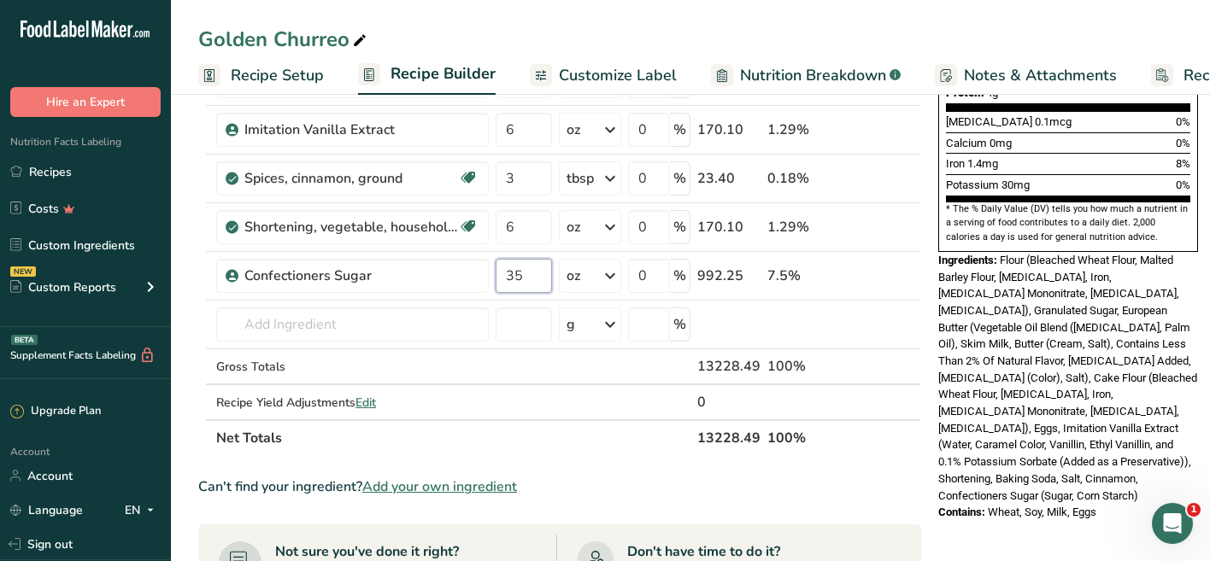
type input "35"
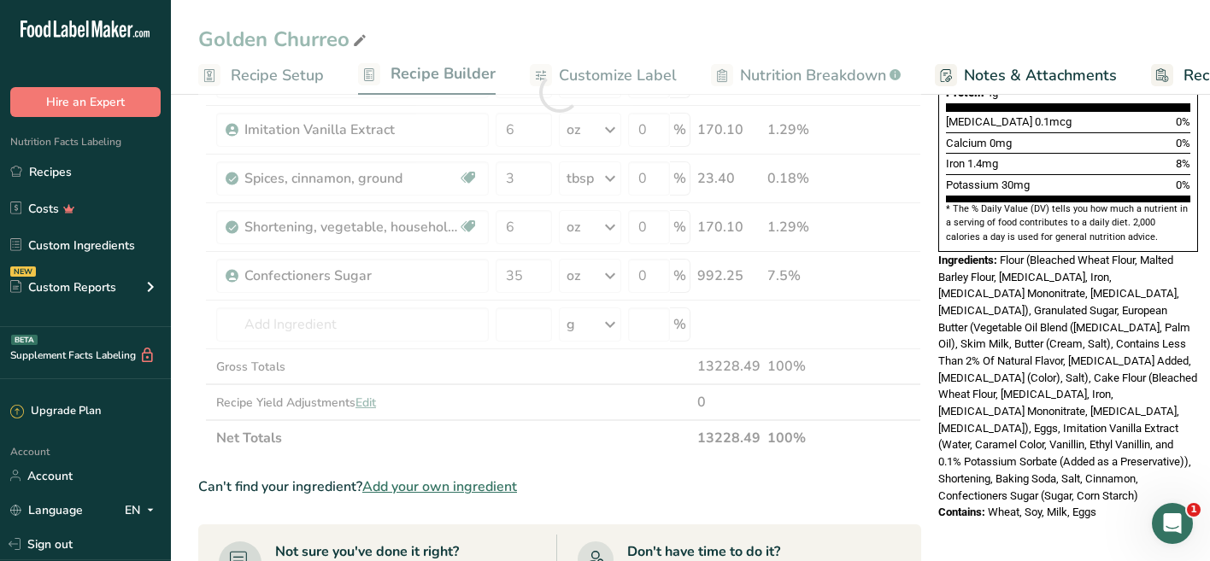
click at [1043, 341] on span "Flour (Bleached Wheat Flour, Malted Barley Flour, Niacin, Iron, Thiamin Mononit…" at bounding box center [1067, 378] width 259 height 249
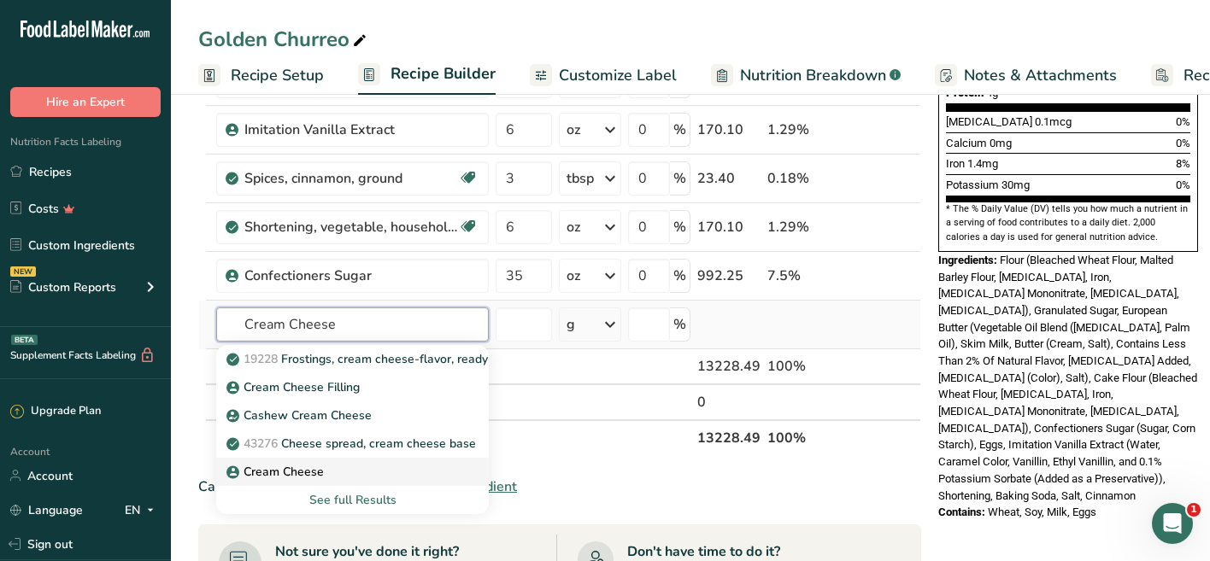
type input "Cream Cheese"
click at [305, 469] on p "Cream Cheese" at bounding box center [277, 472] width 94 height 18
type input "Cream Cheese"
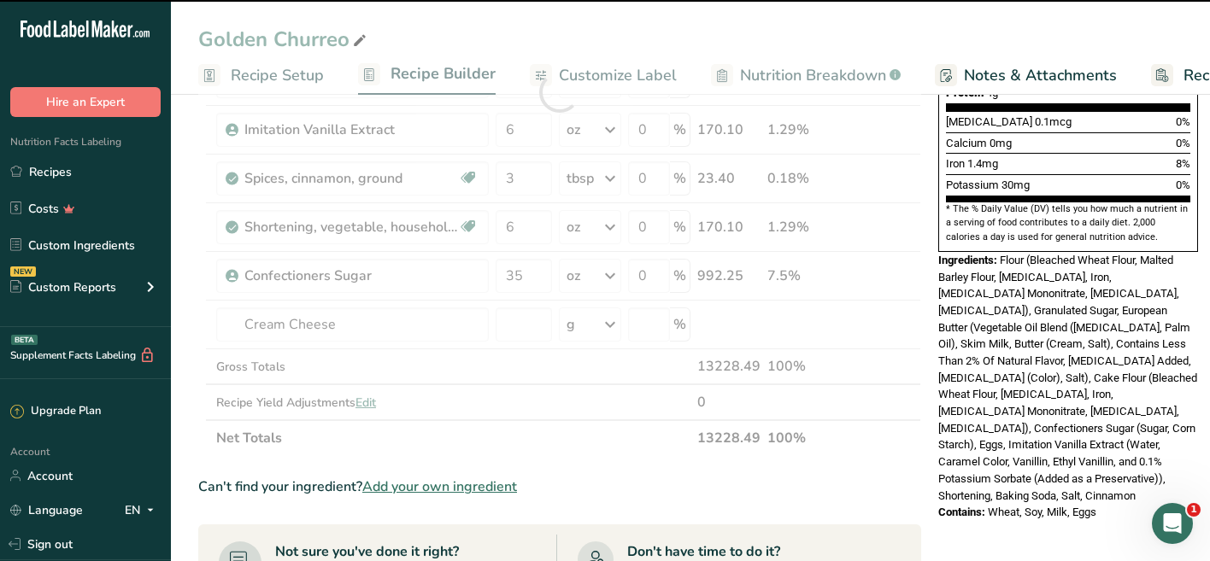
type input "0"
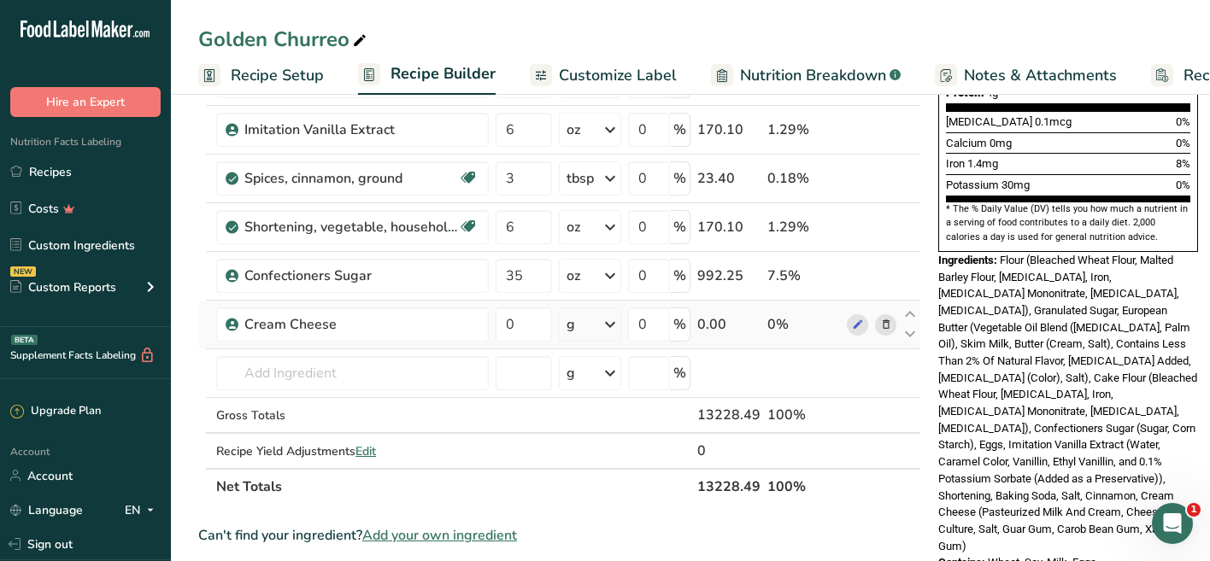
click at [581, 324] on div "g" at bounding box center [590, 325] width 62 height 34
click at [601, 461] on div "See more" at bounding box center [641, 460] width 144 height 18
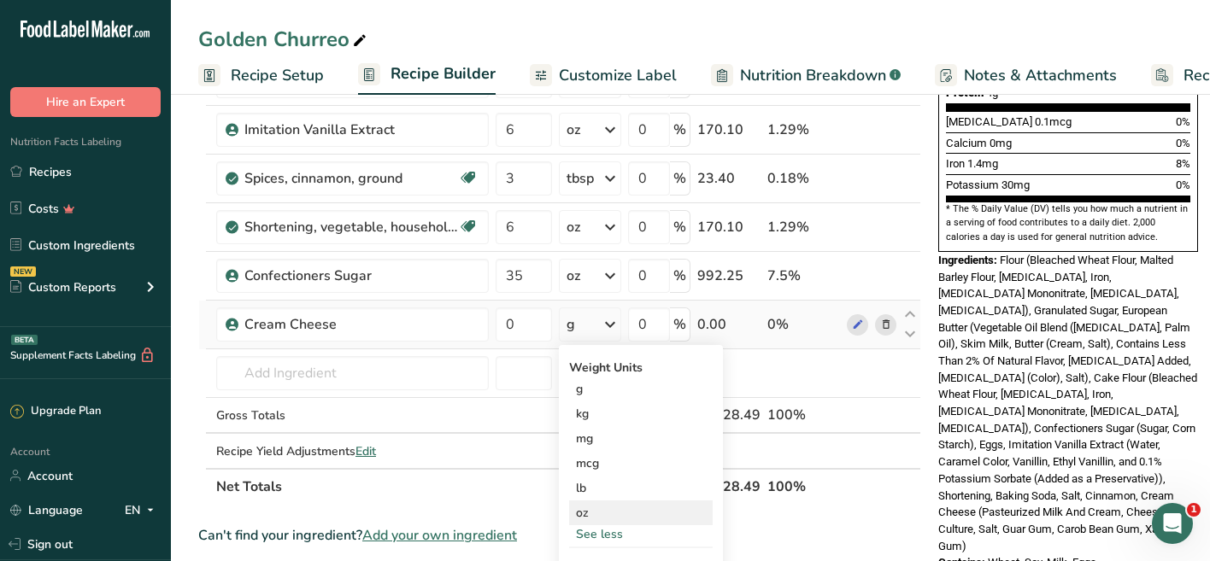
click at [595, 512] on div "oz" at bounding box center [641, 513] width 144 height 25
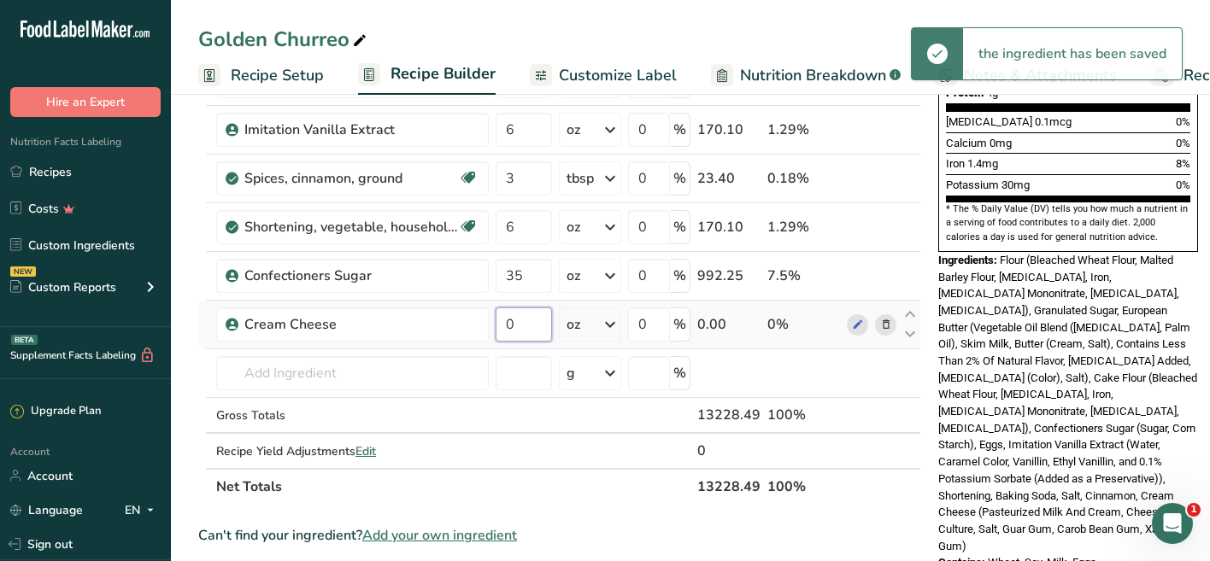
click at [519, 335] on input "0" at bounding box center [523, 325] width 56 height 34
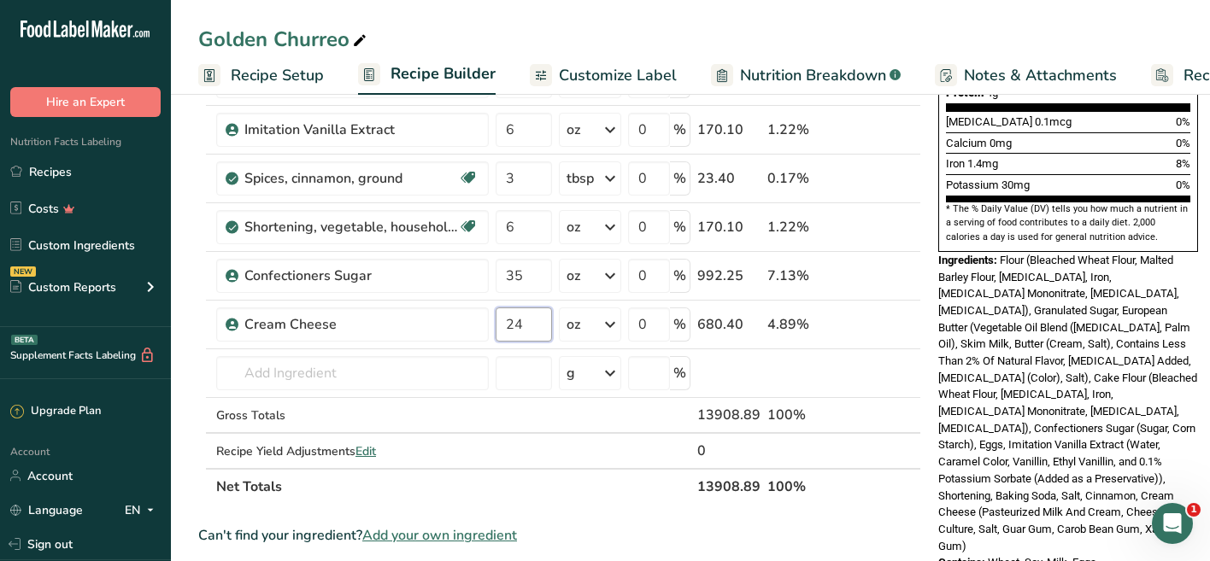
type input "24"
click at [1074, 319] on span "Flour (Bleached Wheat Flour, Malted Barley Flour, Niacin, Iron, Thiamin Mononit…" at bounding box center [1067, 403] width 259 height 299
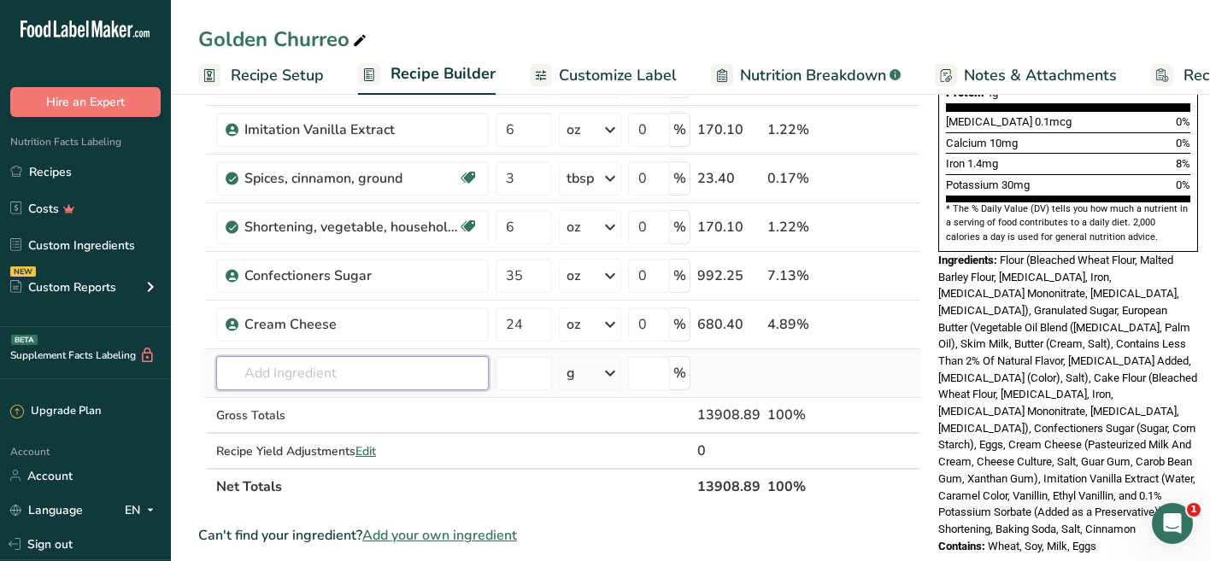
click at [327, 370] on input "text" at bounding box center [352, 373] width 272 height 34
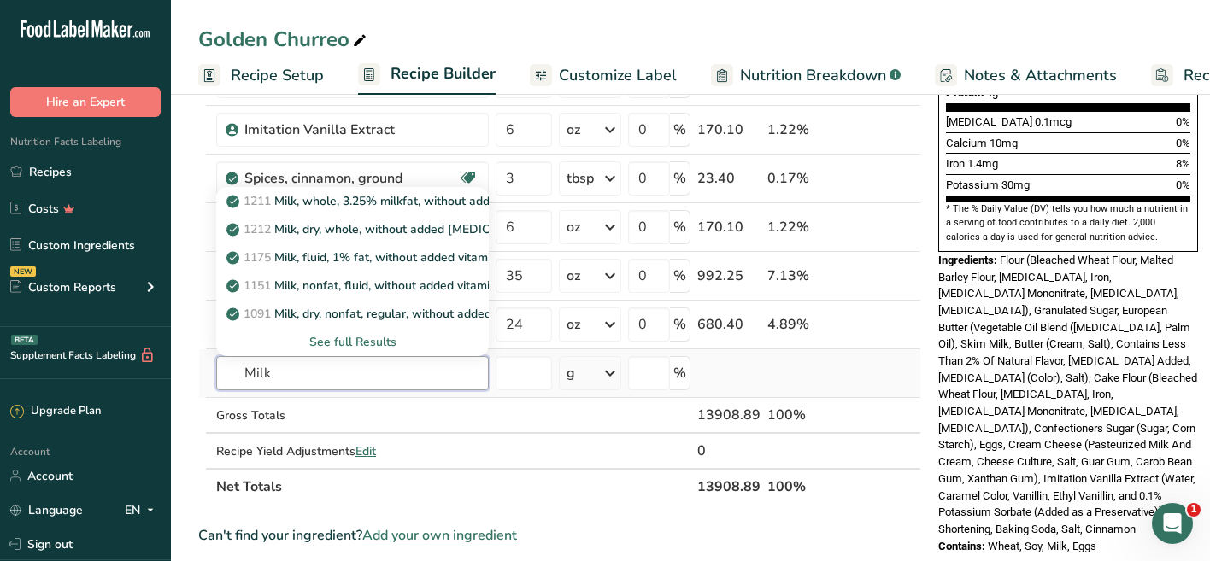
type input "Milk"
click at [337, 341] on div "See full Results" at bounding box center [352, 342] width 245 height 18
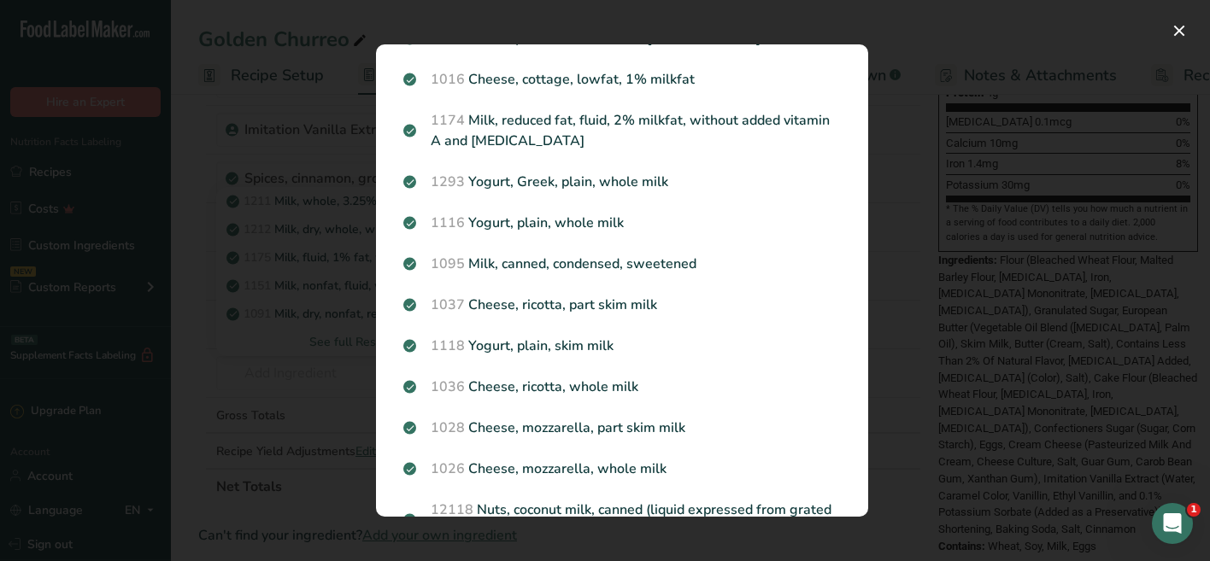
scroll to position [0, 0]
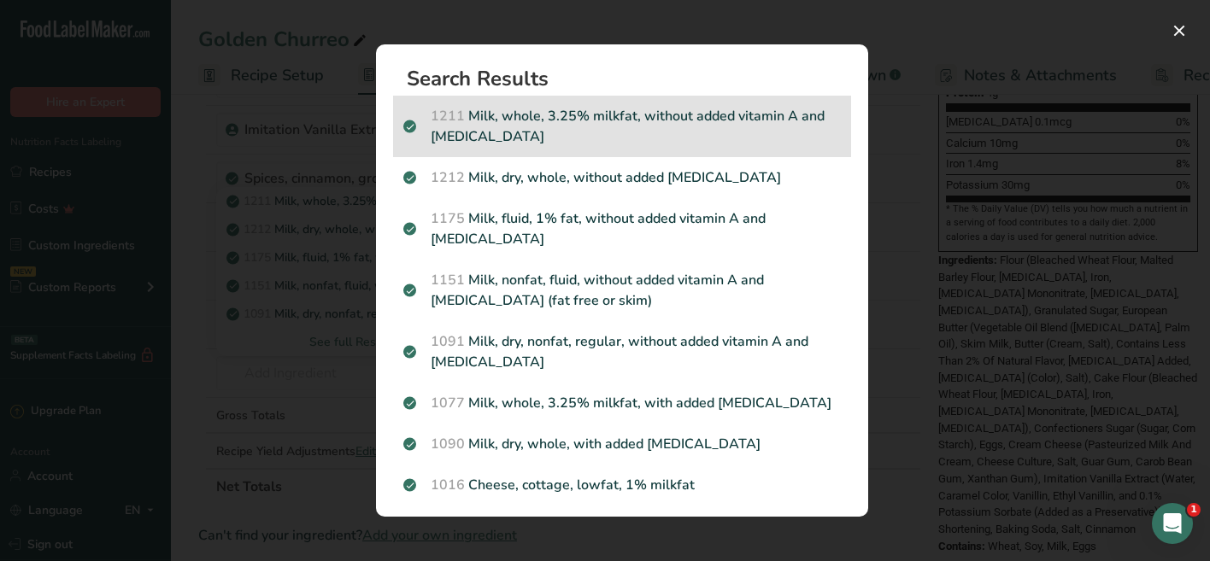
click at [501, 140] on p "1211 Milk, whole, 3.25% milkfat, without added vitamin A and vitamin D" at bounding box center [621, 126] width 437 height 41
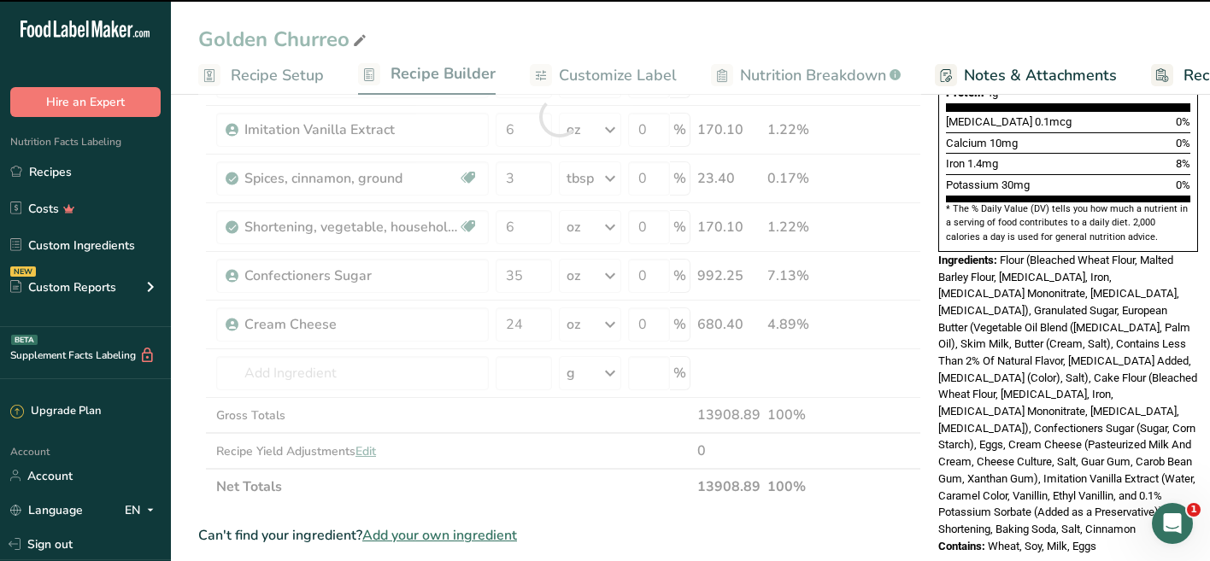
type input "0"
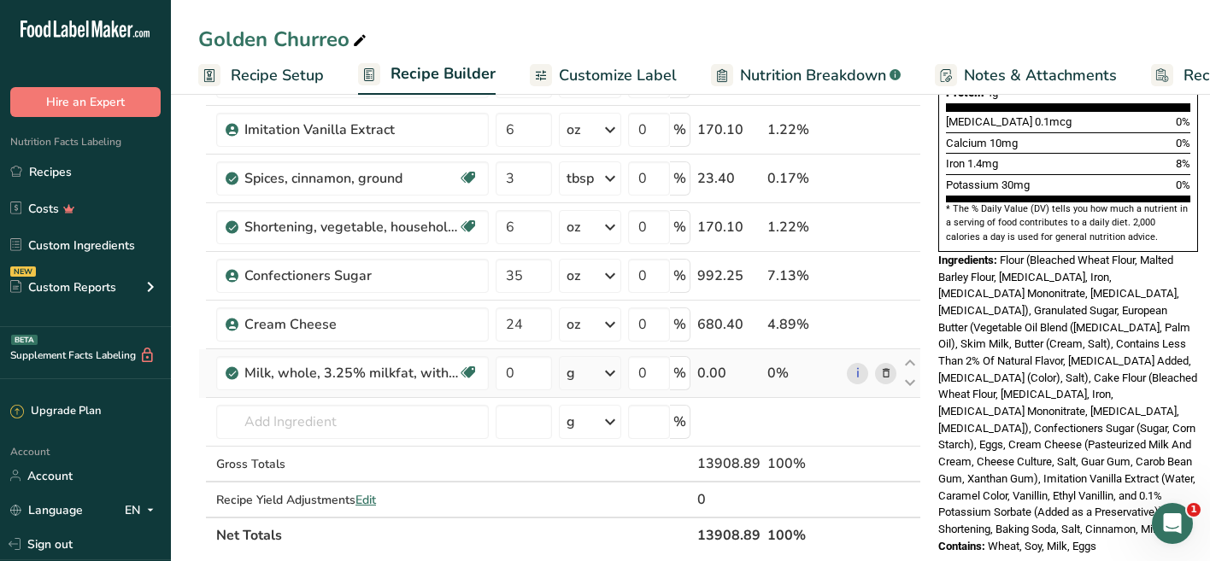
click at [595, 379] on div "g" at bounding box center [590, 373] width 62 height 34
click at [598, 433] on div "1 cup" at bounding box center [641, 431] width 144 height 25
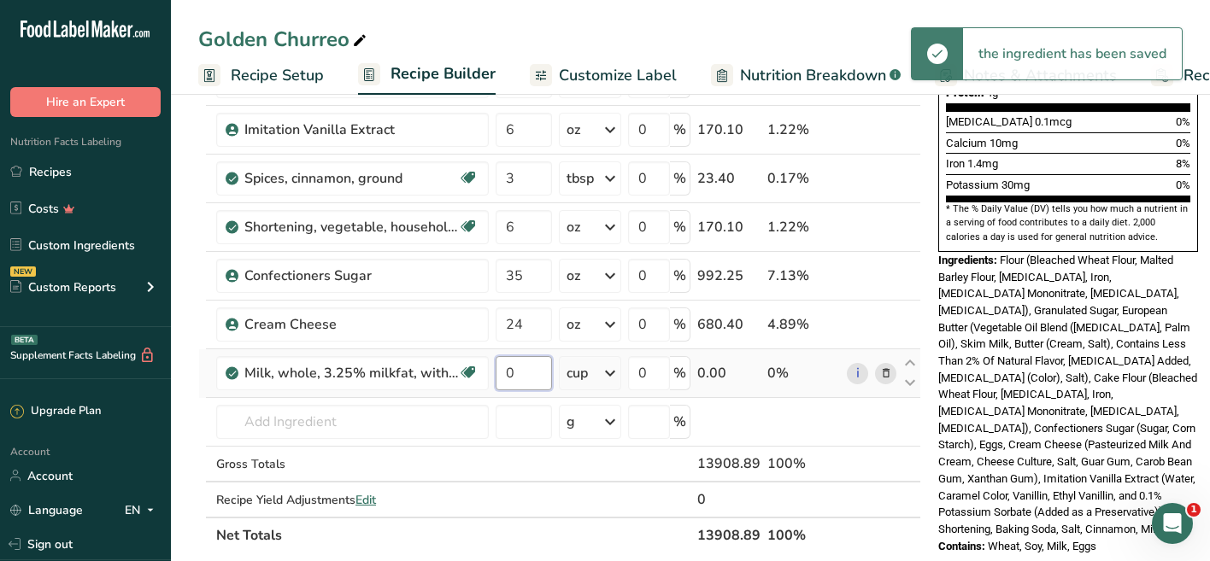
click at [521, 373] on input "0" at bounding box center [523, 373] width 56 height 34
type input "2"
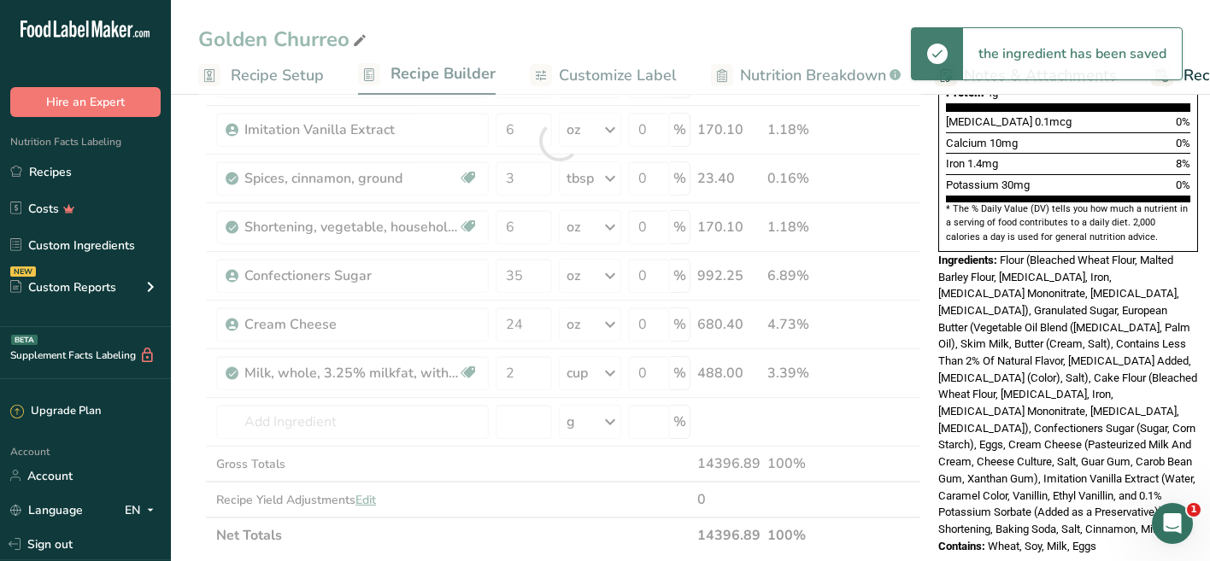
click at [1024, 372] on span "Flour (Bleached Wheat Flour, Malted Barley Flour, Niacin, Iron, Thiamin Mononit…" at bounding box center [1067, 395] width 259 height 282
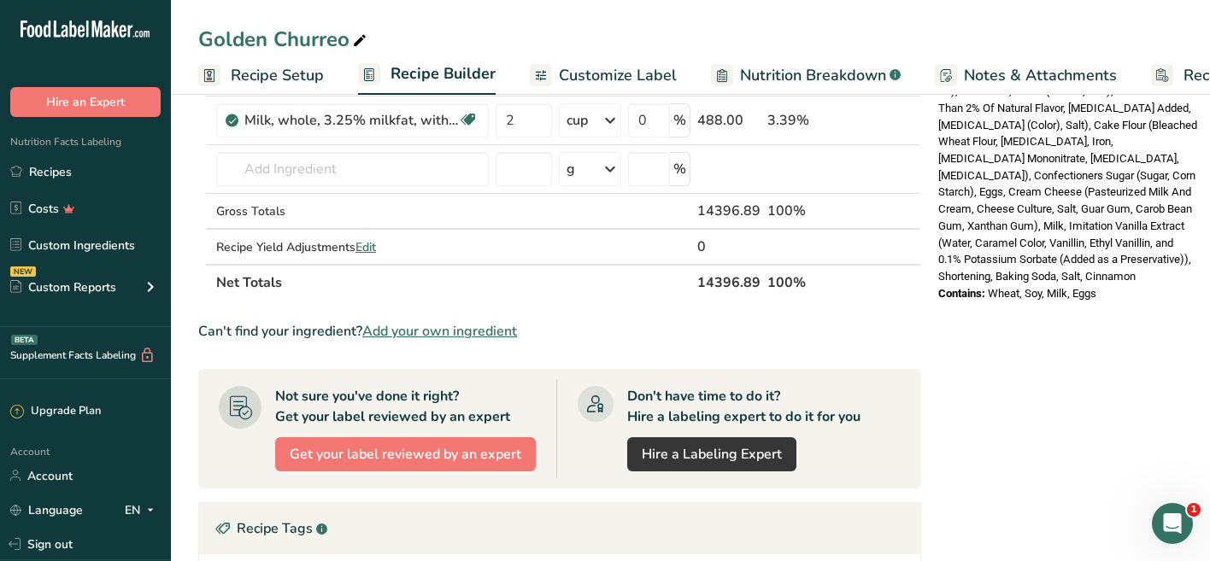
scroll to position [647, 0]
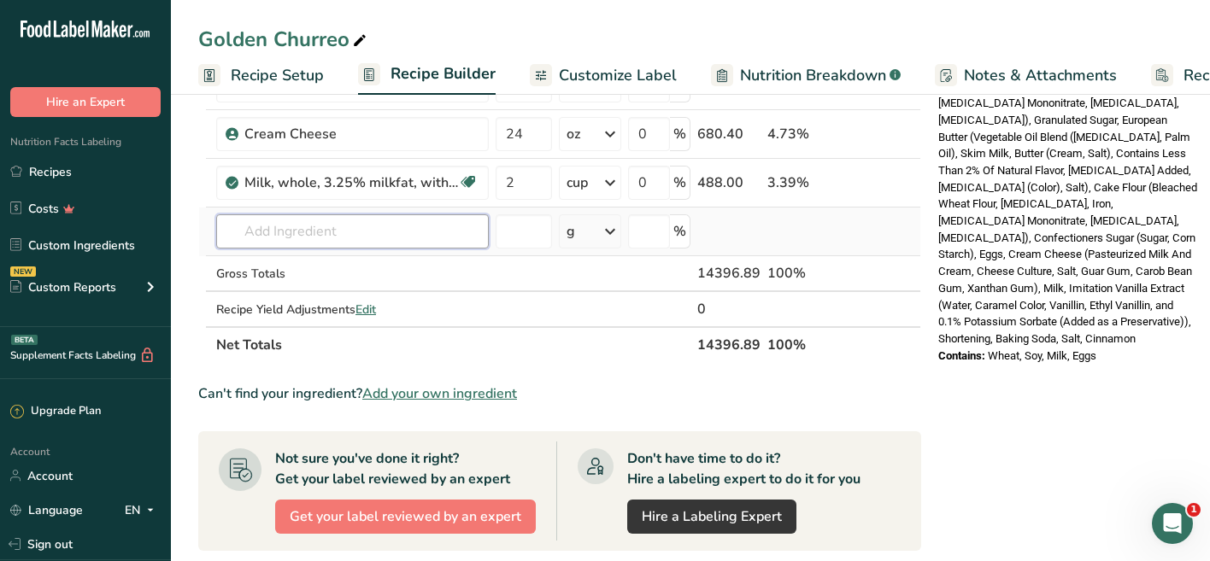
click at [405, 231] on input "text" at bounding box center [352, 231] width 272 height 34
click at [448, 396] on span "Add your own ingredient" at bounding box center [439, 394] width 155 height 21
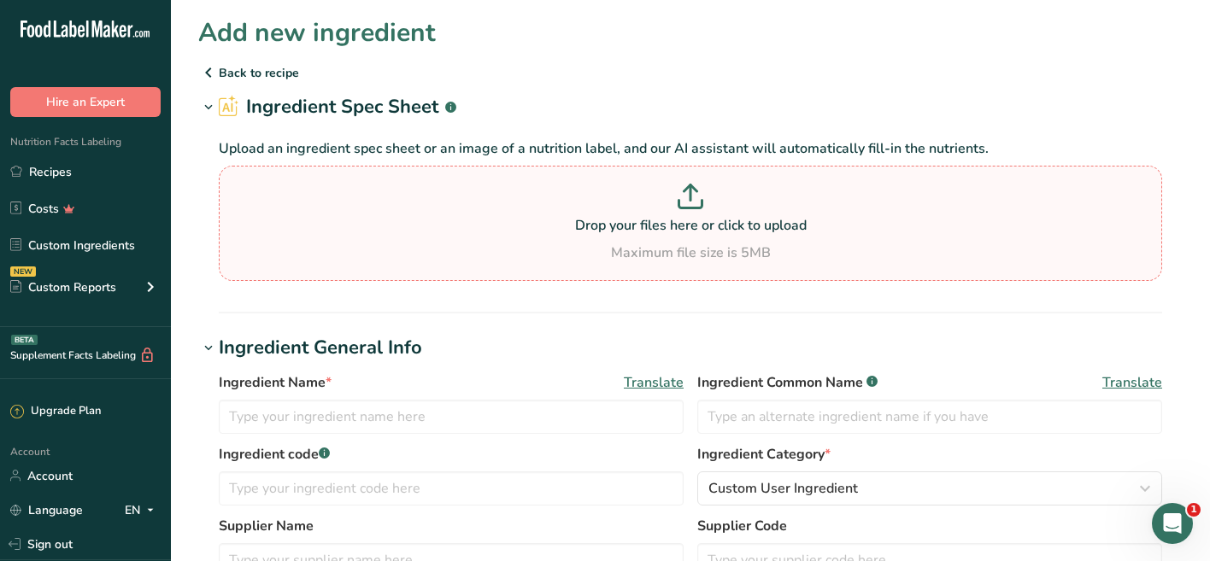
click at [523, 226] on p "Drop your files here or click to upload" at bounding box center [690, 225] width 934 height 21
click at [523, 226] on input "Drop your files here or click to upload Maximum file size is 5MB" at bounding box center [690, 223] width 943 height 115
click at [601, 207] on p at bounding box center [690, 200] width 934 height 32
click at [601, 207] on input "Drop your files here or click to upload Maximum file size is 5MB" at bounding box center [690, 223] width 943 height 115
type input "C:\fakepath\oreo_golden_nutrition.pdf"
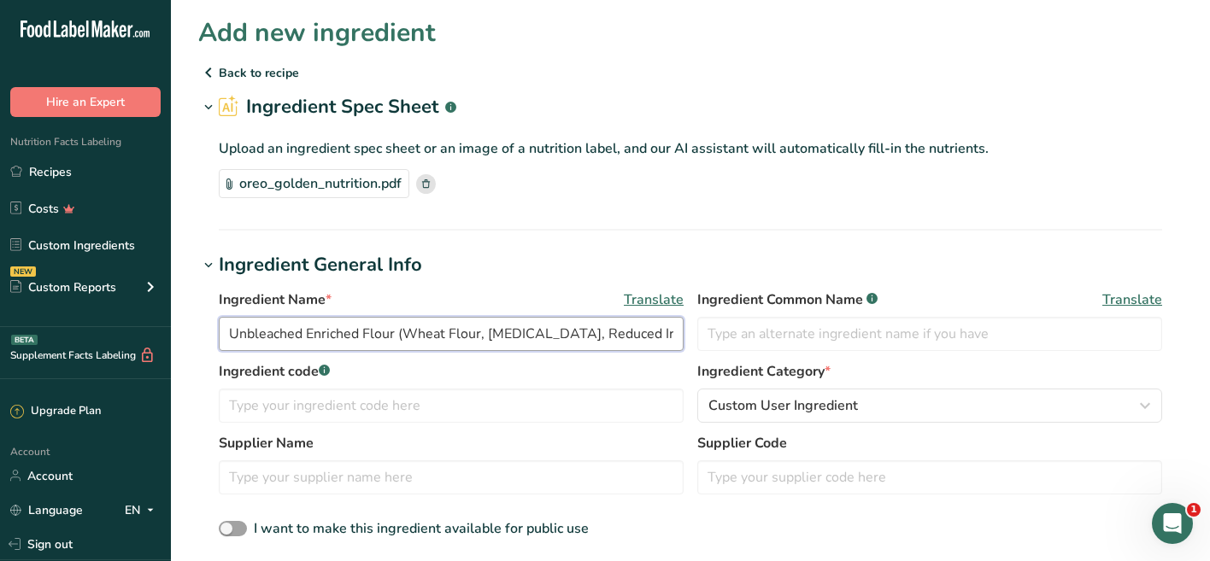
click at [466, 338] on input "Unbleached Enriched Flour (Wheat Flour, Niacin, Reduced Iron, Thiamine Mononitr…" at bounding box center [451, 334] width 465 height 34
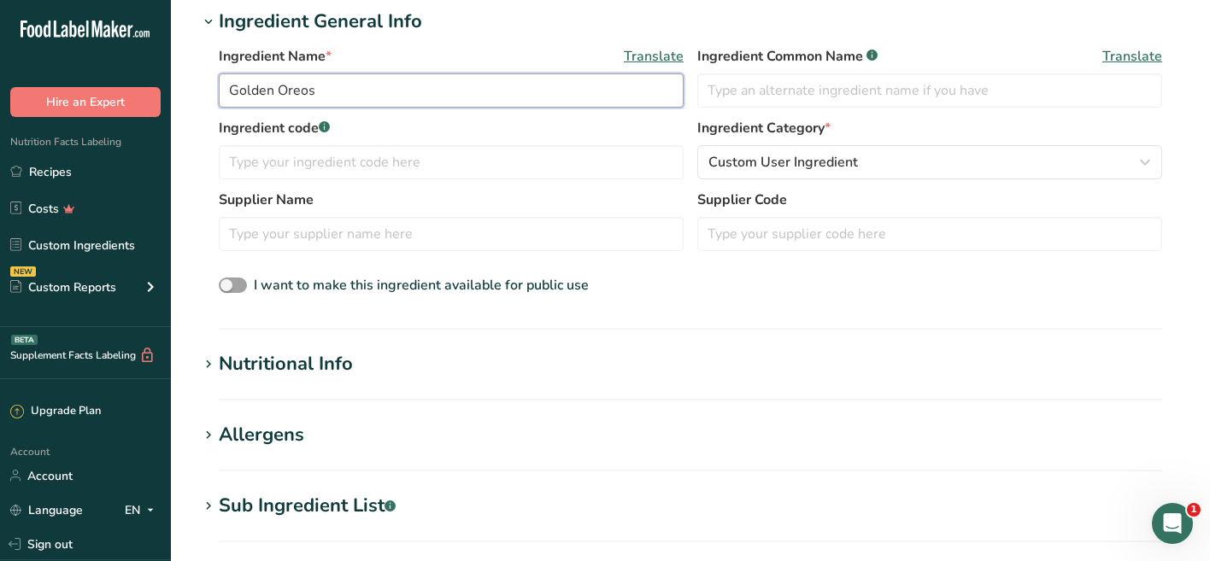
scroll to position [319, 0]
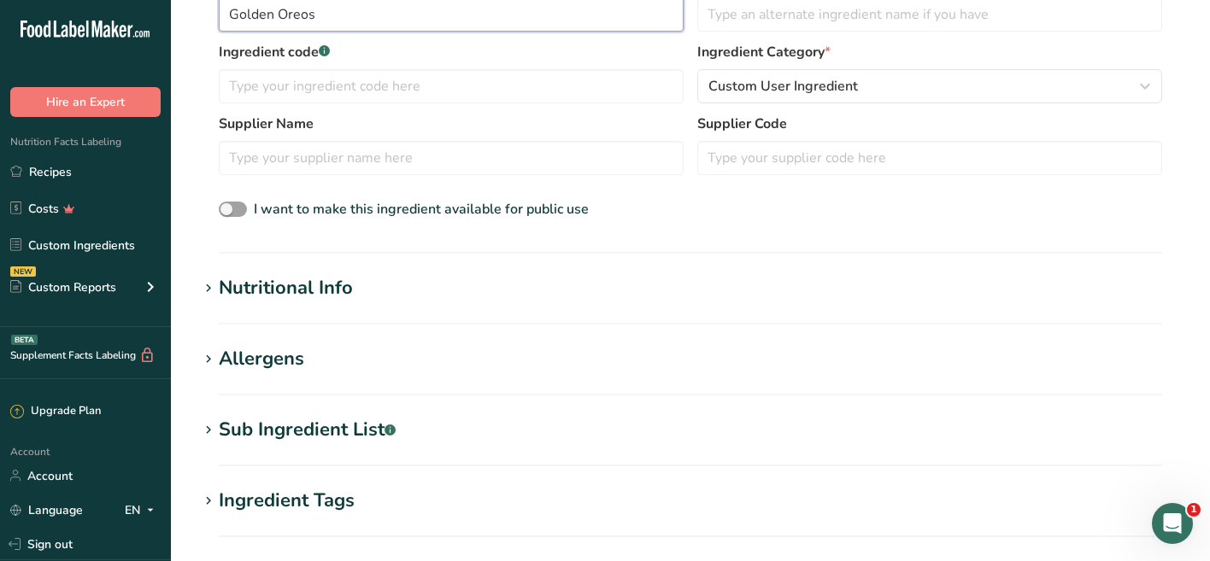
type input "Golden Oreos"
click at [329, 427] on div "Sub Ingredient List .a-a{fill:#347362;}.b-a{fill:#fff;}" at bounding box center [307, 430] width 177 height 28
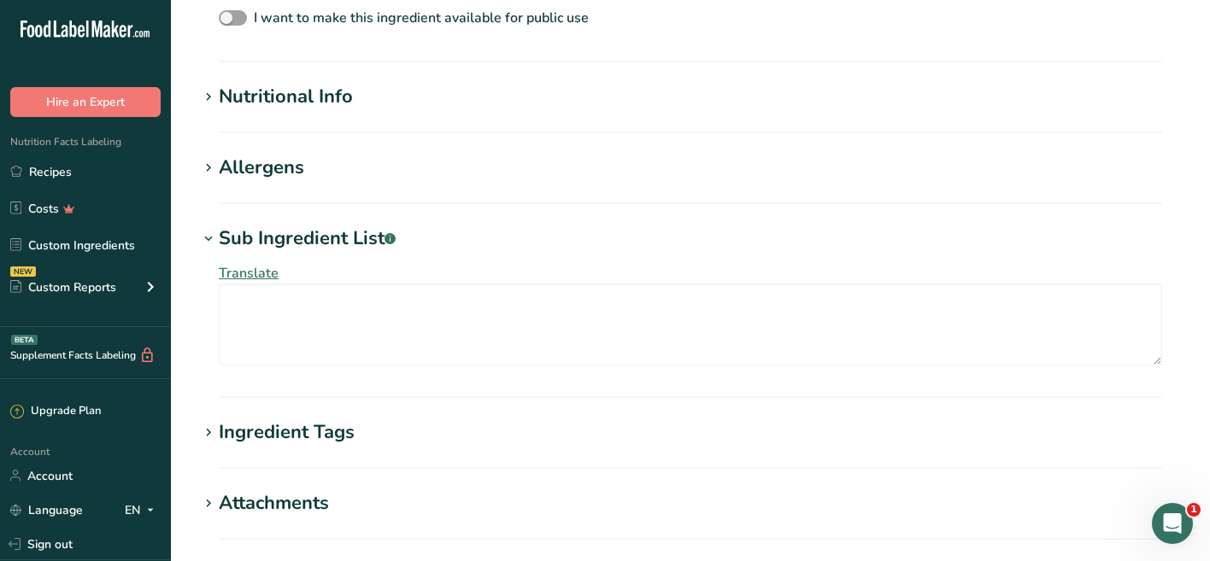
scroll to position [513, 0]
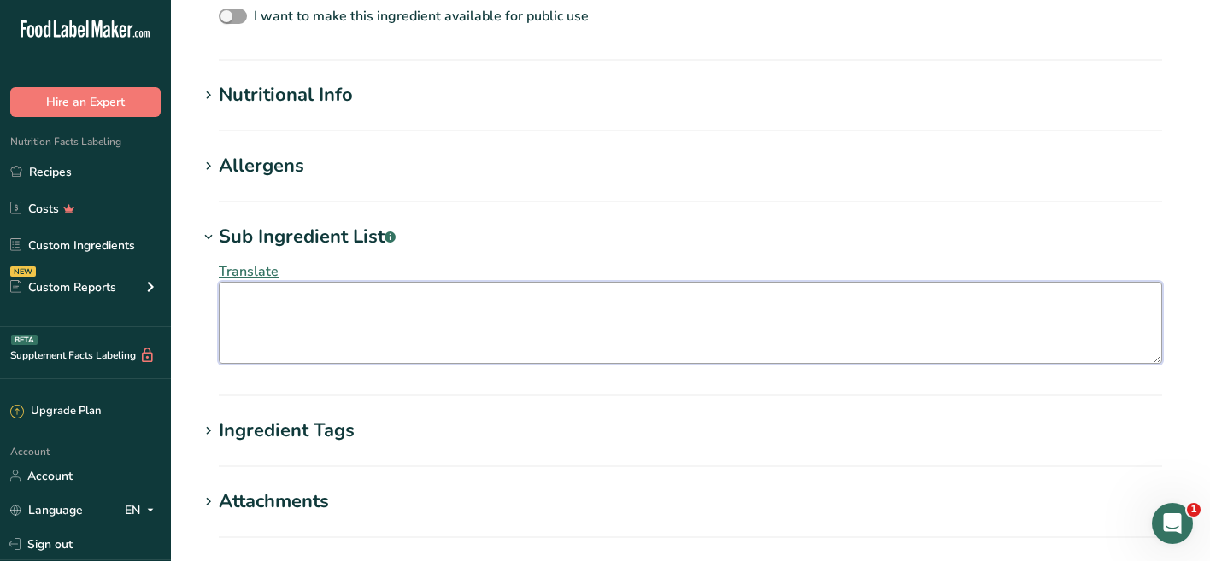
click at [300, 298] on textarea at bounding box center [690, 323] width 943 height 82
paste textarea "UNBLEACHED ENRICHED FLOUR (WHEAT FLOUR, NIACIN, REDUCED IRON, THIAMINE MONONITR…"
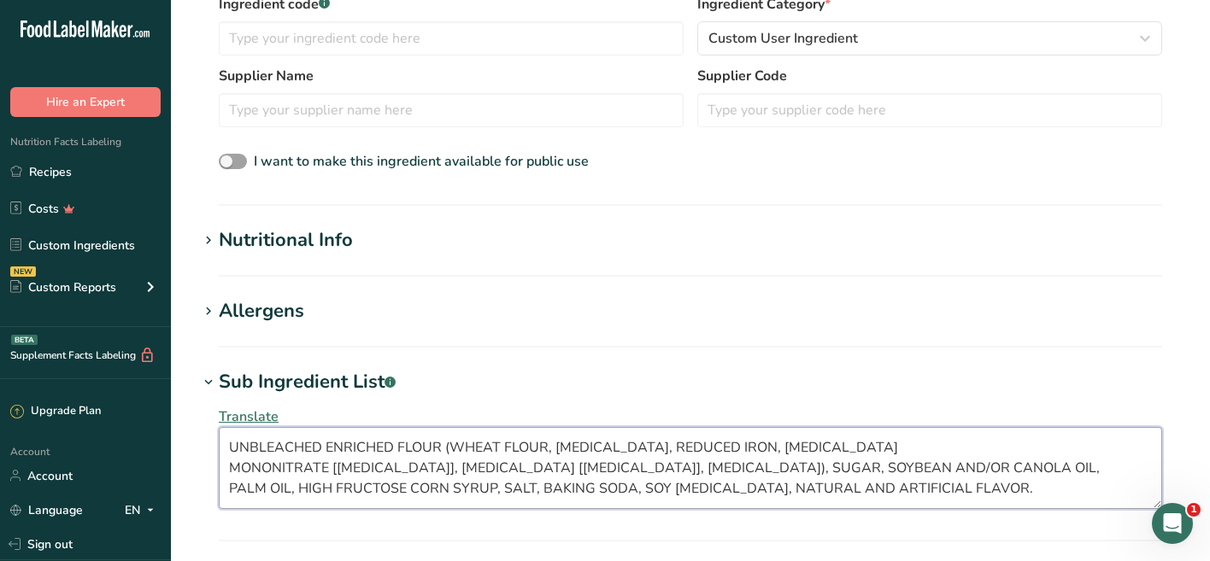
scroll to position [368, 0]
type textarea "UNBLEACHED ENRICHED FLOUR (WHEAT FLOUR, NIACIN, REDUCED IRON, THIAMINE MONONITR…"
click at [348, 237] on div "Nutritional Info" at bounding box center [286, 240] width 134 height 28
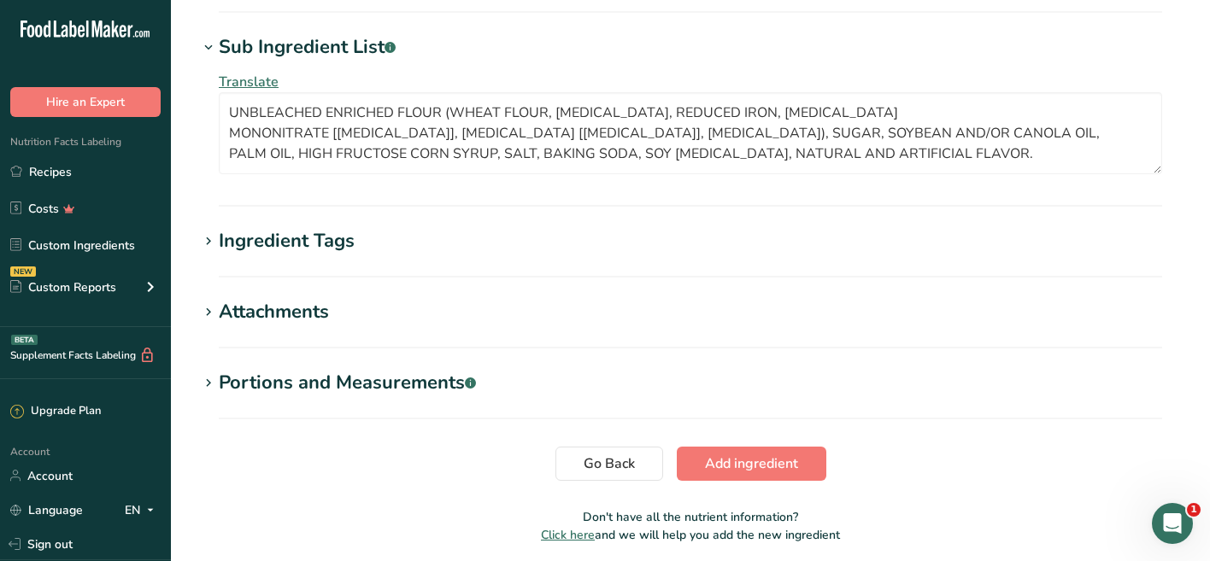
scroll to position [1098, 0]
click at [436, 383] on div "Portions and Measurements .a-a{fill:#347362;}.b-a{fill:#fff;}" at bounding box center [347, 382] width 257 height 28
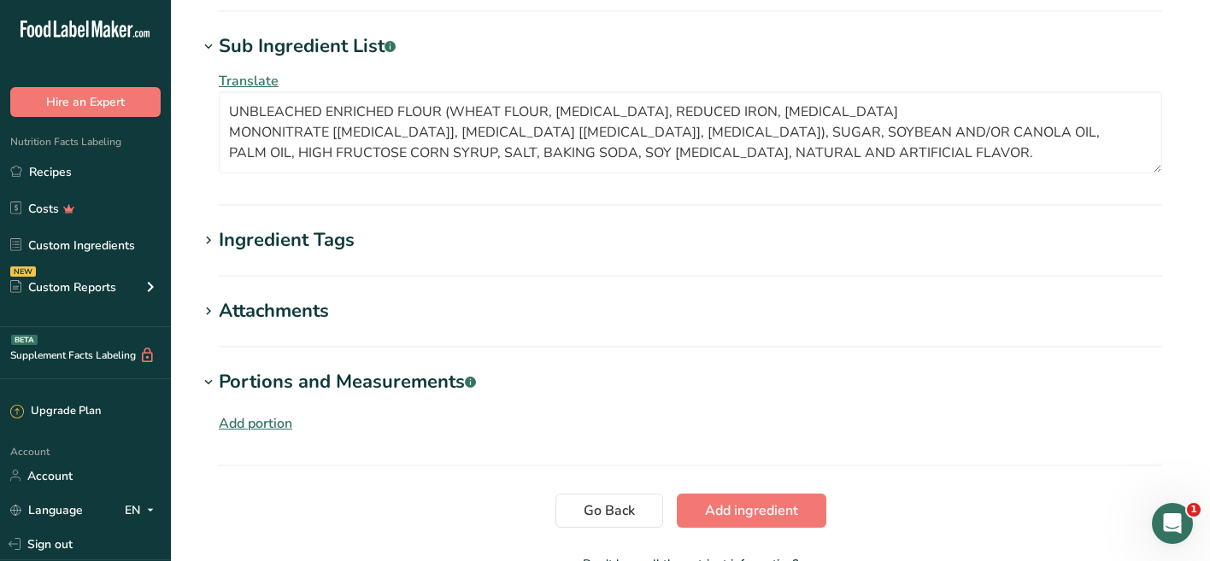
click at [284, 422] on div "Add portion" at bounding box center [255, 423] width 73 height 21
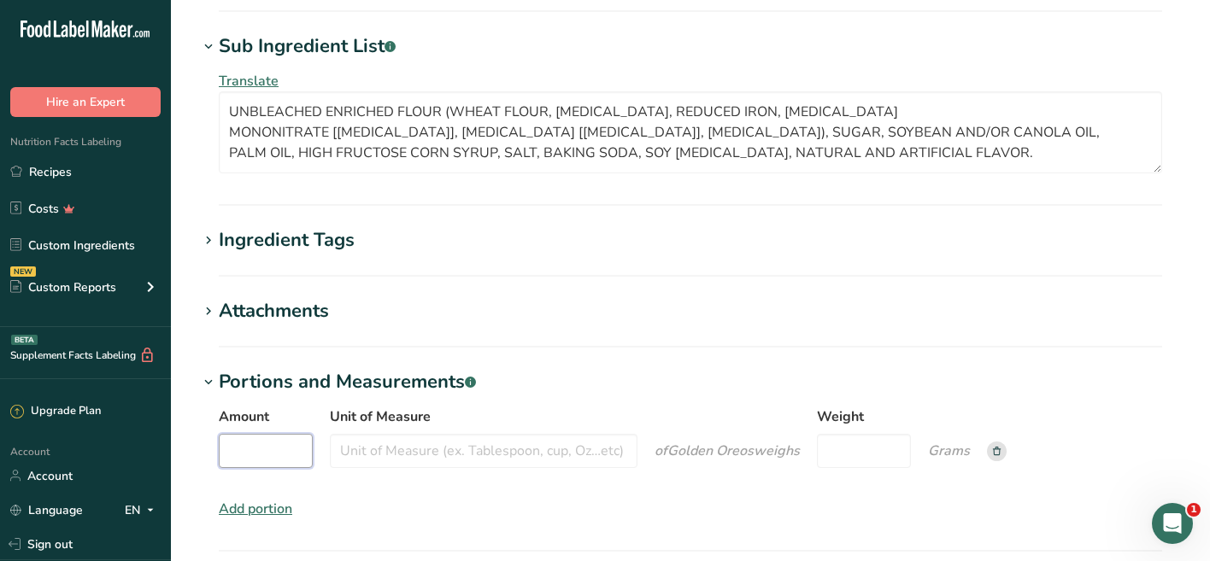
click at [283, 450] on input "Amount" at bounding box center [266, 451] width 94 height 34
type input "3"
type input "1"
click at [365, 452] on input "Unit of Measure" at bounding box center [484, 451] width 308 height 34
type input "cookie"
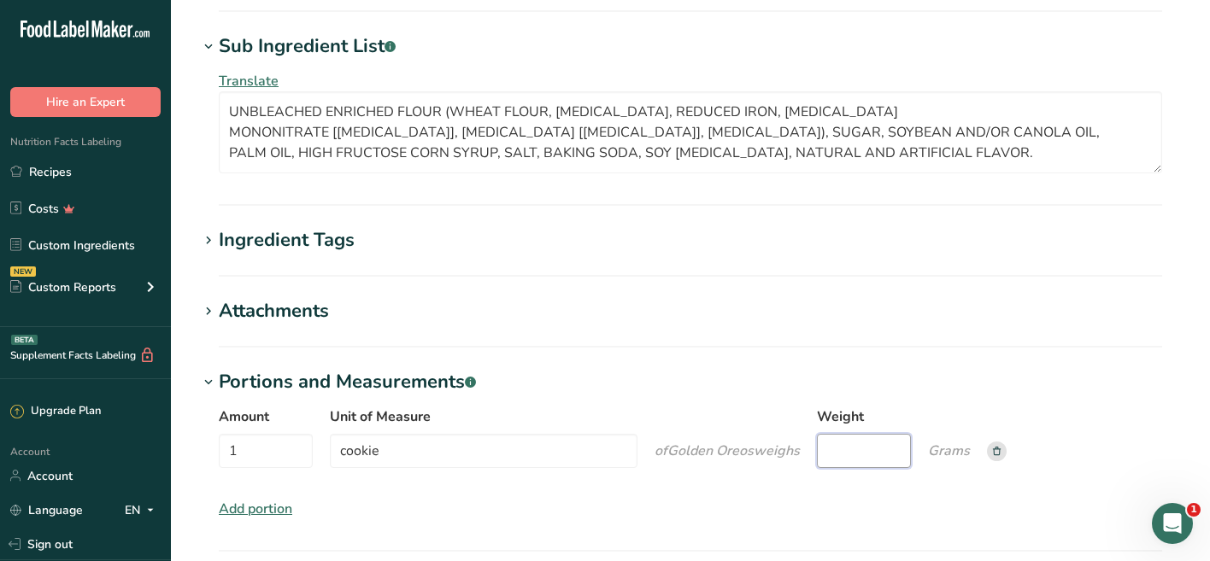
click at [840, 449] on input "Weight" at bounding box center [864, 451] width 94 height 34
type input "11.33"
click at [1010, 396] on div "Amount 1 Unit of Measure cookie of Golden Oreos weigh s Weight 11.33 Grams Add …" at bounding box center [690, 462] width 984 height 133
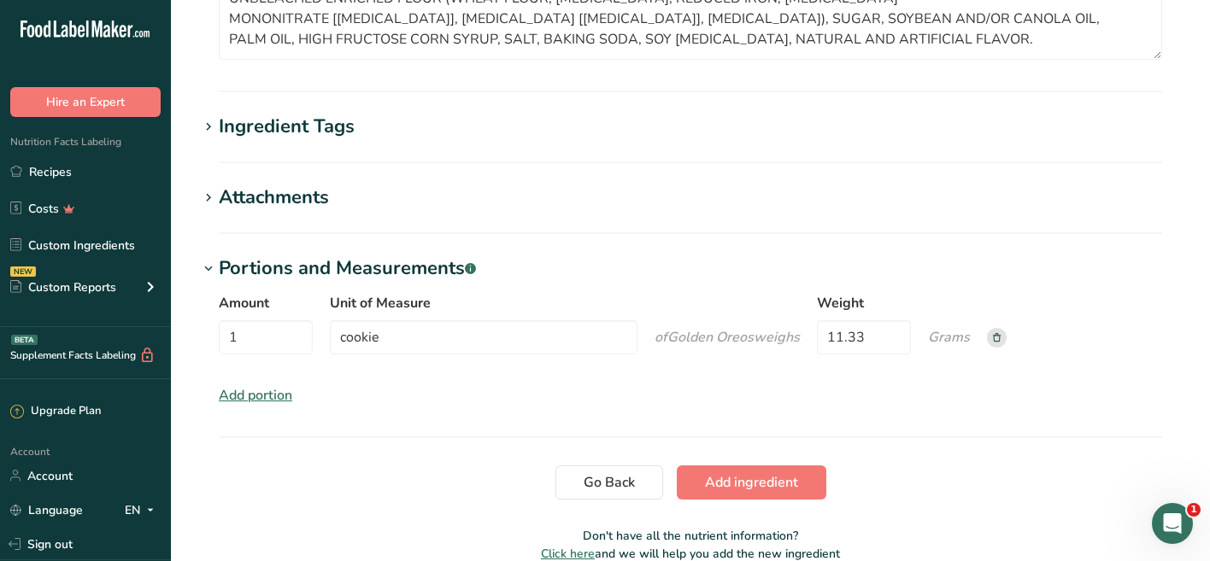
scroll to position [1296, 0]
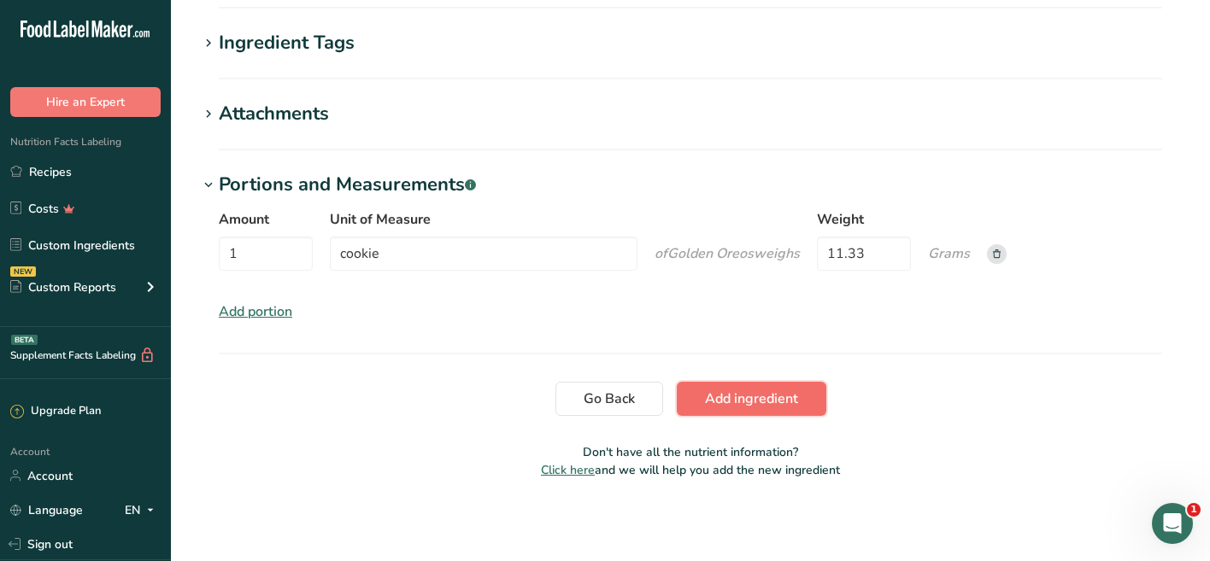
click at [762, 400] on span "Add ingredient" at bounding box center [751, 399] width 93 height 21
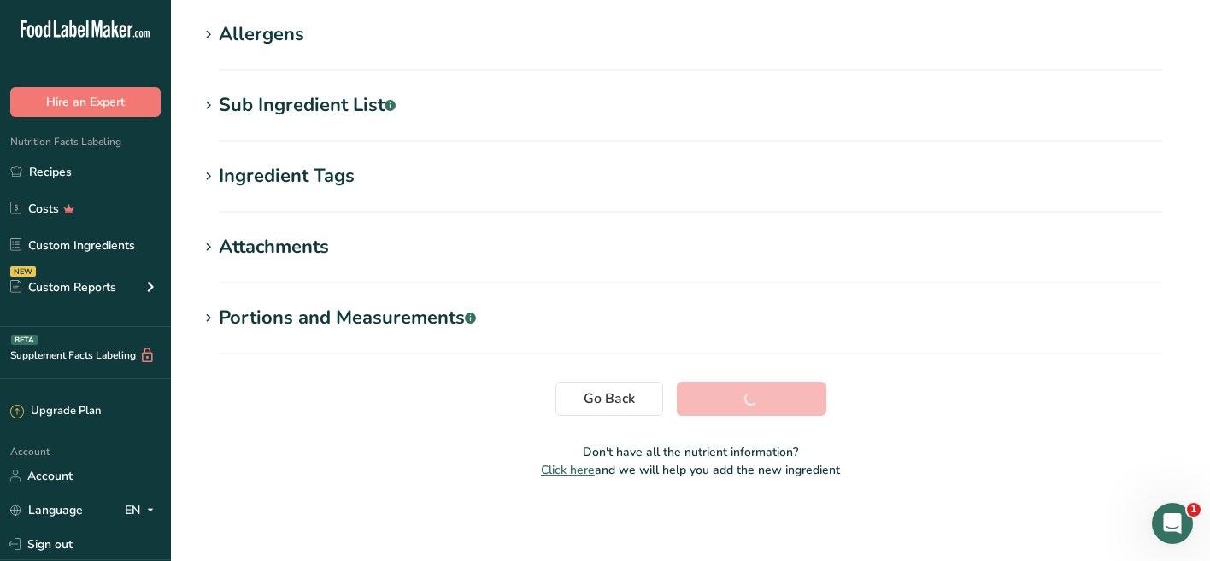
scroll to position [285, 0]
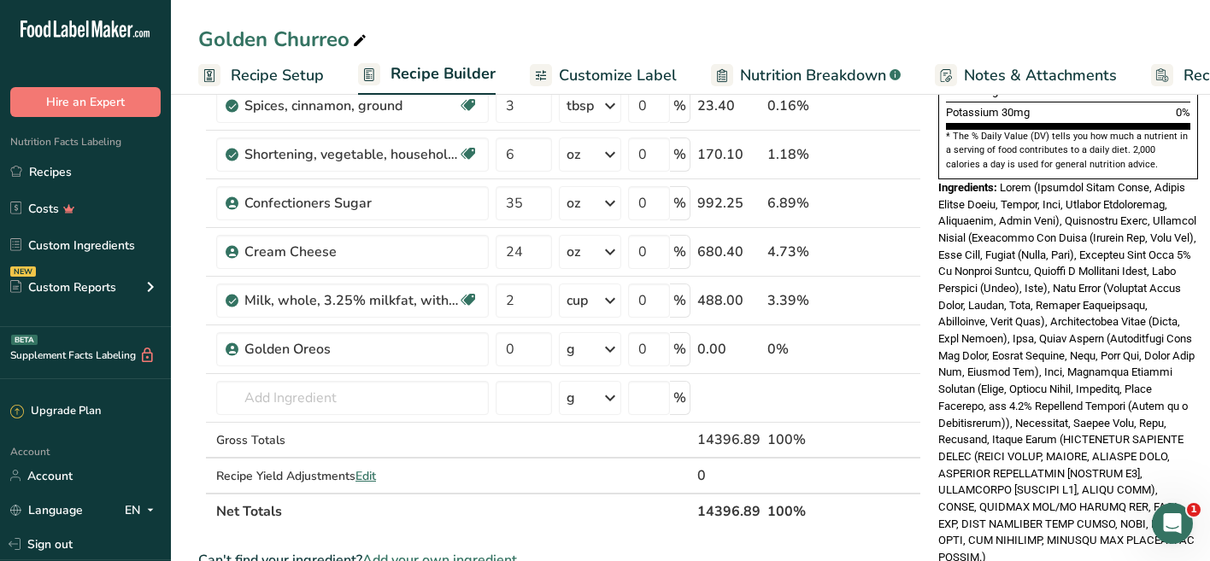
scroll to position [530, 0]
click at [596, 356] on div "g" at bounding box center [590, 348] width 62 height 34
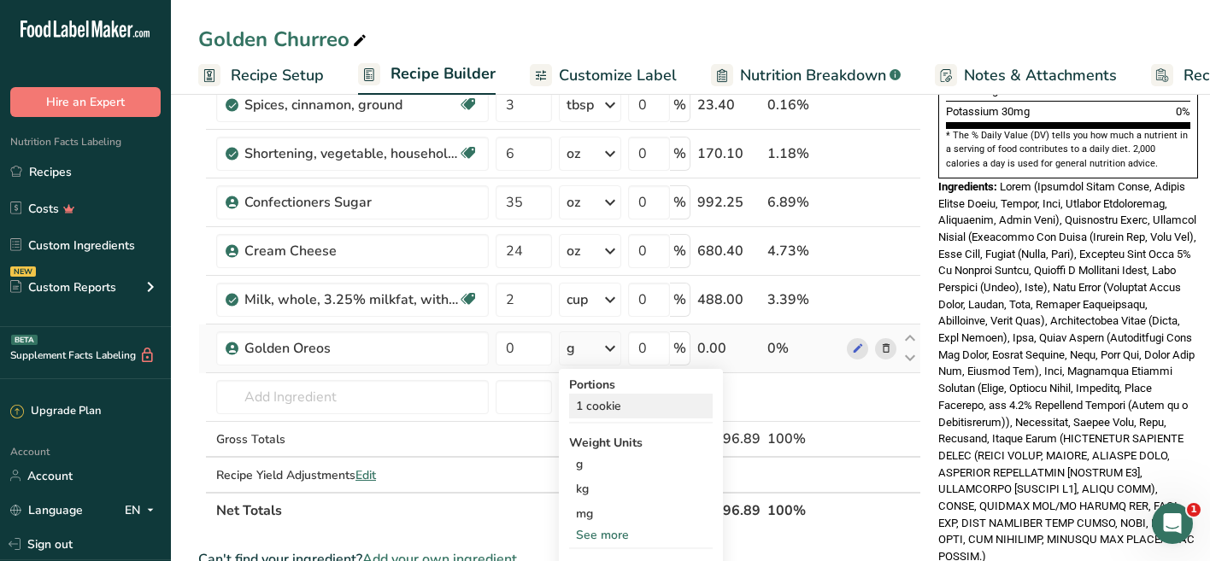
click at [601, 412] on div "1 cookie" at bounding box center [641, 406] width 144 height 25
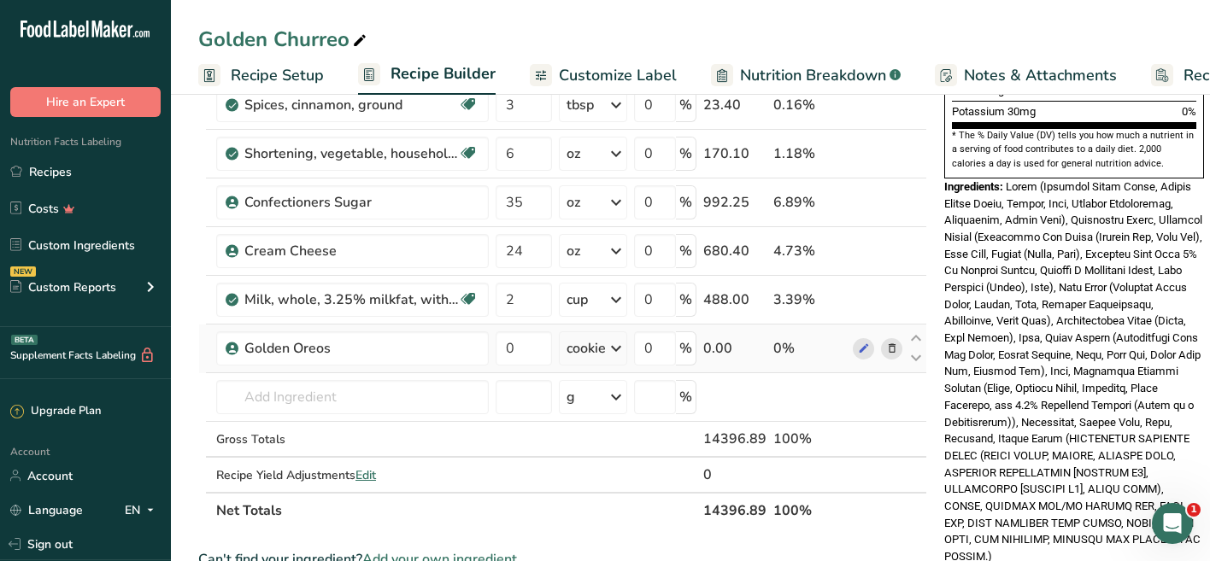
click at [584, 356] on div "cookie" at bounding box center [585, 348] width 39 height 21
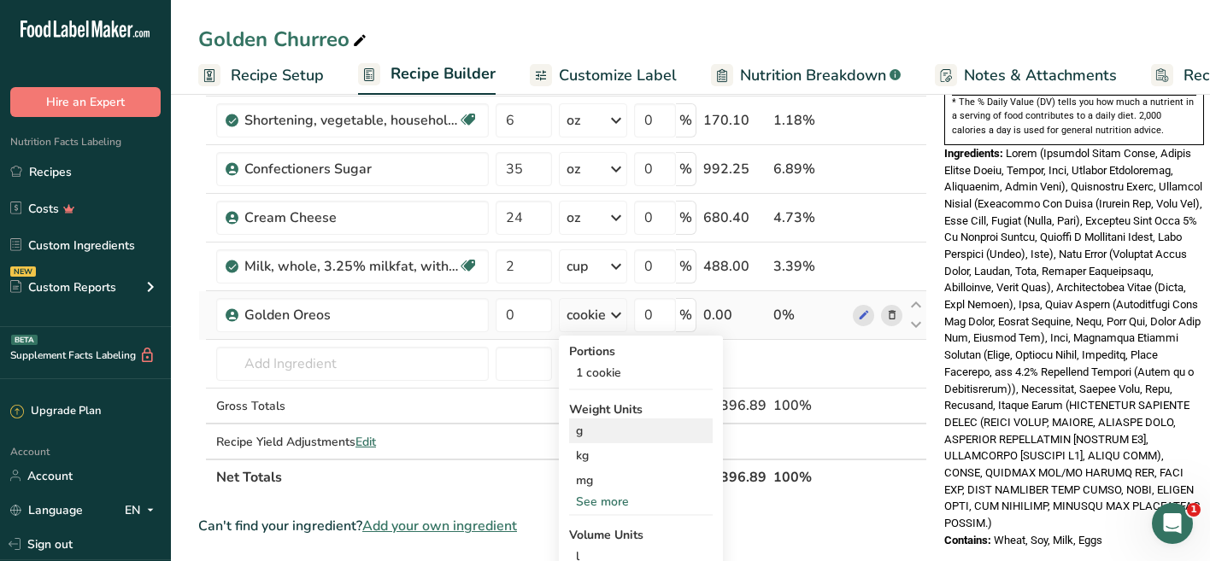
scroll to position [569, 0]
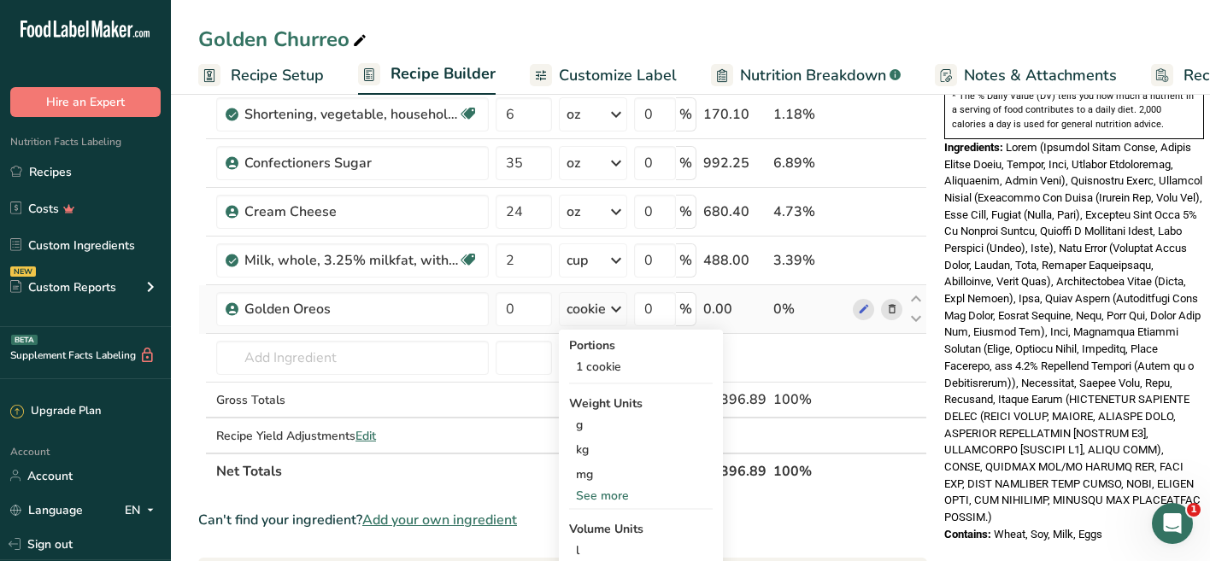
click at [610, 495] on div "See more" at bounding box center [641, 496] width 144 height 18
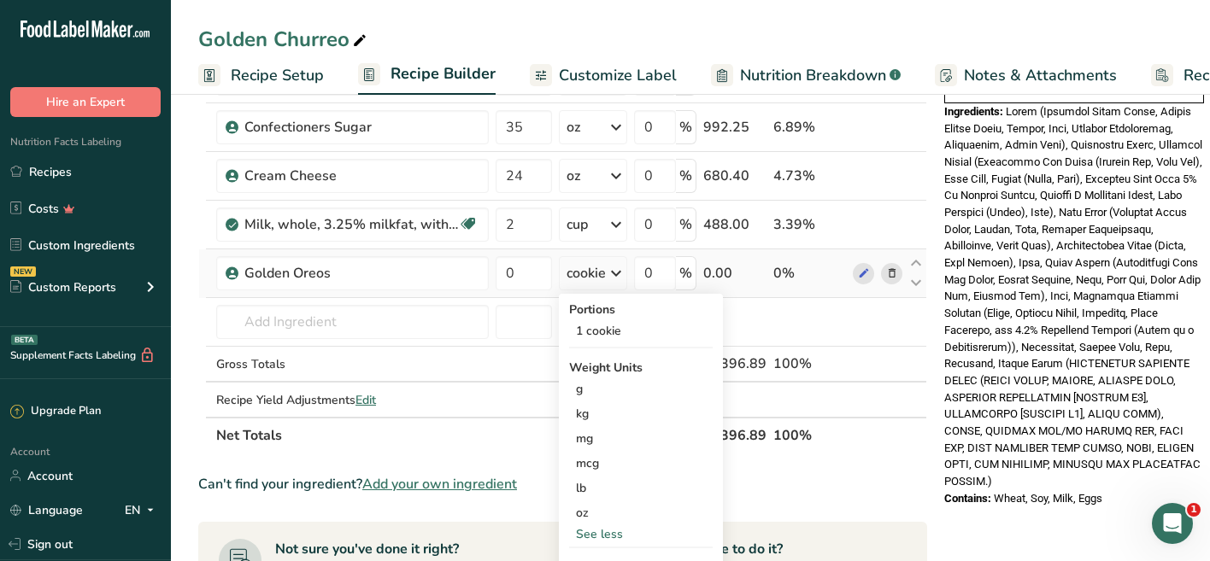
scroll to position [609, 0]
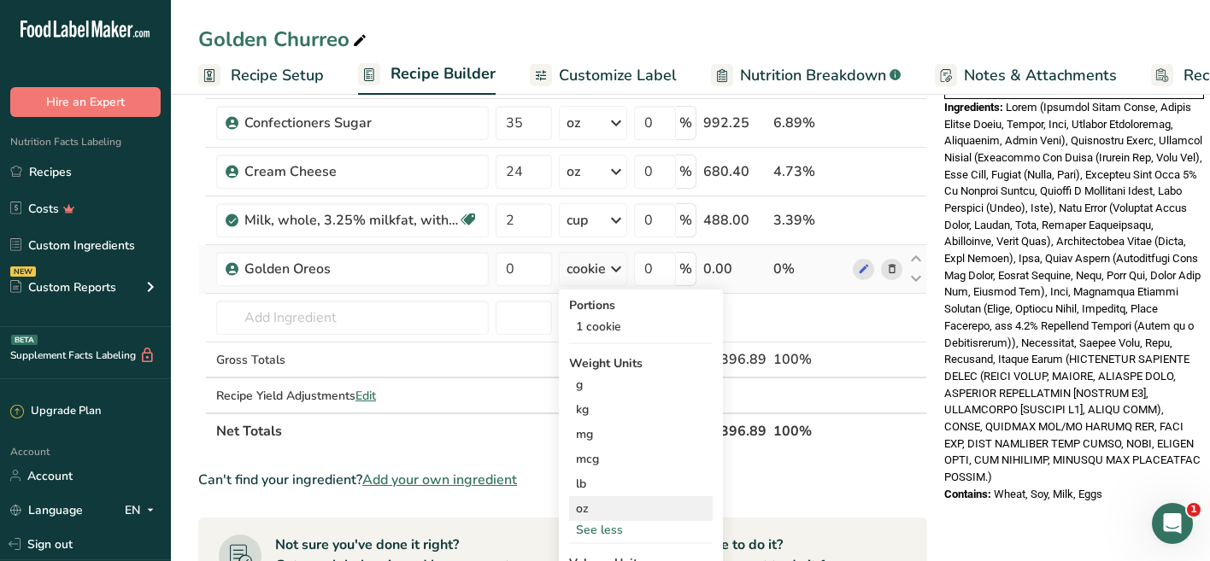
click at [601, 507] on div "oz" at bounding box center [641, 508] width 144 height 25
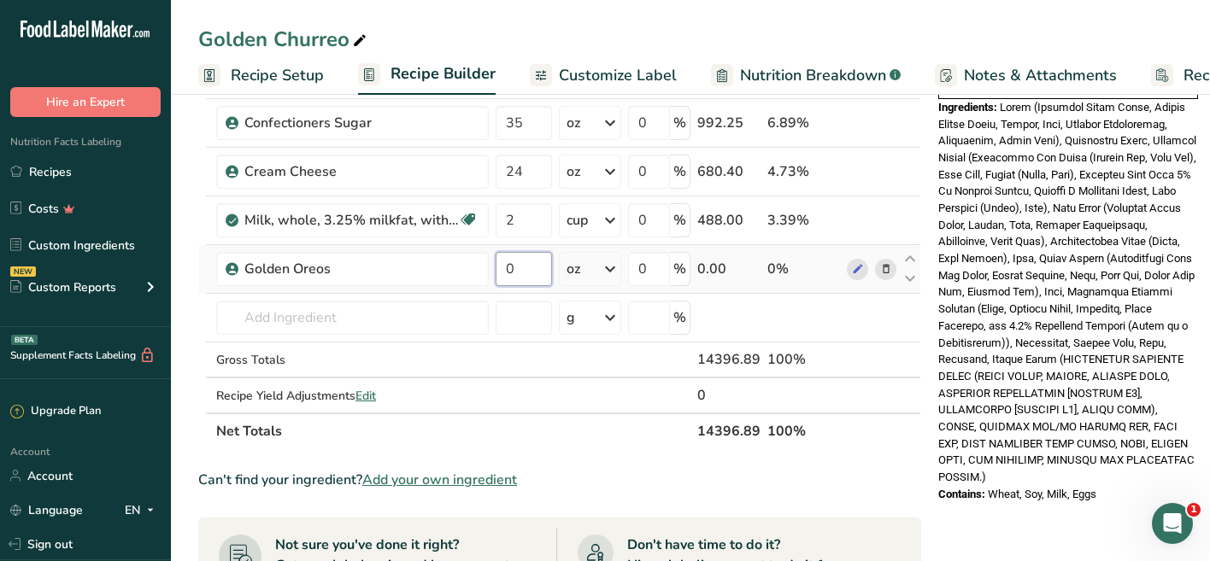
click at [528, 267] on input "0" at bounding box center [523, 269] width 56 height 34
type input "60"
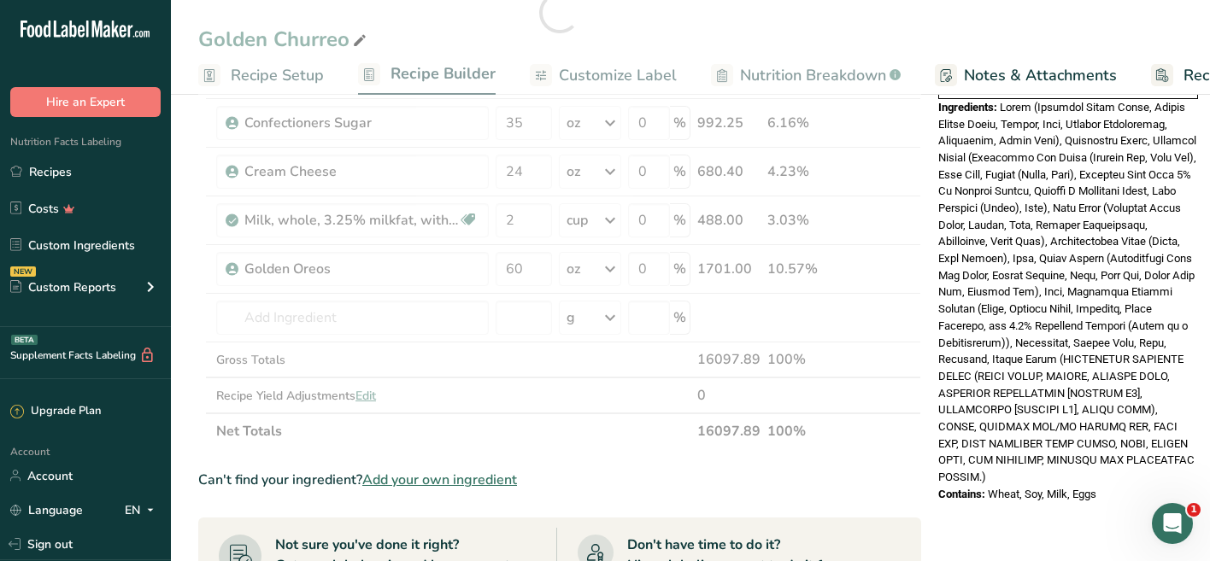
click at [1076, 288] on span at bounding box center [1067, 292] width 258 height 383
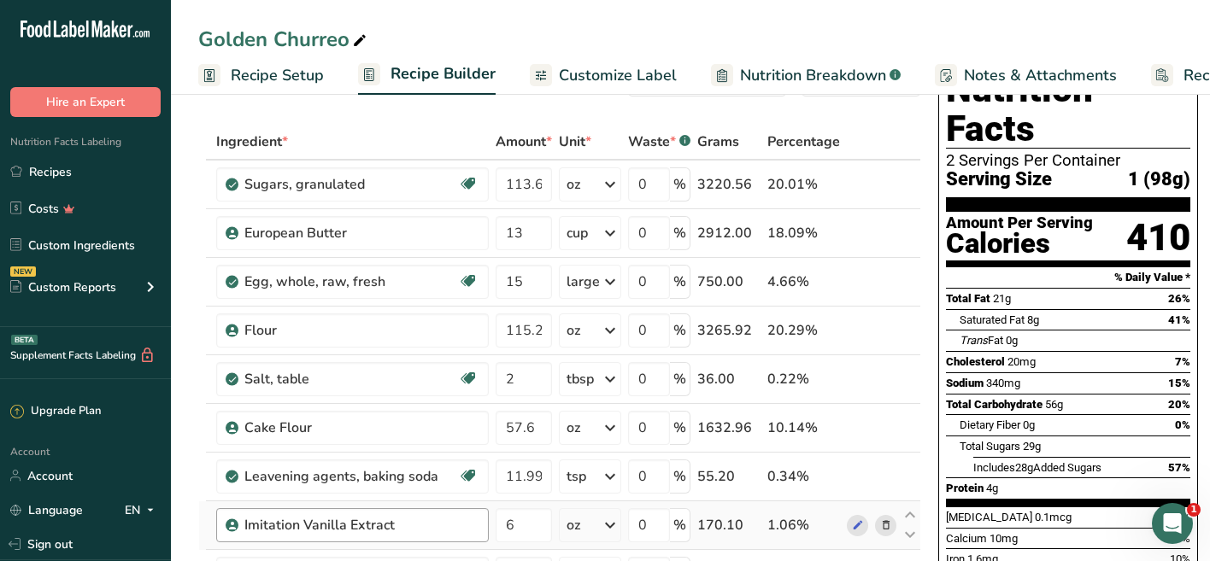
scroll to position [0, 0]
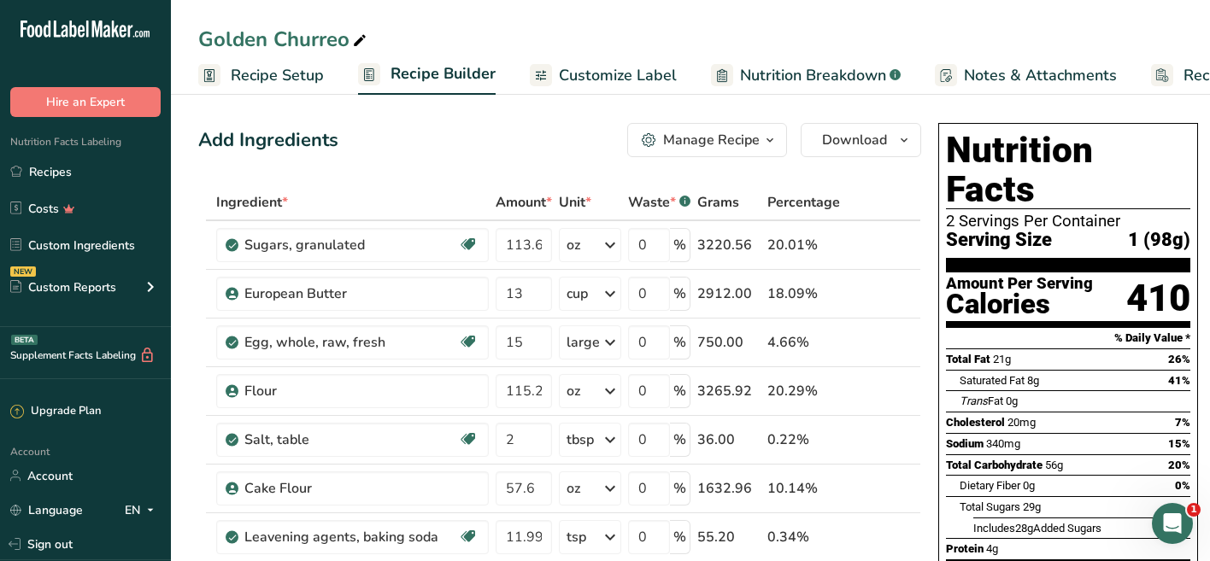
click at [655, 79] on span "Customize Label" at bounding box center [618, 75] width 118 height 23
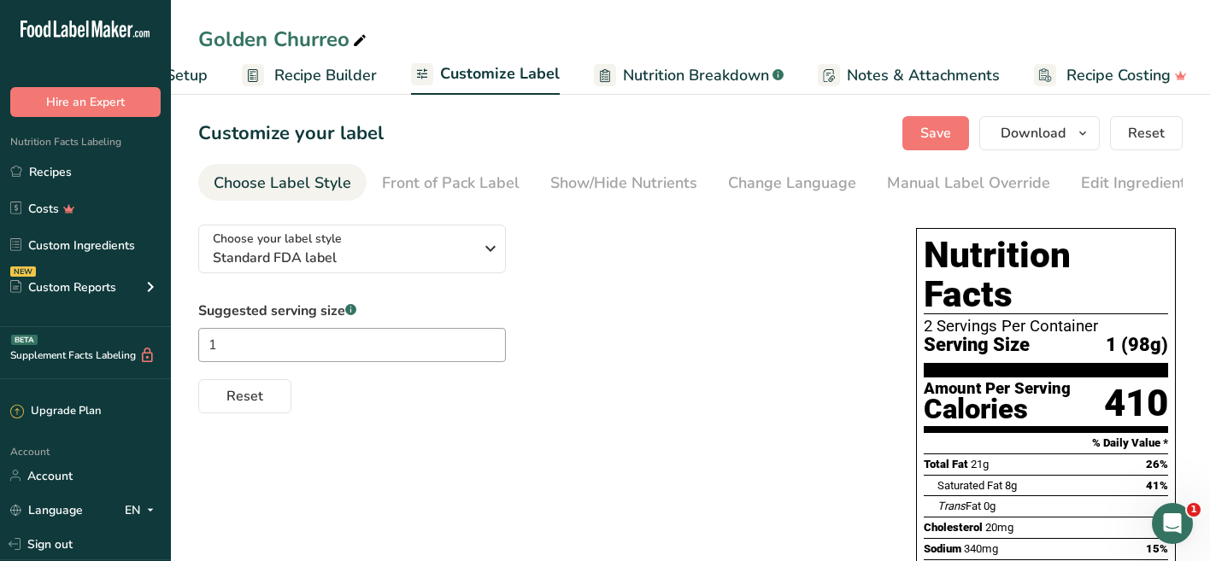
scroll to position [0, 120]
click at [1114, 178] on div "Edit Ingredients/Allergens List" at bounding box center [1189, 183] width 217 height 23
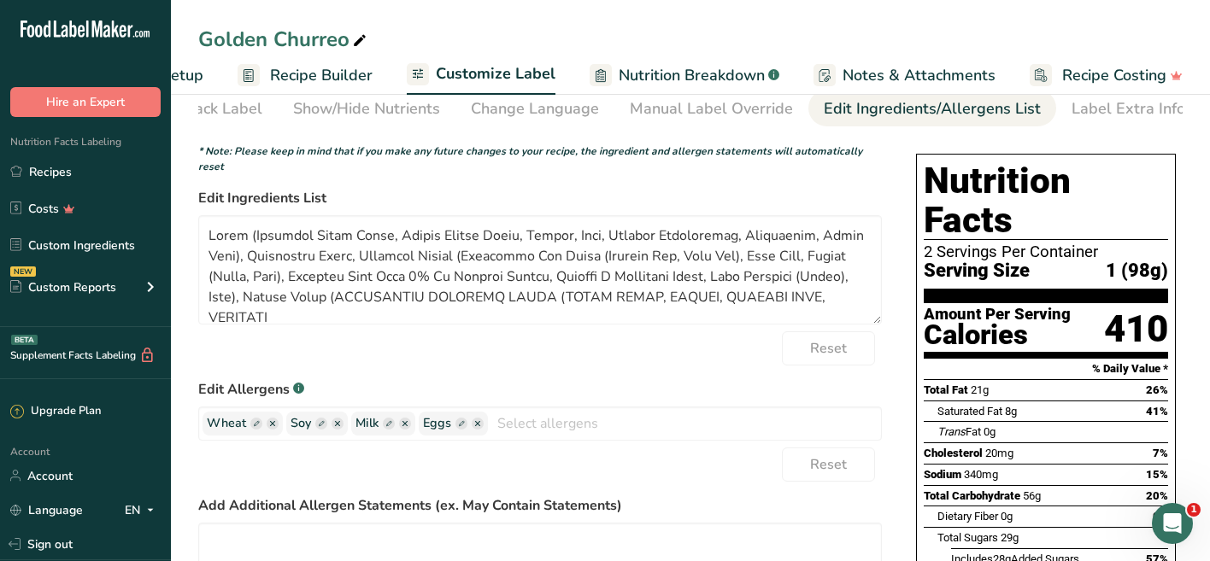
scroll to position [109, 0]
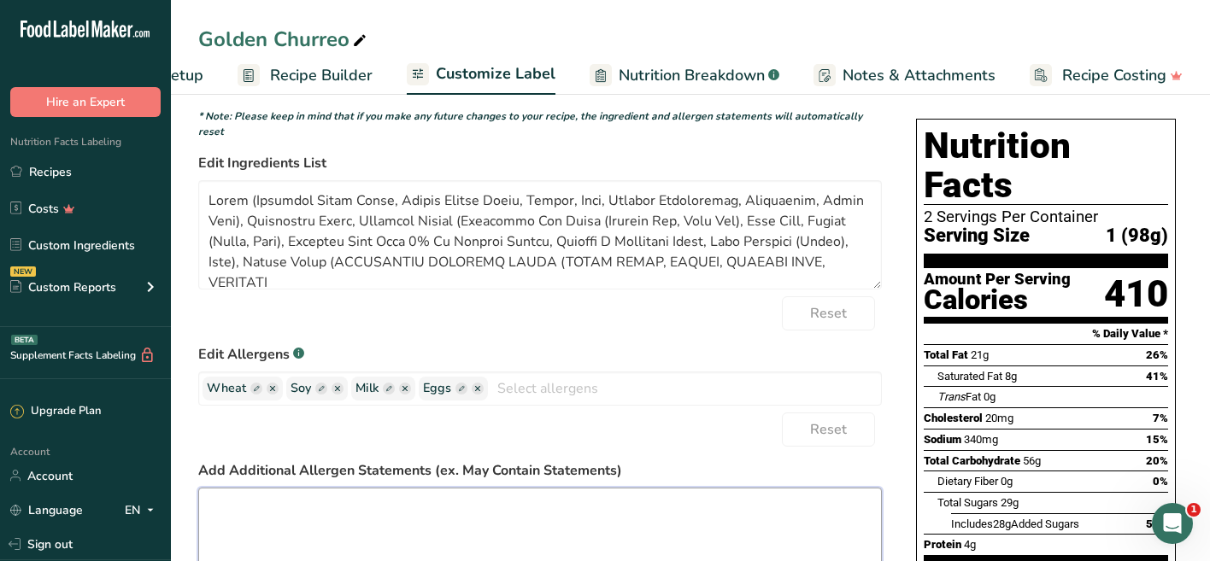
click at [483, 510] on textarea at bounding box center [539, 542] width 683 height 109
paste textarea "UNBLEACHED ENRICHED FLOUR (WHEAT FLOUR, NIACIN, REDUCED IRON, THIAMINE MONONITR…"
type textarea "UNBLEACHED ENRICHED FLOUR (WHEAT FLOUR, NIACIN, REDUCED IRON, THIAMINE MONONITR…"
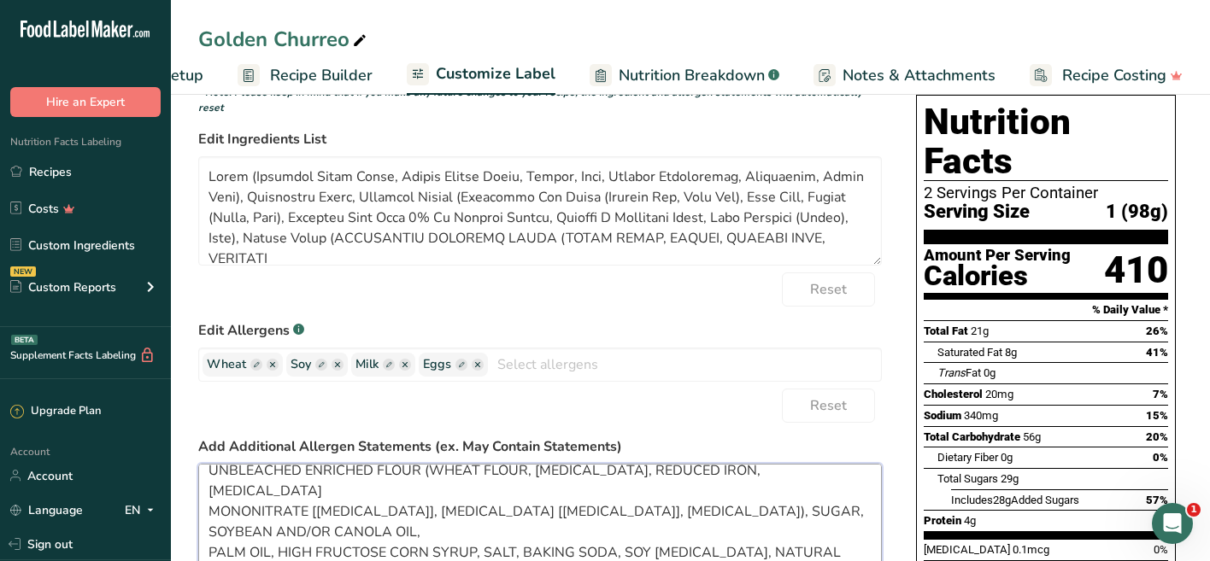
scroll to position [0, 0]
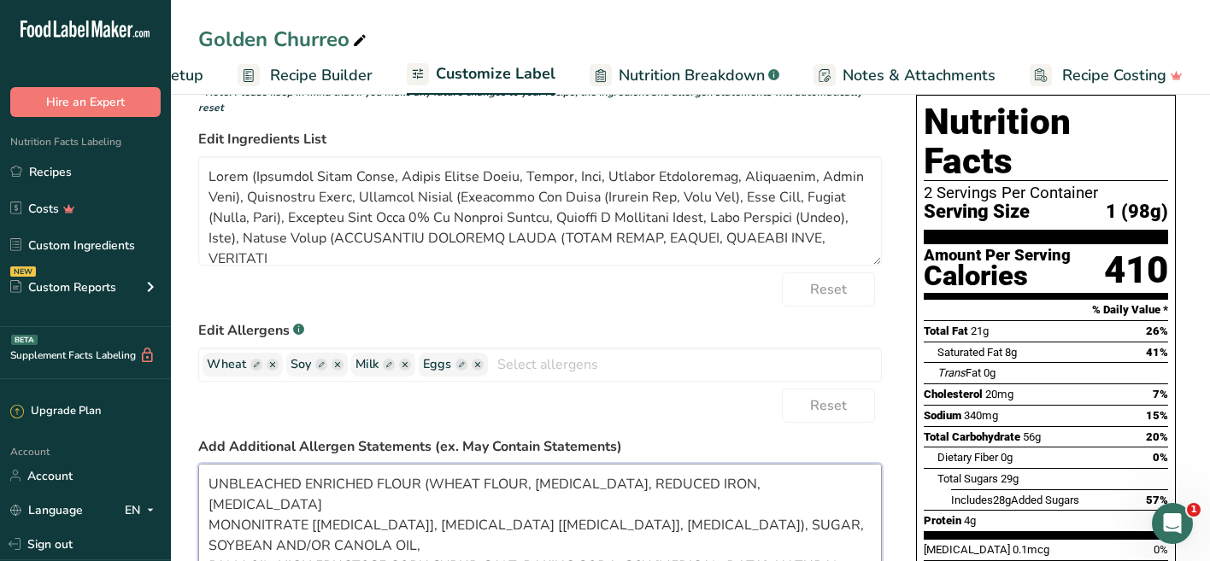
drag, startPoint x: 344, startPoint y: 550, endPoint x: 183, endPoint y: 434, distance: 198.9
click at [183, 434] on section "Customize your label Save Download Choose what to show on your downloaded label…" at bounding box center [690, 542] width 1039 height 1172
type textarea "Flour (Bleached Wheat Flour, Malted Barley Flour, Niacin, Iron, Thiamin Mononit…"
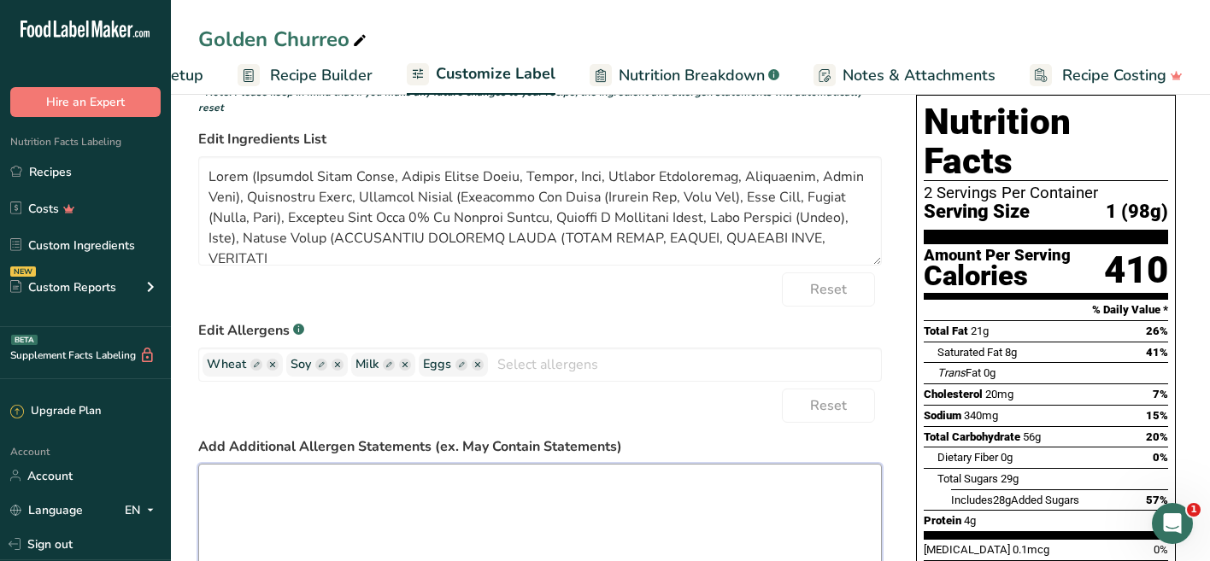
click at [440, 494] on textarea at bounding box center [539, 518] width 683 height 109
paste textarea "Our cookies are made onsite and may come into contact with different allergens …"
type textarea "Flour (Bleached Wheat Flour, Malted Barley Flour, Niacin, Iron, Thiamin Mononit…"
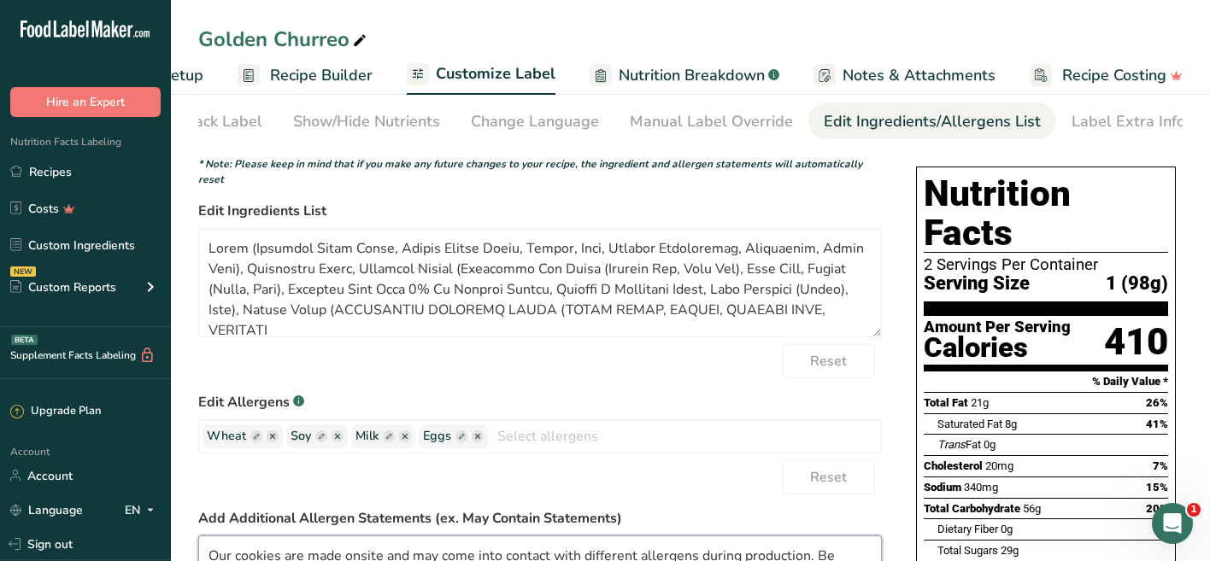
scroll to position [26, 0]
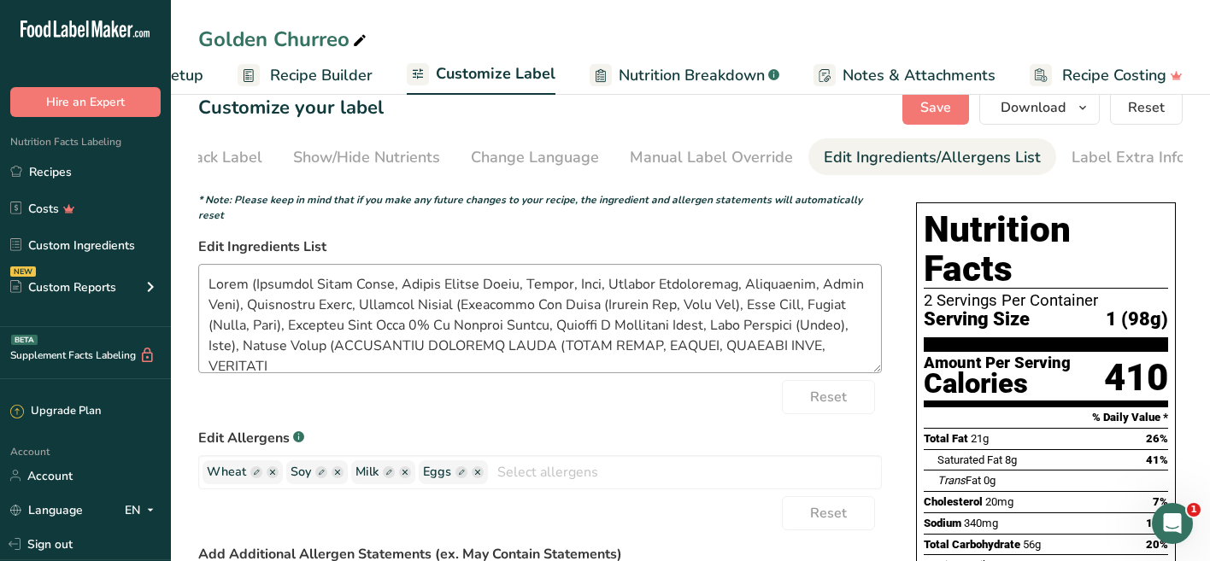
type textarea "Our cookies are made onsite and may come into contact with different allergens …"
drag, startPoint x: 512, startPoint y: 334, endPoint x: 305, endPoint y: 338, distance: 206.8
click at [305, 338] on textarea at bounding box center [539, 318] width 683 height 109
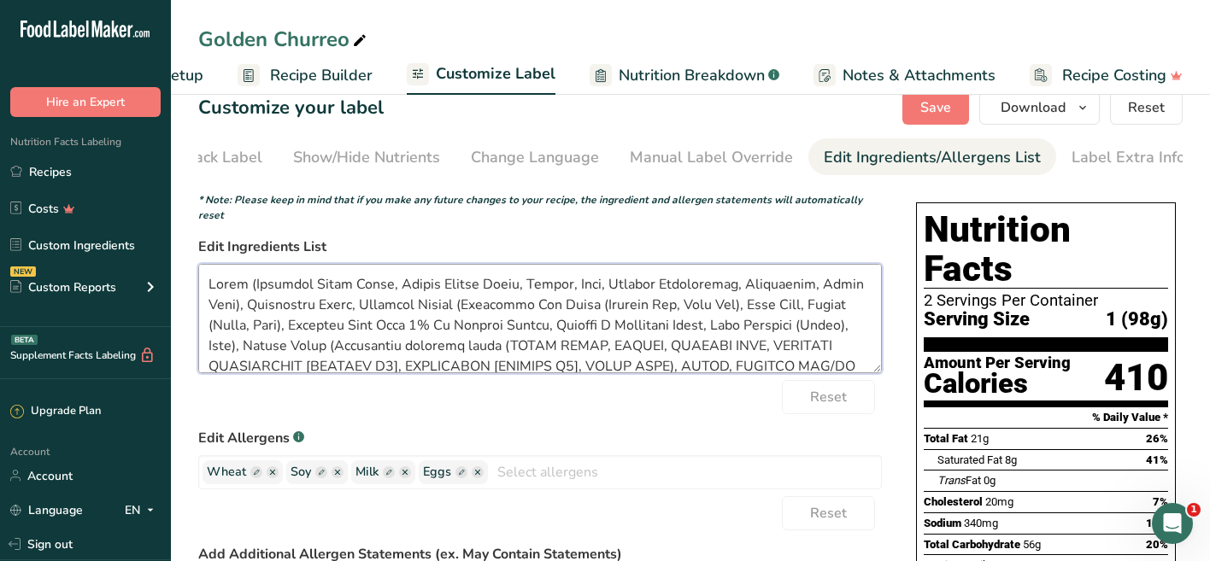
drag, startPoint x: 571, startPoint y: 339, endPoint x: 474, endPoint y: 340, distance: 96.5
click at [474, 340] on textarea at bounding box center [539, 318] width 683 height 109
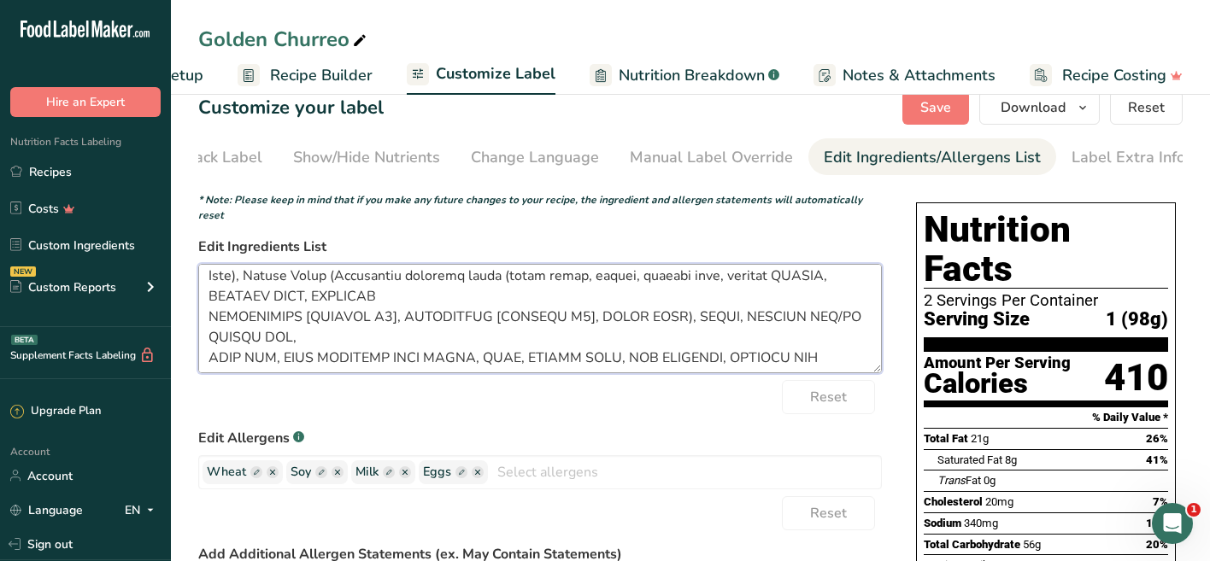
scroll to position [68, 0]
drag, startPoint x: 316, startPoint y: 287, endPoint x: 723, endPoint y: 268, distance: 407.0
click at [723, 268] on textarea at bounding box center [539, 318] width 683 height 109
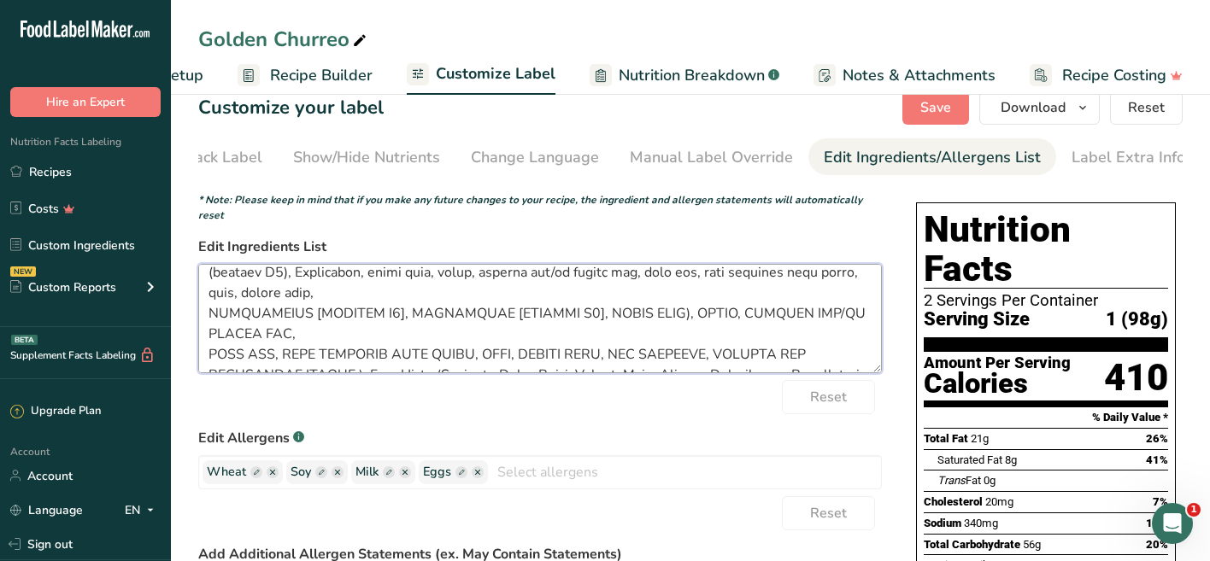
scroll to position [100, 0]
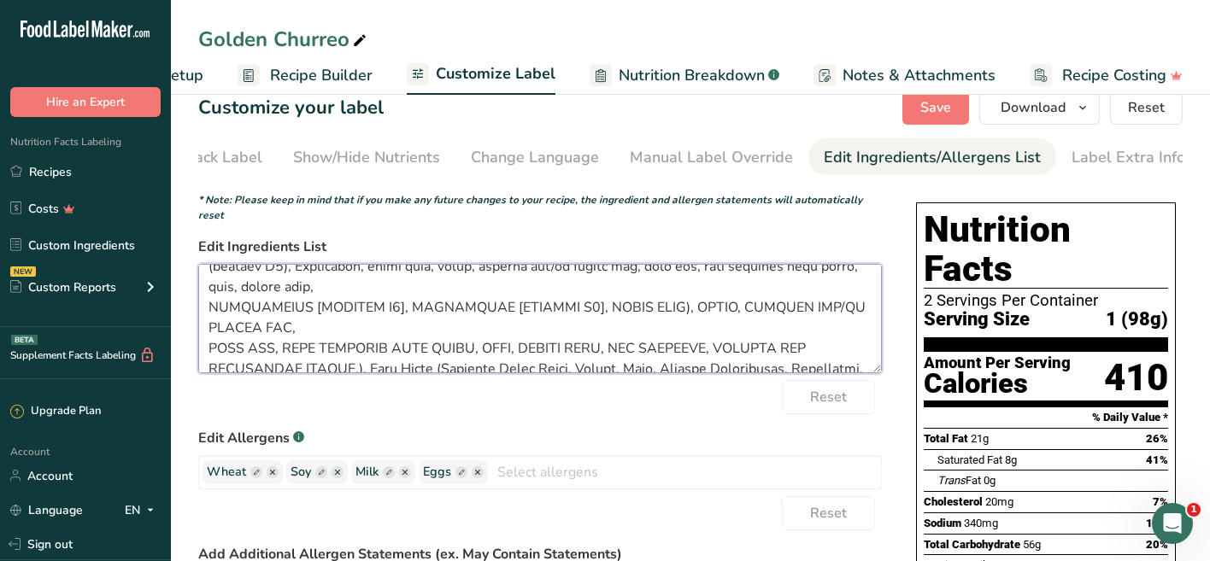
drag, startPoint x: 209, startPoint y: 298, endPoint x: 344, endPoint y: 351, distance: 145.0
click at [344, 351] on textarea at bounding box center [539, 318] width 683 height 109
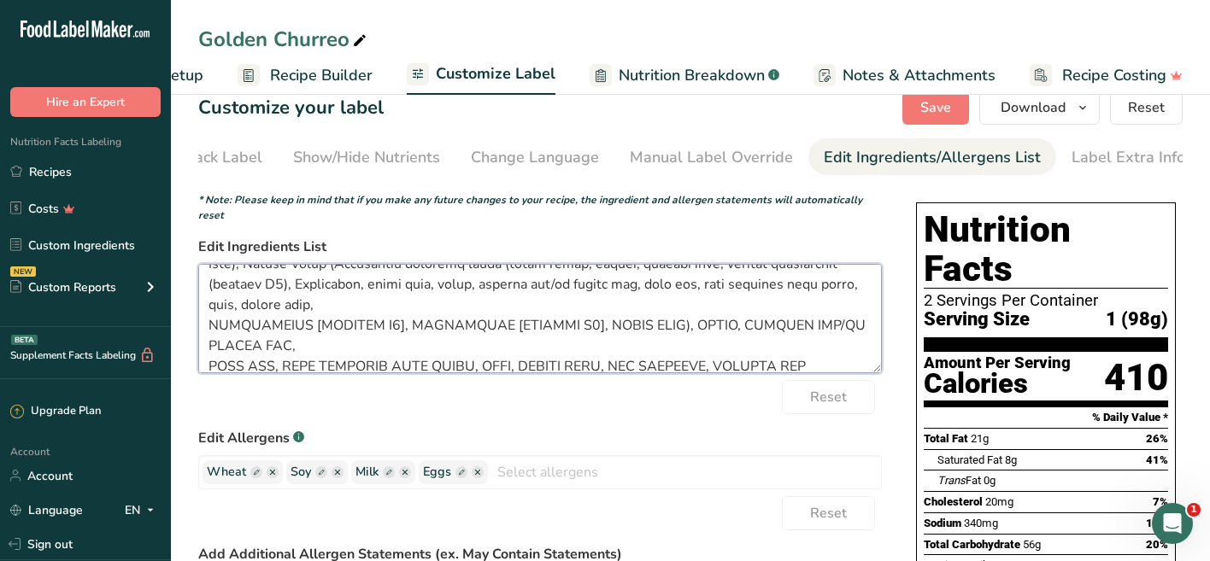
scroll to position [91, 0]
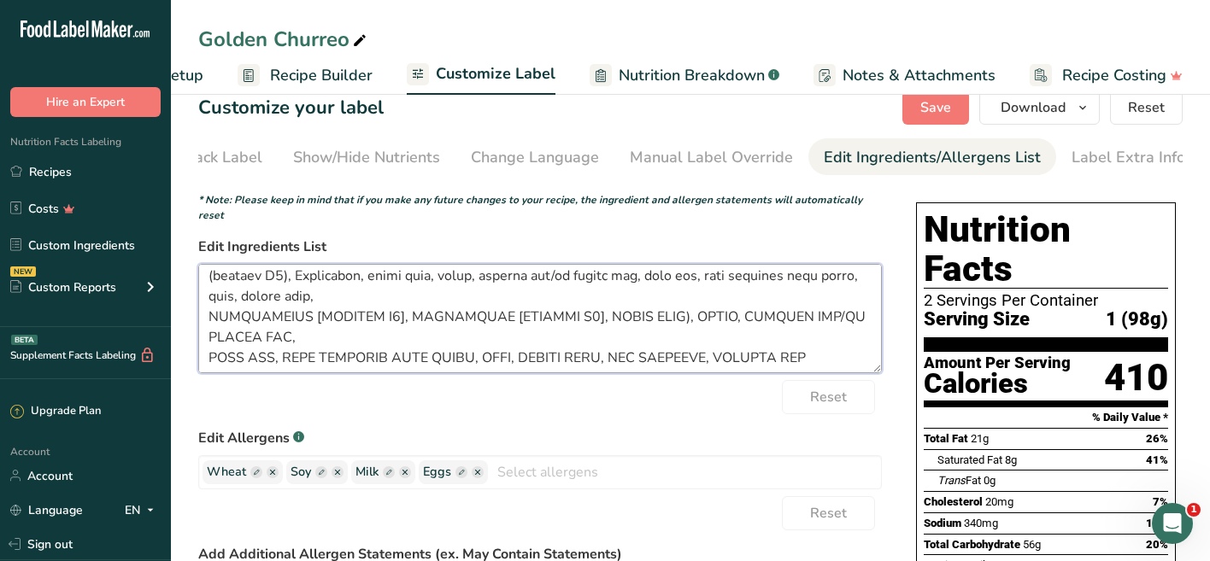
click at [443, 320] on textarea at bounding box center [539, 318] width 683 height 109
drag, startPoint x: 620, startPoint y: 345, endPoint x: 207, endPoint y: 312, distance: 414.8
click at [207, 312] on textarea at bounding box center [539, 318] width 683 height 109
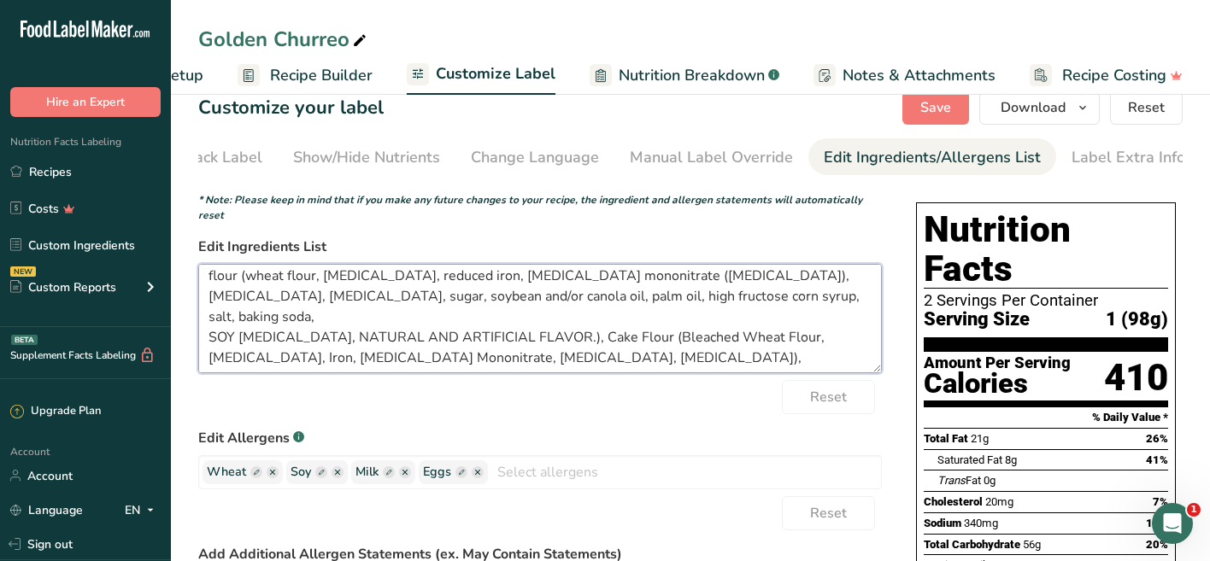
click at [255, 285] on textarea "Flour (Bleached Wheat Flour, Malted Barley Flour, Niacin, Iron, Thiamin Mononit…" at bounding box center [539, 318] width 683 height 109
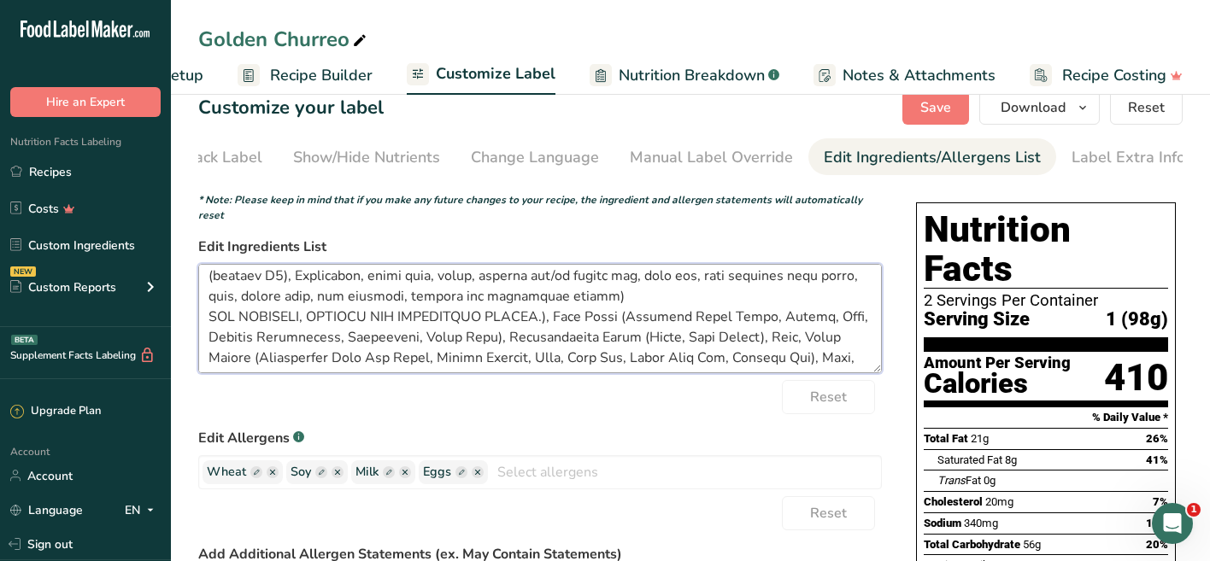
drag, startPoint x: 542, startPoint y: 307, endPoint x: 192, endPoint y: 306, distance: 349.4
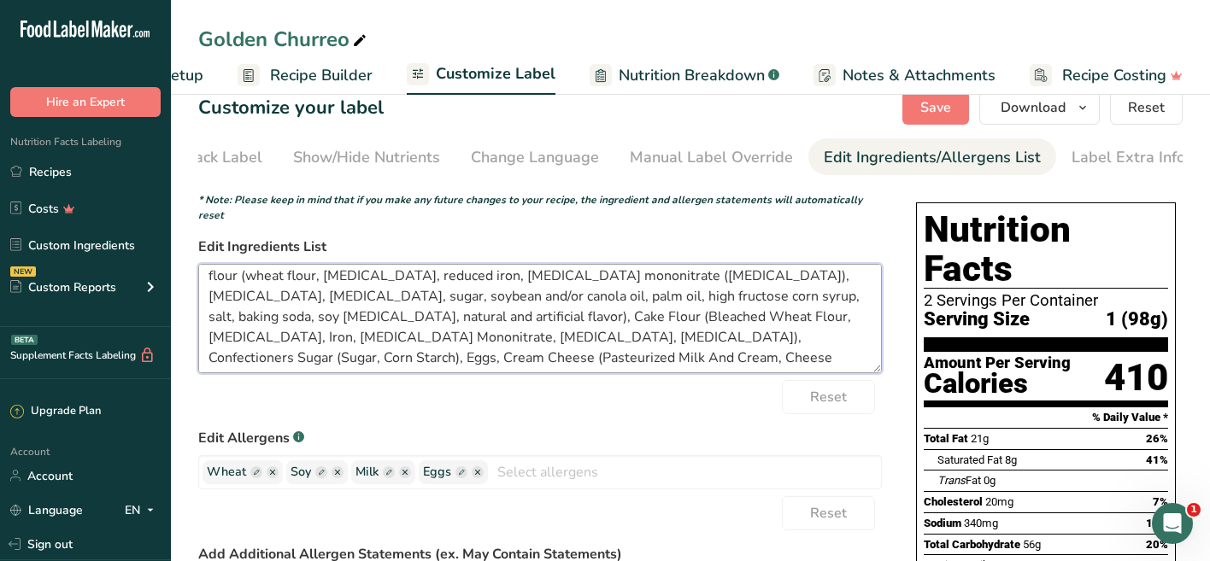
scroll to position [70, 0]
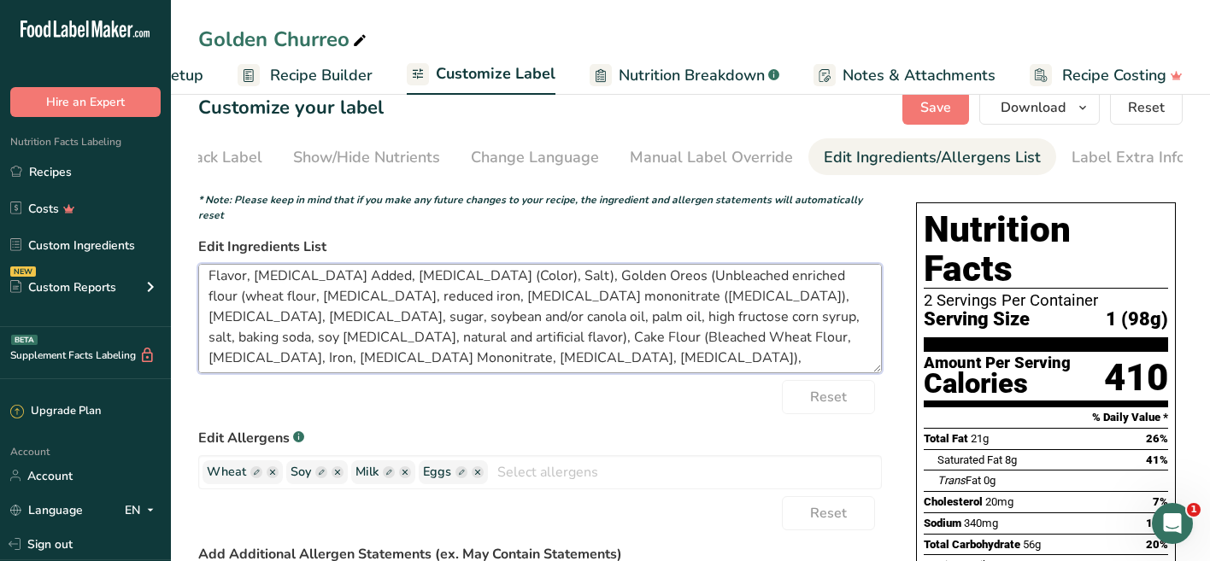
click at [470, 267] on textarea "Flour (Bleached Wheat Flour, Malted Barley Flour, Niacin, Iron, Thiamin Mononit…" at bounding box center [539, 318] width 683 height 109
click at [361, 287] on textarea "Flour (Bleached Wheat Flour, Malted Barley Flour, Niacin, Iron, Thiamin Mononit…" at bounding box center [539, 318] width 683 height 109
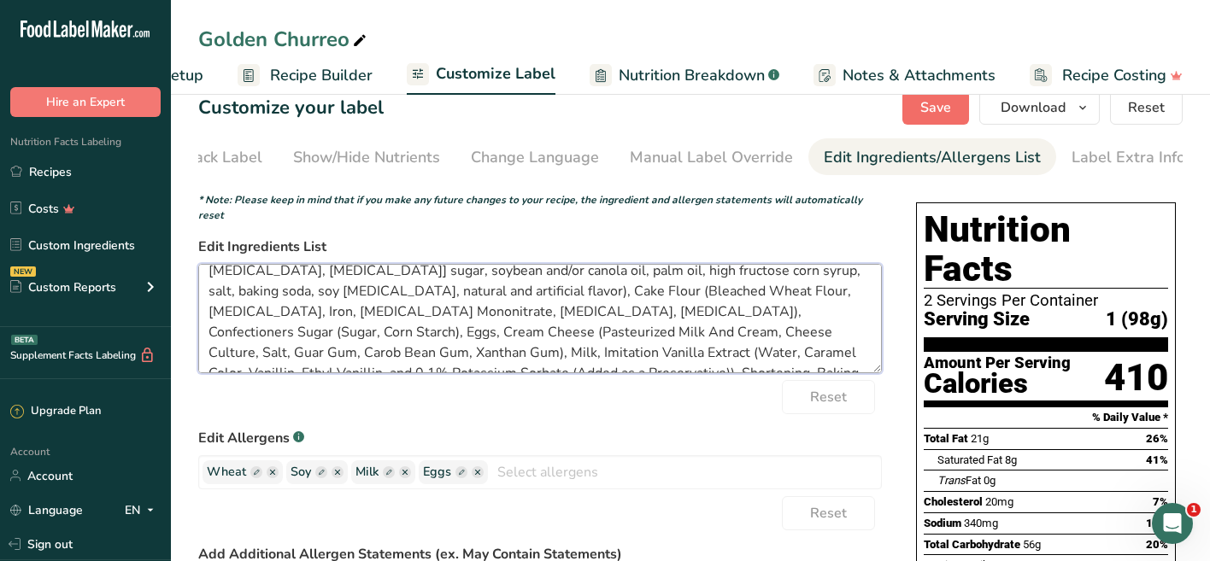
type textarea "Flour (Bleached Wheat Flour, Malted Barley Flour, Niacin, Iron, Thiamin Mononit…"
click at [934, 111] on span "Save" at bounding box center [935, 107] width 31 height 21
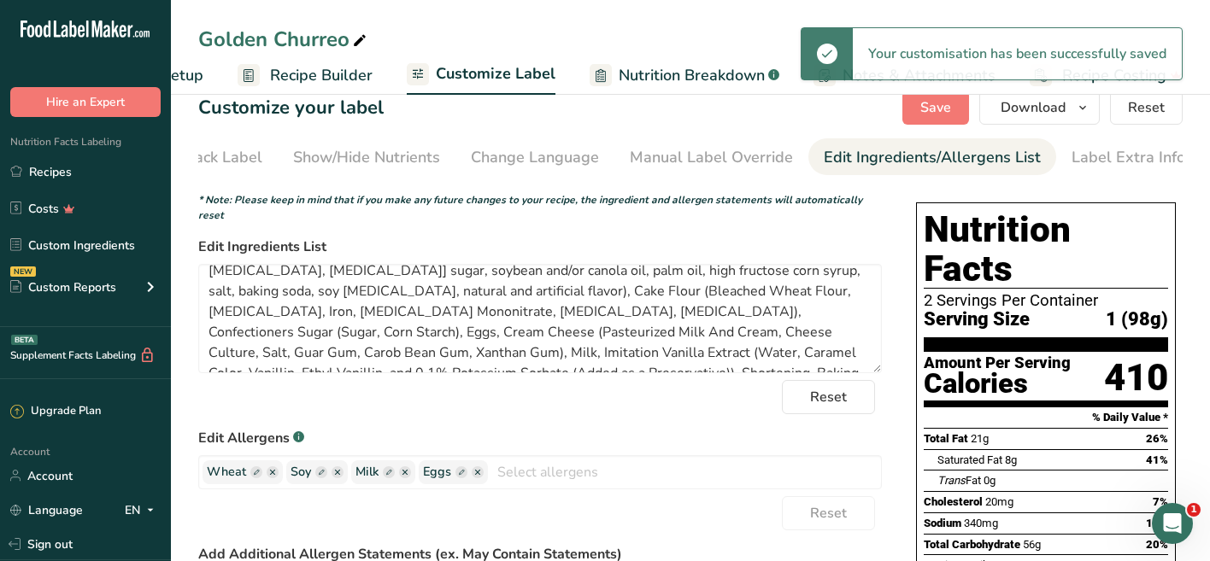
click at [196, 82] on span "Recipe Setup" at bounding box center [156, 75] width 93 height 23
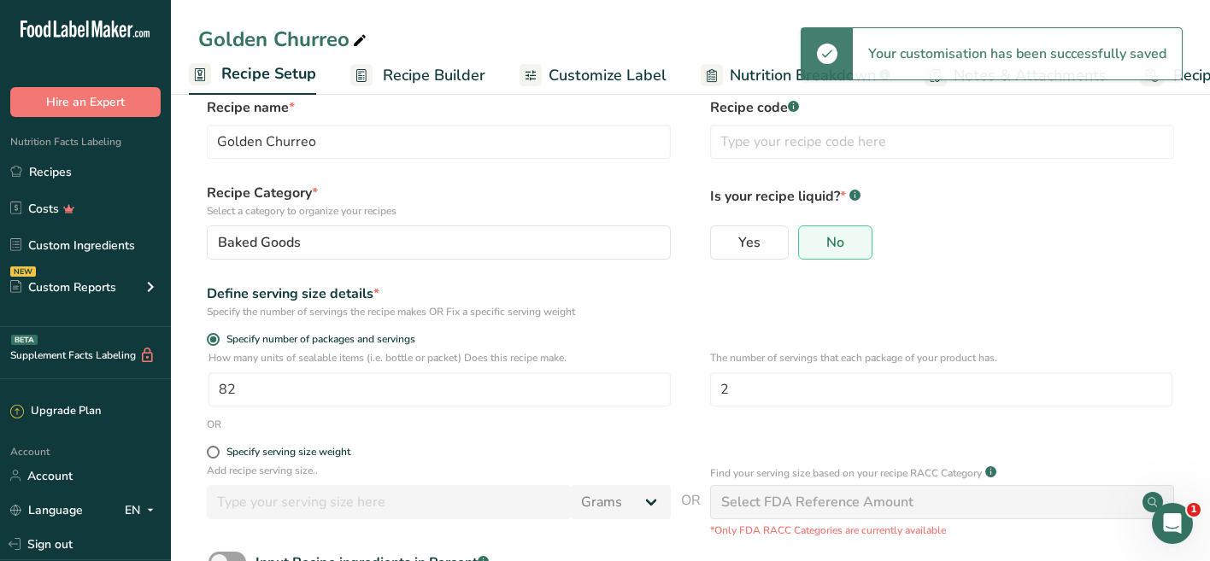
scroll to position [0, 6]
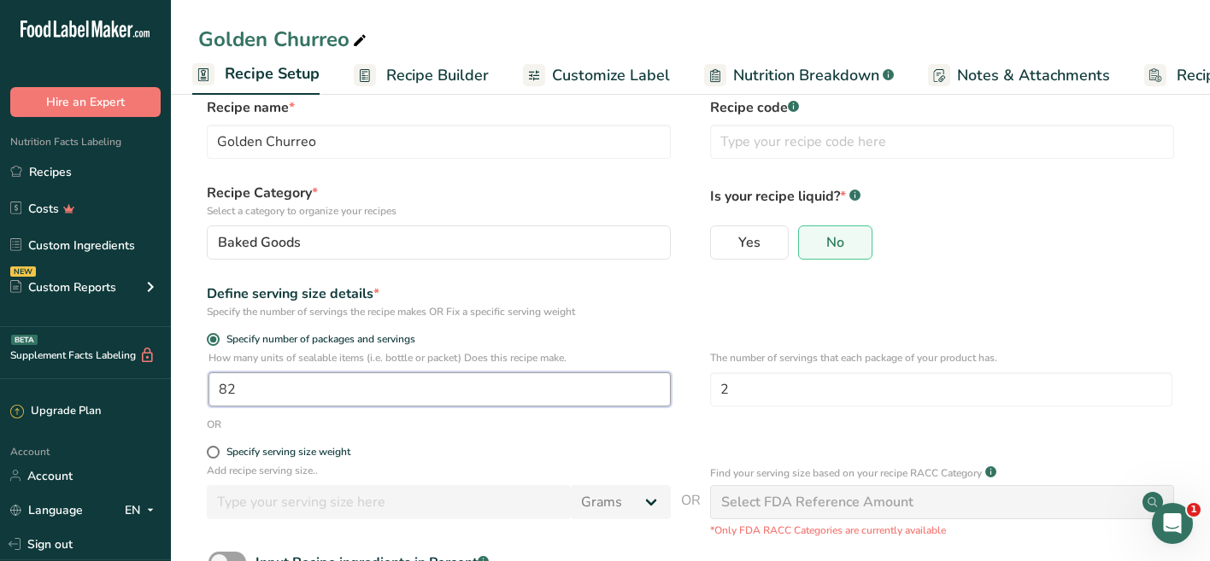
click at [236, 393] on input "82" at bounding box center [439, 389] width 462 height 34
type input "80"
click at [1042, 255] on div "Yes No" at bounding box center [942, 248] width 464 height 44
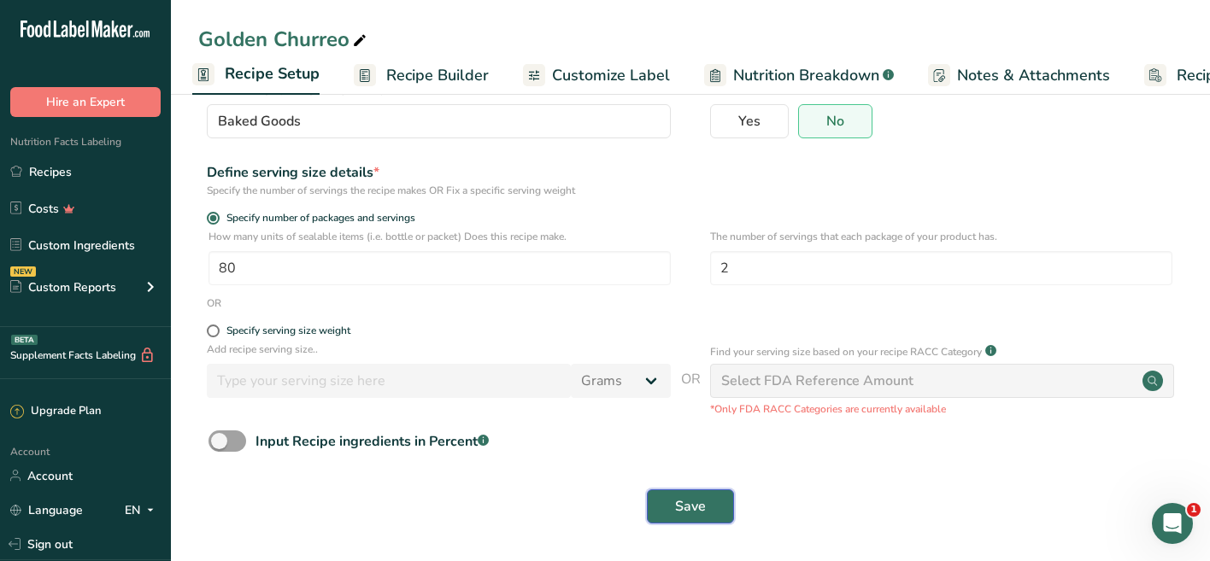
click at [699, 508] on span "Save" at bounding box center [690, 506] width 31 height 21
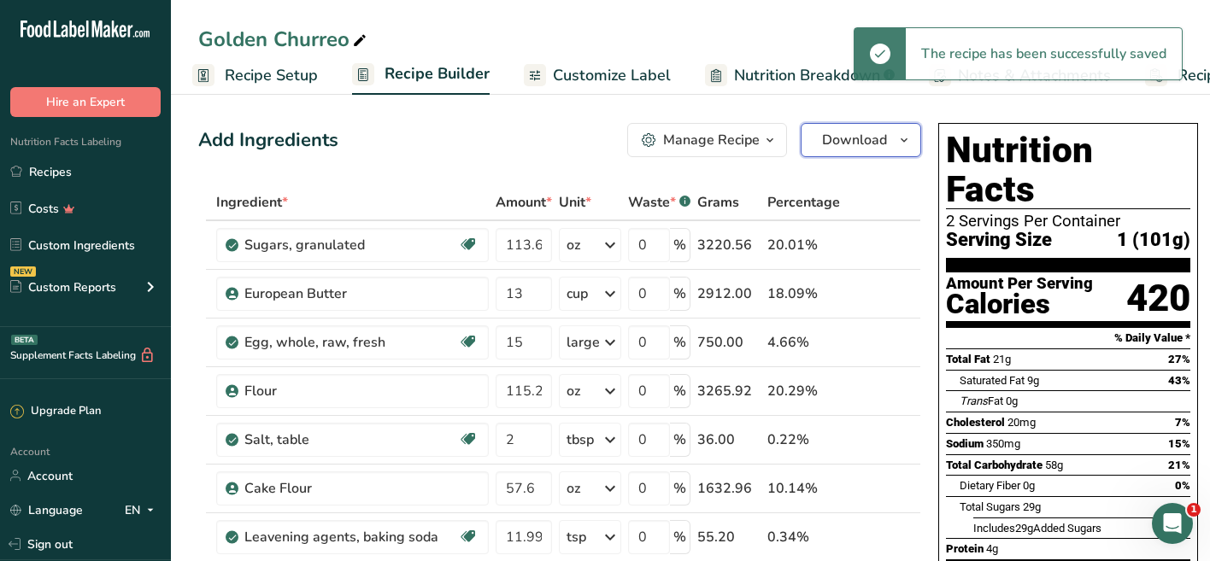
click at [852, 138] on span "Download" at bounding box center [854, 140] width 65 height 21
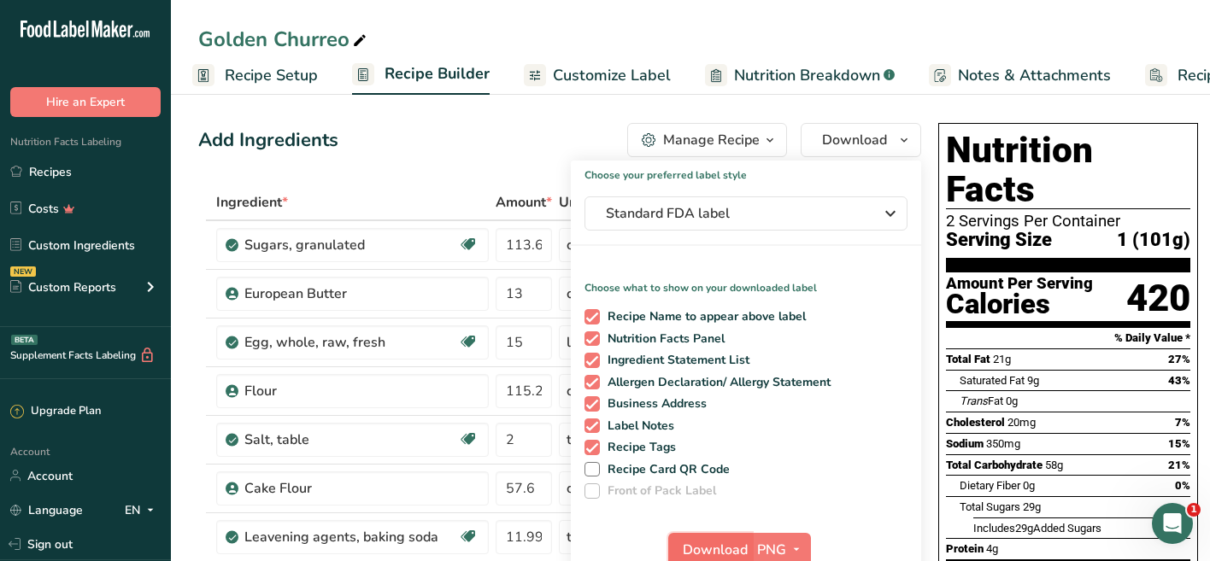
click at [718, 540] on span "Download" at bounding box center [714, 550] width 65 height 21
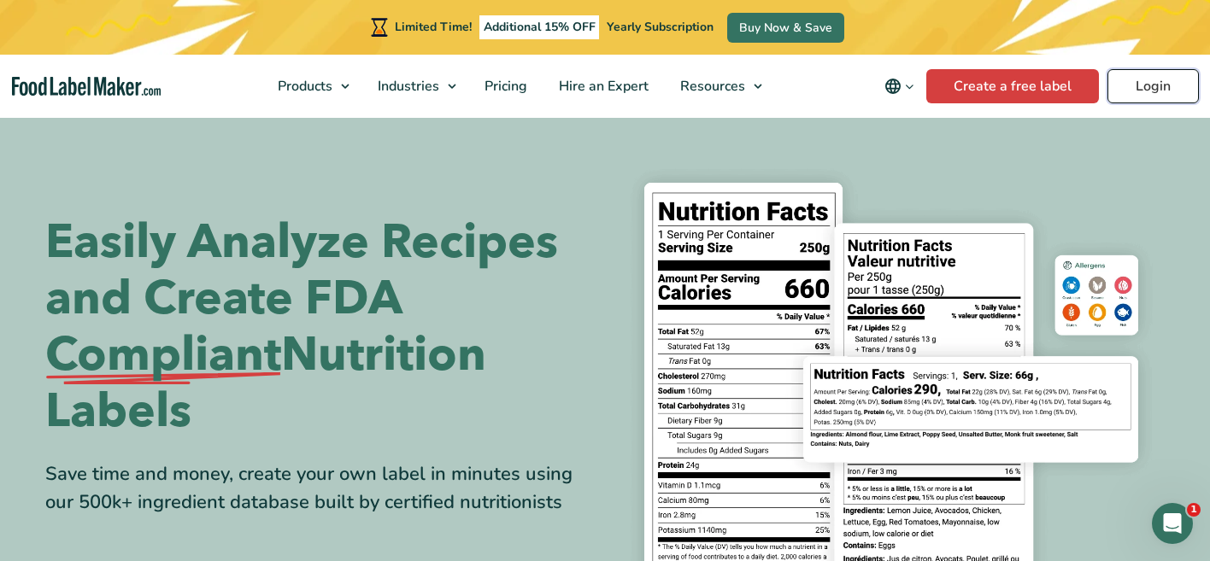
click at [1136, 91] on link "Login" at bounding box center [1152, 86] width 91 height 34
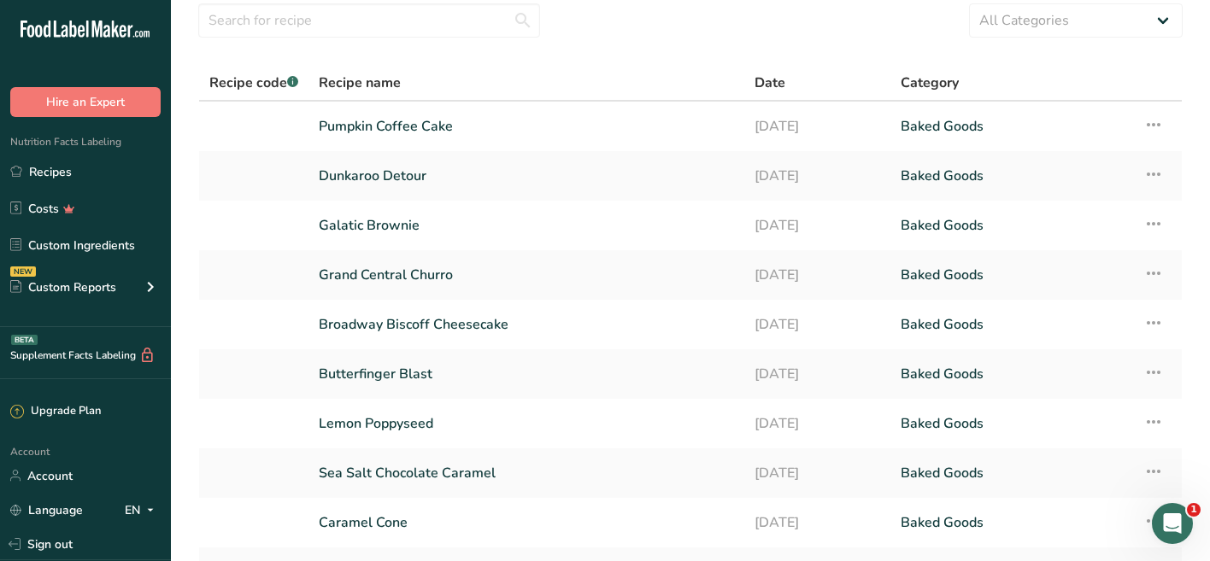
scroll to position [66, 0]
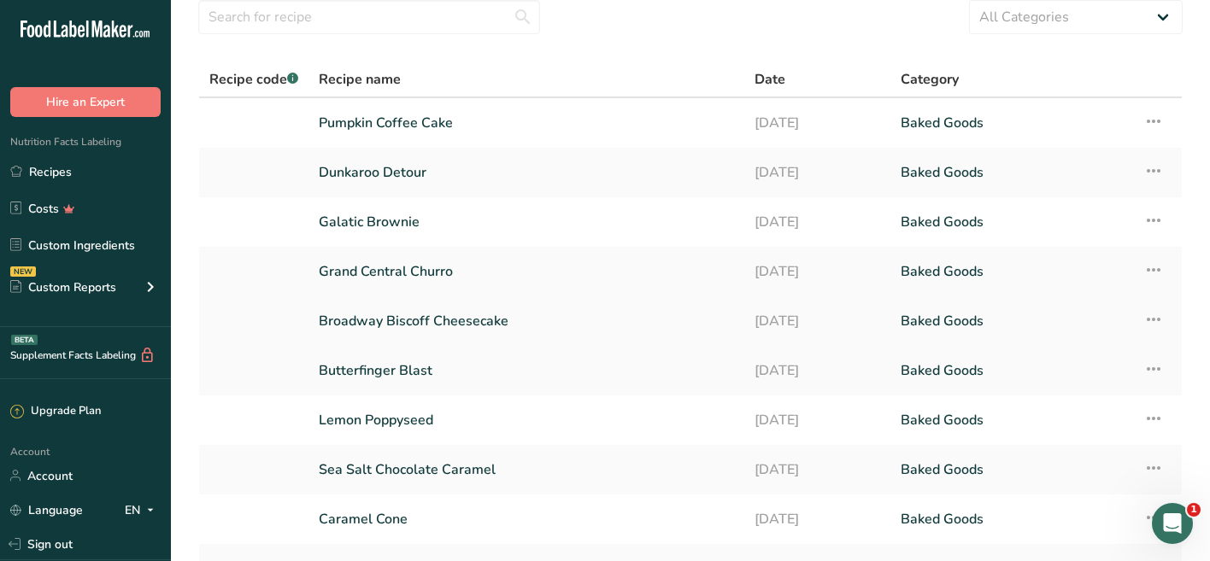
click at [436, 326] on link "Broadway Biscoff Cheesecake" at bounding box center [526, 321] width 415 height 36
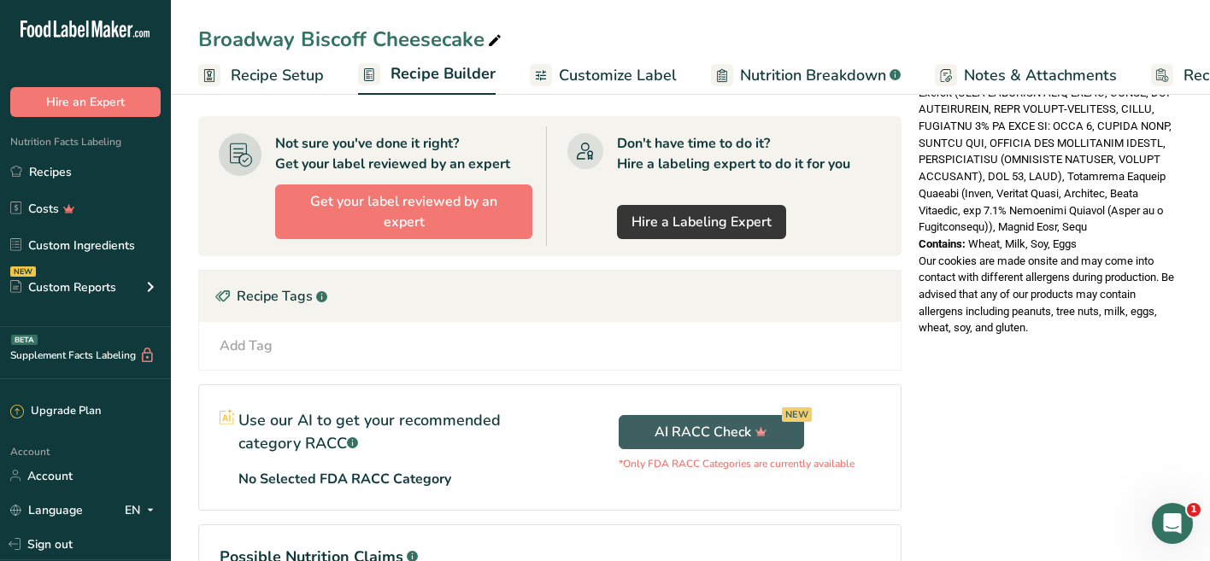
scroll to position [993, 0]
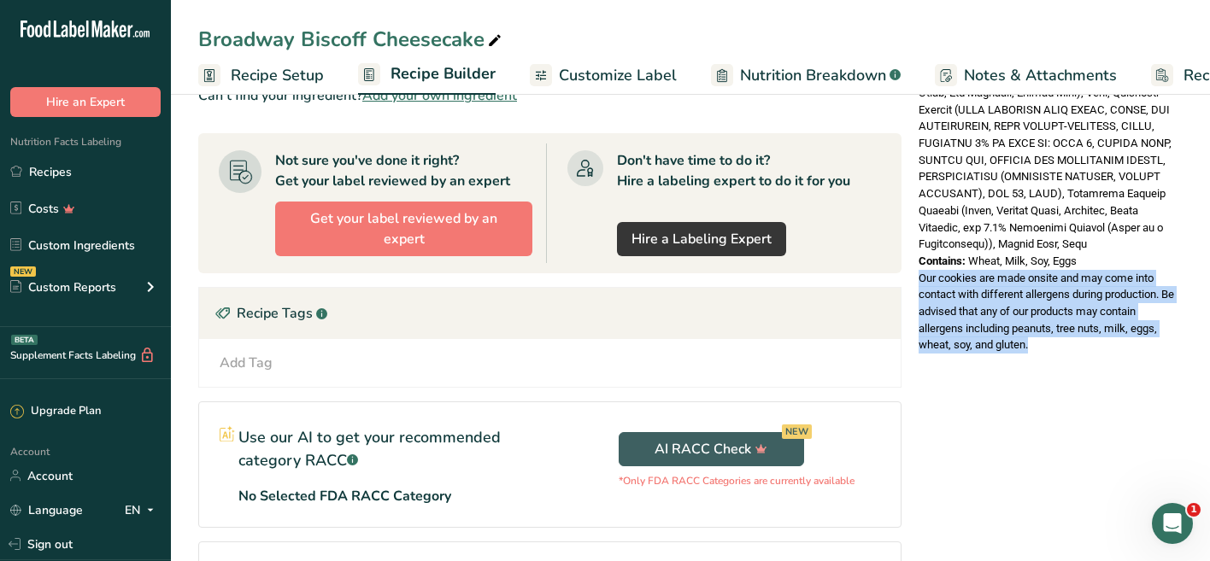
drag, startPoint x: 915, startPoint y: 256, endPoint x: 1034, endPoint y: 320, distance: 134.9
copy span "Our cookies are made onsite and may come into contact with different allergens …"
drag, startPoint x: 1036, startPoint y: 326, endPoint x: 916, endPoint y: 255, distance: 139.8
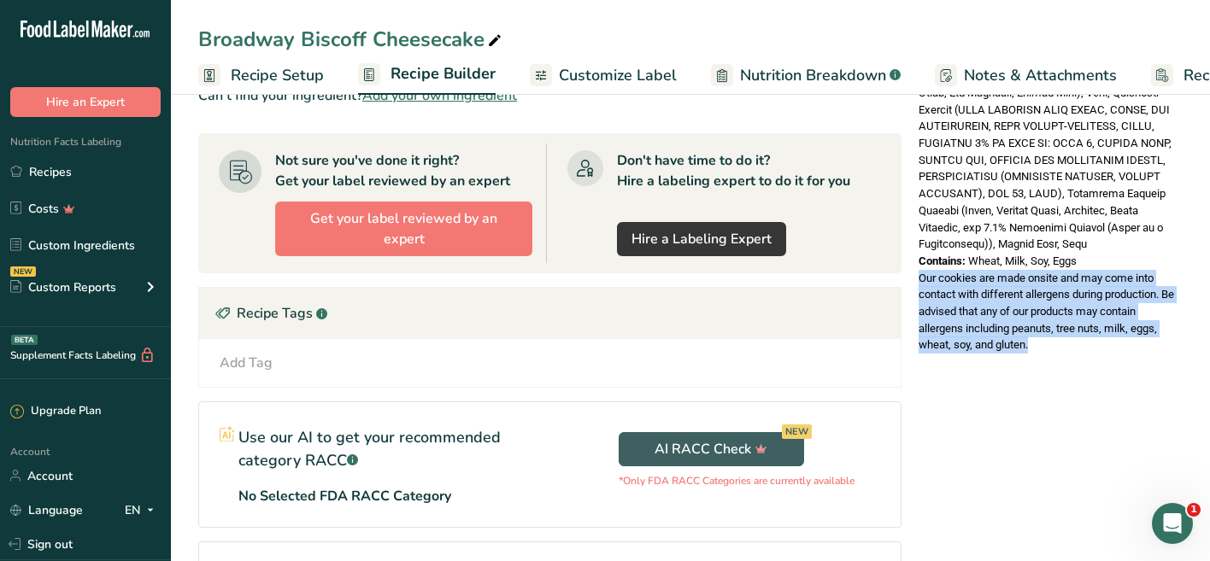
click at [918, 270] on div "Our cookies are made onsite and may come into contact with different allergens …" at bounding box center [1048, 312] width 260 height 84
copy span "Our cookies are made onsite and may come into contact with different allergens …"
